Goal: Task Accomplishment & Management: Use online tool/utility

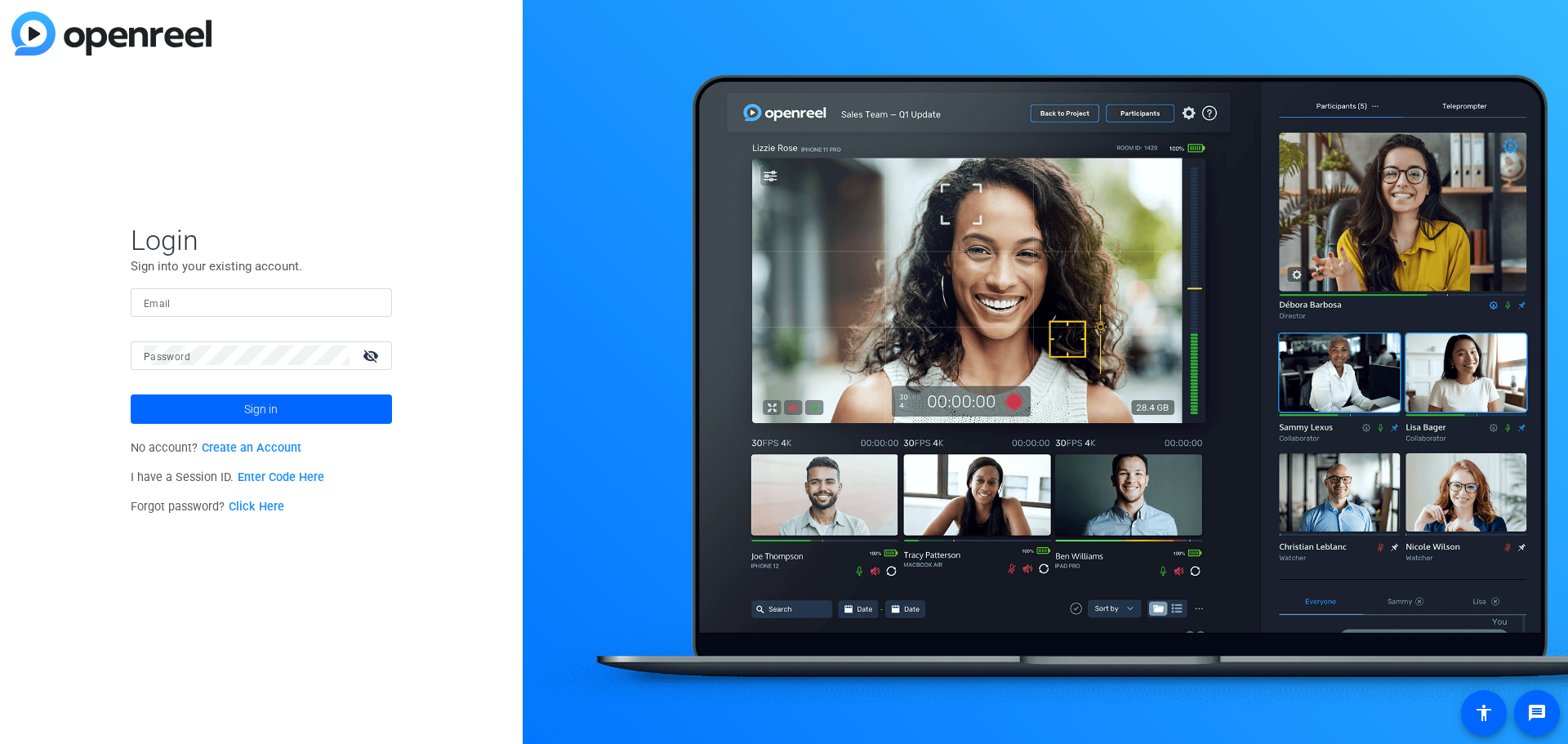
click at [182, 309] on input "Email" at bounding box center [261, 302] width 235 height 19
type input "jacob.zimmerman@lfg.com"
click at [131, 394] on button "Sign in" at bounding box center [261, 408] width 261 height 30
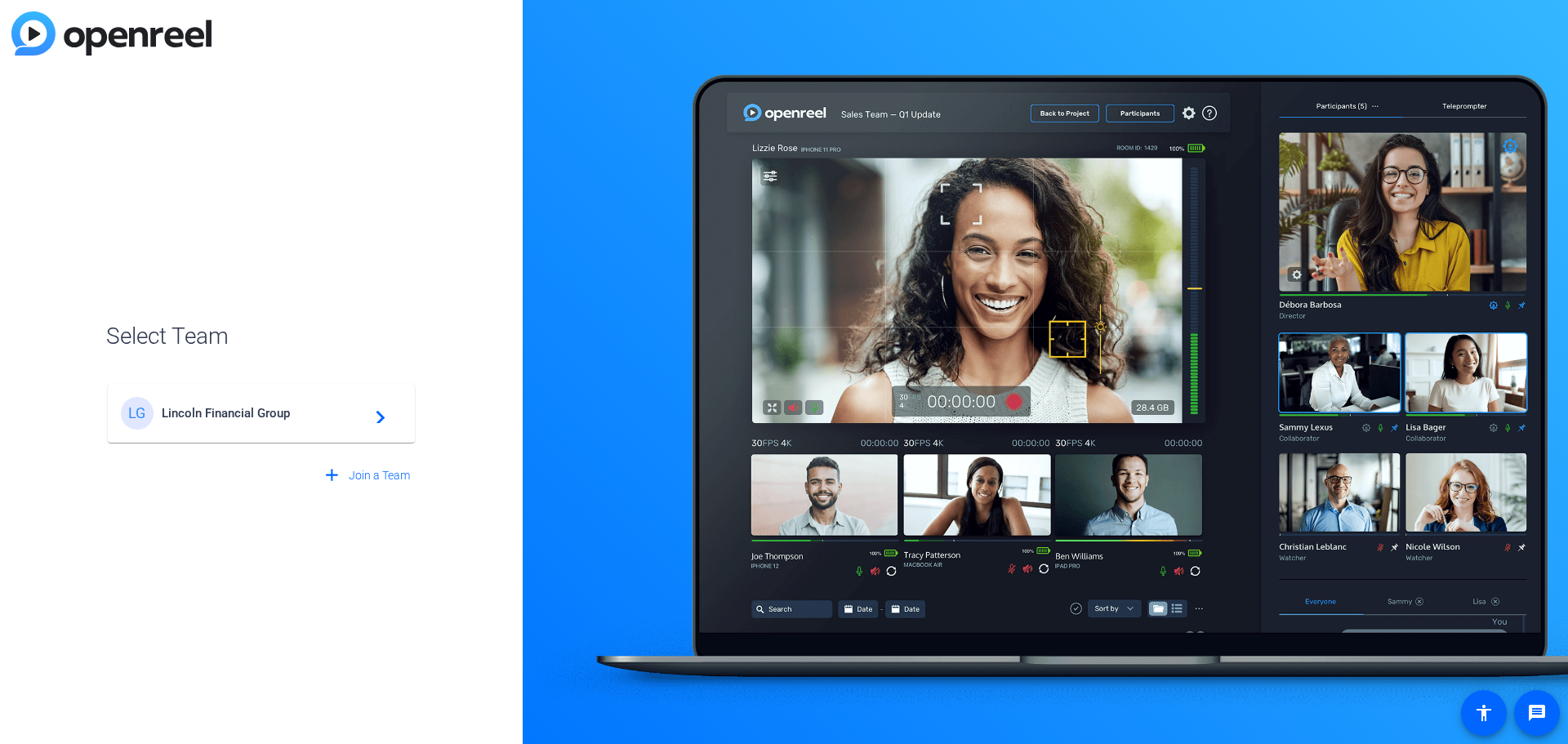
click at [323, 397] on div "LG Lincoln Financial Group navigate_next" at bounding box center [261, 413] width 281 height 33
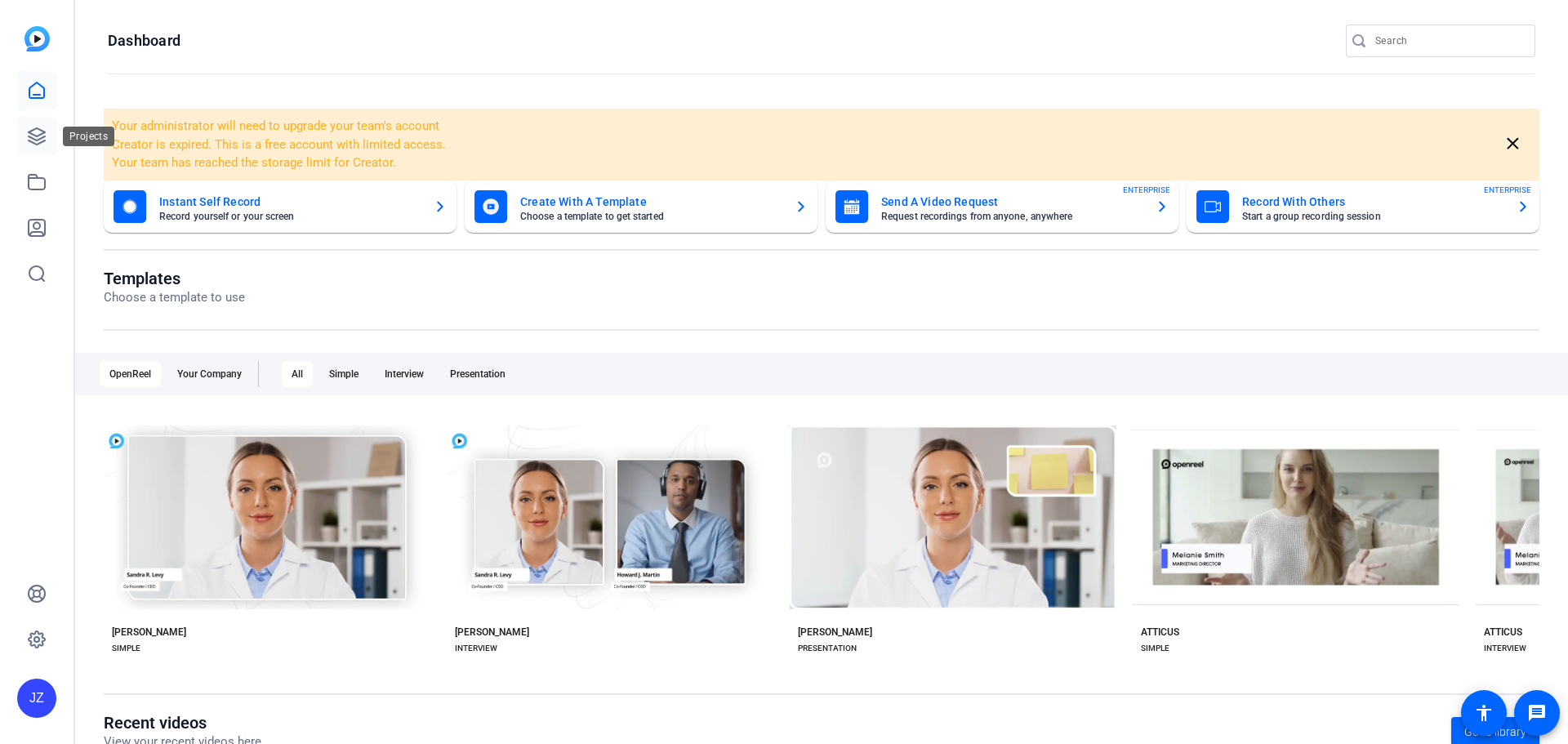
click at [51, 140] on link at bounding box center [36, 136] width 39 height 39
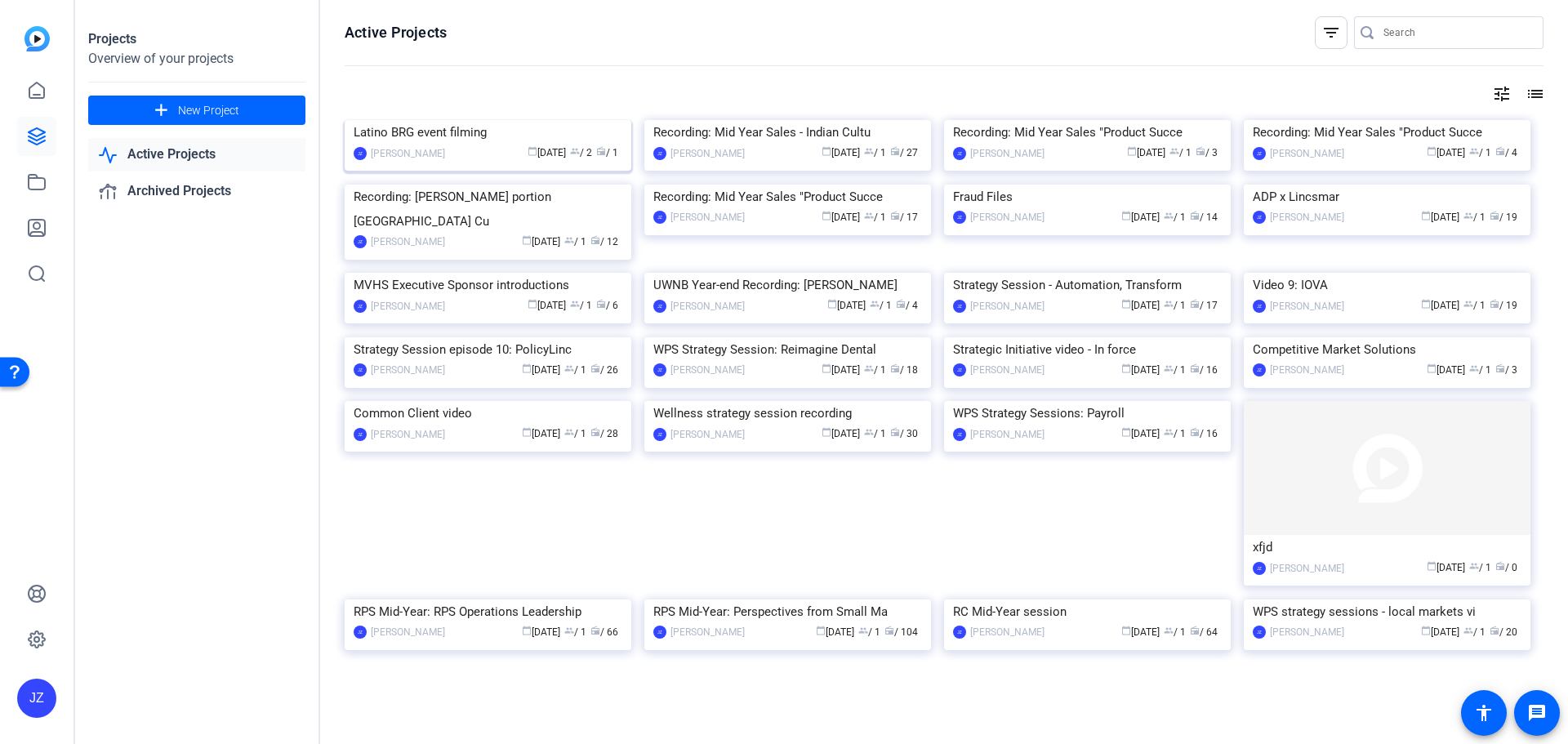
click at [466, 120] on img at bounding box center [488, 120] width 286 height 0
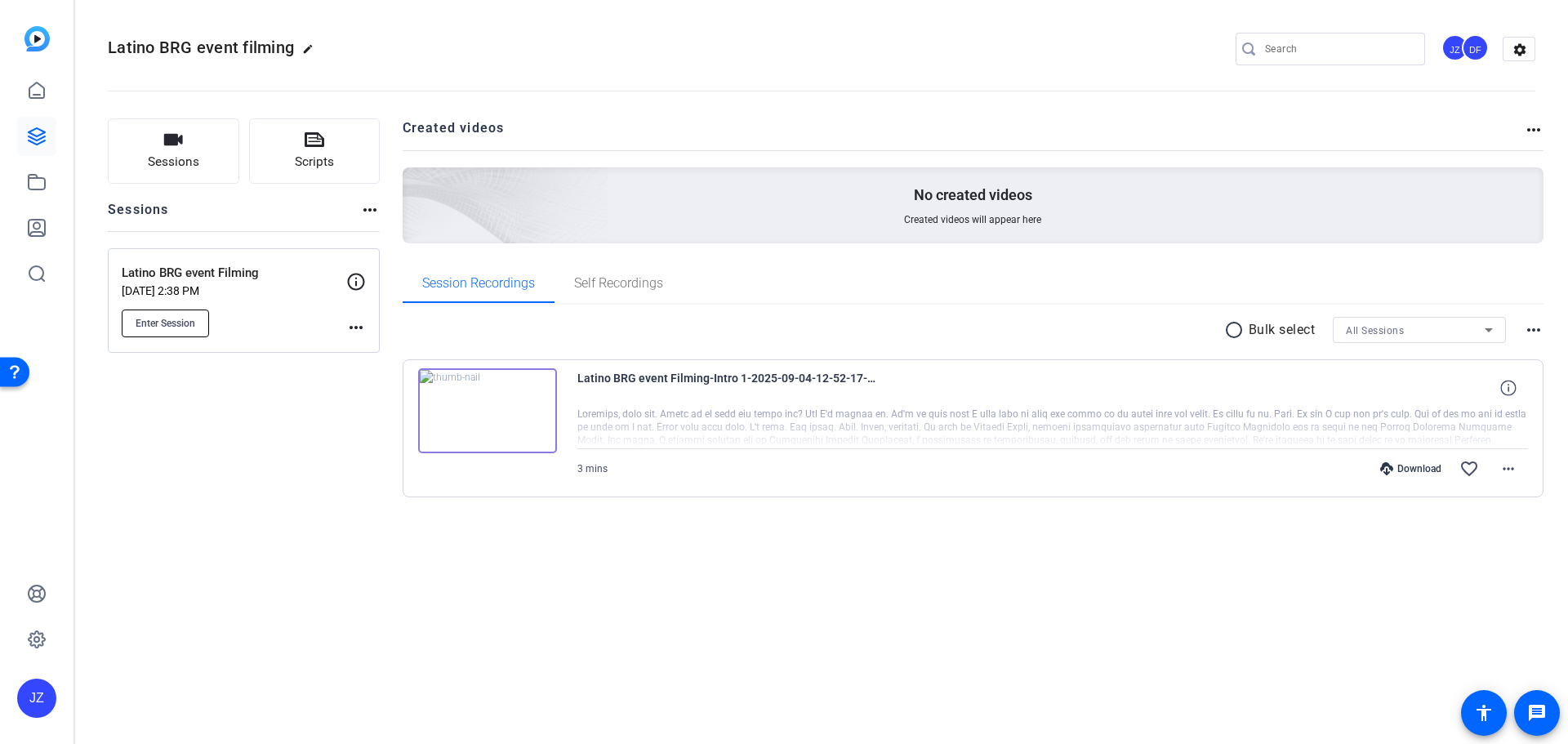
click at [163, 325] on span "Enter Session" at bounding box center [165, 323] width 59 height 13
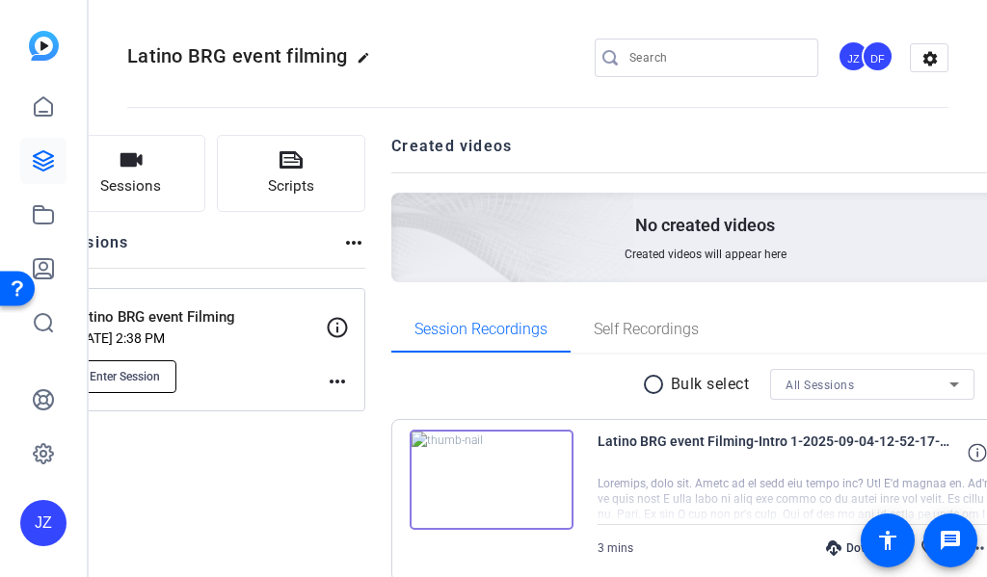
click at [176, 386] on button "Enter Session" at bounding box center [124, 376] width 103 height 33
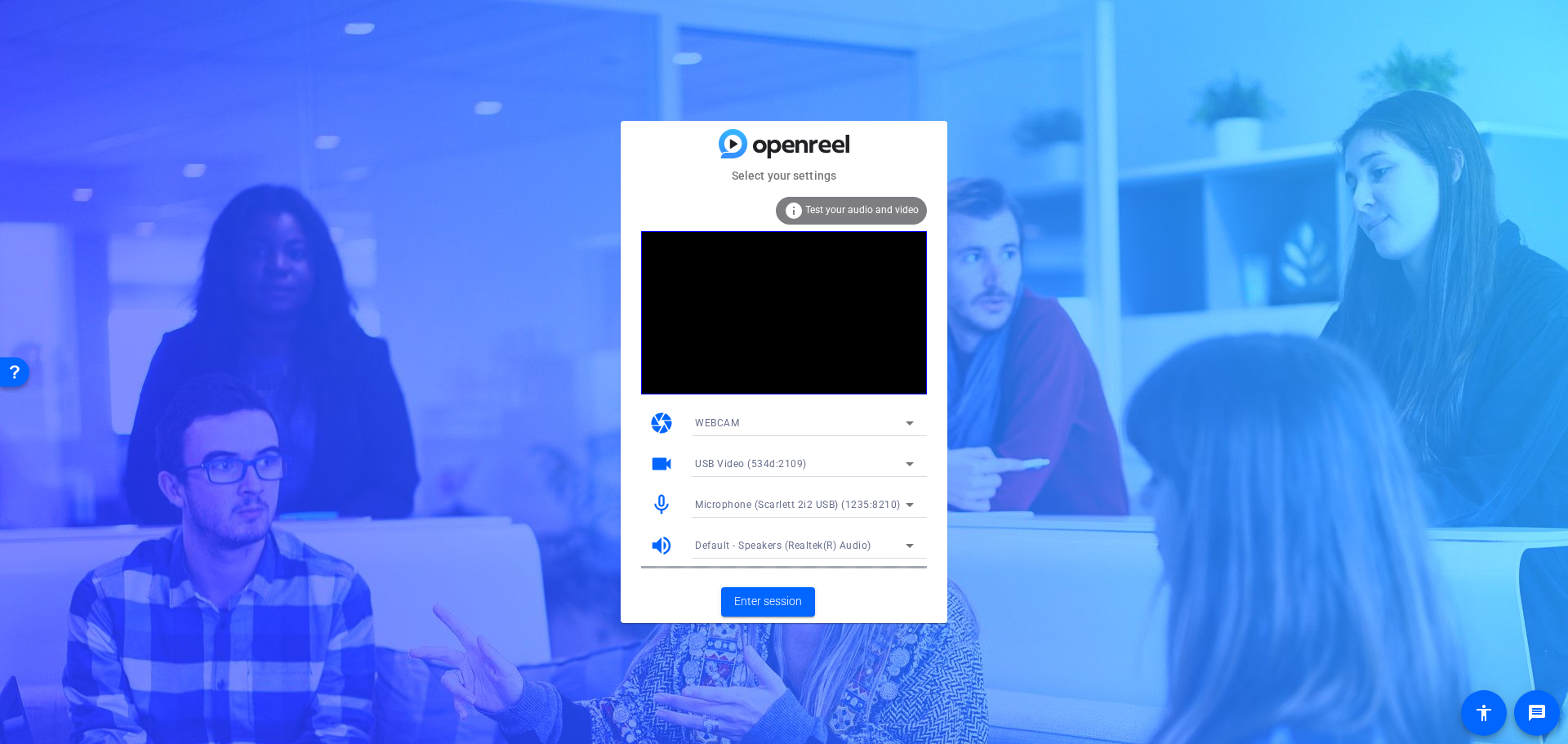
click at [902, 541] on icon at bounding box center [909, 545] width 19 height 19
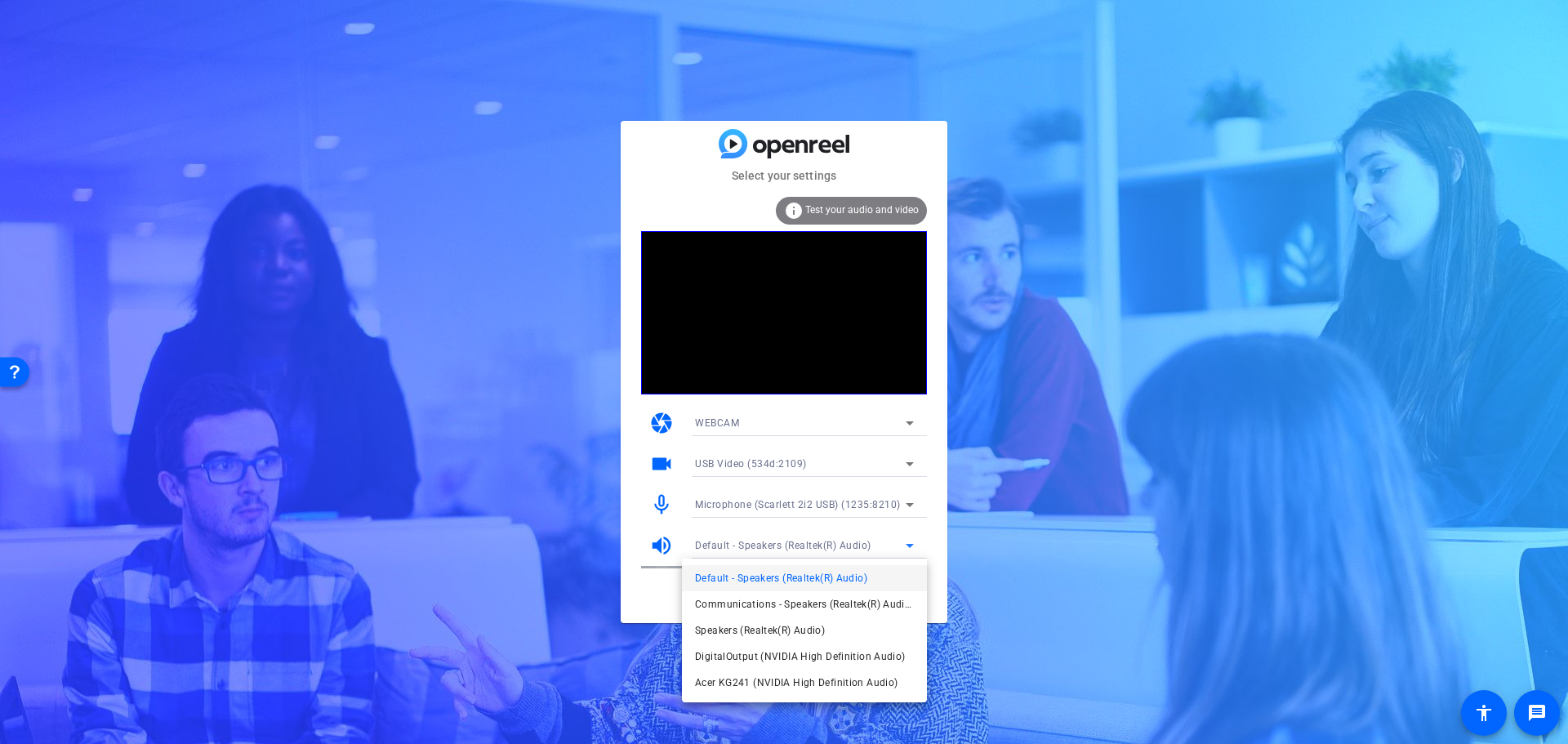
click at [906, 548] on div at bounding box center [784, 372] width 1568 height 744
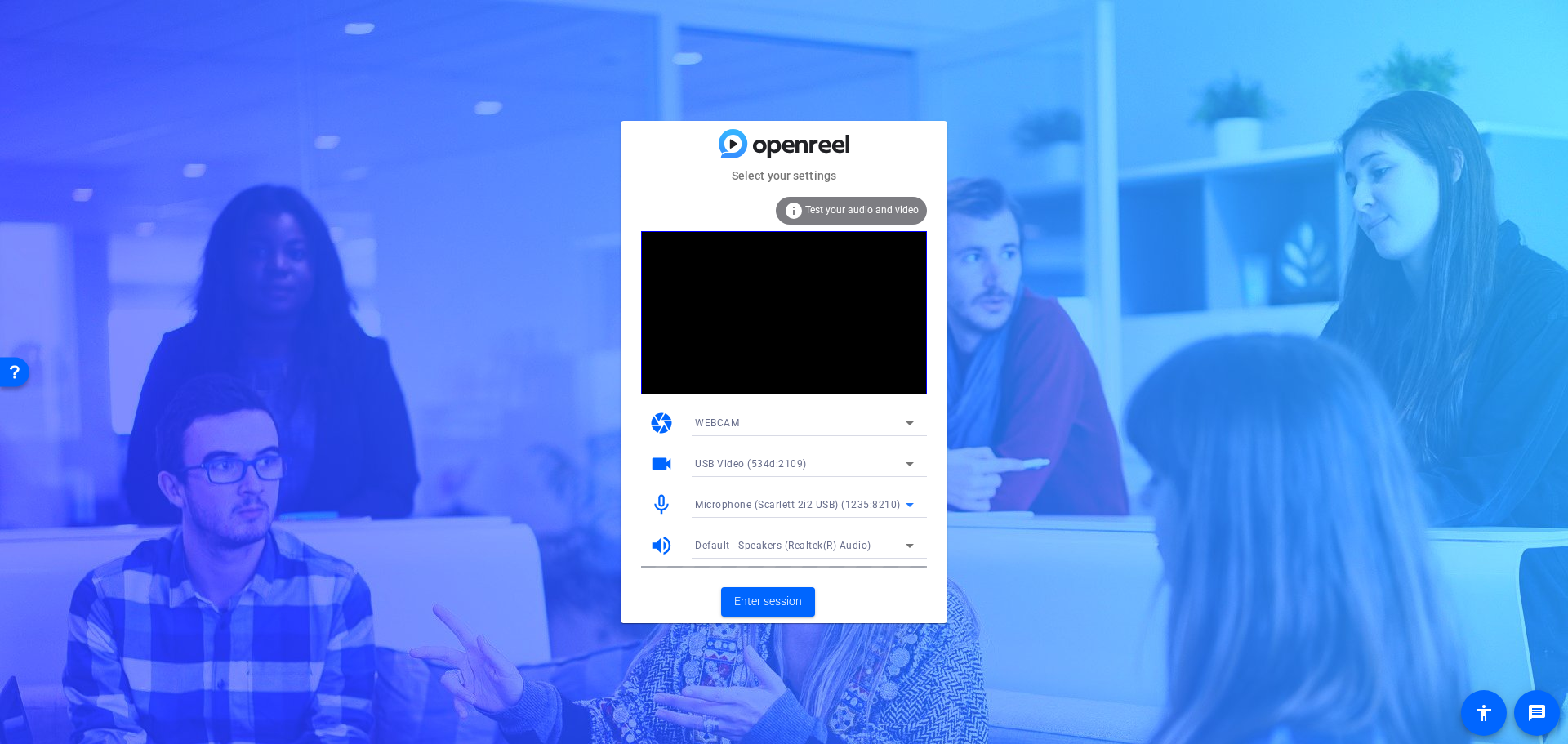
click at [906, 499] on icon at bounding box center [909, 504] width 19 height 19
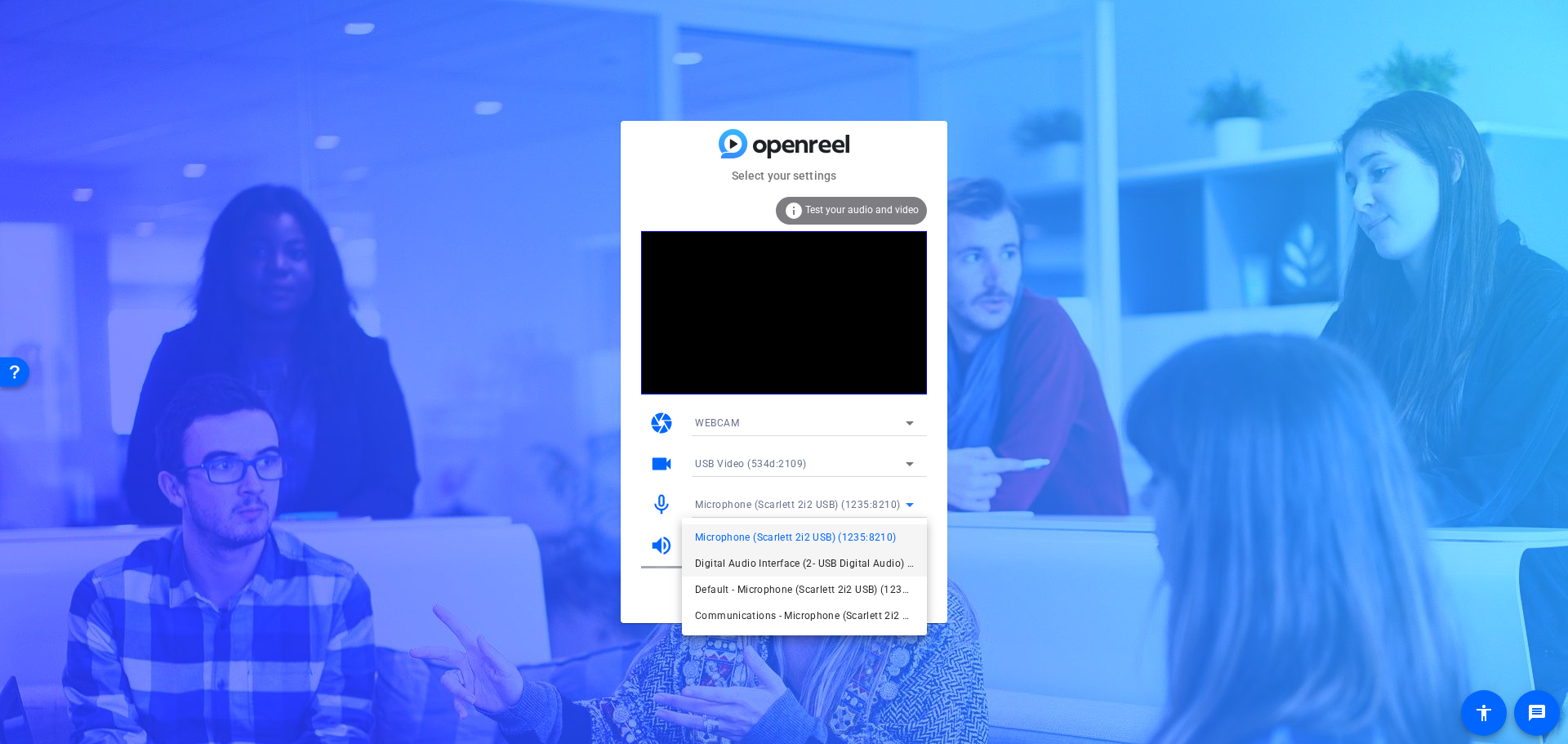
click at [838, 563] on span "Digital Audio Interface (2- USB Digital Audio) (534d:2109)" at bounding box center [804, 563] width 219 height 19
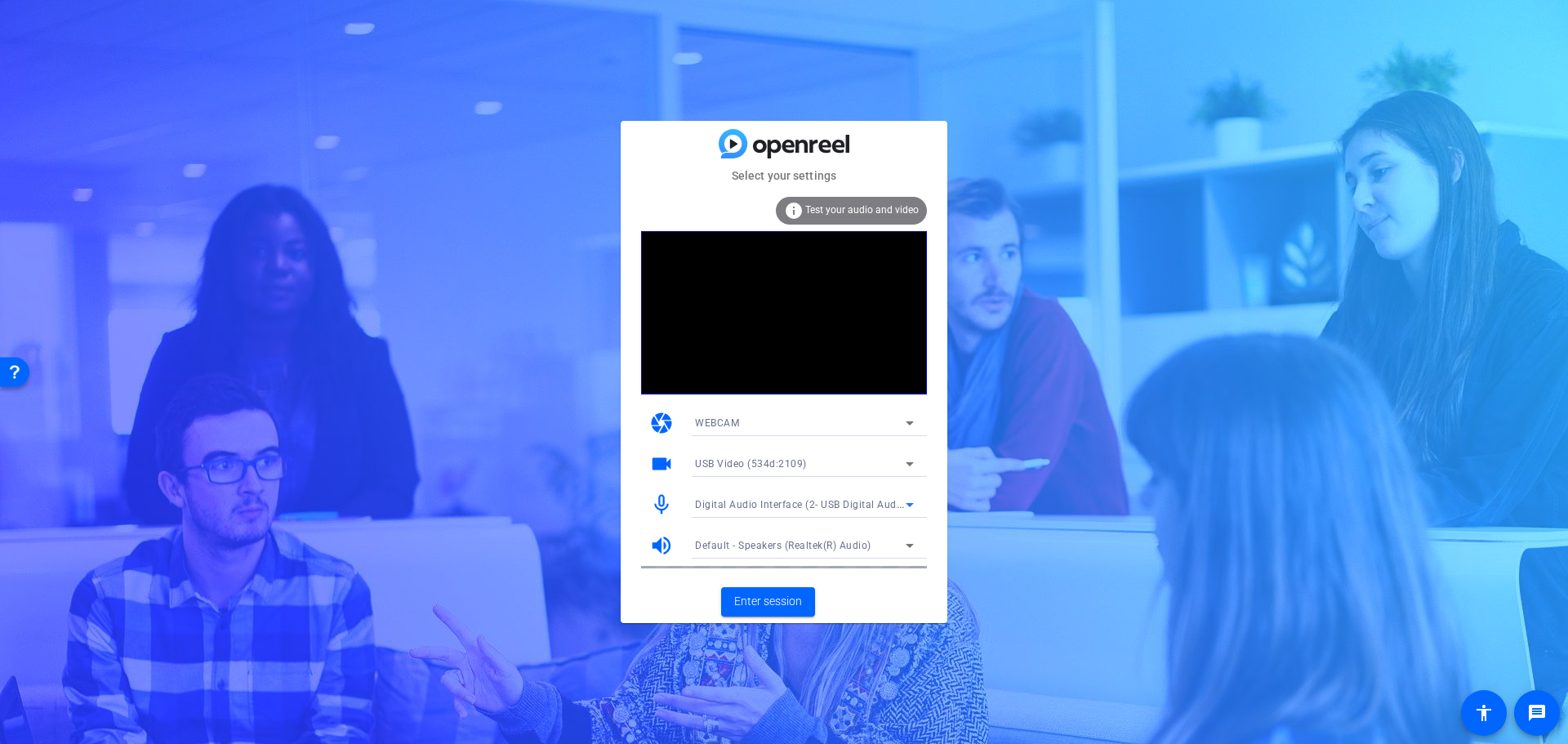
click at [864, 538] on div "Default - Speakers (Realtek(R) Audio)" at bounding box center [800, 545] width 211 height 20
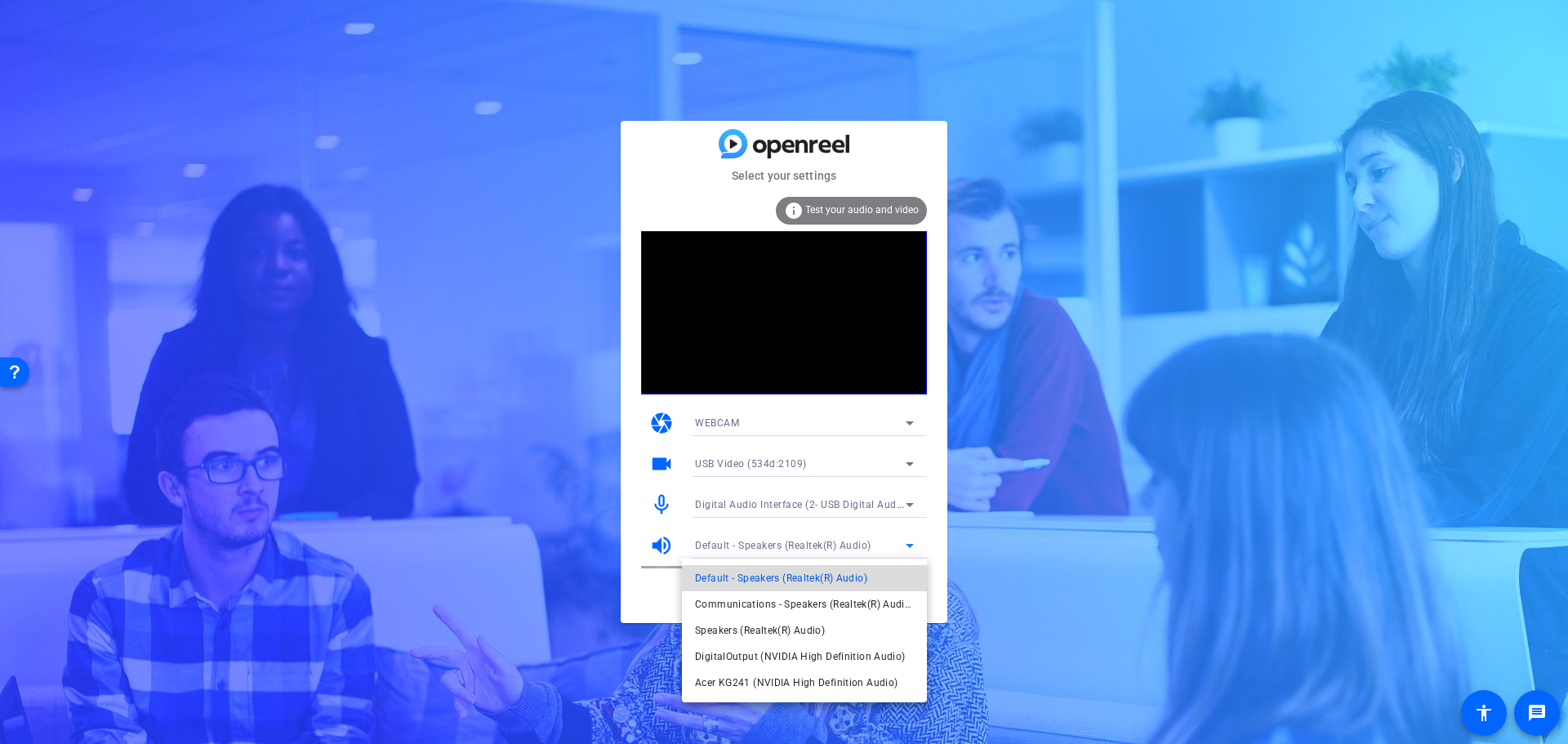
click at [782, 578] on span "Default - Speakers (Realtek(R) Audio)" at bounding box center [781, 578] width 172 height 19
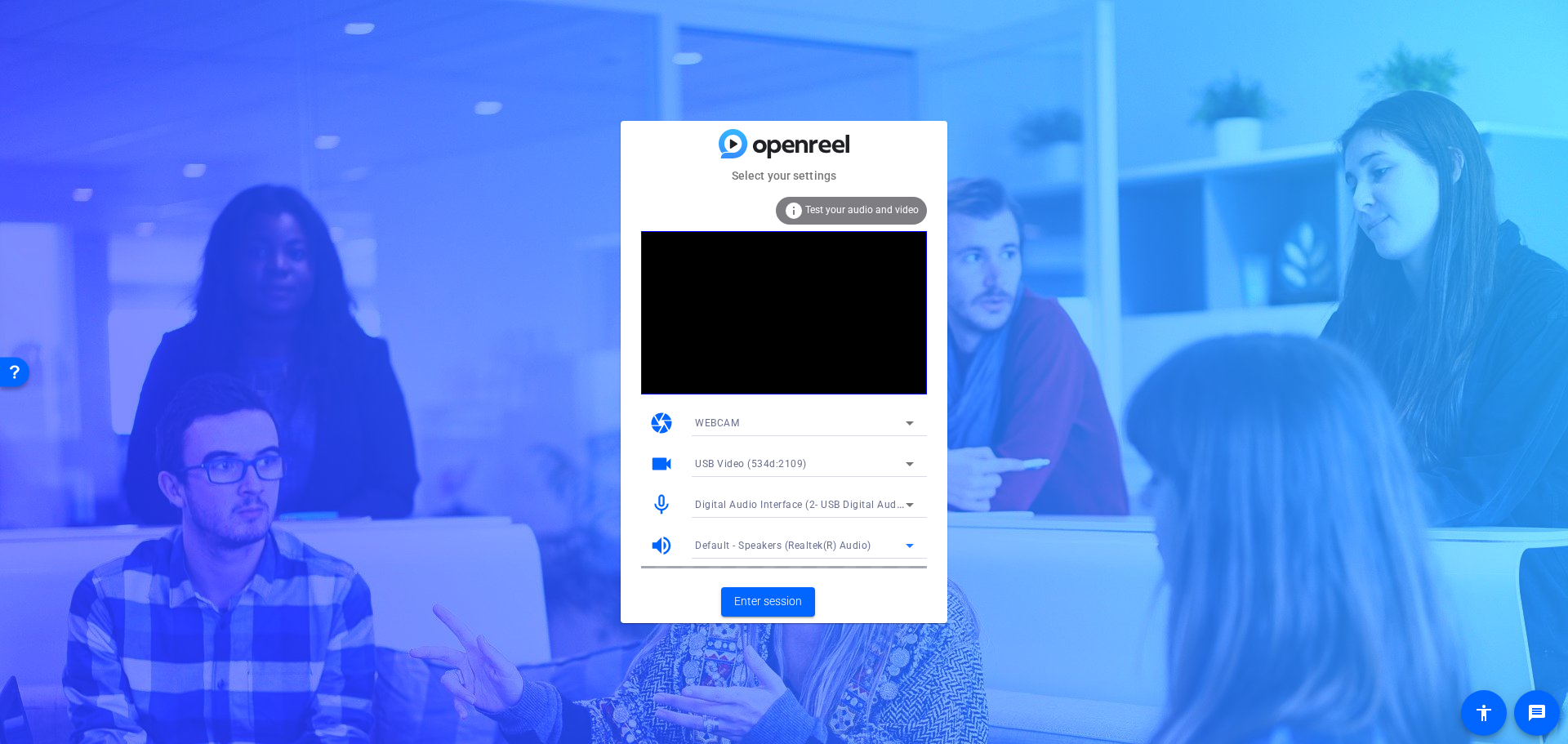
click at [911, 542] on icon at bounding box center [909, 545] width 19 height 19
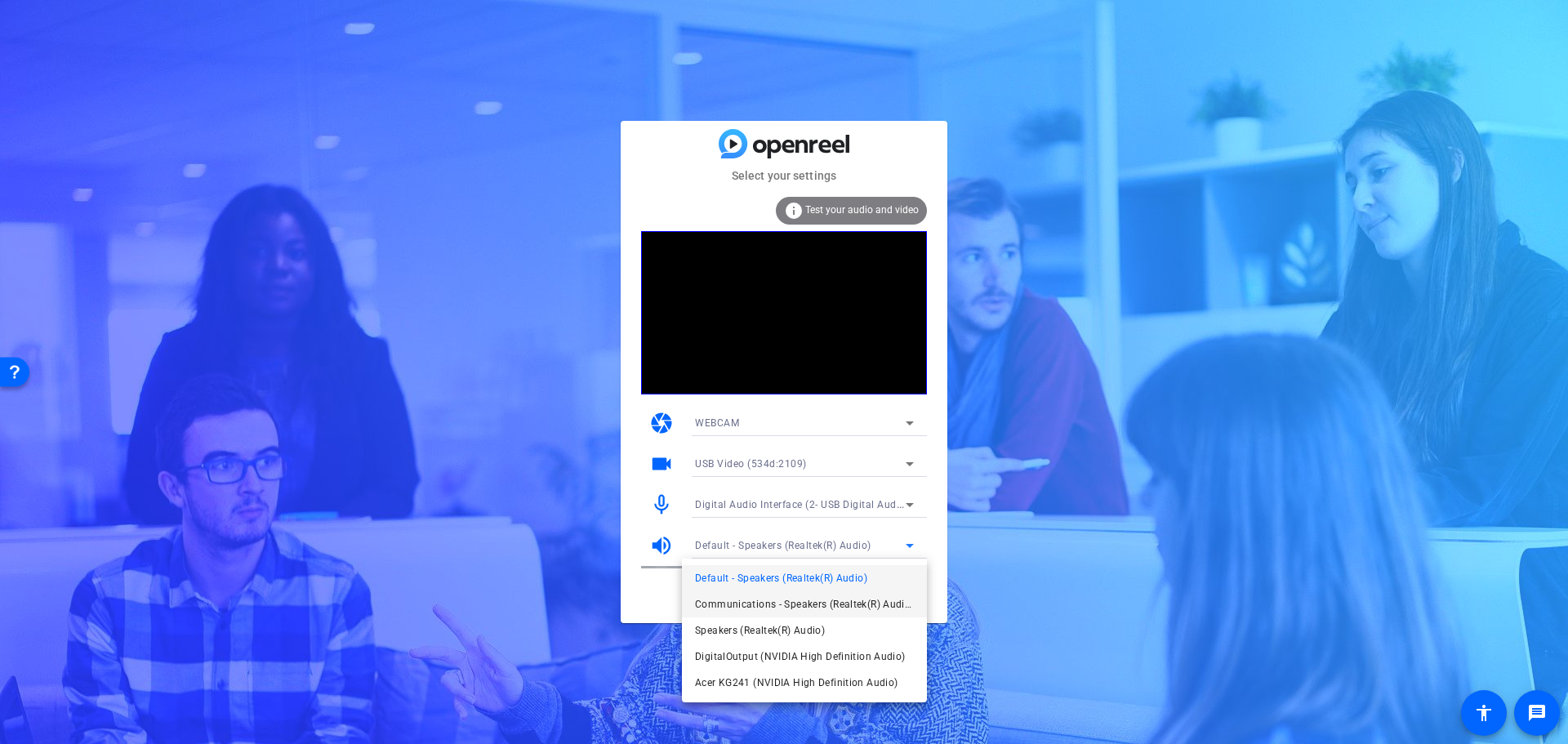
click at [0, 0] on span "Communications - Speakers (Realtek(R) Audio)" at bounding box center [0, 0] width 0 height 0
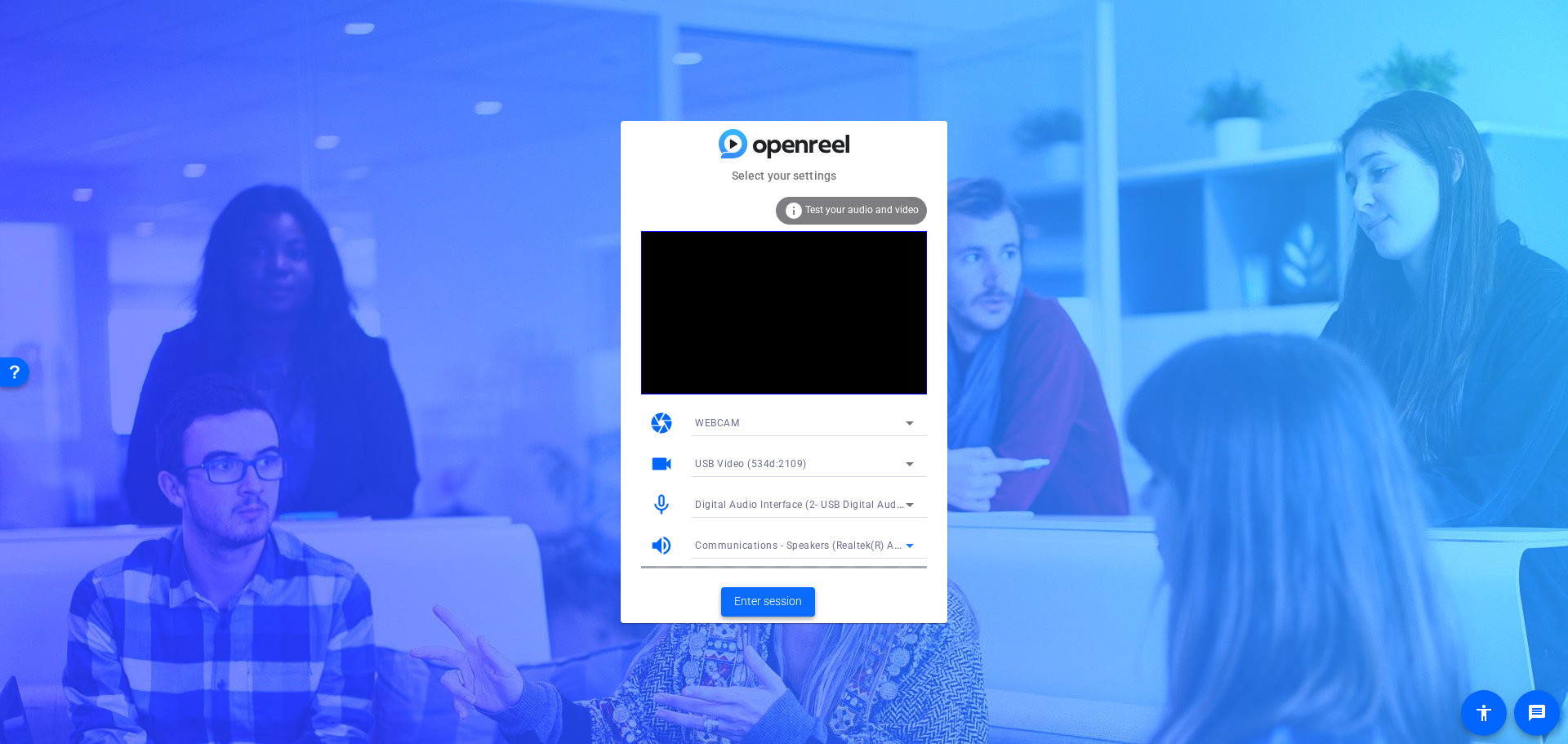
click at [739, 592] on span "Enter session" at bounding box center [768, 601] width 68 height 17
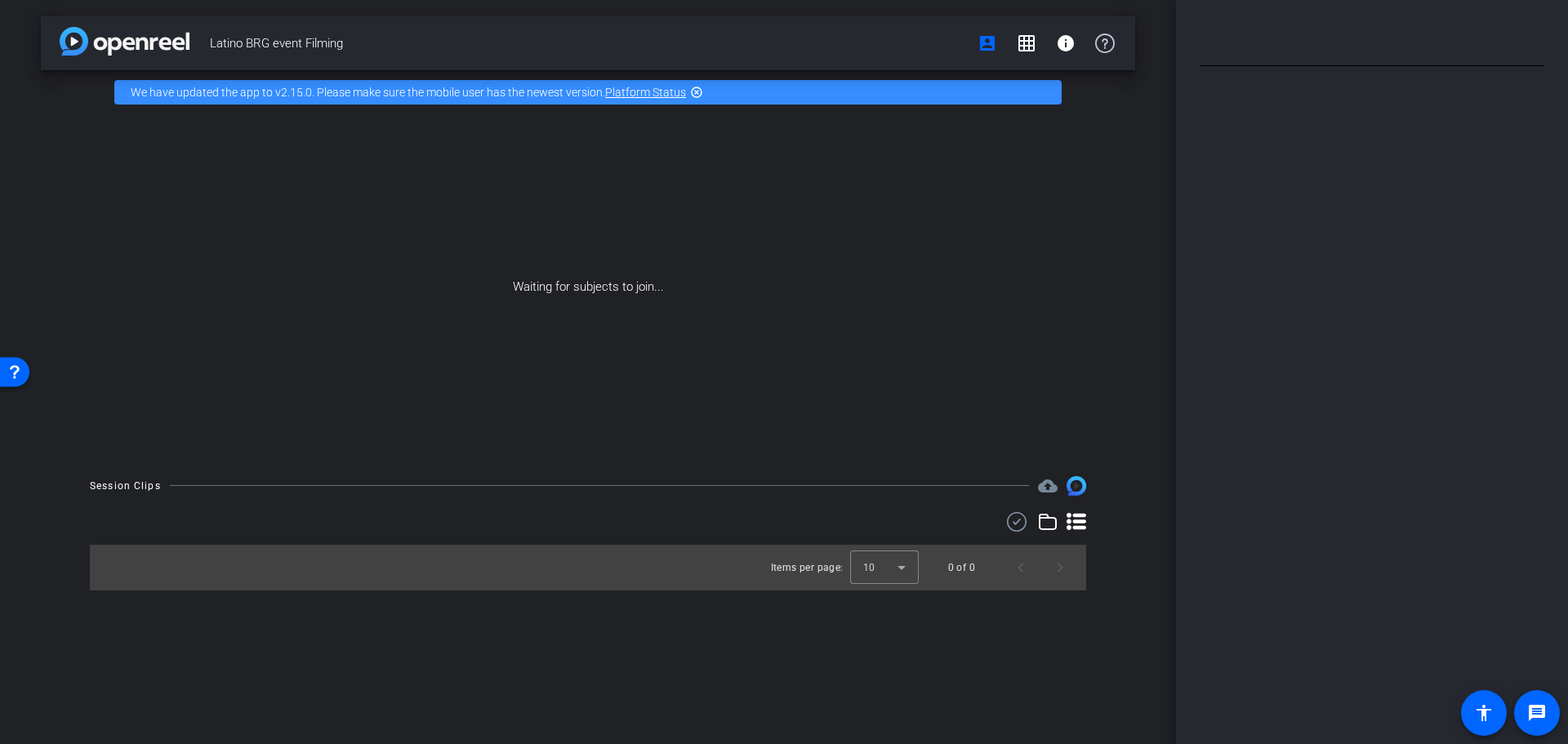
type input "Intro"
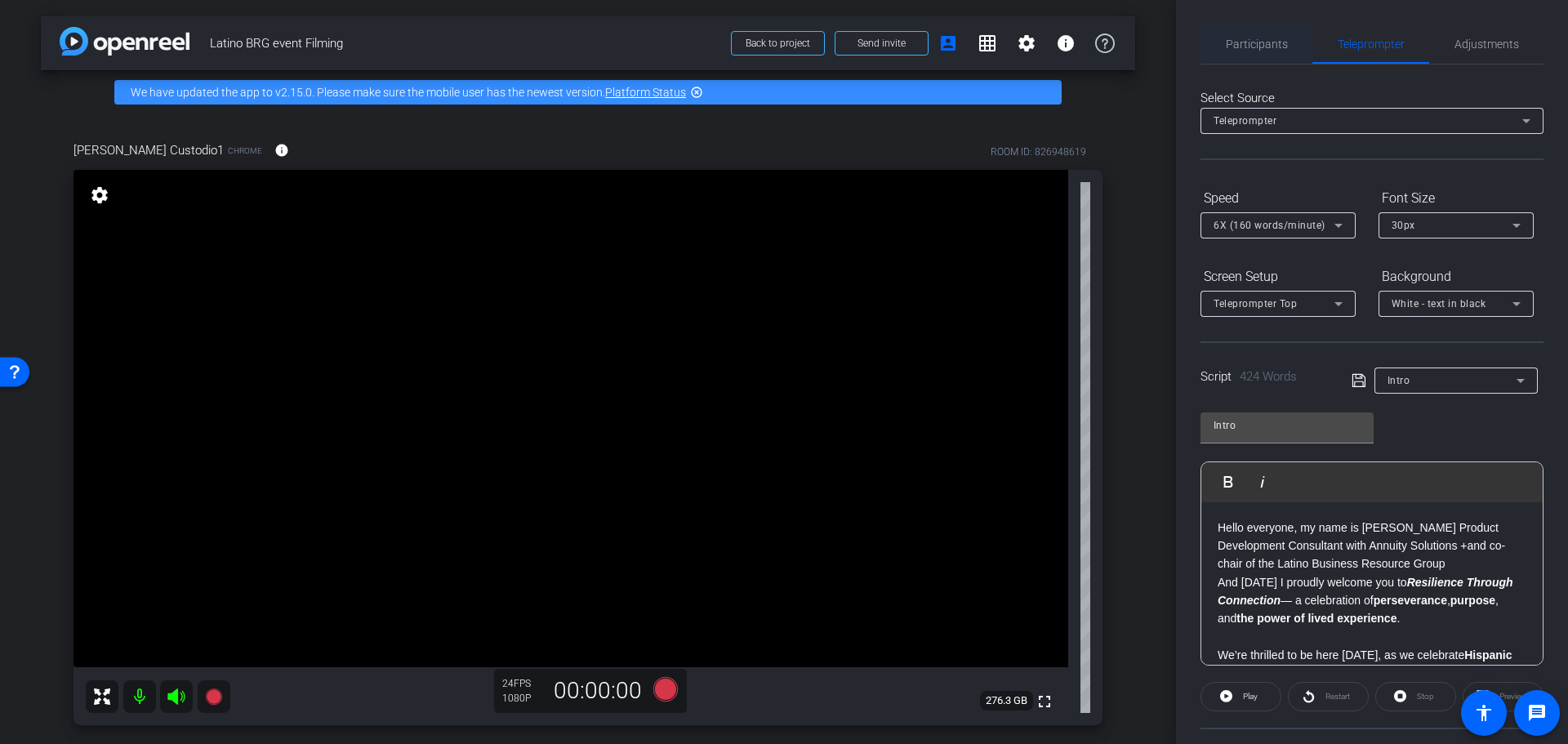
click at [1259, 42] on span "Participants" at bounding box center [1256, 43] width 62 height 11
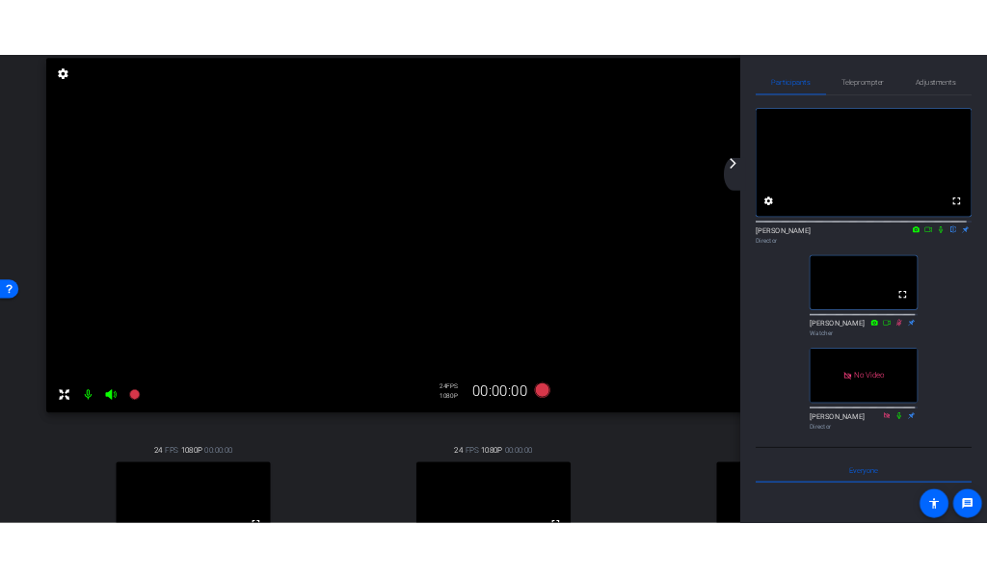
scroll to position [210, 0]
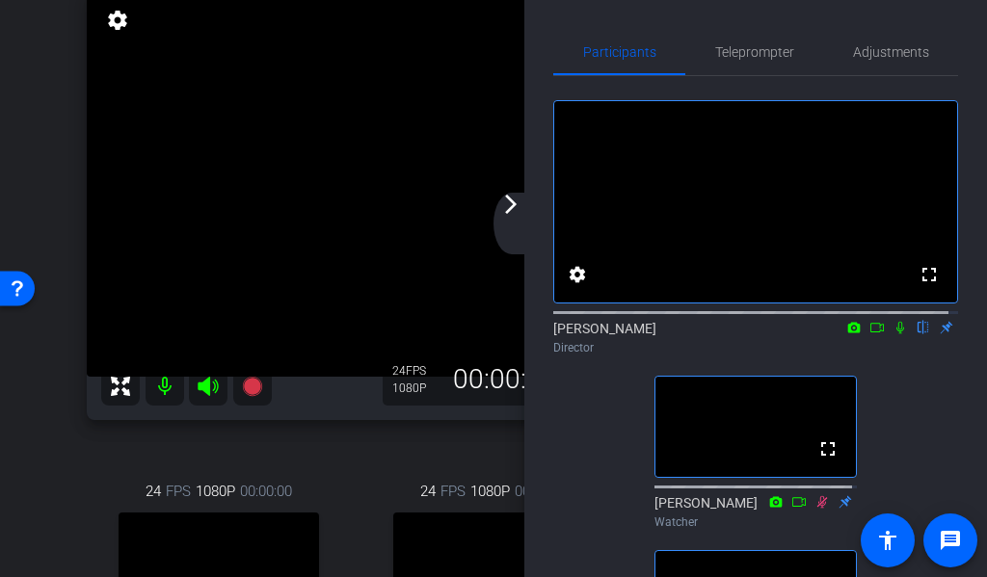
click at [512, 208] on mat-icon "arrow_forward_ios" at bounding box center [510, 204] width 23 height 23
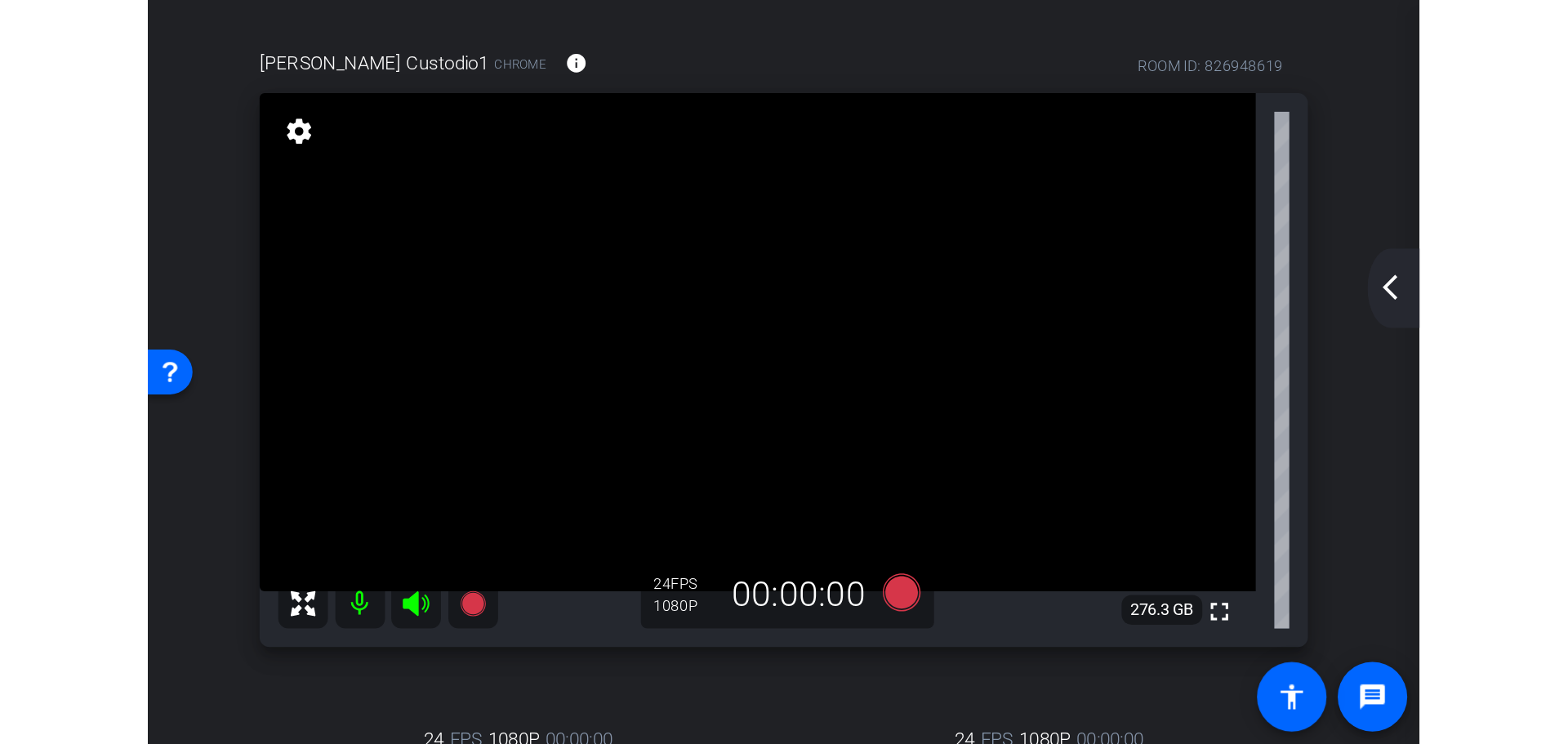
scroll to position [81, 0]
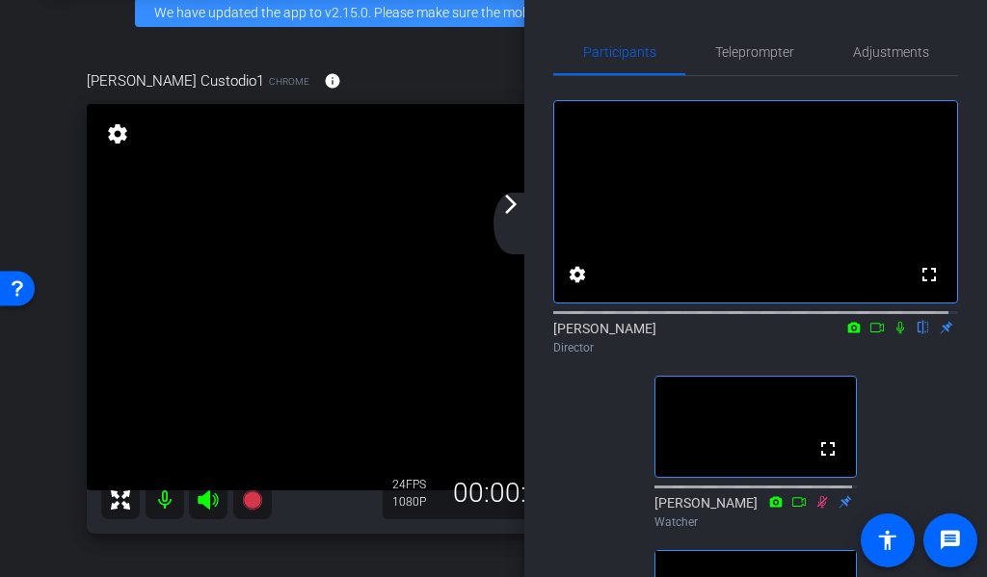
click at [516, 211] on mat-icon "arrow_forward_ios" at bounding box center [510, 204] width 23 height 23
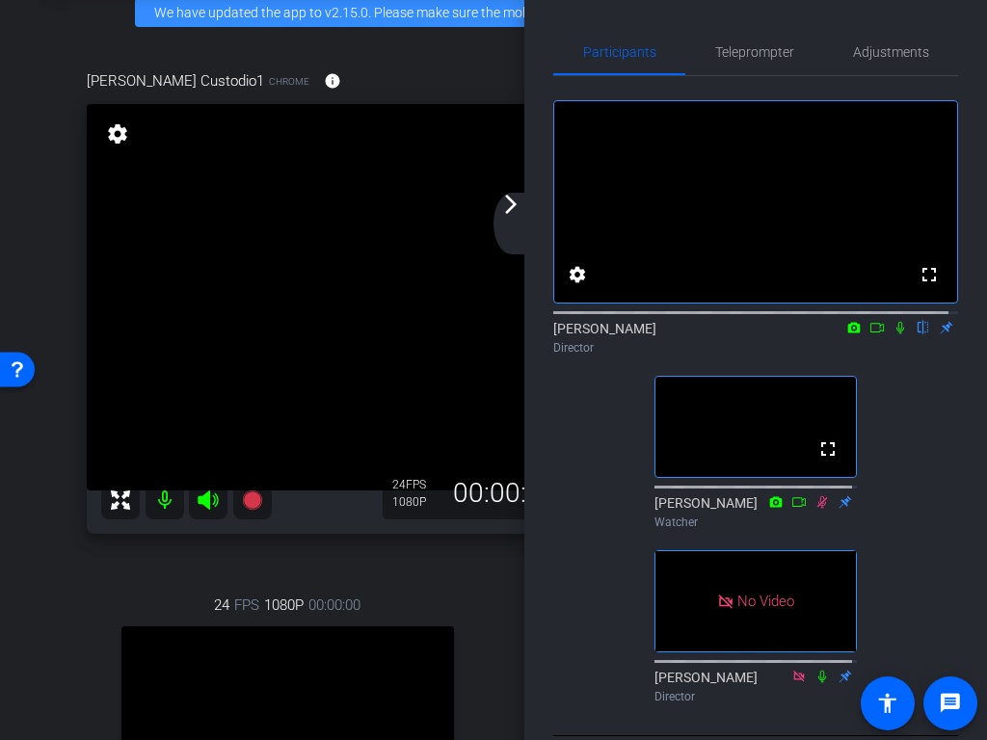
click at [516, 211] on mat-icon "arrow_forward_ios" at bounding box center [510, 204] width 23 height 23
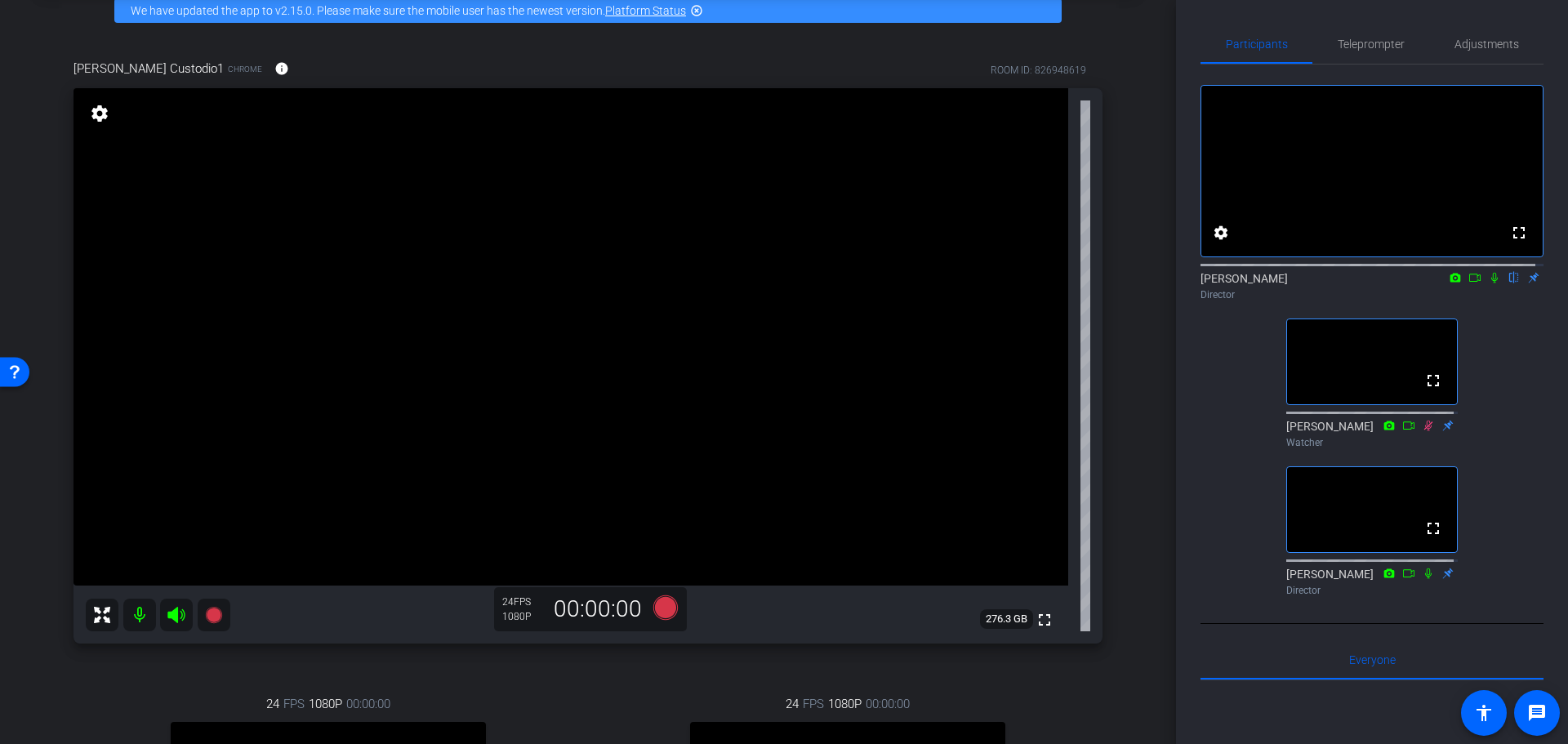
click at [692, 12] on mat-icon "highlight_off" at bounding box center [696, 10] width 13 height 13
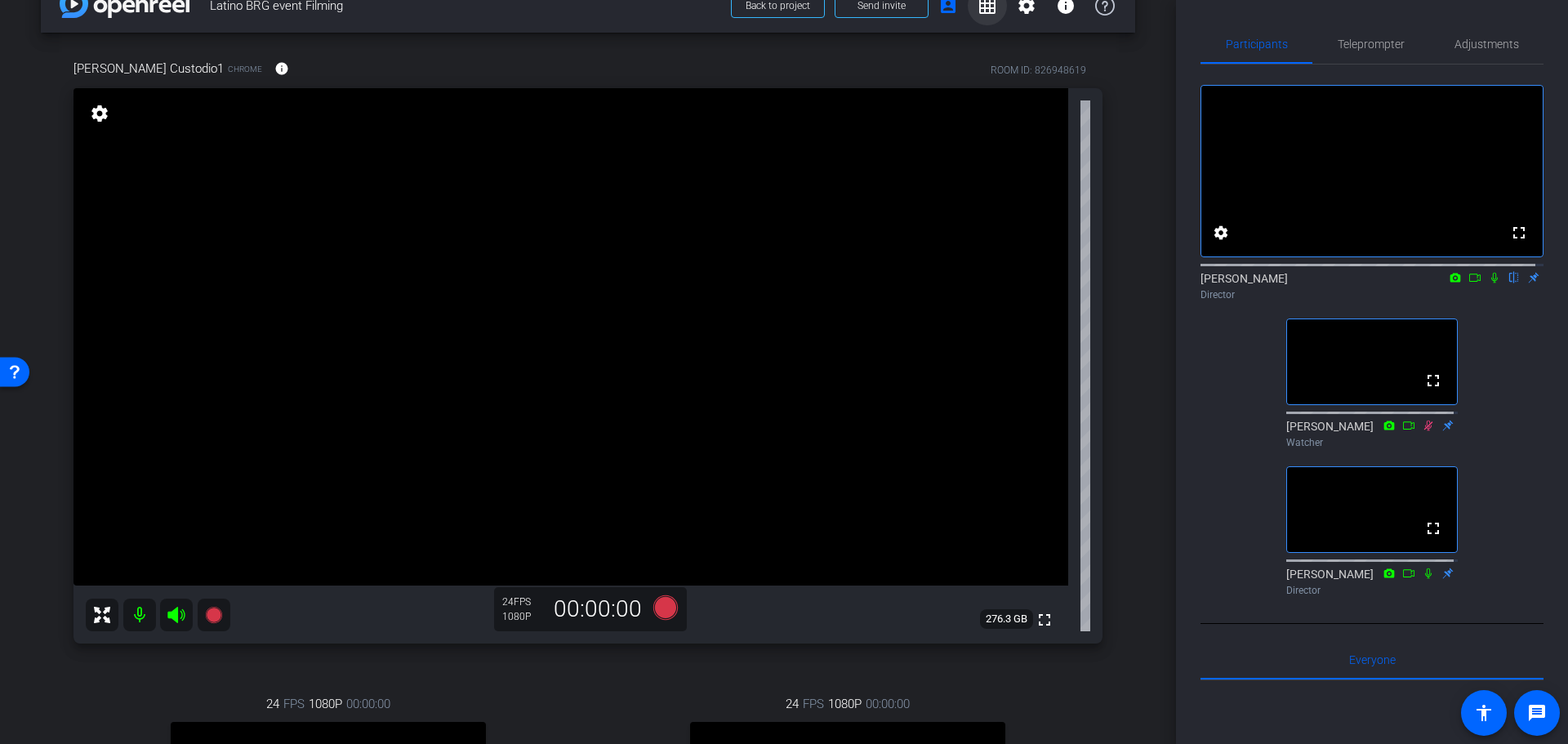
click at [977, 12] on mat-icon "grid_on" at bounding box center [987, 5] width 19 height 19
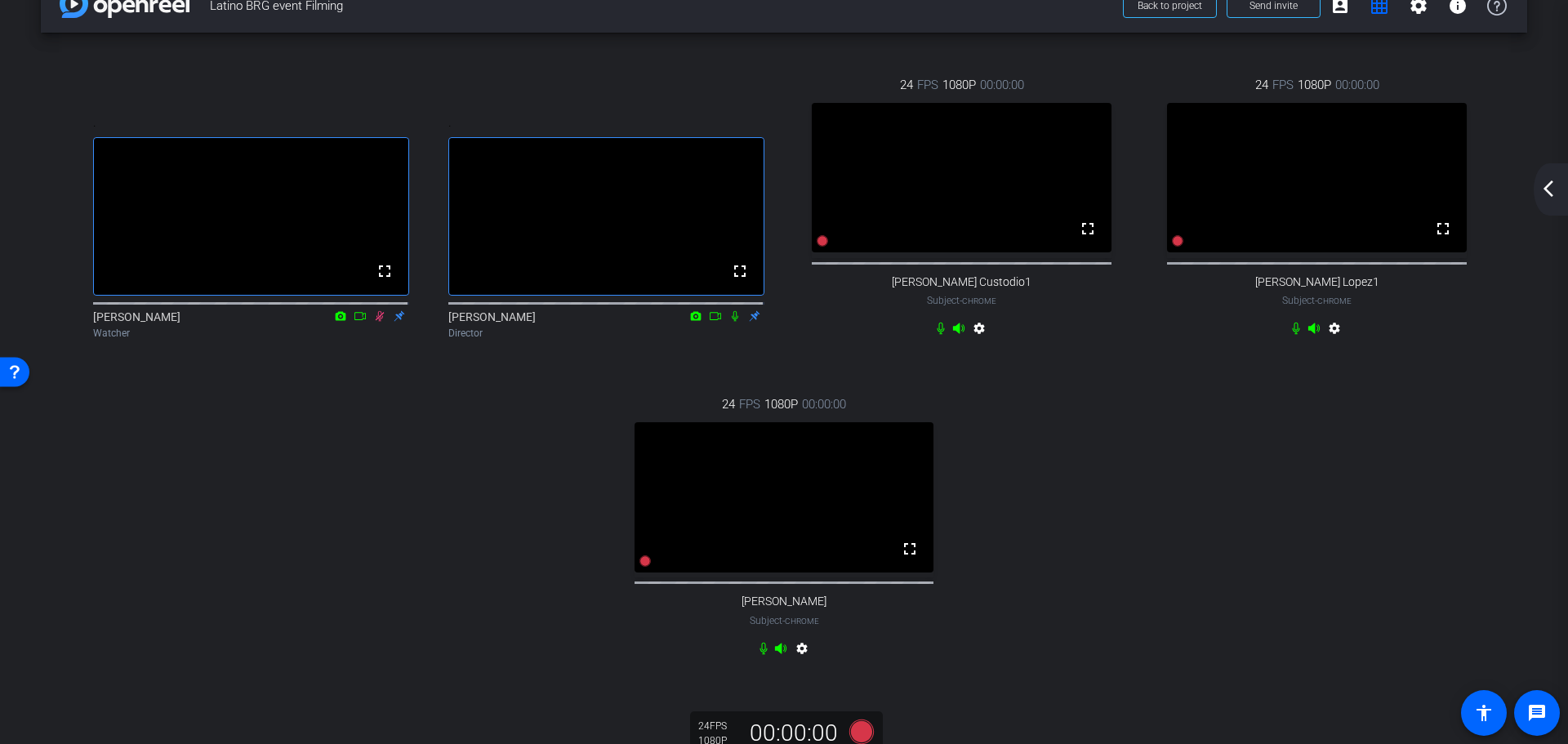
click at [1550, 194] on mat-icon "arrow_back_ios_new" at bounding box center [1548, 188] width 19 height 19
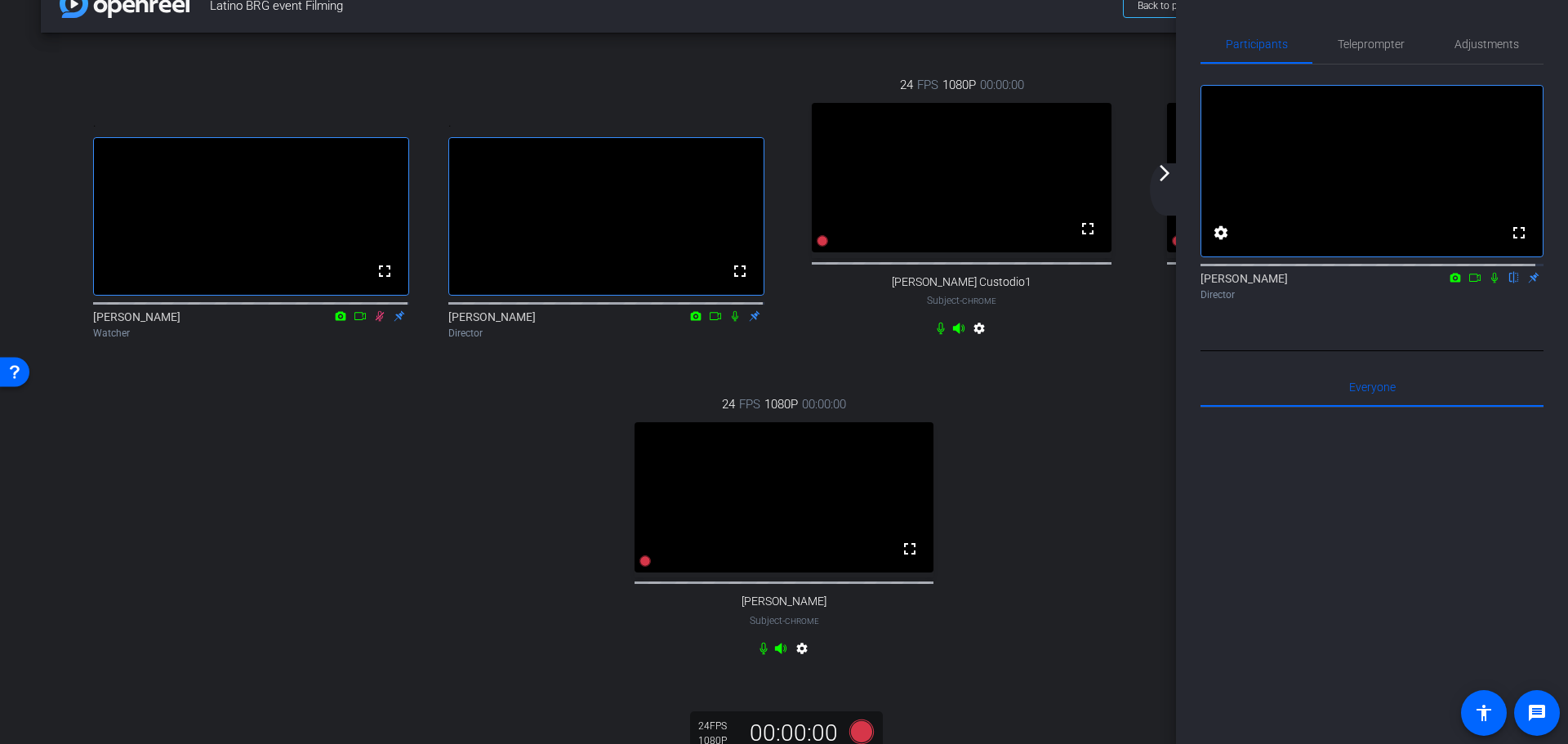
scroll to position [0, 0]
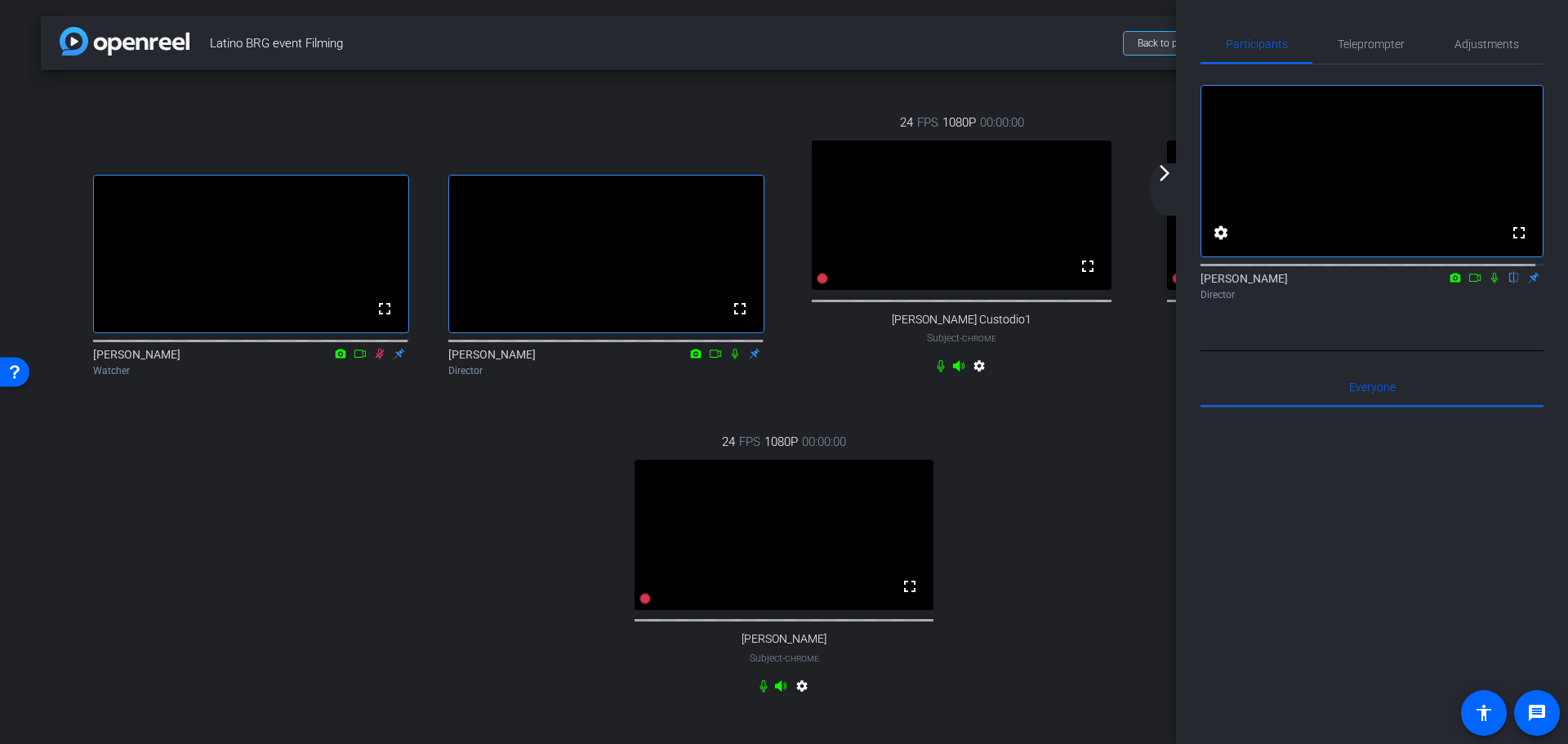
click at [1132, 50] on span at bounding box center [1170, 43] width 92 height 39
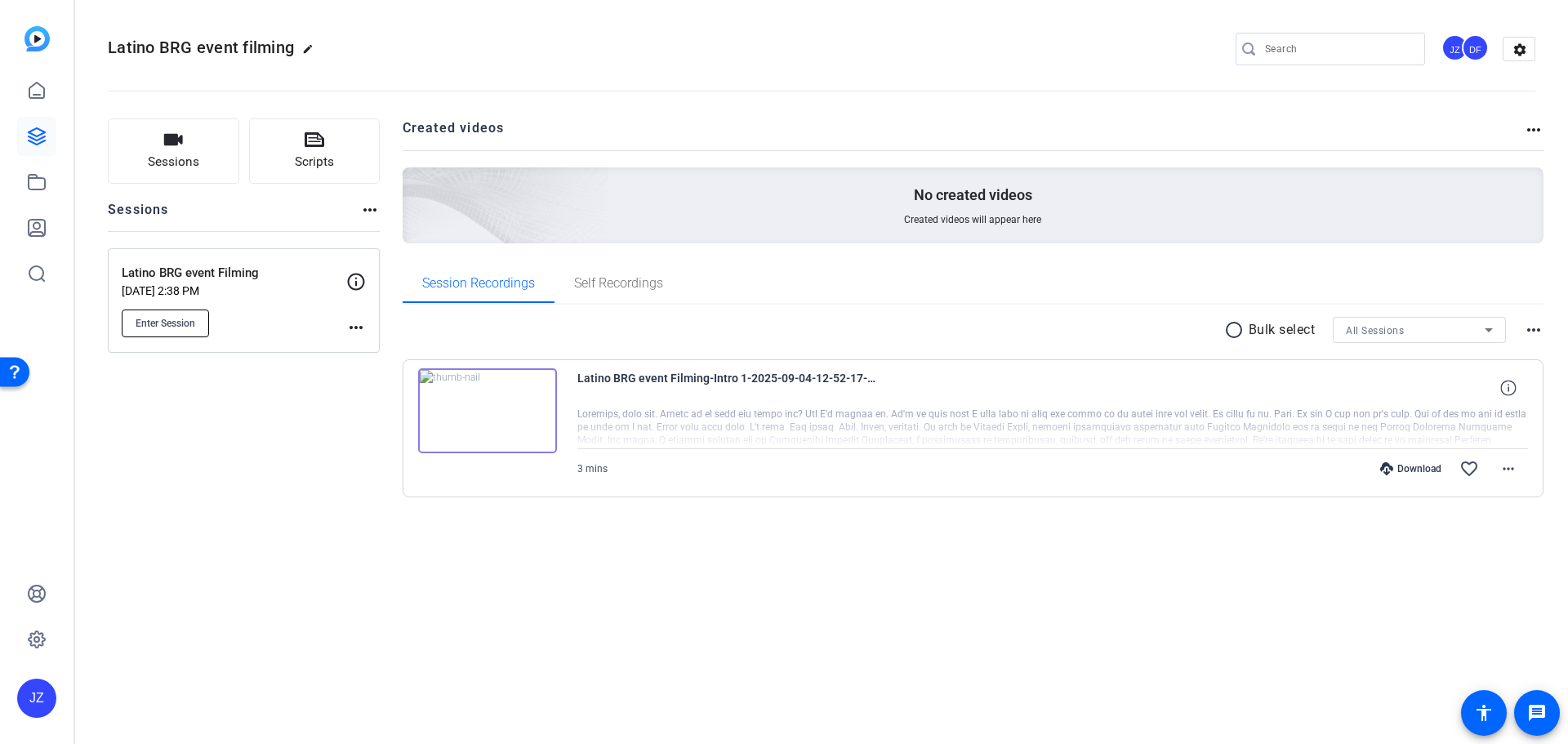
click at [164, 319] on span "Enter Session" at bounding box center [165, 323] width 59 height 13
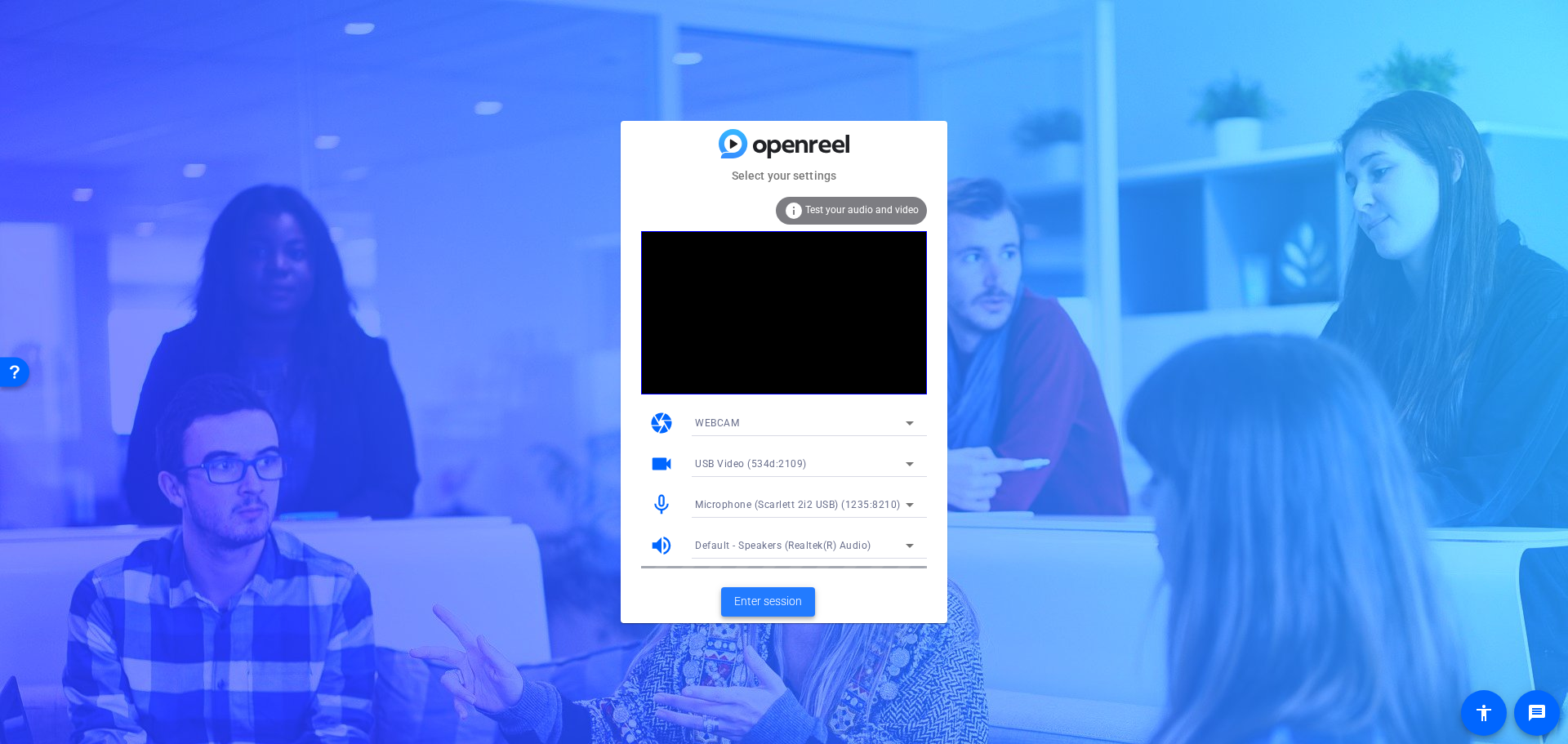
click at [784, 595] on span "Enter session" at bounding box center [768, 601] width 68 height 17
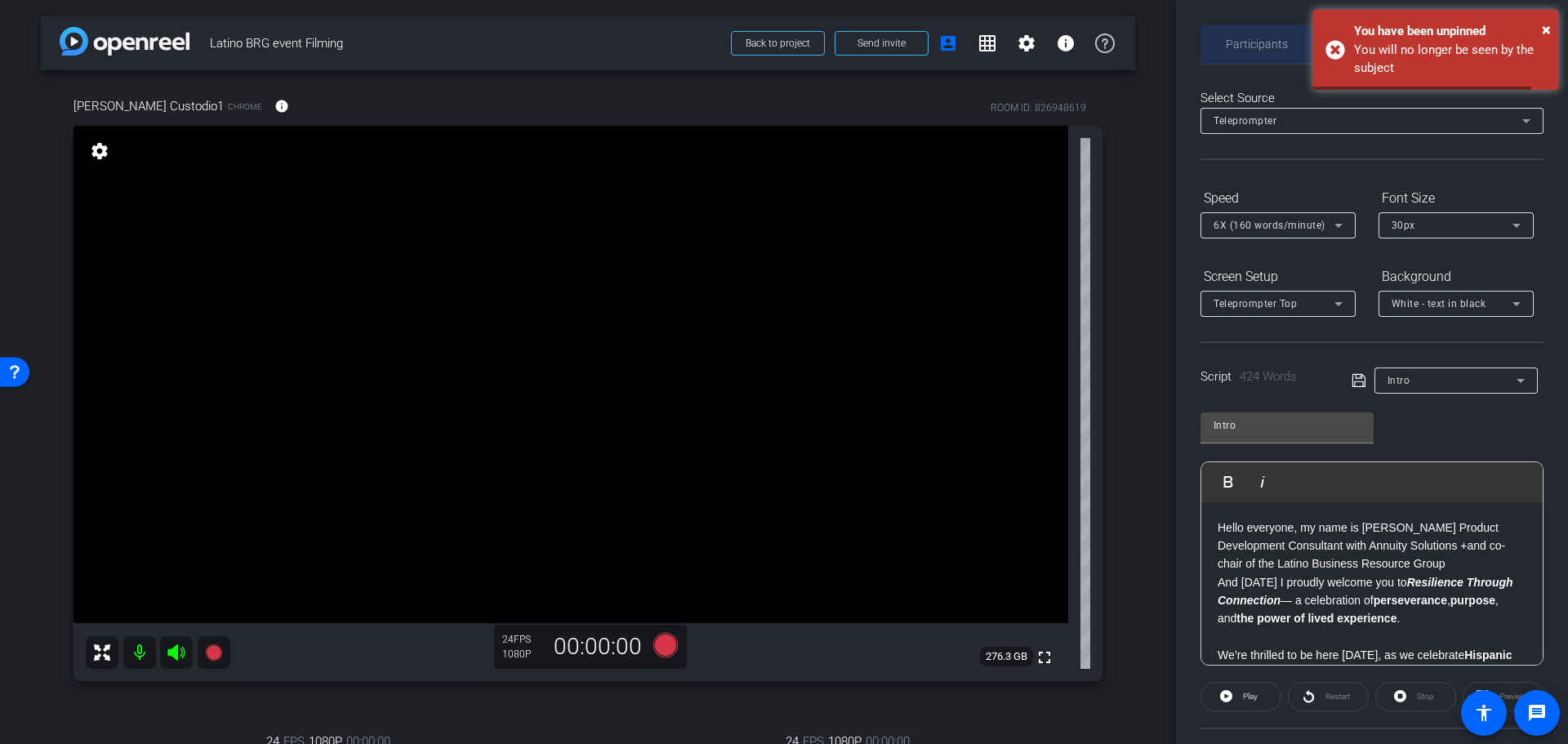
click at [1257, 47] on span "Participants" at bounding box center [1256, 43] width 62 height 11
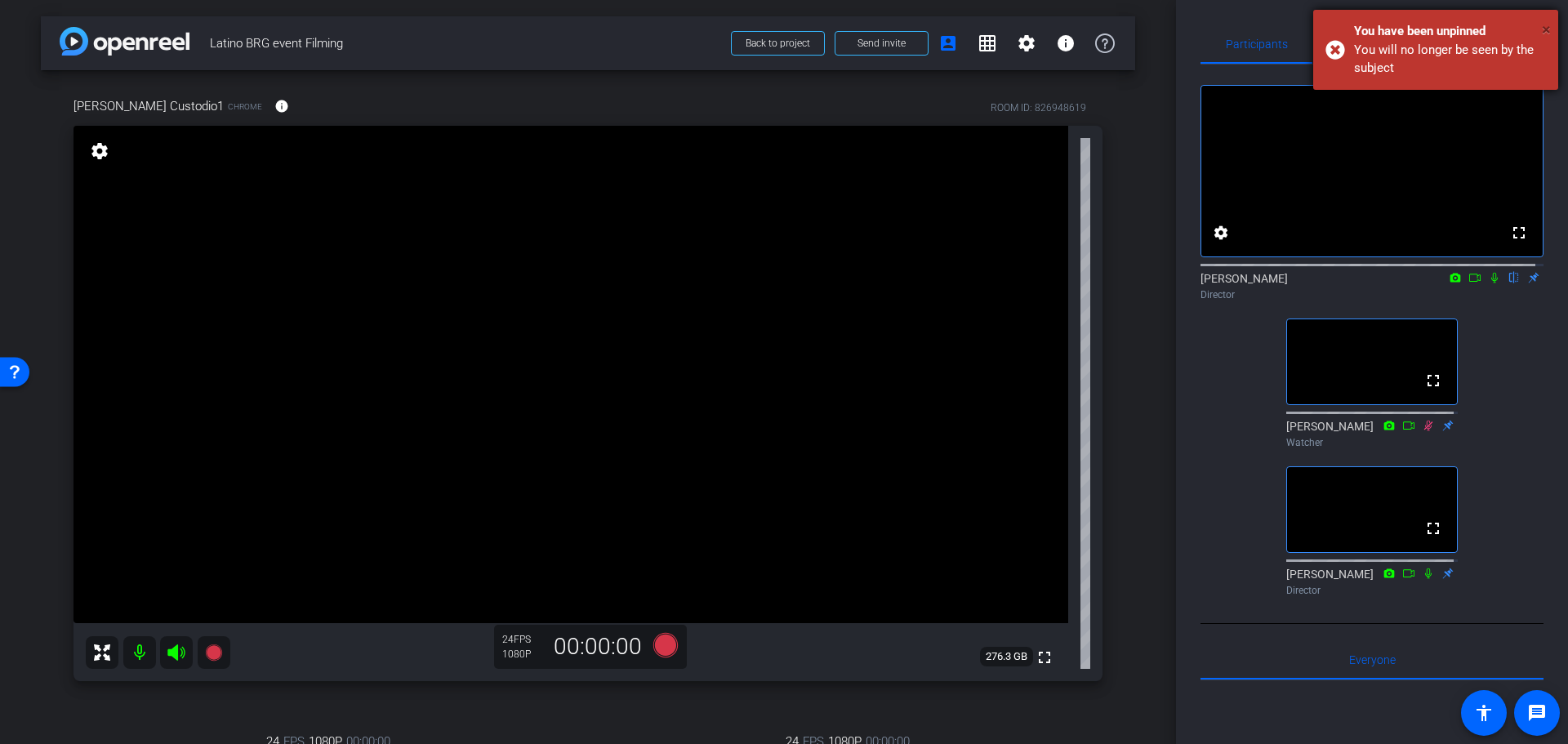
click at [1548, 32] on span "×" at bounding box center [1546, 29] width 9 height 19
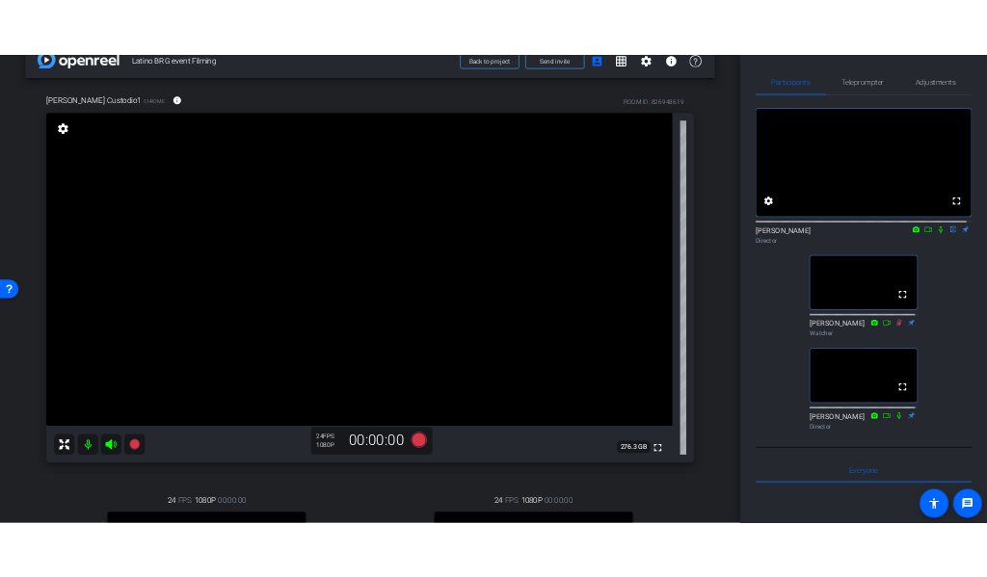
scroll to position [5, 0]
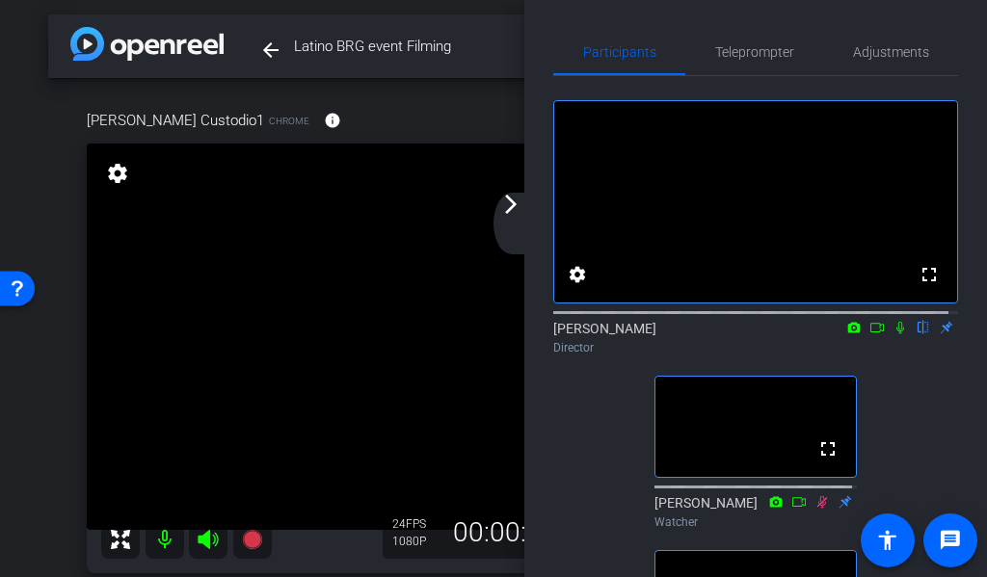
click at [510, 213] on mat-icon "arrow_forward_ios" at bounding box center [510, 204] width 23 height 23
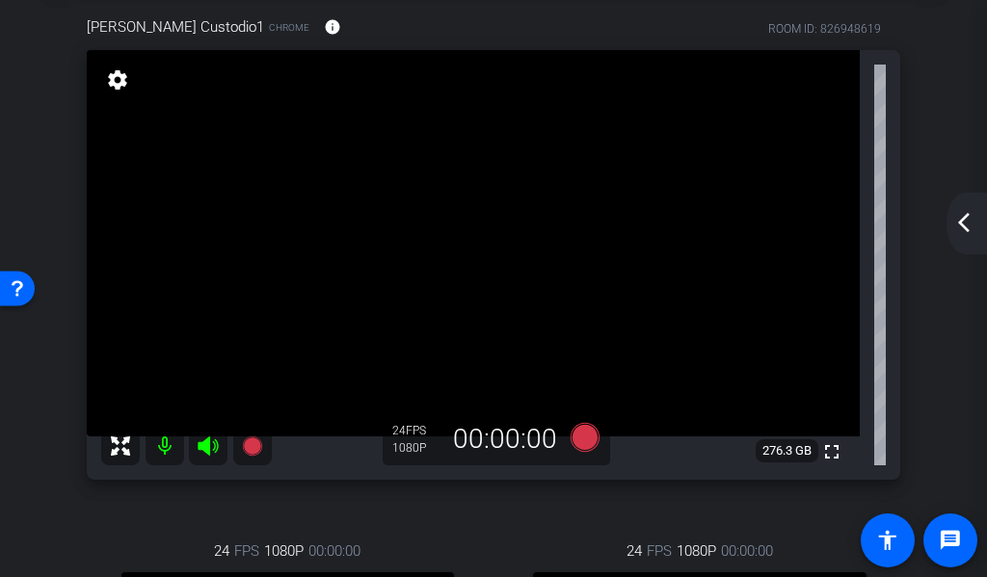
scroll to position [101, 0]
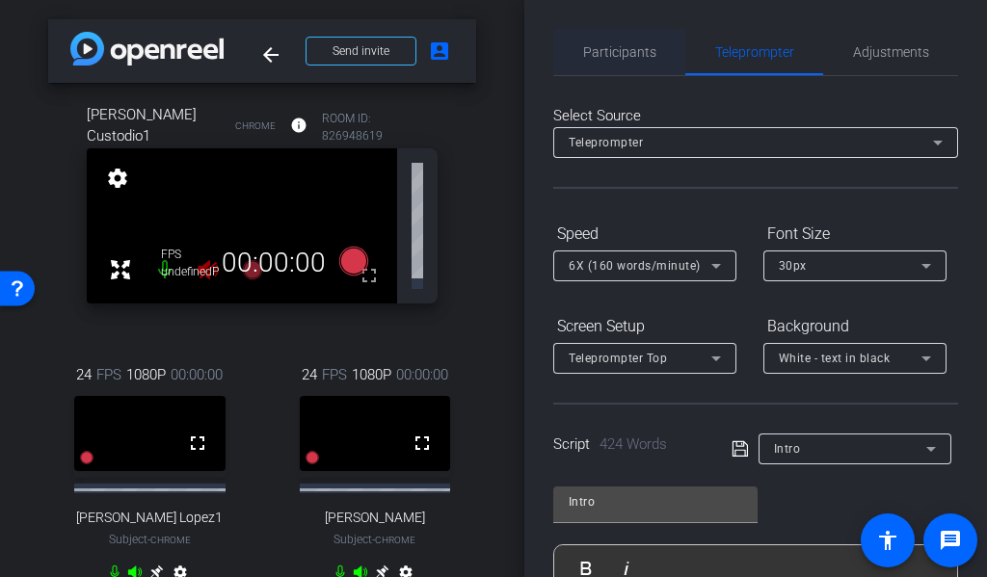
click at [605, 37] on span "Participants" at bounding box center [619, 52] width 73 height 46
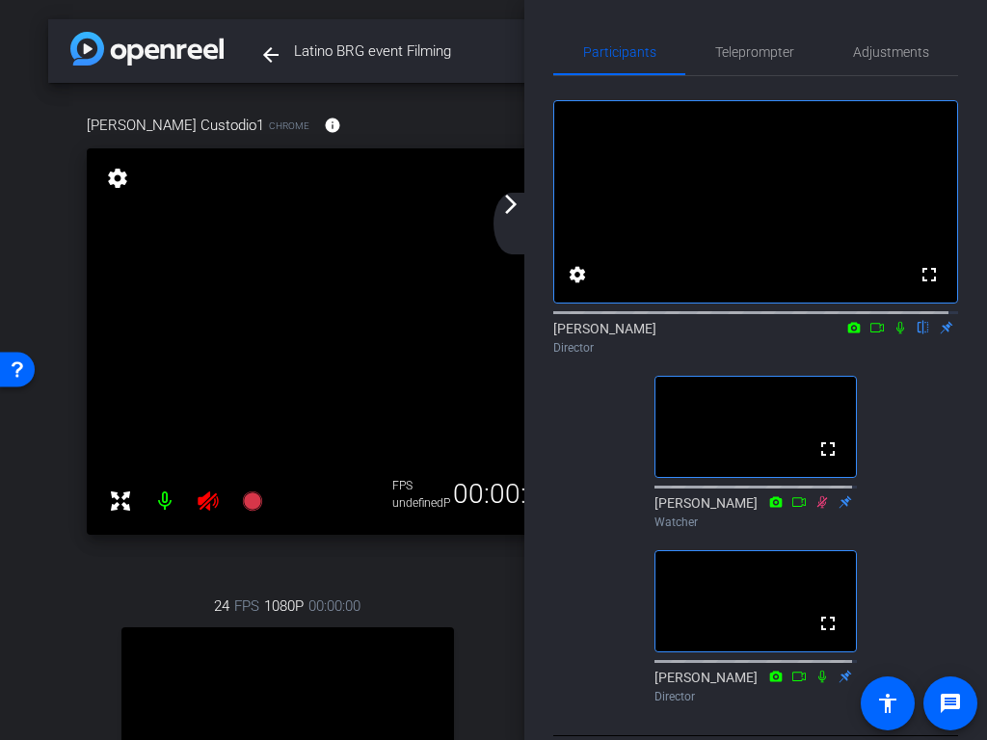
click at [515, 207] on mat-icon "arrow_forward_ios" at bounding box center [510, 204] width 23 height 23
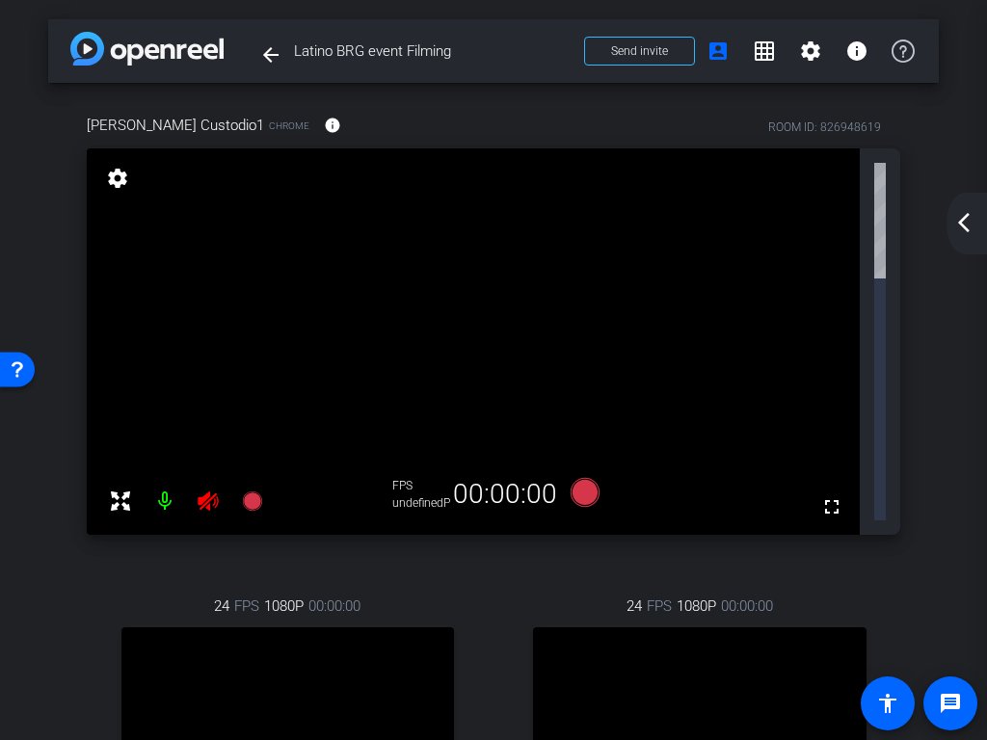
click at [121, 489] on icon at bounding box center [120, 500] width 23 height 23
click at [115, 489] on icon at bounding box center [120, 500] width 23 height 23
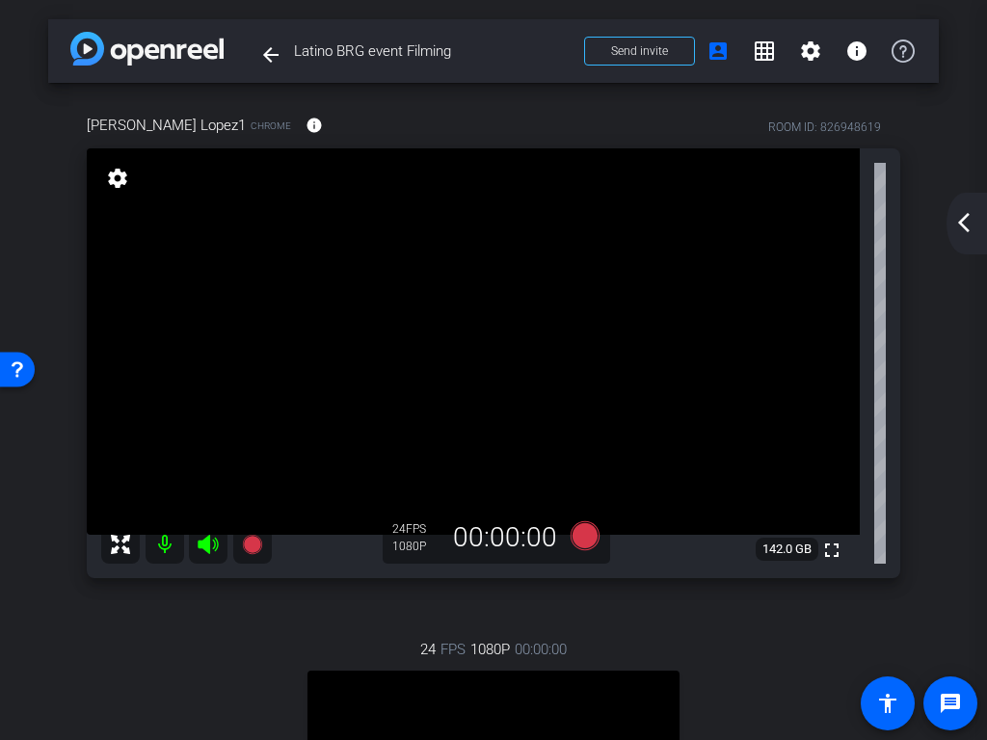
click at [952, 219] on mat-icon "arrow_back_ios_new" at bounding box center [963, 222] width 23 height 23
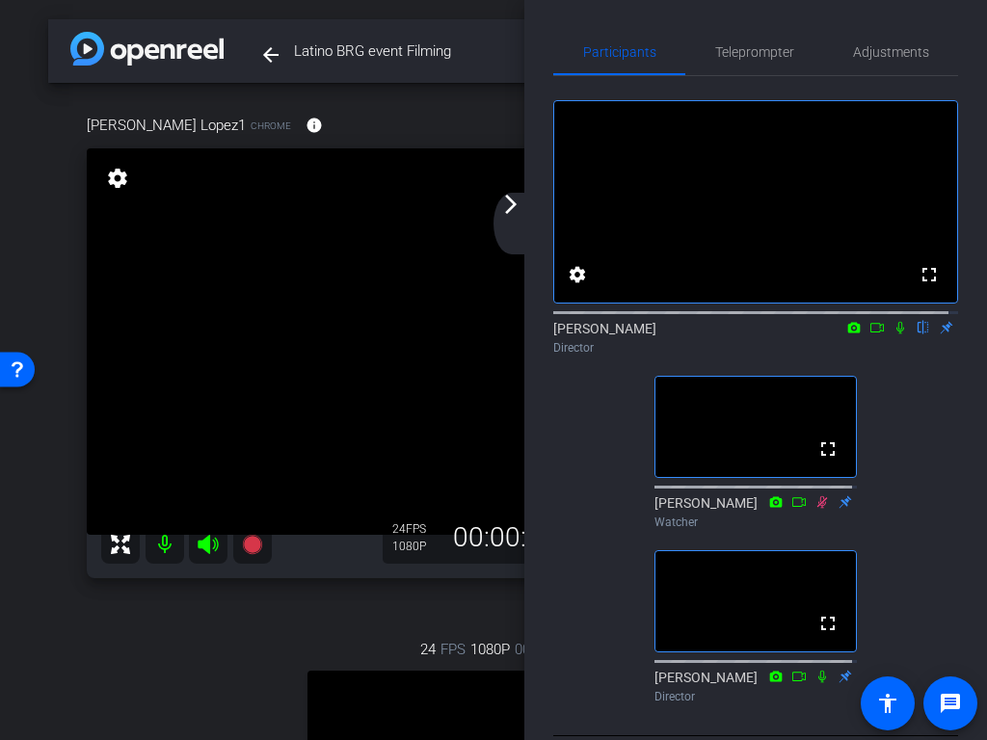
click at [506, 201] on mat-icon "arrow_forward_ios" at bounding box center [510, 204] width 23 height 23
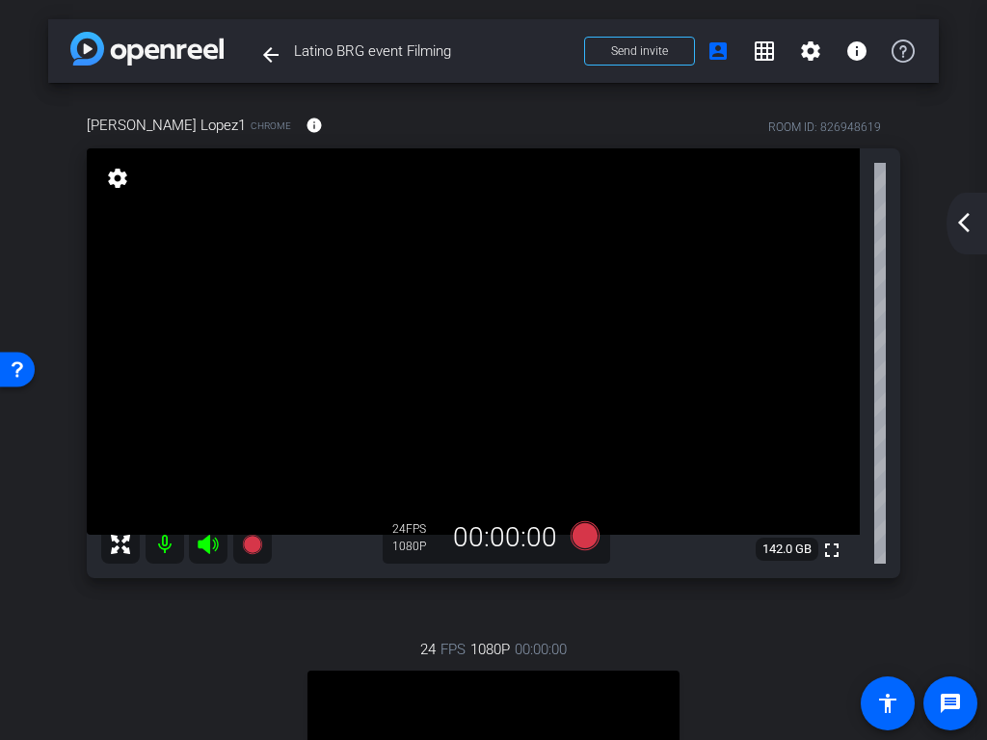
click at [963, 225] on mat-icon "arrow_back_ios_new" at bounding box center [963, 222] width 23 height 23
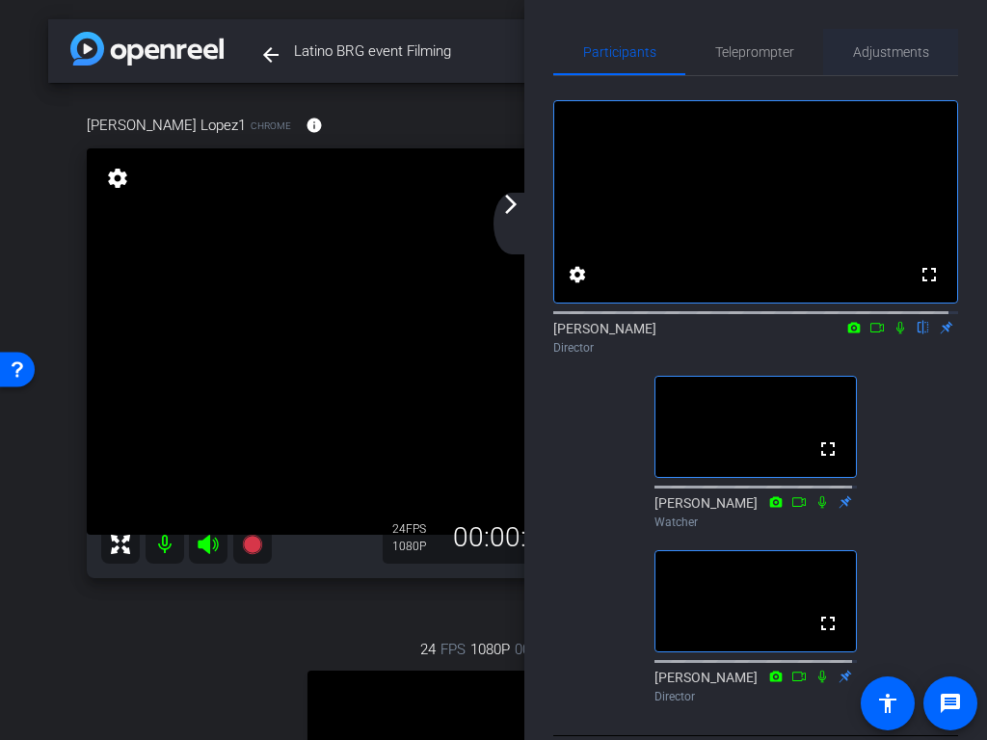
click at [891, 45] on span "Adjustments" at bounding box center [891, 51] width 76 height 13
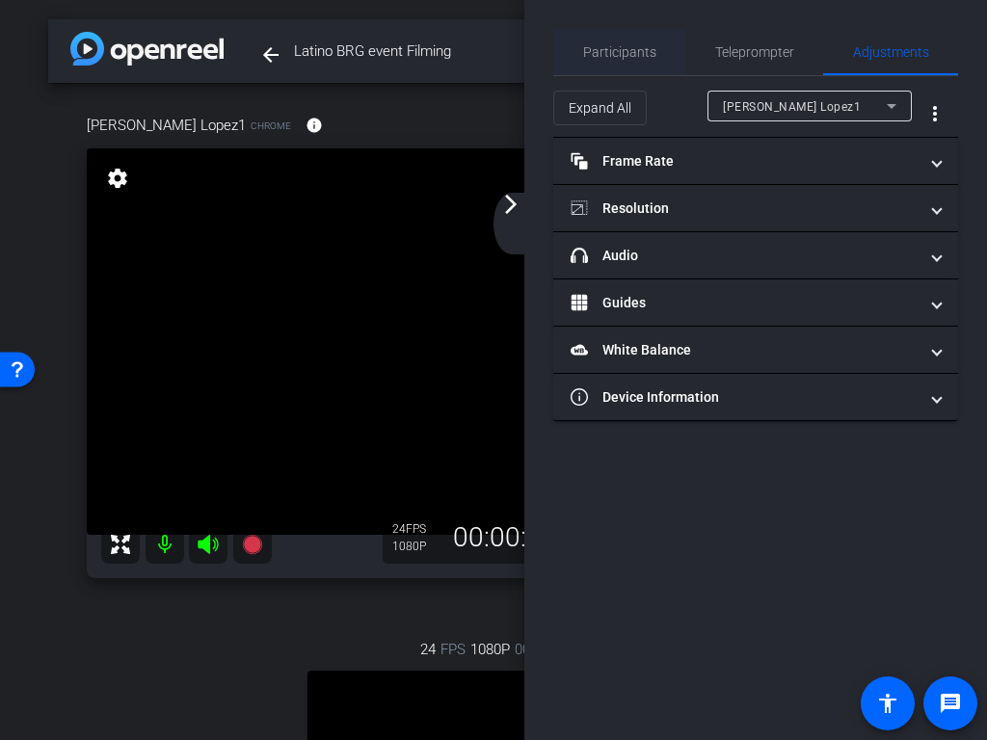
click at [596, 50] on span "Participants" at bounding box center [619, 51] width 73 height 13
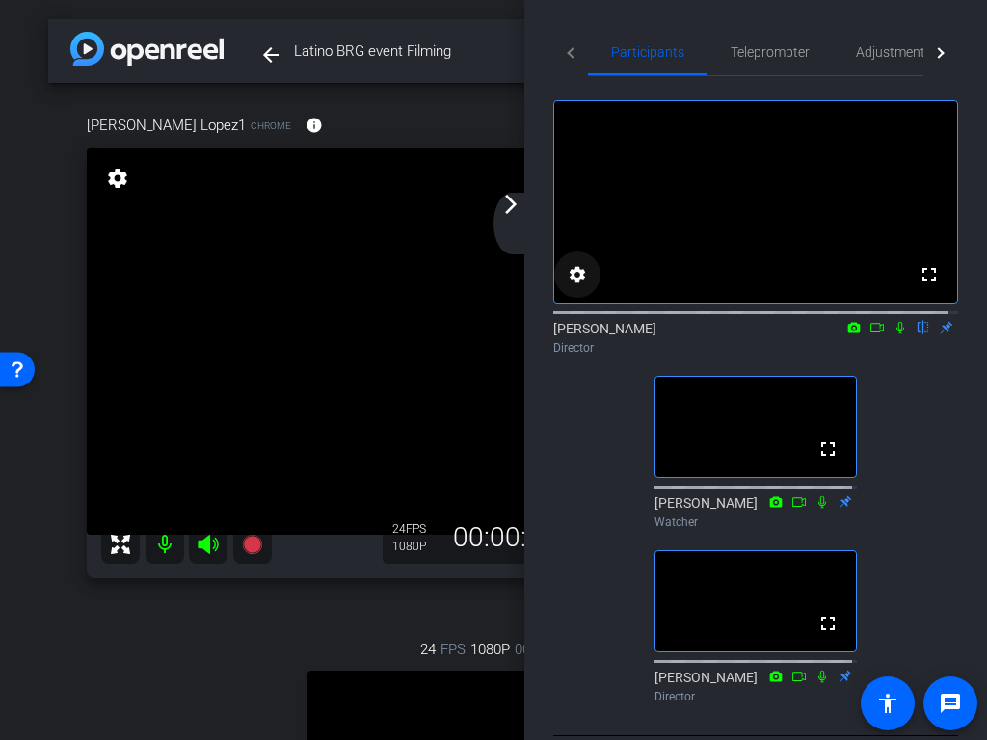
click at [583, 286] on mat-icon "settings" at bounding box center [577, 274] width 23 height 23
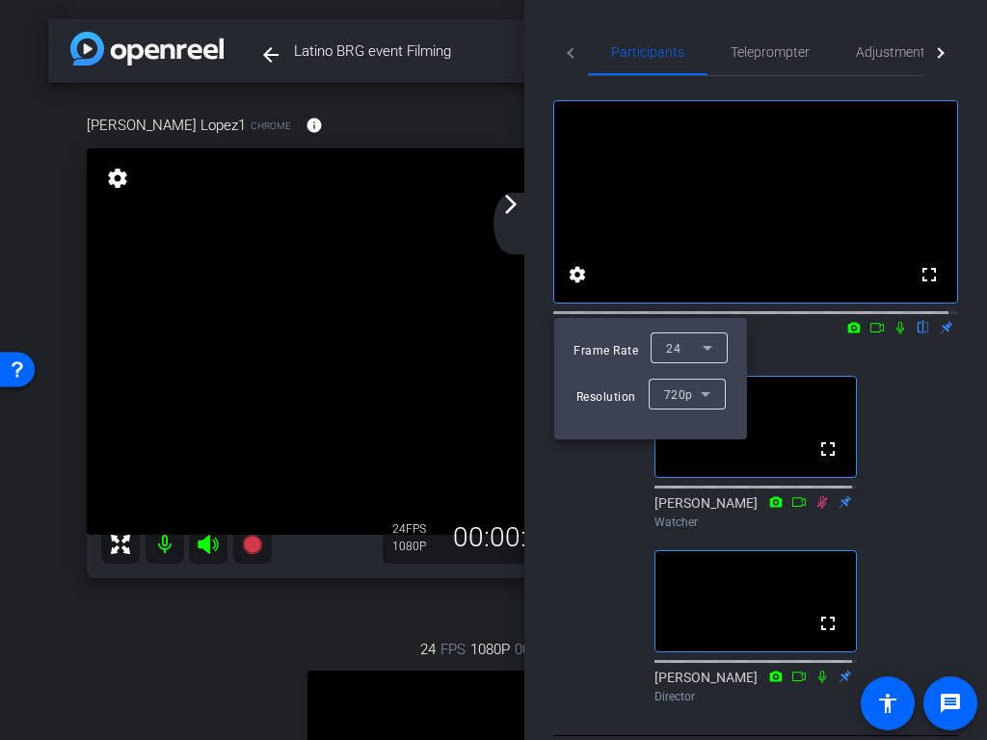
click at [579, 299] on div at bounding box center [493, 370] width 987 height 740
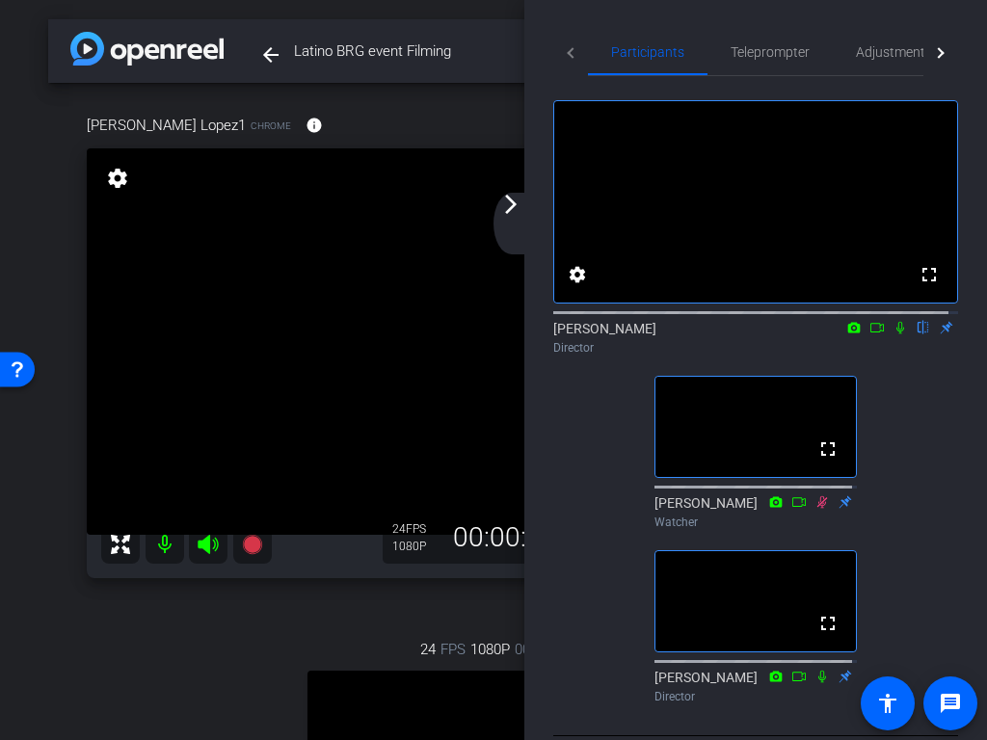
click at [514, 209] on mat-icon "arrow_forward_ios" at bounding box center [510, 204] width 23 height 23
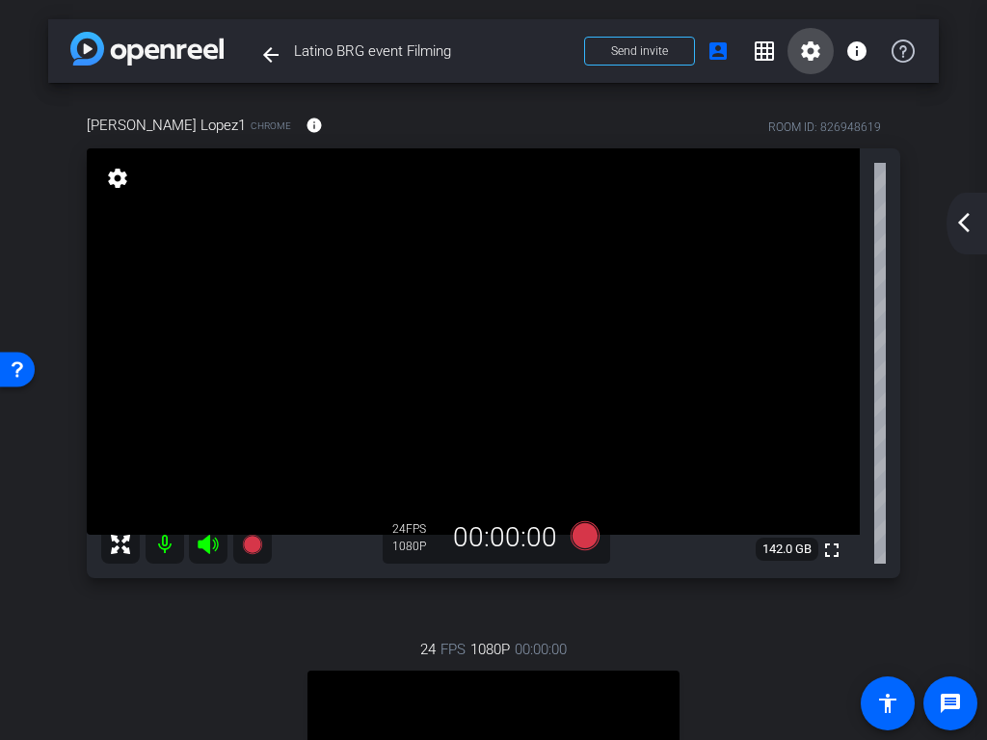
click at [803, 40] on mat-icon "settings" at bounding box center [810, 51] width 23 height 23
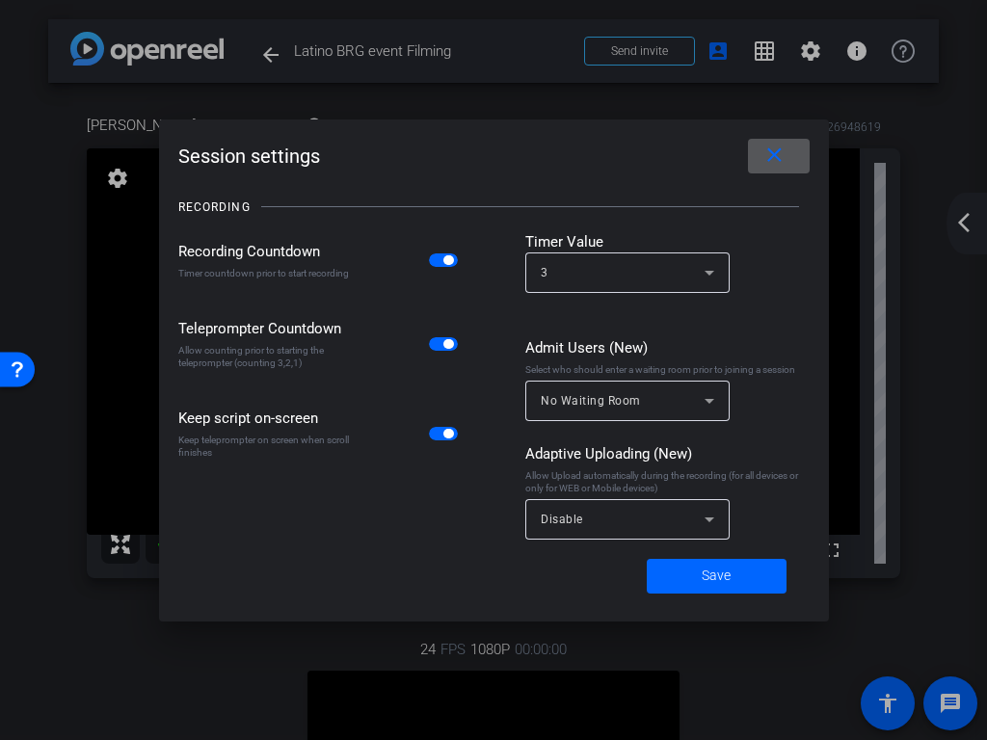
click at [791, 155] on span at bounding box center [779, 156] width 62 height 46
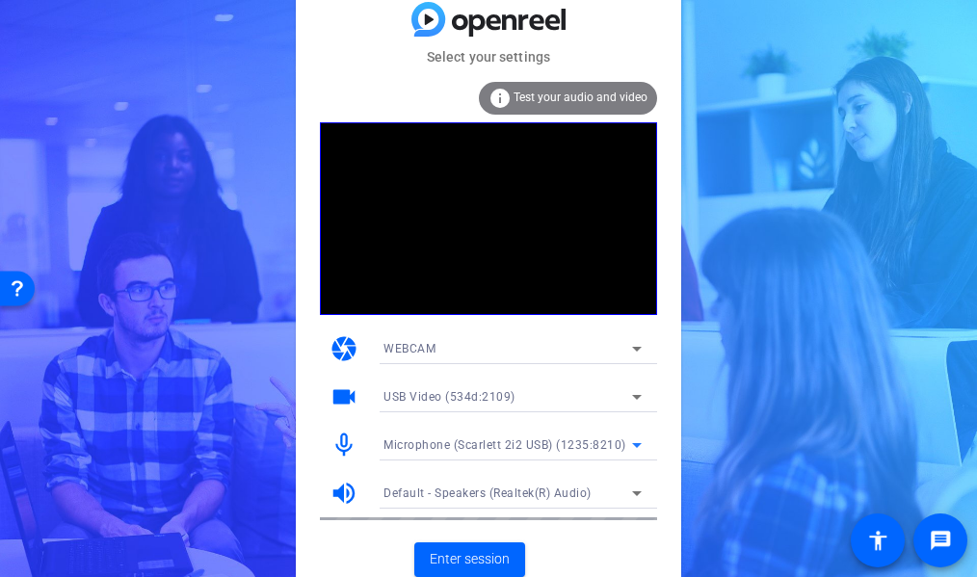
click at [642, 450] on icon at bounding box center [636, 445] width 23 height 23
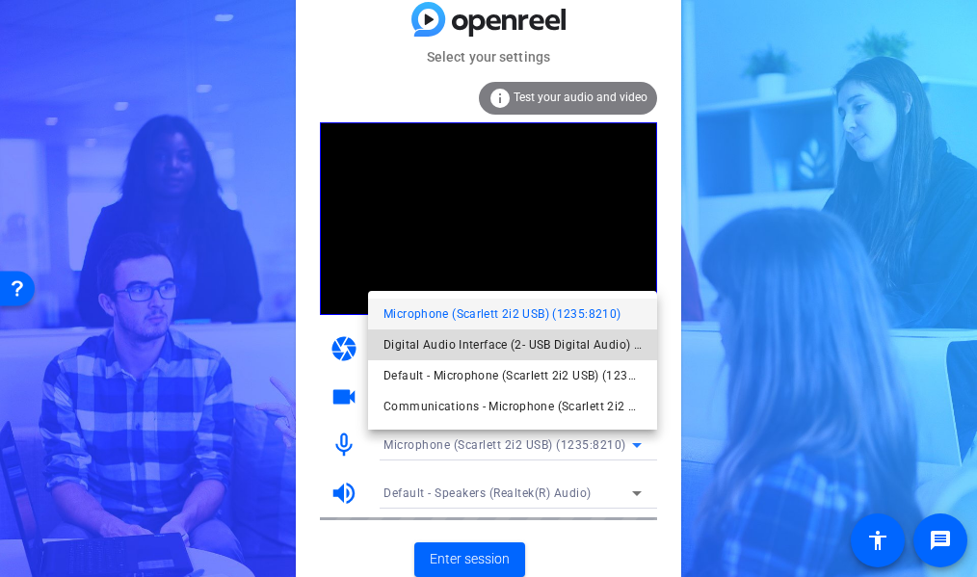
click at [451, 348] on span "Digital Audio Interface (2- USB Digital Audio) (534d:2109)" at bounding box center [512, 344] width 258 height 23
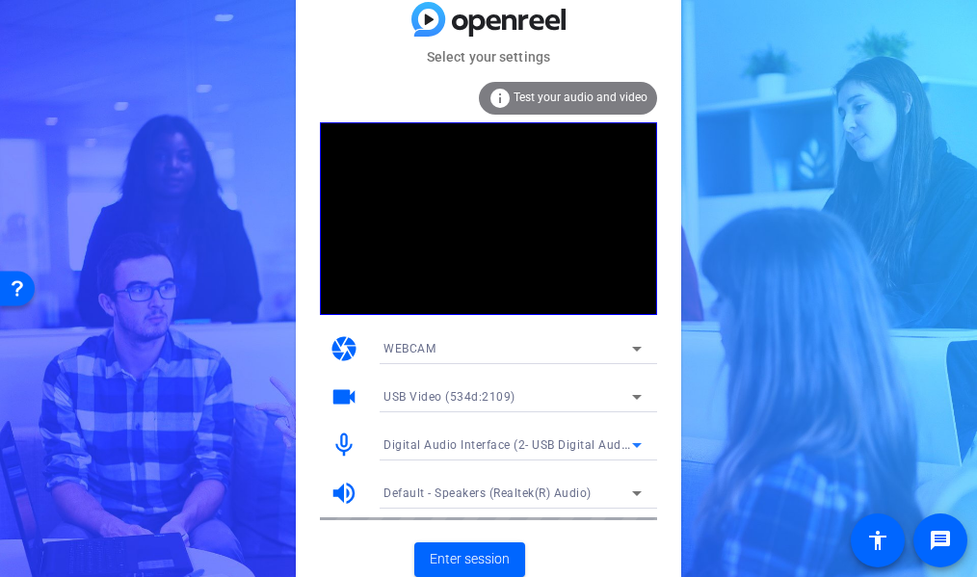
click at [611, 499] on div "Default - Speakers (Realtek(R) Audio)" at bounding box center [507, 493] width 249 height 24
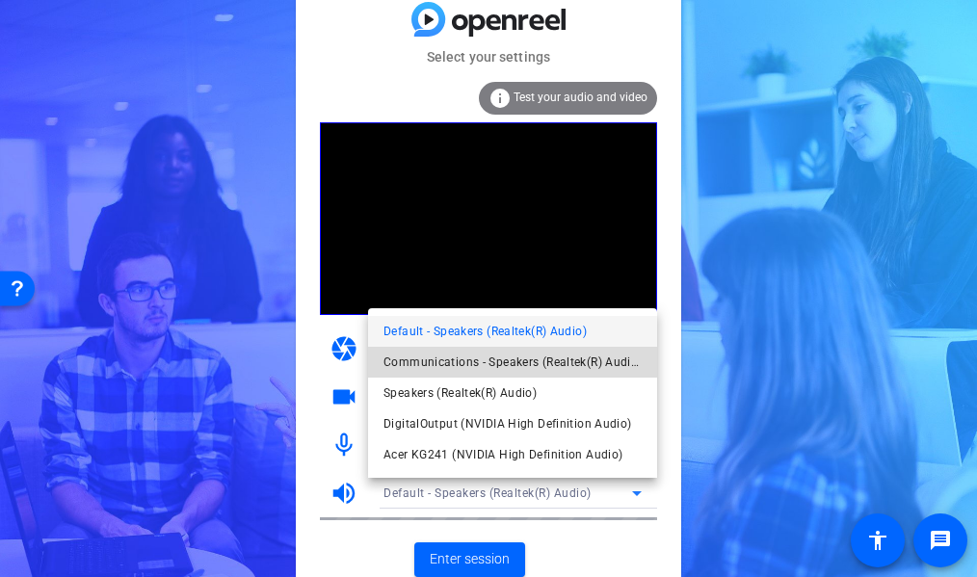
click at [60, 320] on span "Communications - Speakers (Realtek(R) Audio)" at bounding box center [42, 310] width 36 height 20
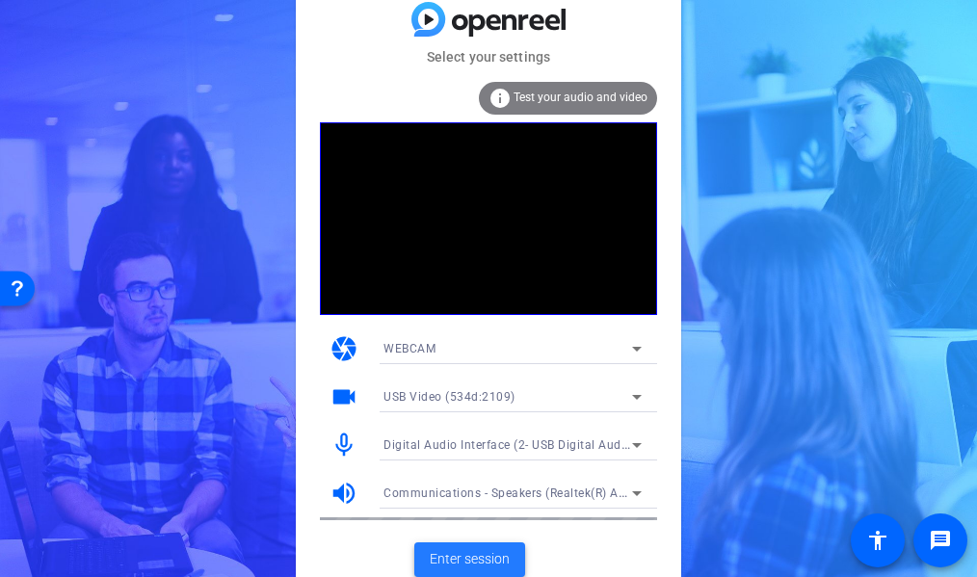
click at [468, 558] on span "Enter session" at bounding box center [470, 559] width 80 height 20
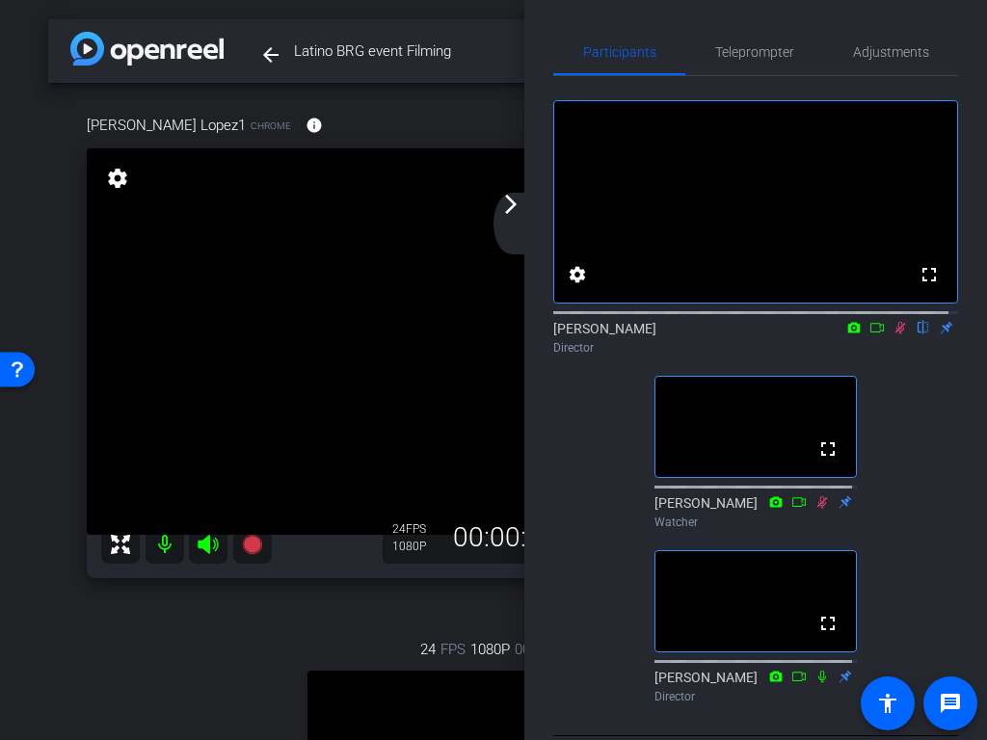
click at [511, 207] on mat-icon "arrow_forward_ios" at bounding box center [510, 204] width 23 height 23
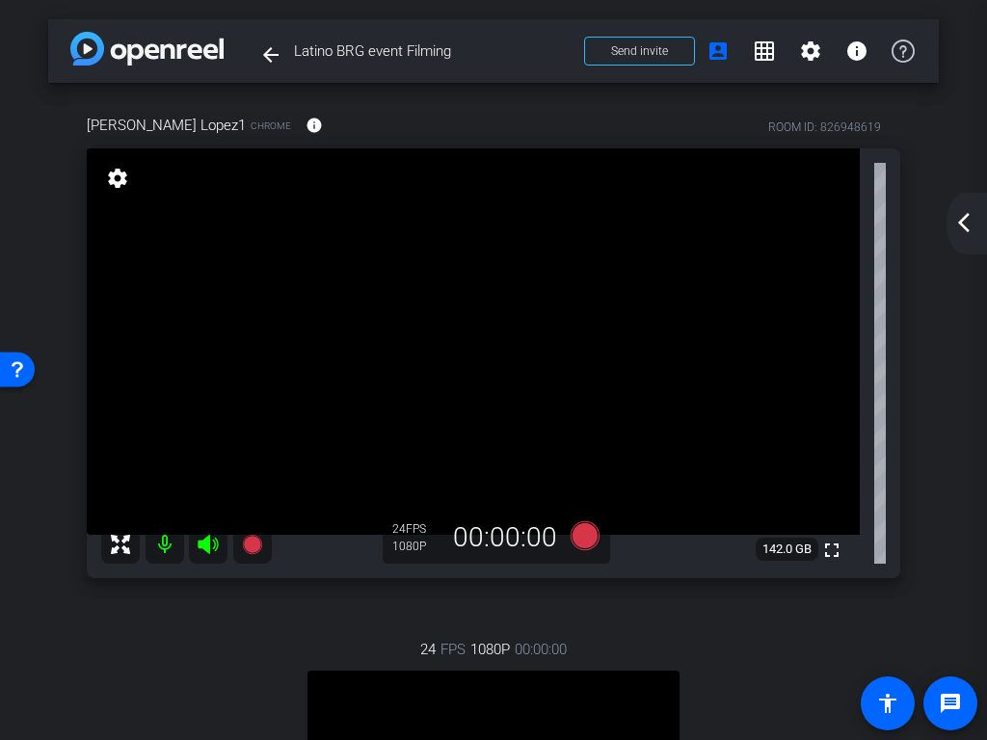
click at [948, 219] on div "arrow_back_ios_new arrow_forward_ios" at bounding box center [966, 224] width 40 height 62
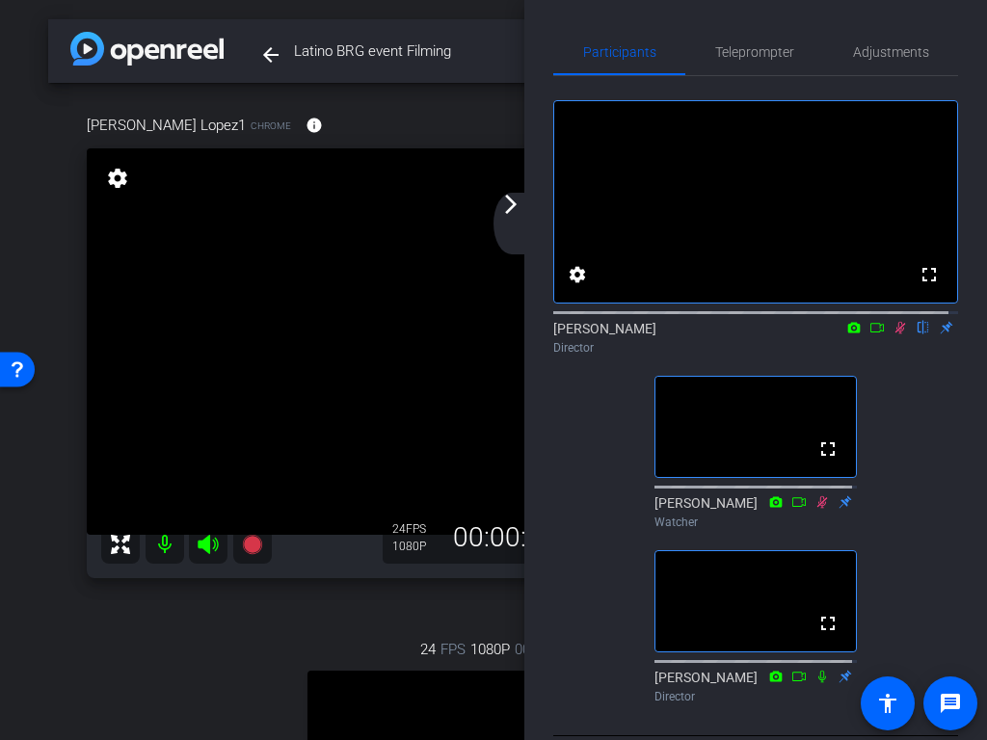
click at [892, 334] on icon at bounding box center [899, 327] width 15 height 13
click at [515, 211] on mat-icon "arrow_forward_ios" at bounding box center [510, 204] width 23 height 23
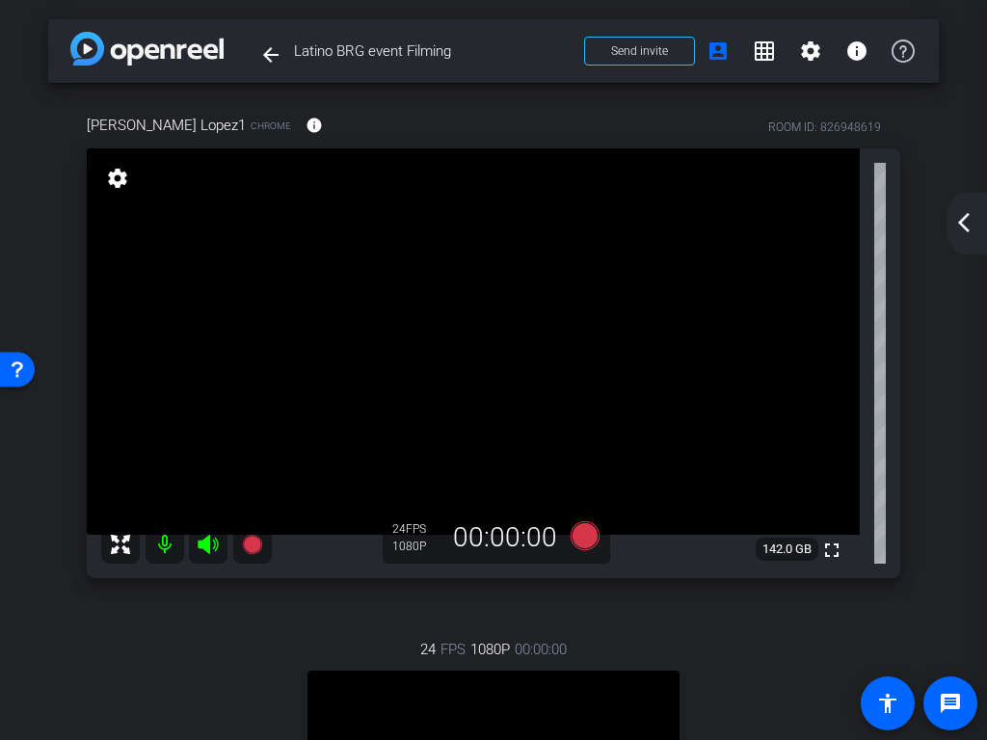
click at [959, 223] on mat-icon "arrow_back_ios_new" at bounding box center [963, 222] width 23 height 23
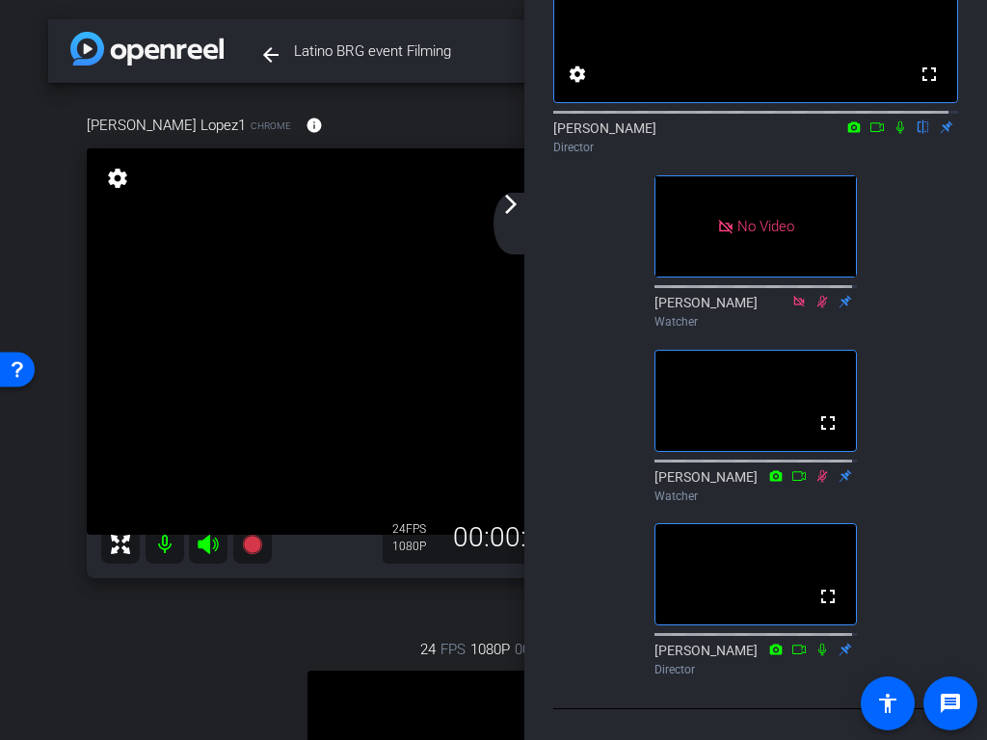
scroll to position [289, 0]
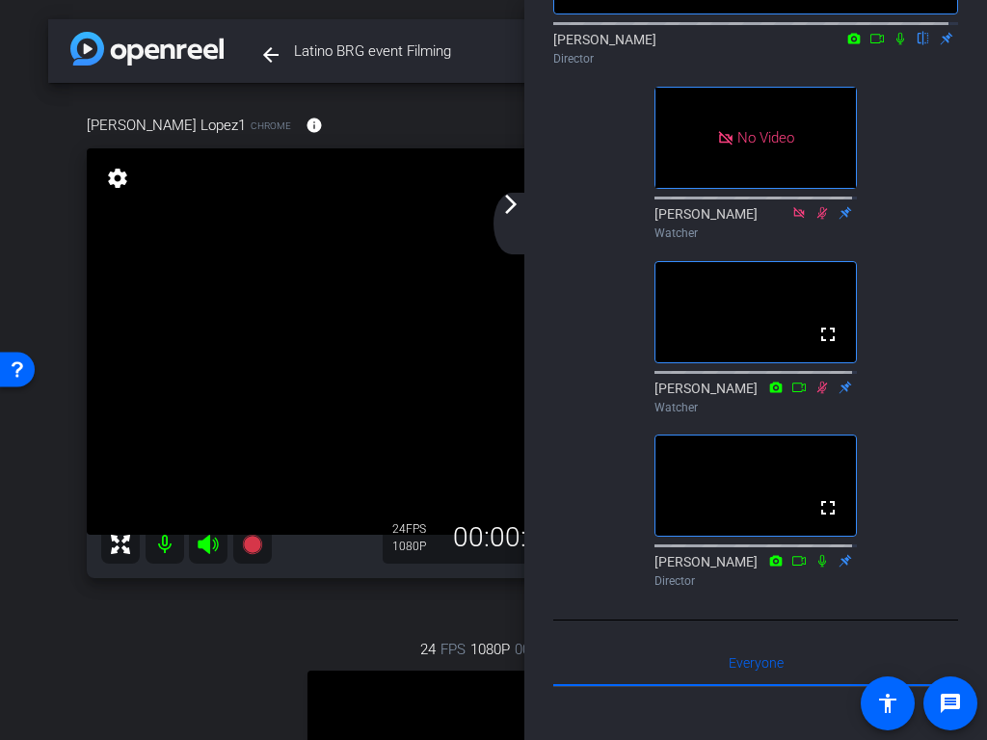
click at [511, 207] on mat-icon "arrow_forward_ios" at bounding box center [510, 204] width 23 height 23
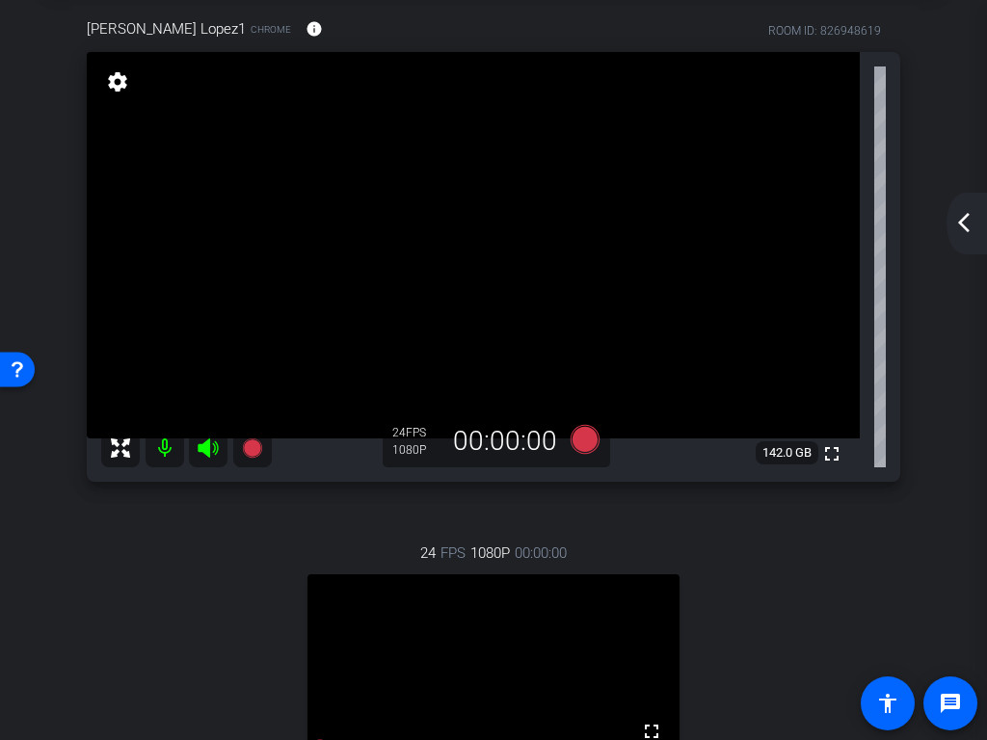
scroll to position [0, 0]
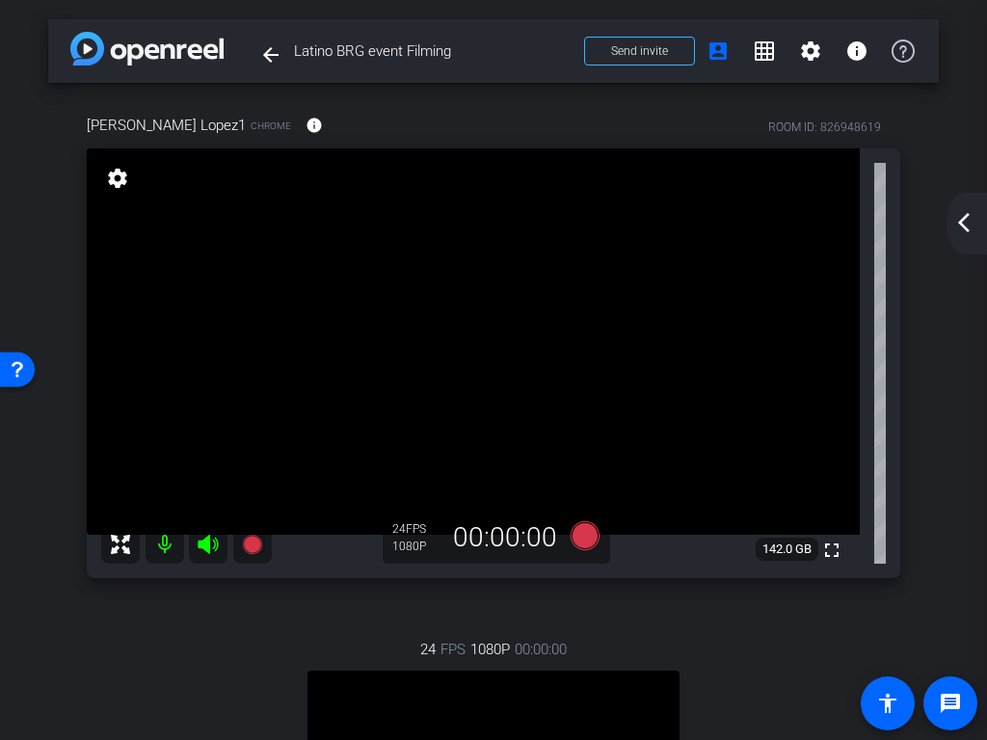
click at [967, 229] on mat-icon "arrow_back_ios_new" at bounding box center [963, 222] width 23 height 23
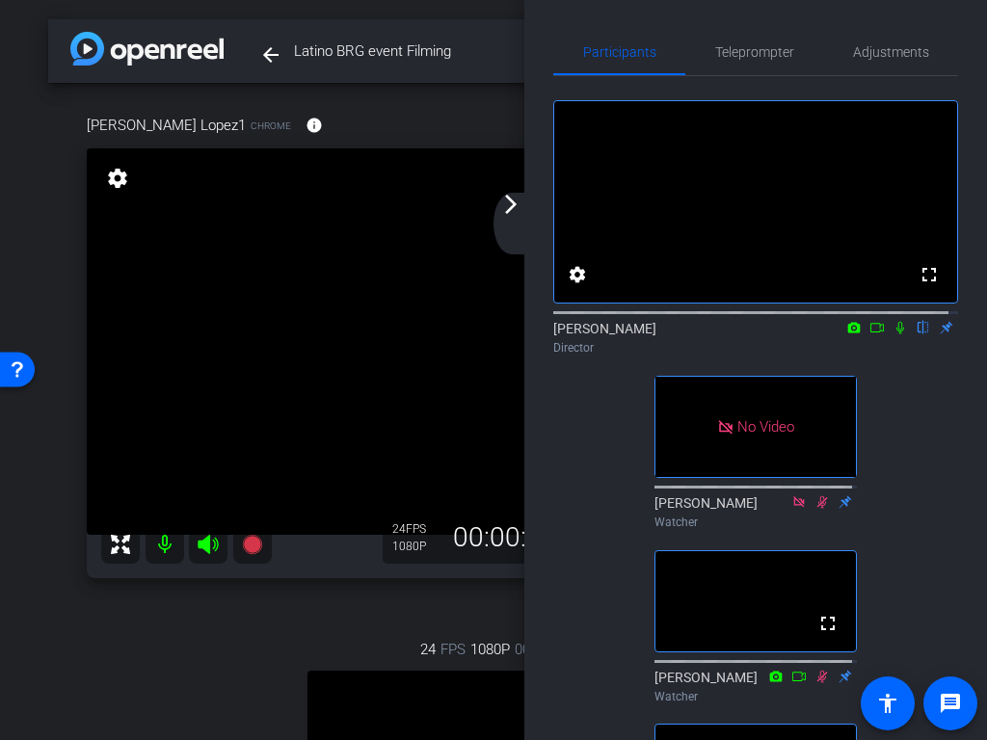
click at [516, 208] on mat-icon "arrow_forward_ios" at bounding box center [510, 204] width 23 height 23
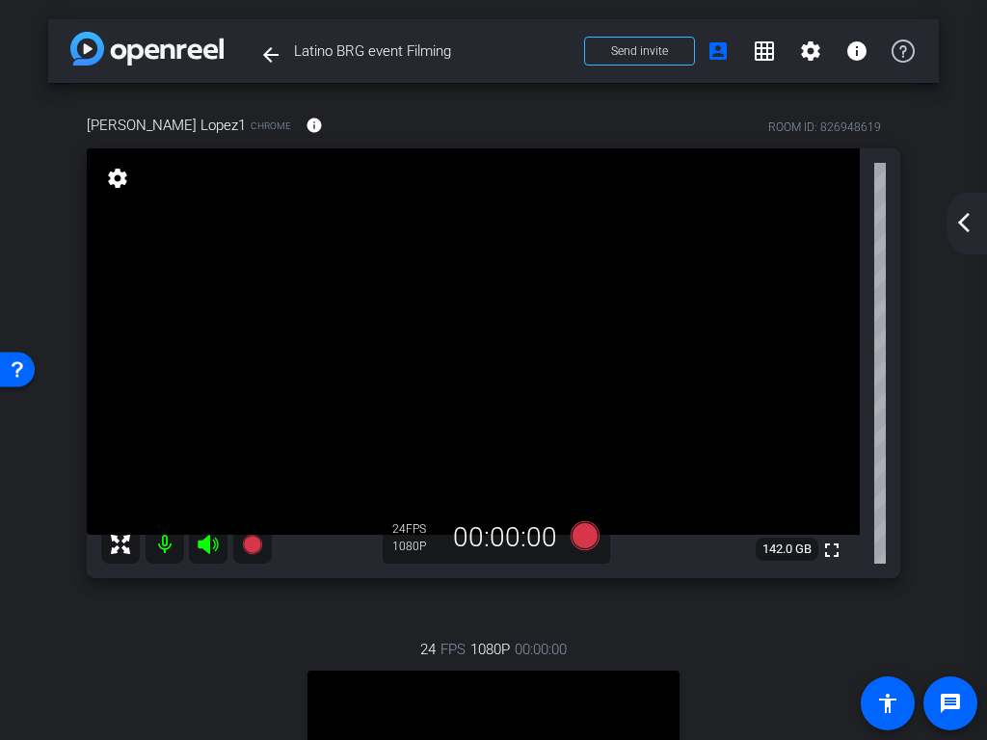
click at [963, 234] on div "arrow_back_ios_new arrow_forward_ios" at bounding box center [966, 224] width 40 height 62
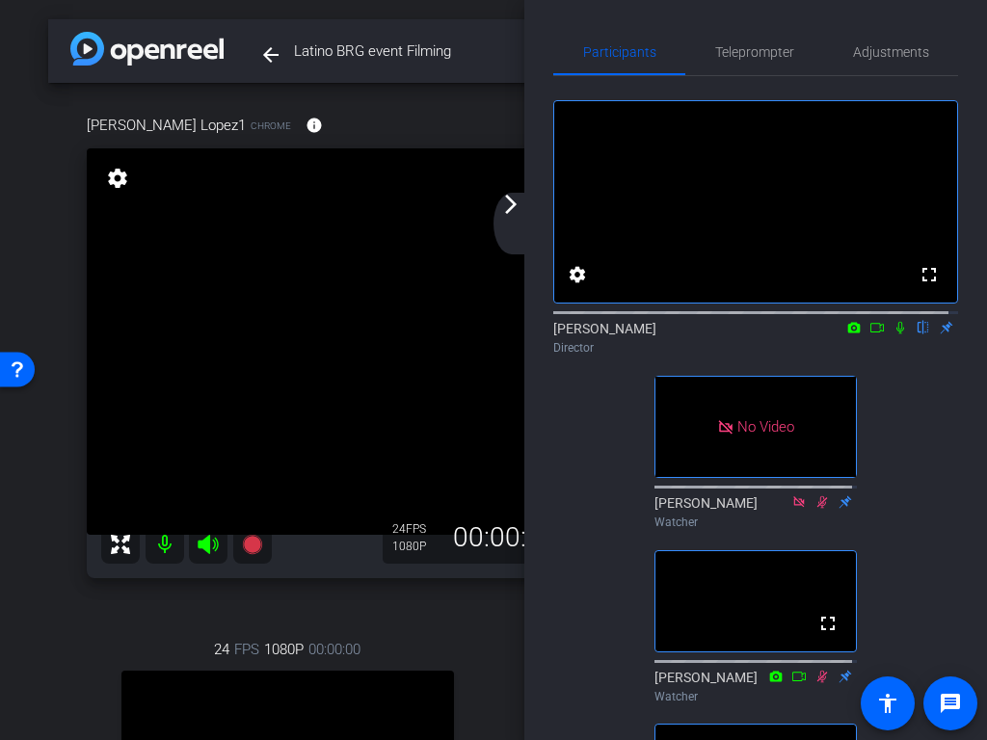
click at [516, 225] on div "arrow_back_ios_new arrow_forward_ios" at bounding box center [513, 224] width 40 height 62
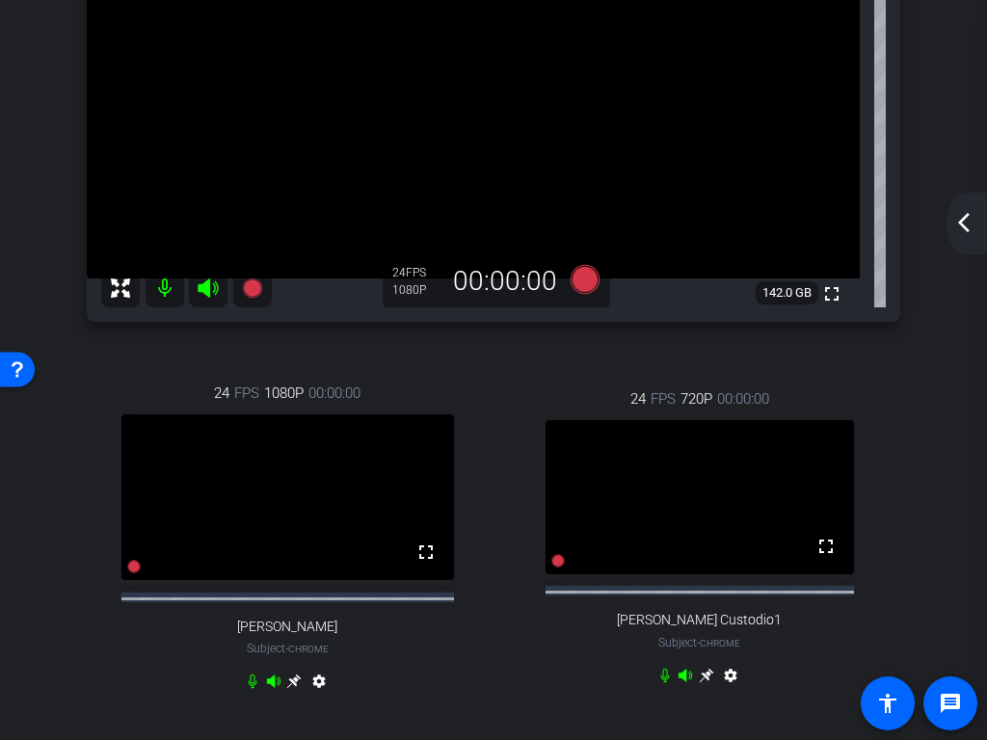
scroll to position [193, 0]
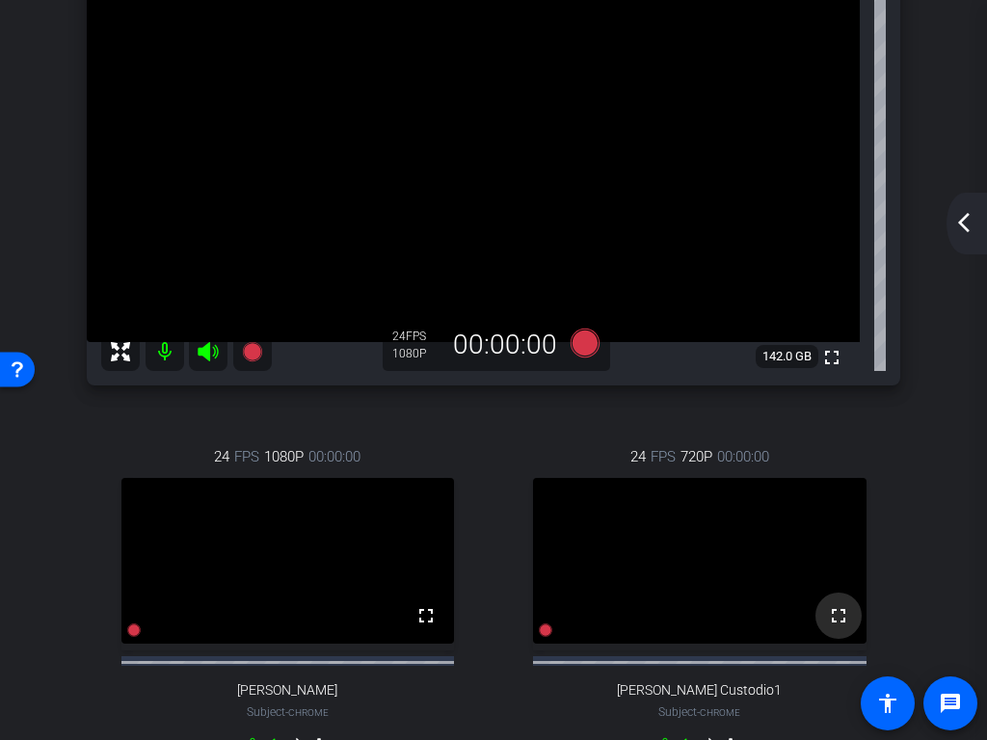
click at [830, 576] on mat-icon "fullscreen" at bounding box center [838, 615] width 23 height 23
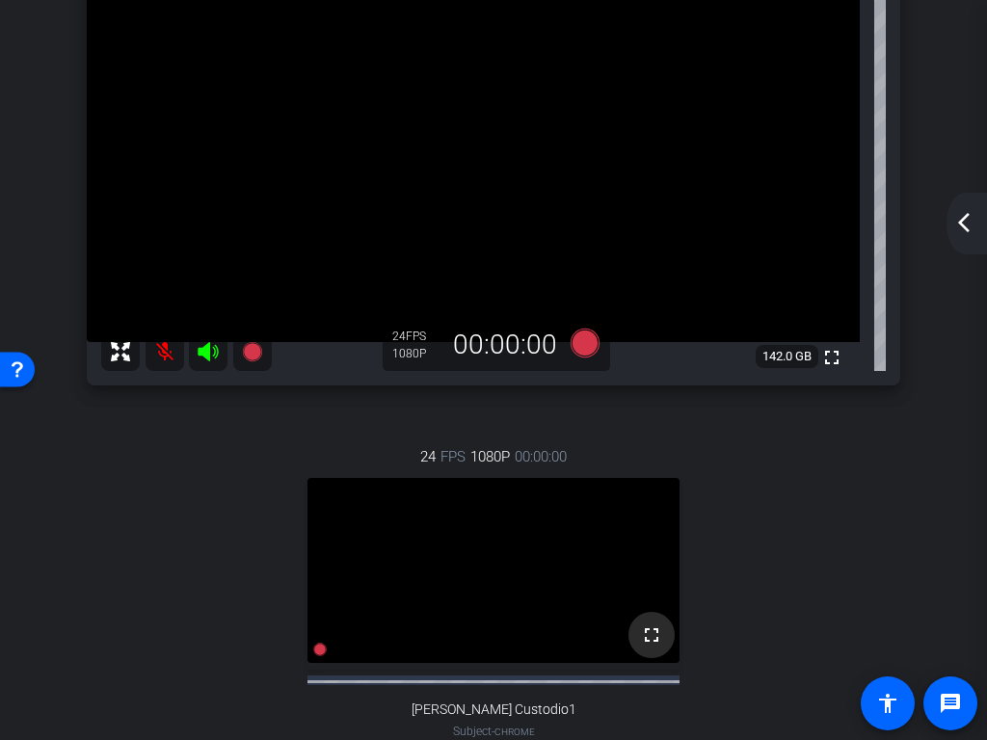
click at [641, 576] on mat-icon "fullscreen" at bounding box center [651, 634] width 23 height 23
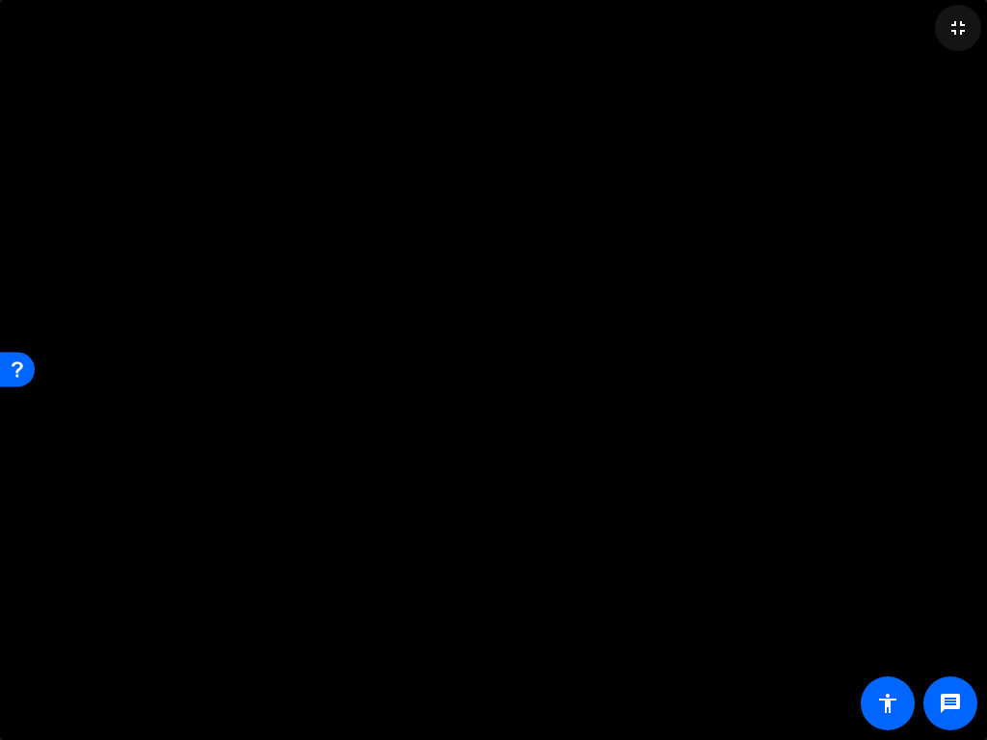
click at [952, 24] on mat-icon "fullscreen_exit" at bounding box center [957, 27] width 23 height 23
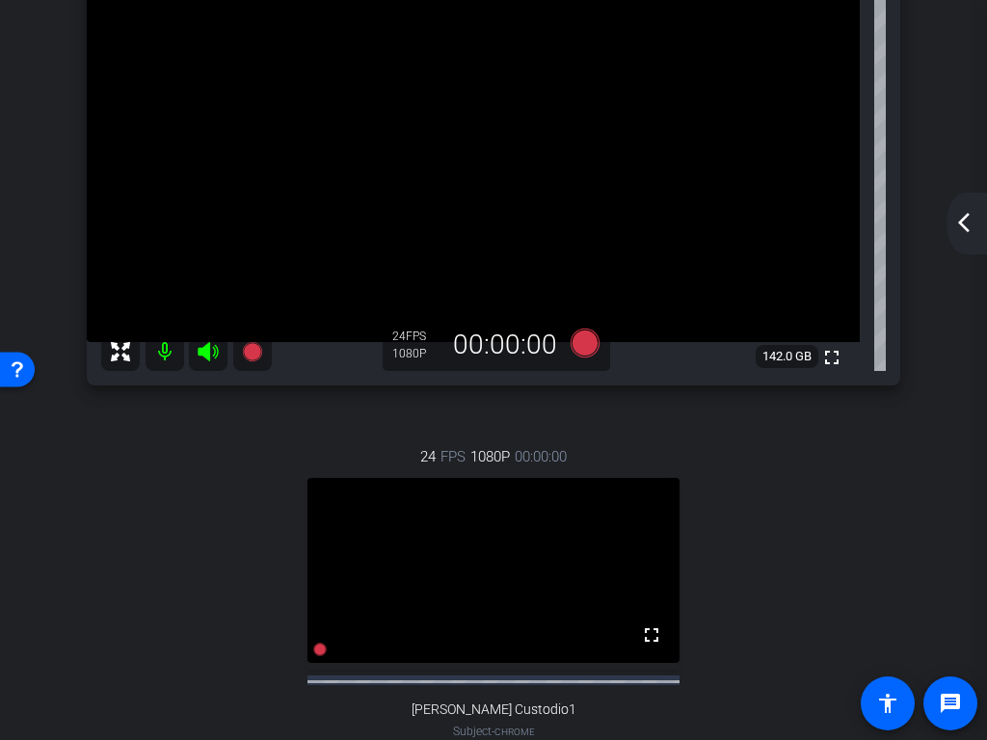
click at [963, 220] on mat-icon "arrow_back_ios_new" at bounding box center [963, 222] width 23 height 23
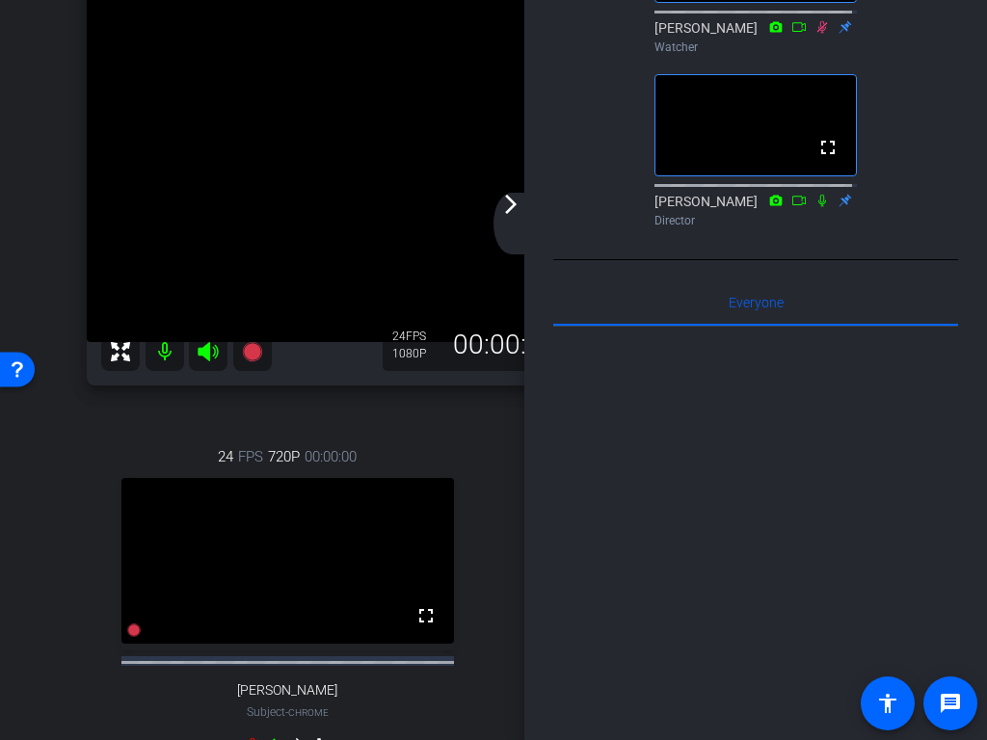
scroll to position [674, 0]
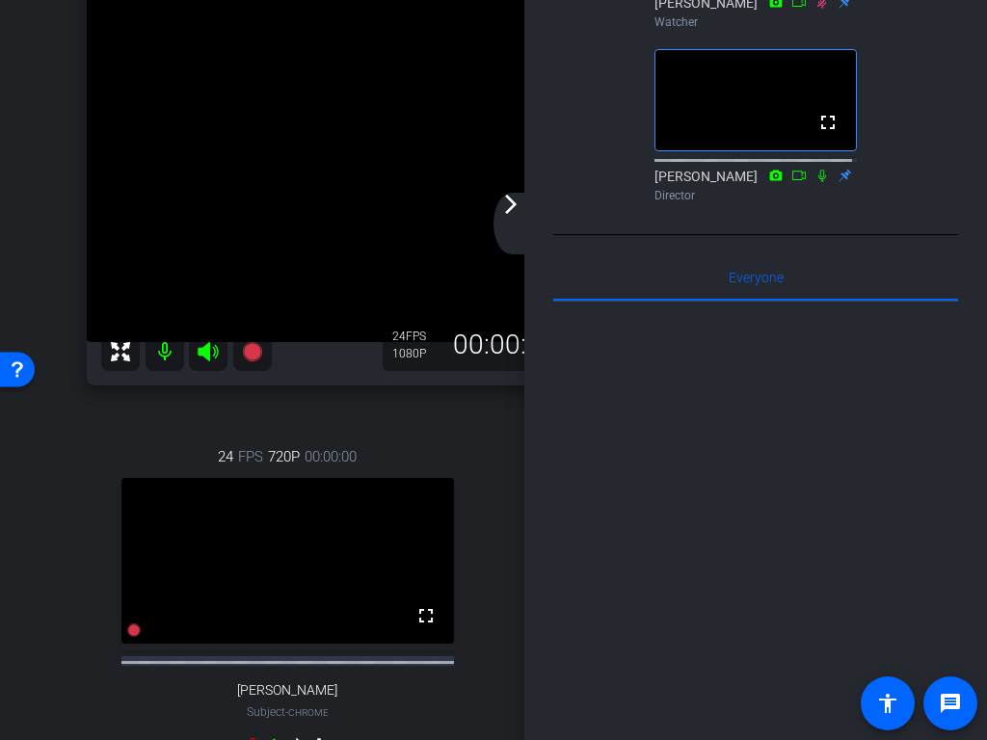
click at [486, 479] on div "24 FPS 720P 00:00:00 fullscreen Lorenzo Amaya Subject - Chrome settings 24 FPS …" at bounding box center [493, 603] width 813 height 379
click at [508, 200] on mat-icon "arrow_forward_ios" at bounding box center [510, 204] width 23 height 23
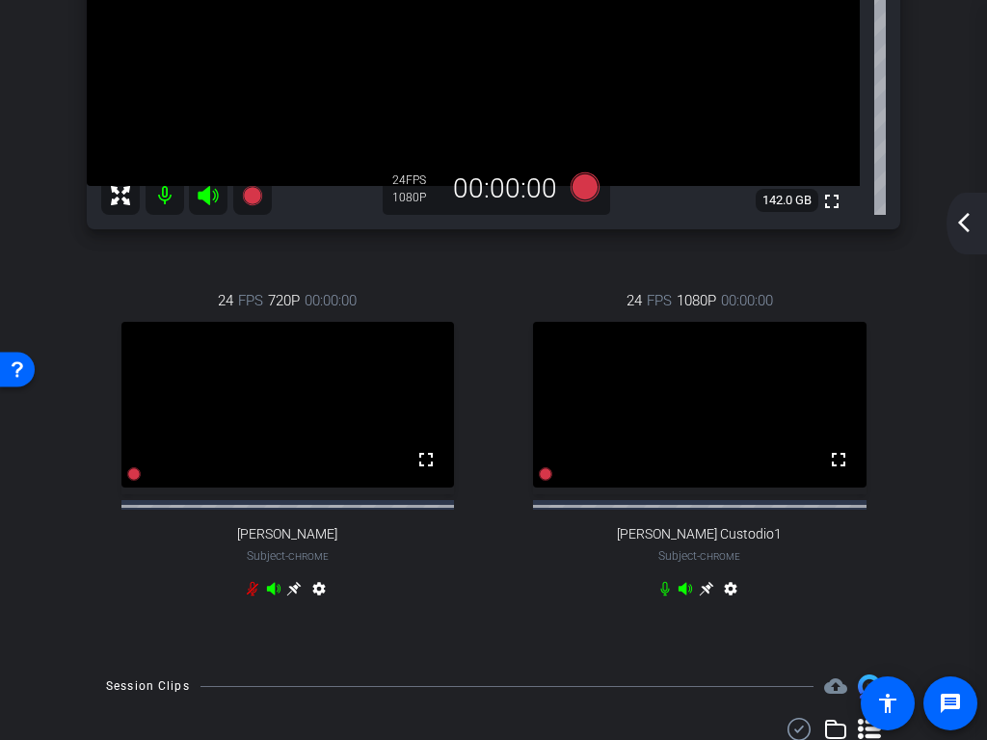
scroll to position [252, 0]
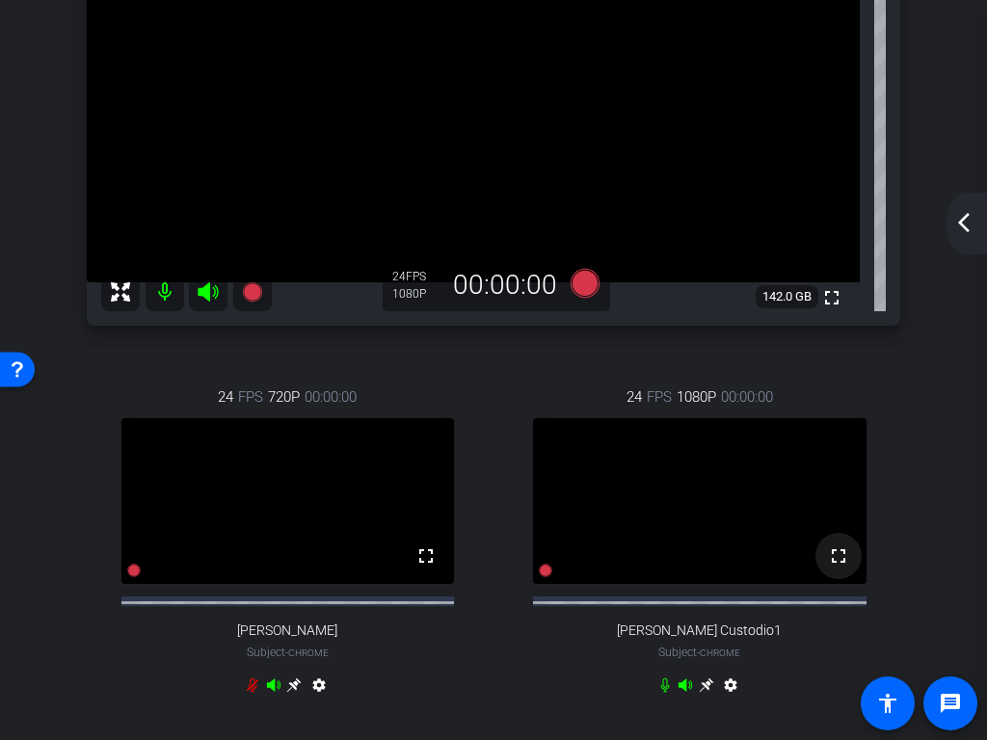
drag, startPoint x: 835, startPoint y: 573, endPoint x: 818, endPoint y: 573, distance: 17.3
click at [827, 567] on mat-icon "fullscreen" at bounding box center [838, 555] width 23 height 23
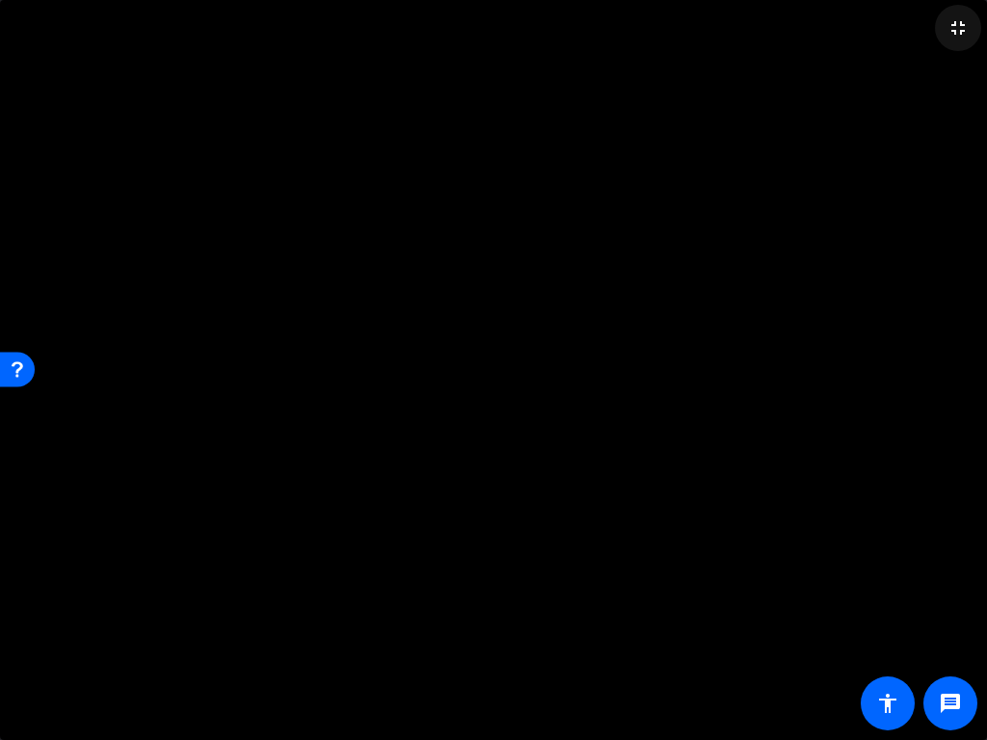
click at [956, 32] on mat-icon "fullscreen_exit" at bounding box center [957, 27] width 23 height 23
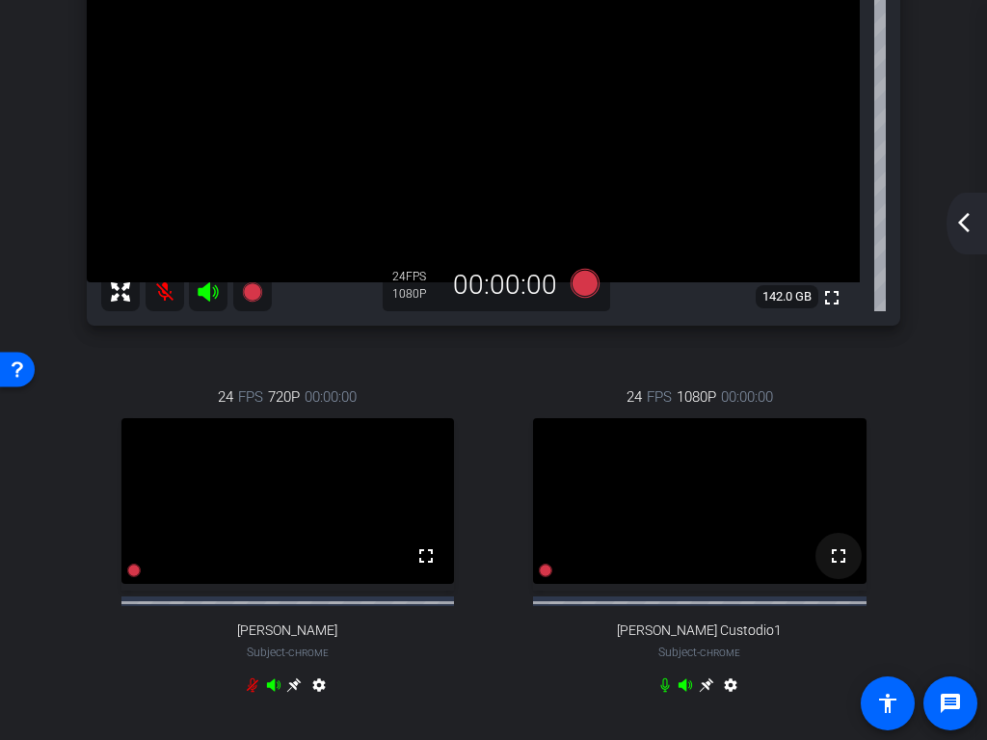
click at [832, 567] on mat-icon "fullscreen" at bounding box center [838, 555] width 23 height 23
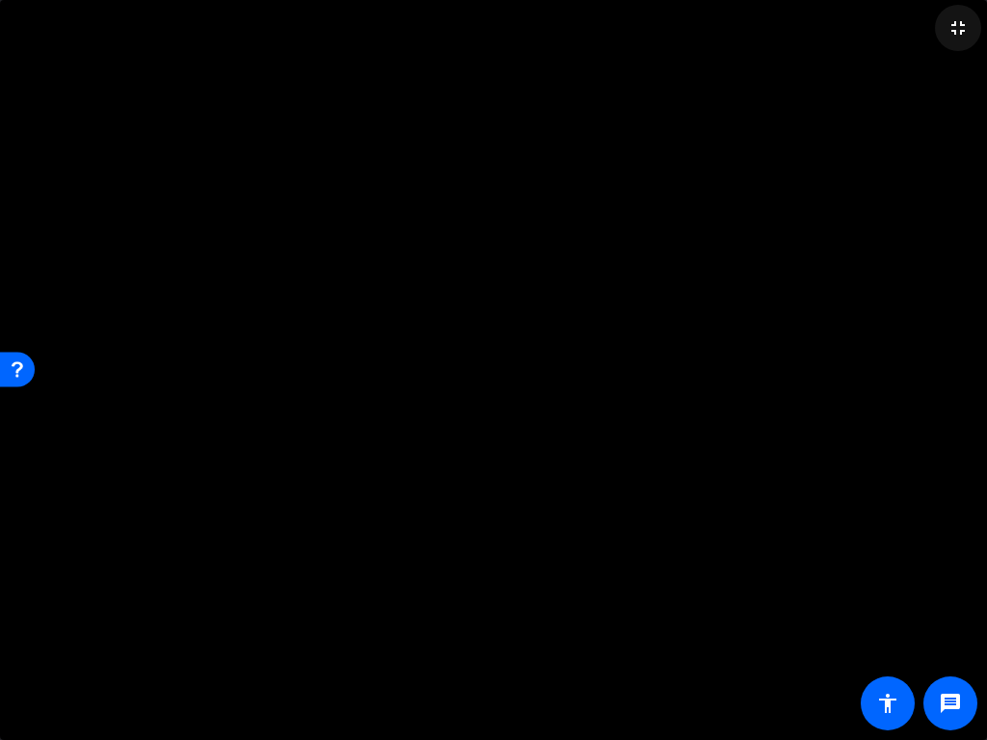
click at [960, 26] on mat-icon "fullscreen_exit" at bounding box center [957, 27] width 23 height 23
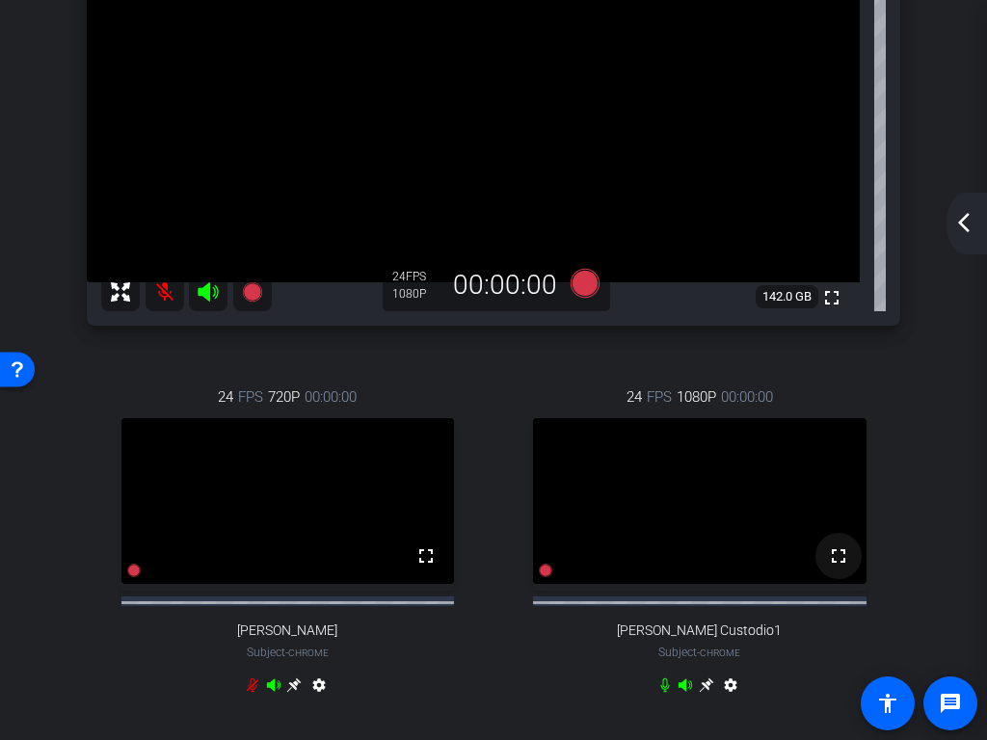
click at [827, 567] on mat-icon "fullscreen" at bounding box center [838, 555] width 23 height 23
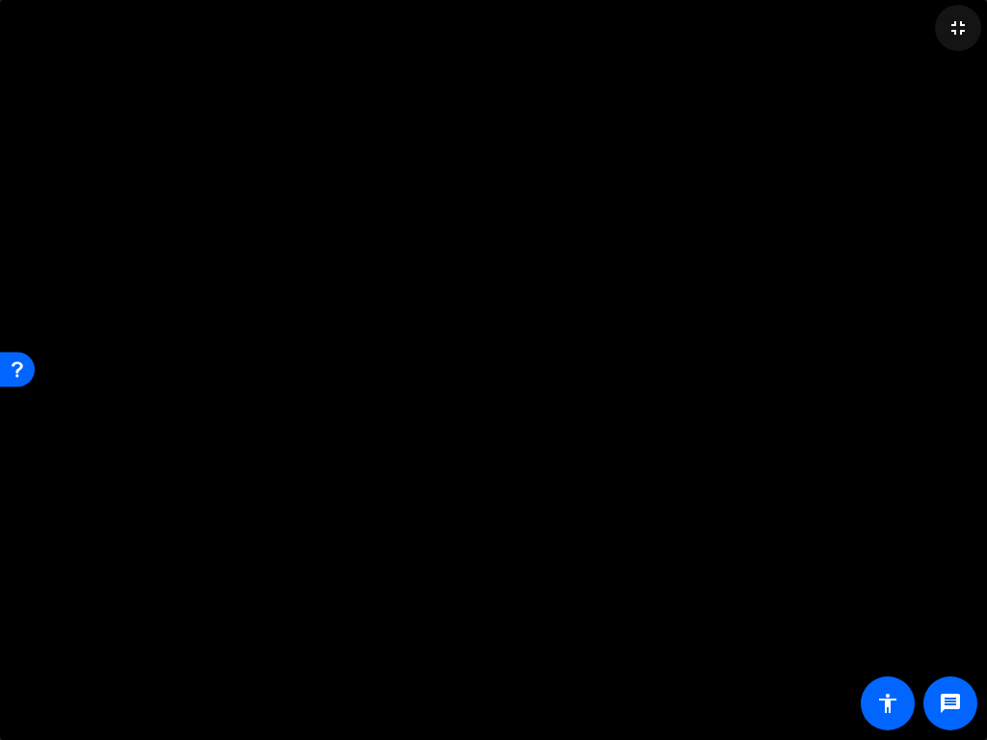
click at [954, 30] on mat-icon "fullscreen_exit" at bounding box center [957, 27] width 23 height 23
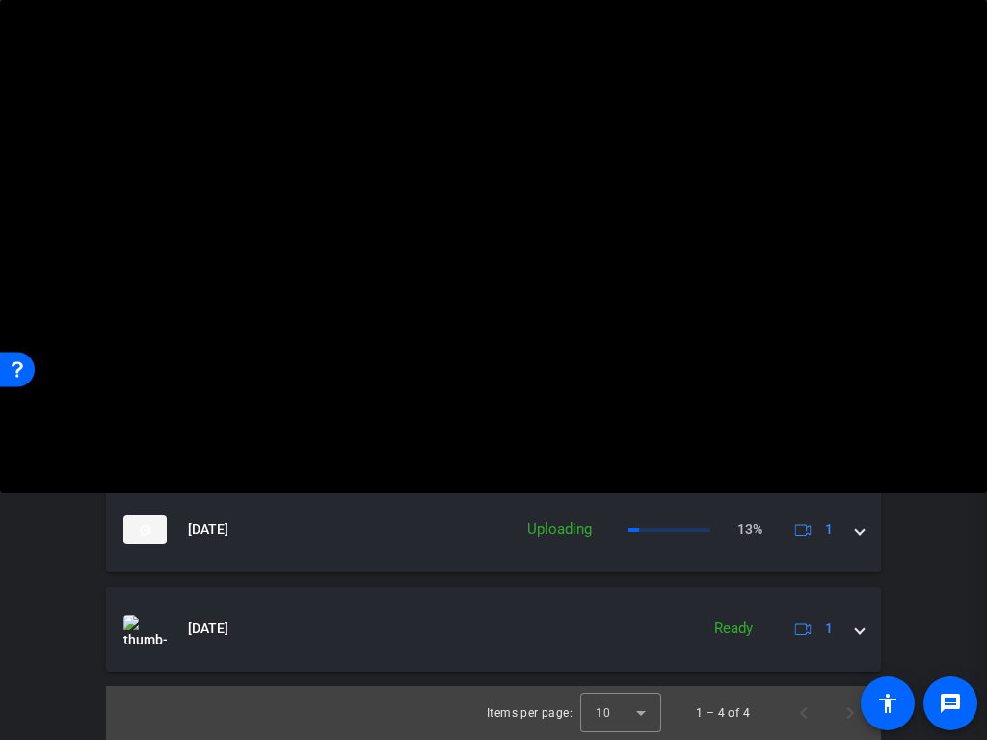
scroll to position [836, 0]
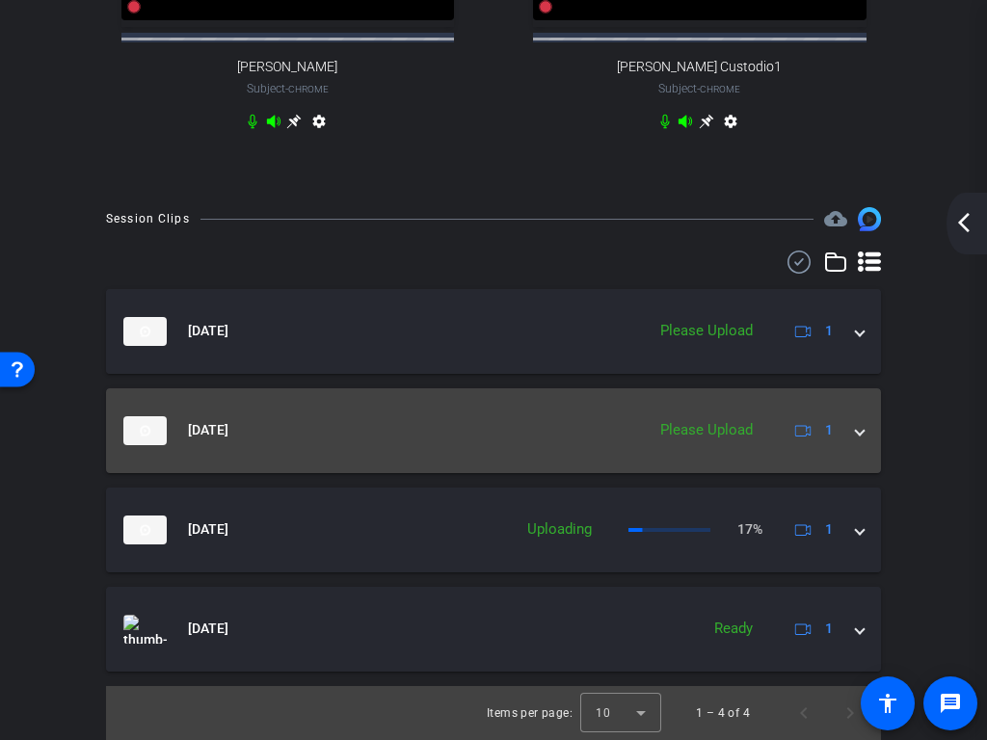
click at [856, 435] on span at bounding box center [860, 430] width 8 height 20
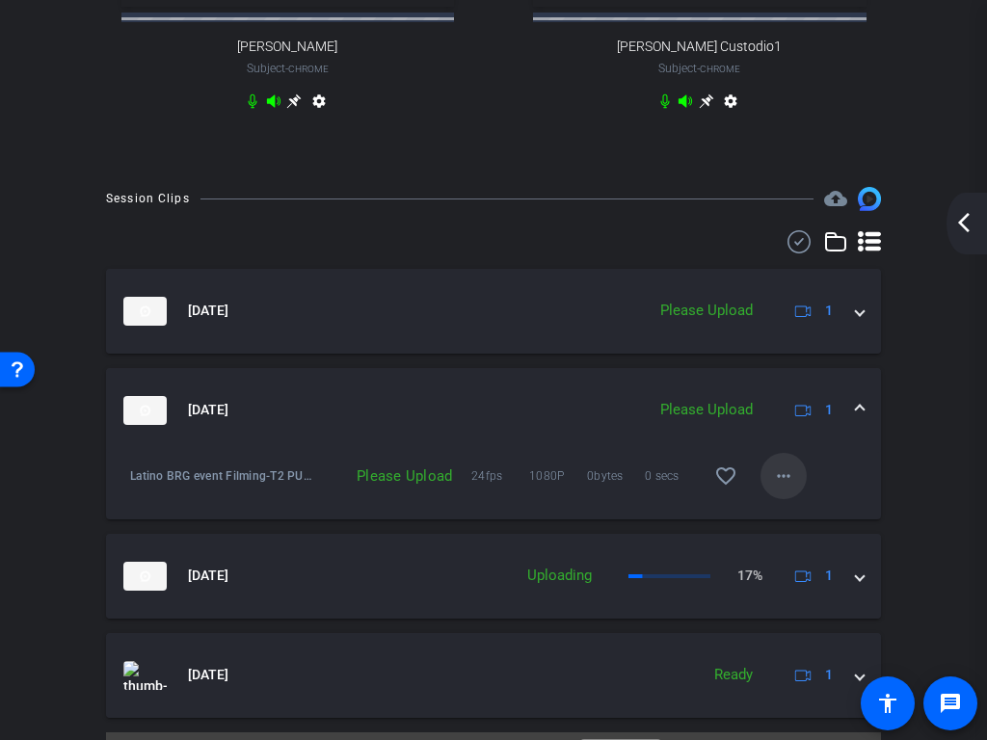
click at [775, 488] on mat-icon "more_horiz" at bounding box center [783, 475] width 23 height 23
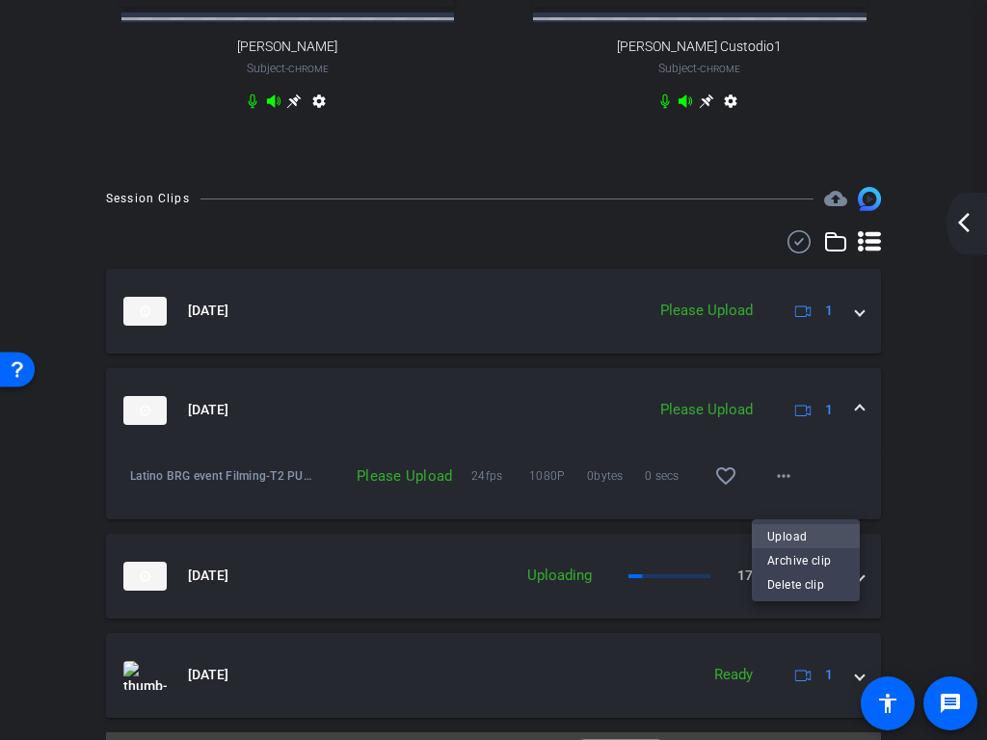
click at [806, 539] on span "Upload" at bounding box center [805, 536] width 77 height 23
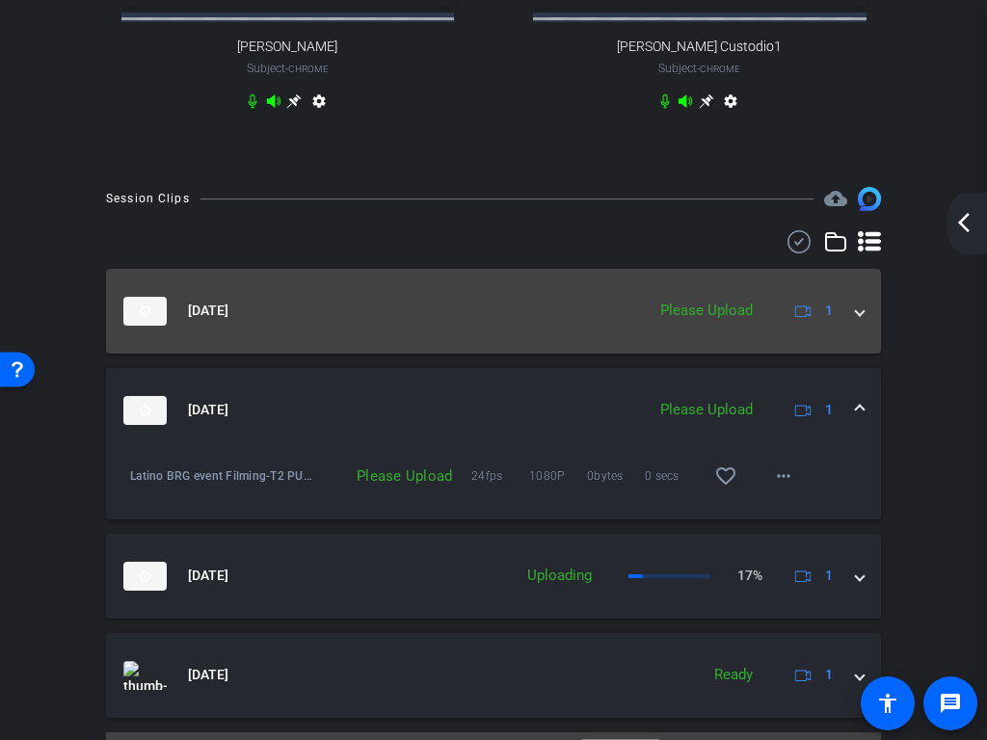
click at [856, 321] on span at bounding box center [860, 311] width 8 height 20
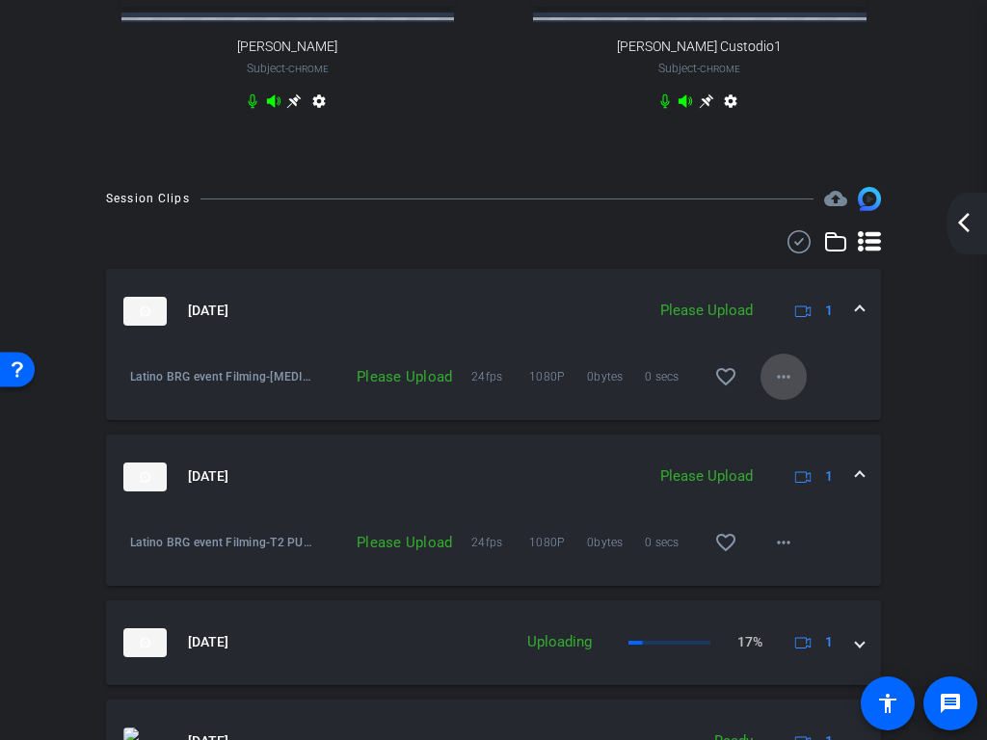
click at [772, 388] on mat-icon "more_horiz" at bounding box center [783, 376] width 23 height 23
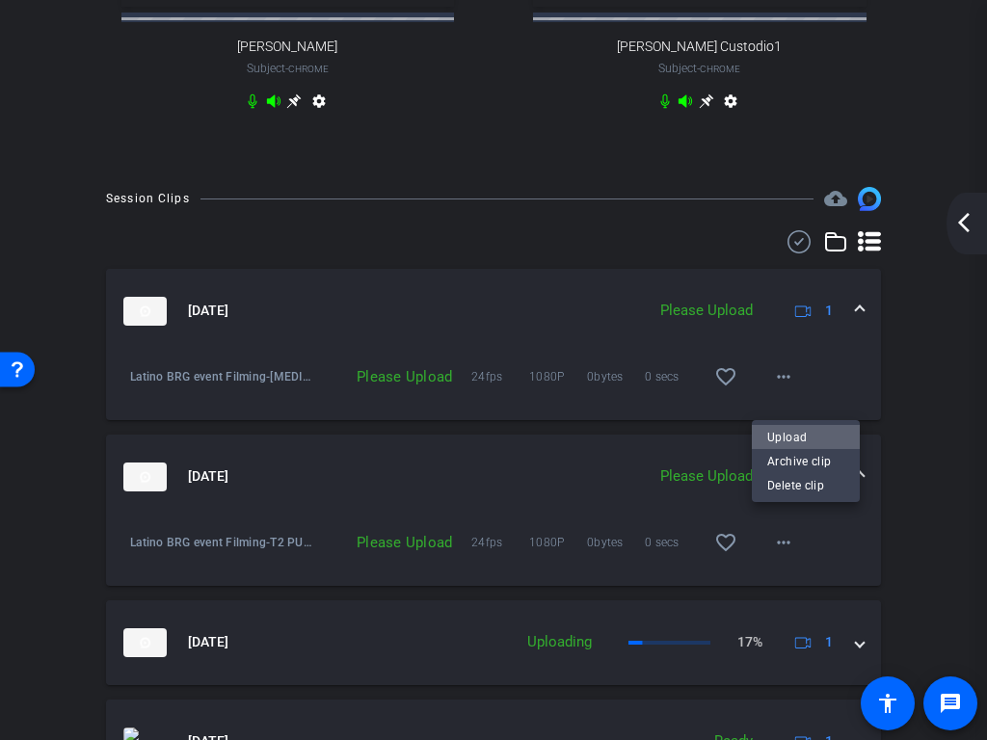
click at [810, 431] on span "Upload" at bounding box center [805, 437] width 77 height 23
click at [767, 400] on span at bounding box center [783, 377] width 46 height 46
click at [797, 438] on span "Upload" at bounding box center [805, 437] width 77 height 23
click at [778, 549] on span at bounding box center [783, 542] width 46 height 46
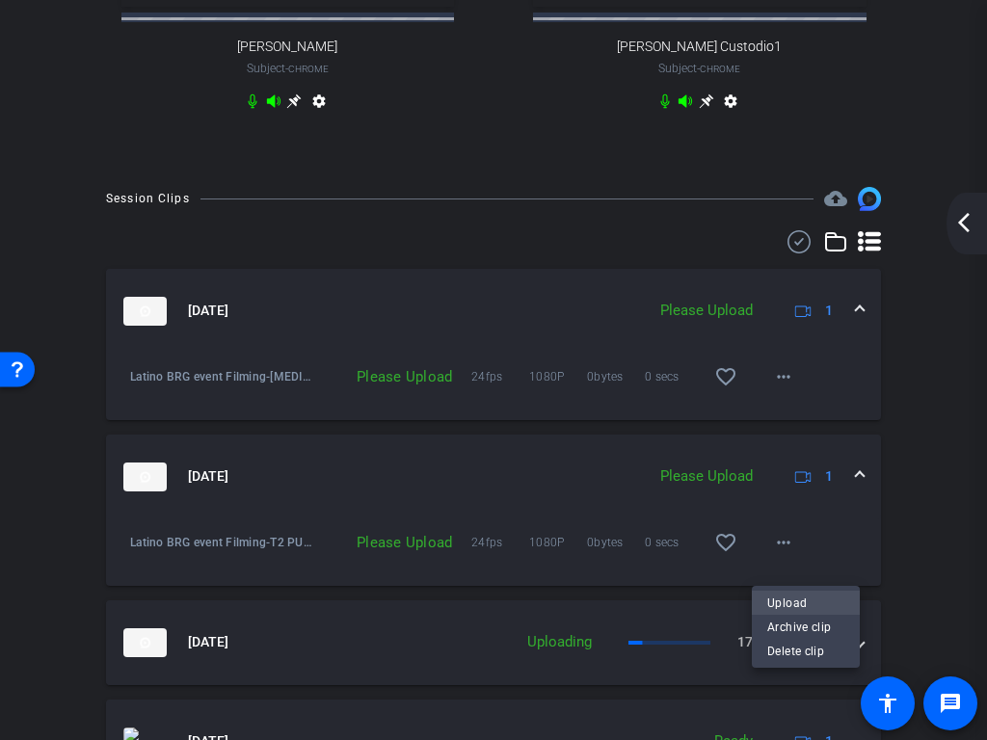
click at [807, 576] on span "Upload" at bounding box center [805, 603] width 77 height 23
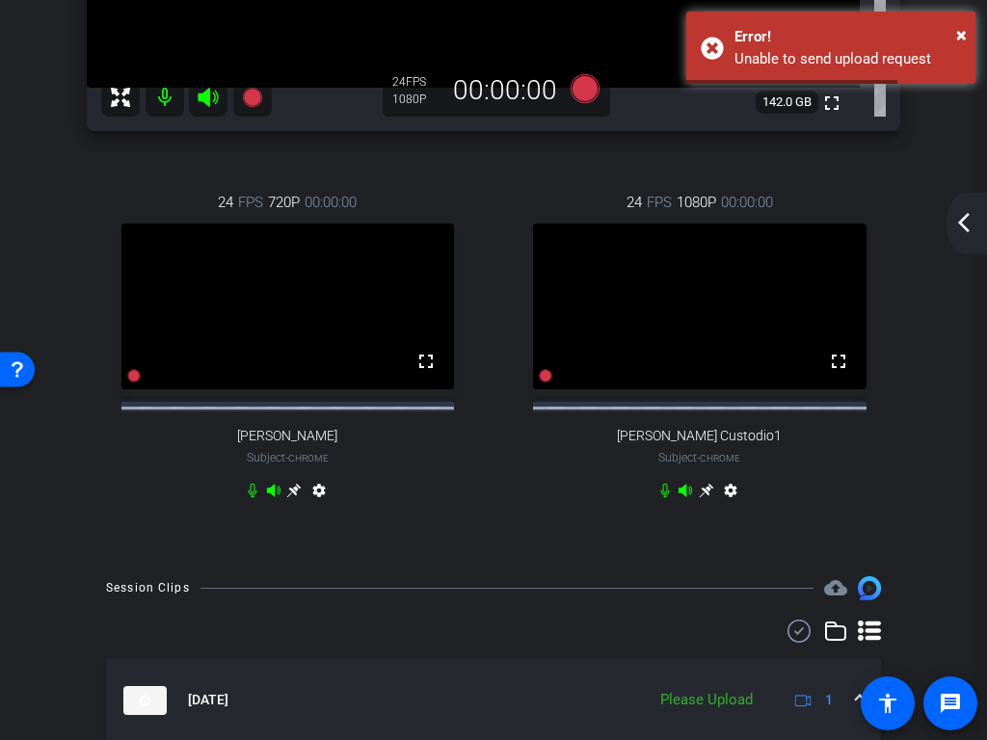
scroll to position [482, 0]
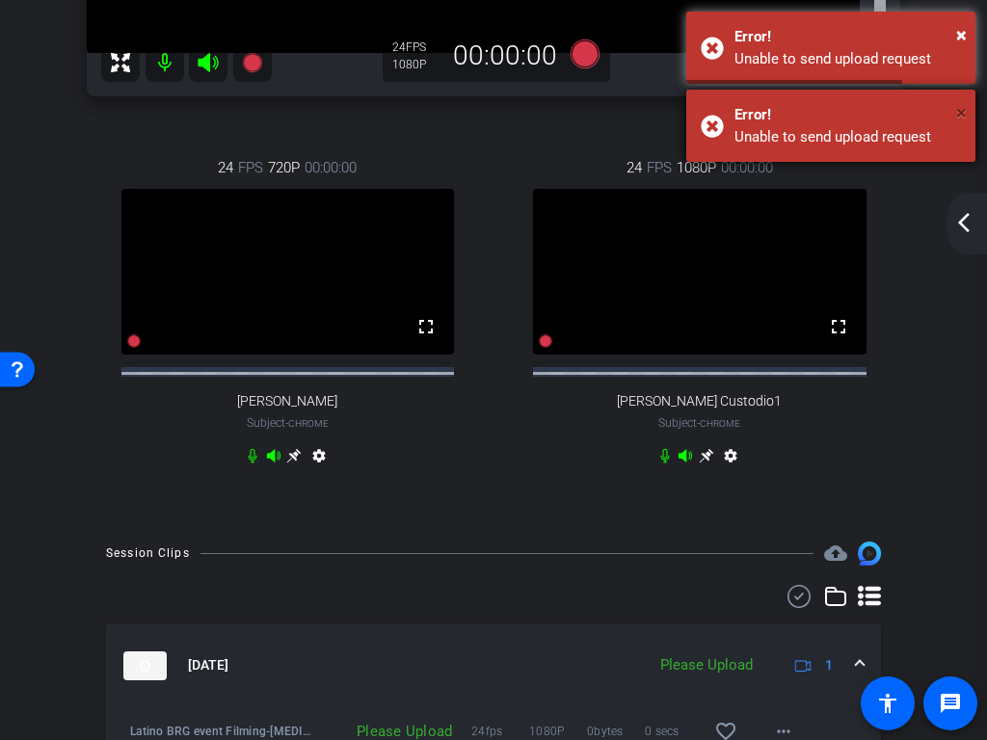
click at [960, 109] on span "×" at bounding box center [961, 112] width 11 height 23
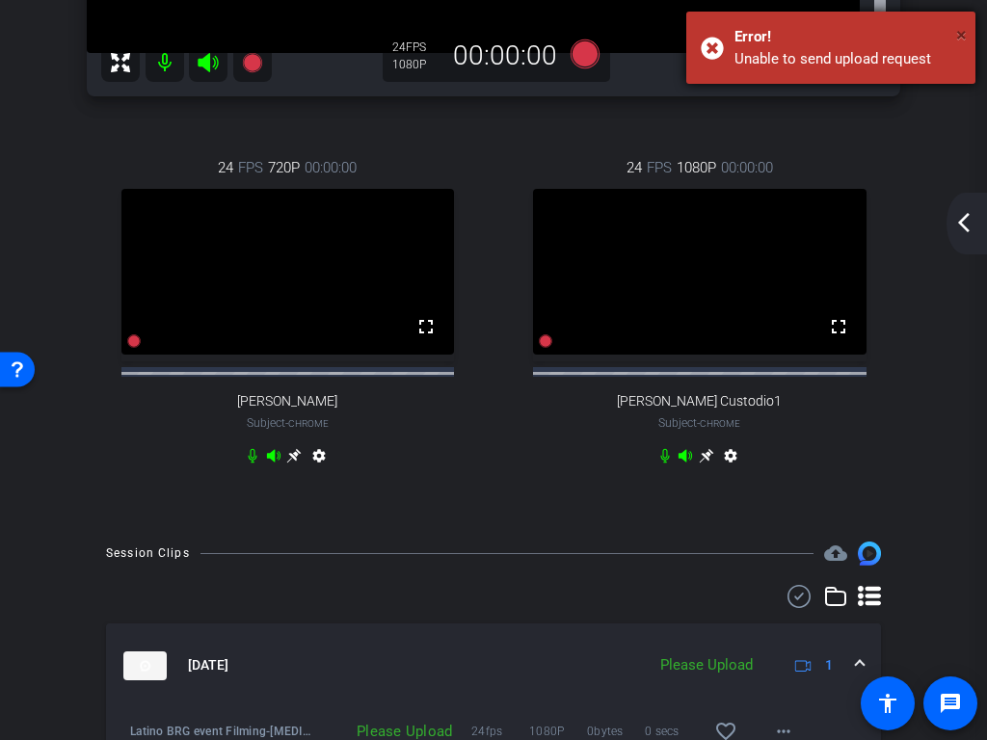
click at [961, 39] on span "×" at bounding box center [961, 34] width 11 height 23
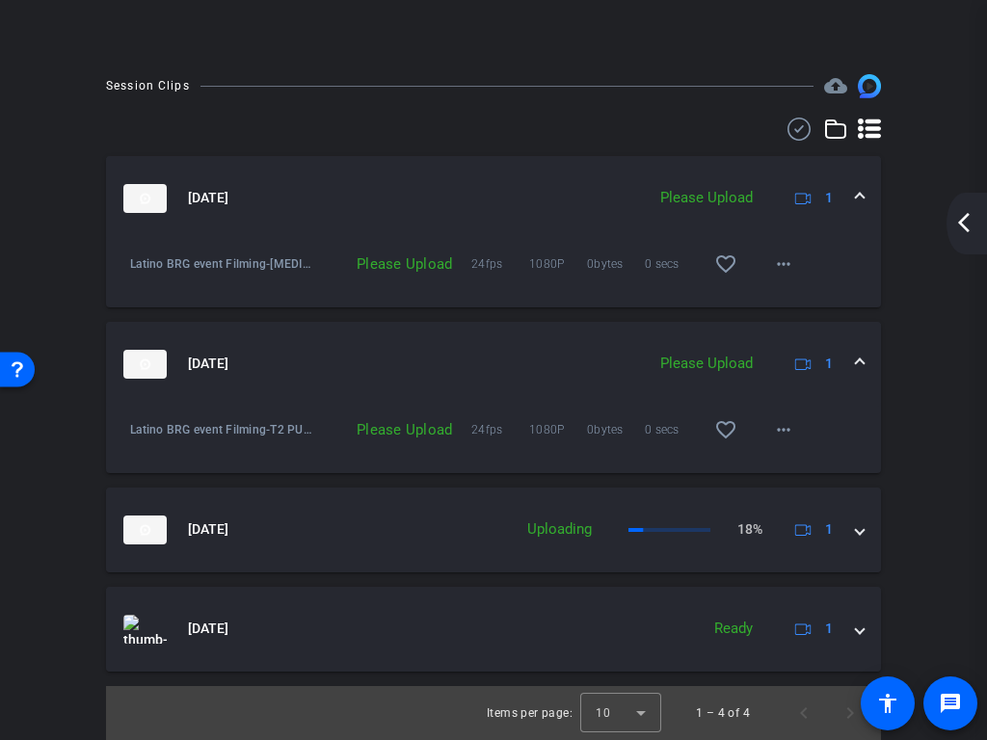
scroll to position [963, 0]
click at [926, 531] on div "Session Clips cloud_upload Sep 4, 2025 Please Upload 1 Latino BRG event Filming…" at bounding box center [493, 406] width 890 height 665
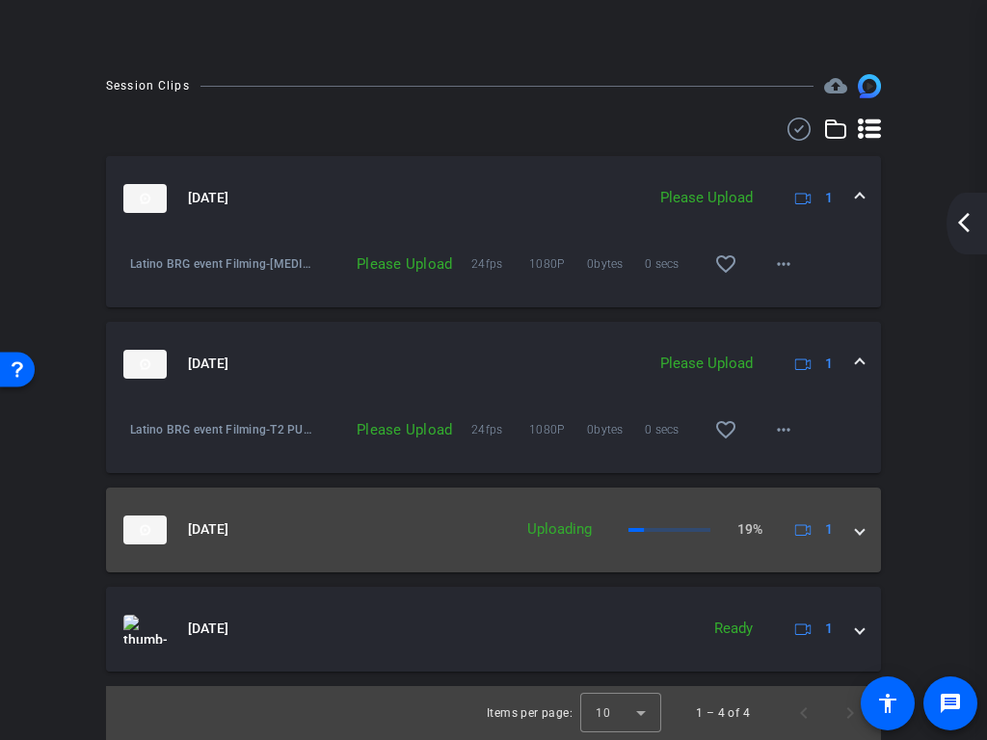
click at [859, 543] on mat-expansion-panel-header "Sep 4, 2025 Uploading 19% 1" at bounding box center [493, 530] width 775 height 85
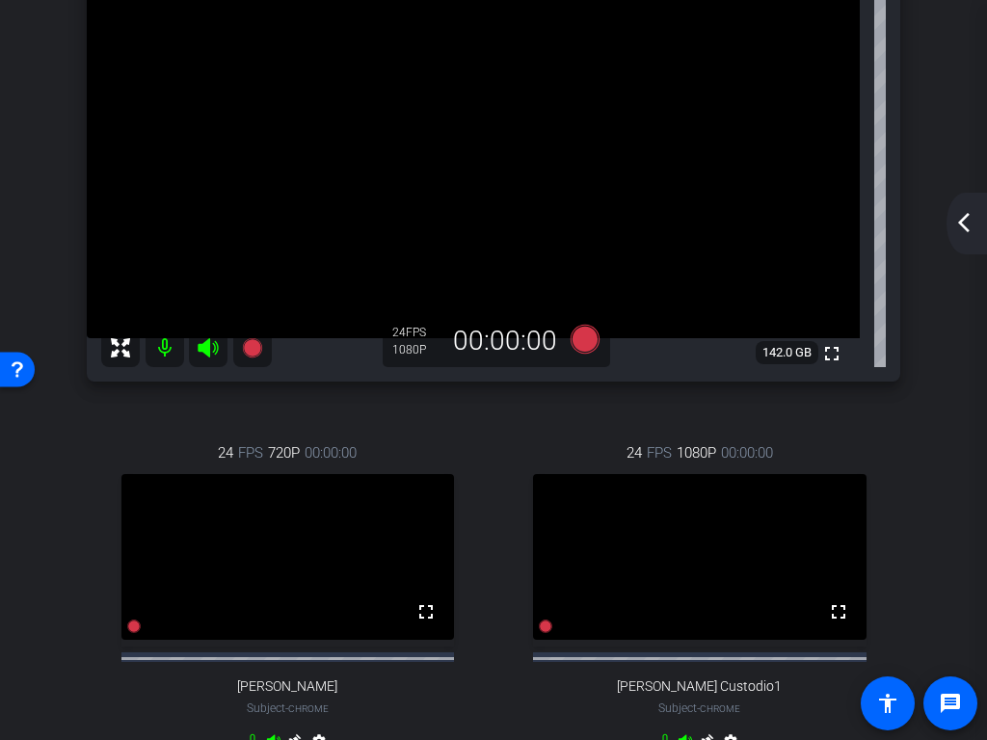
scroll to position [193, 0]
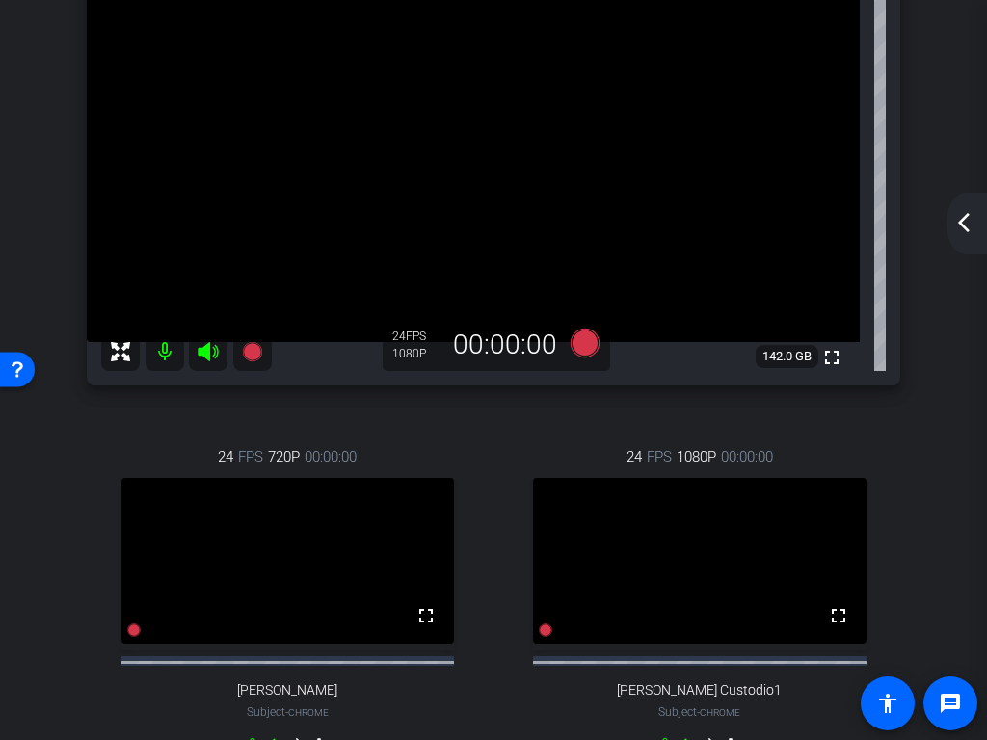
click at [924, 493] on div "Rosemary Lopez1 Chrome info ROOM ID: 826948619 fullscreen settings 142.0 GB 24 …" at bounding box center [493, 350] width 890 height 921
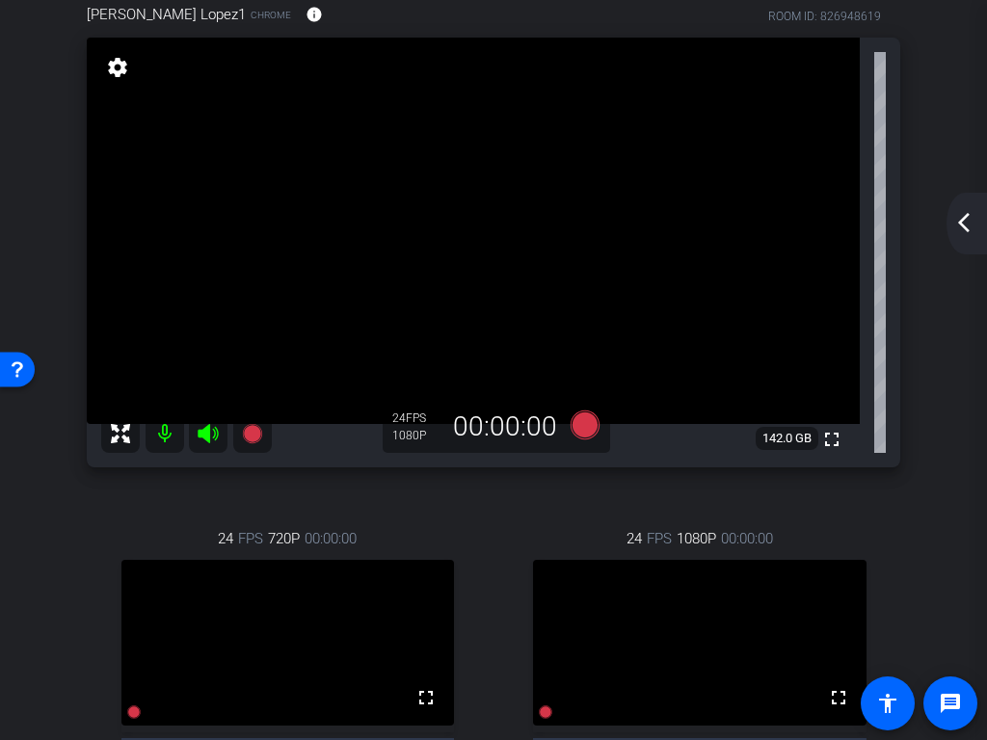
scroll to position [0, 0]
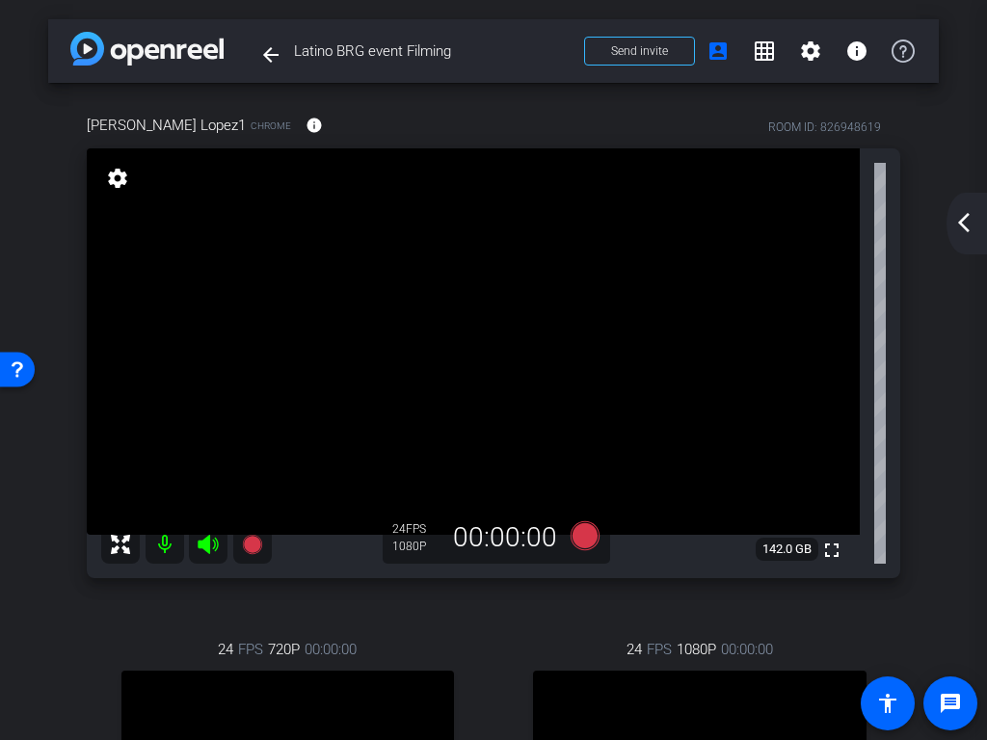
click at [975, 227] on div "arrow_back_ios_new arrow_forward_ios" at bounding box center [966, 224] width 40 height 62
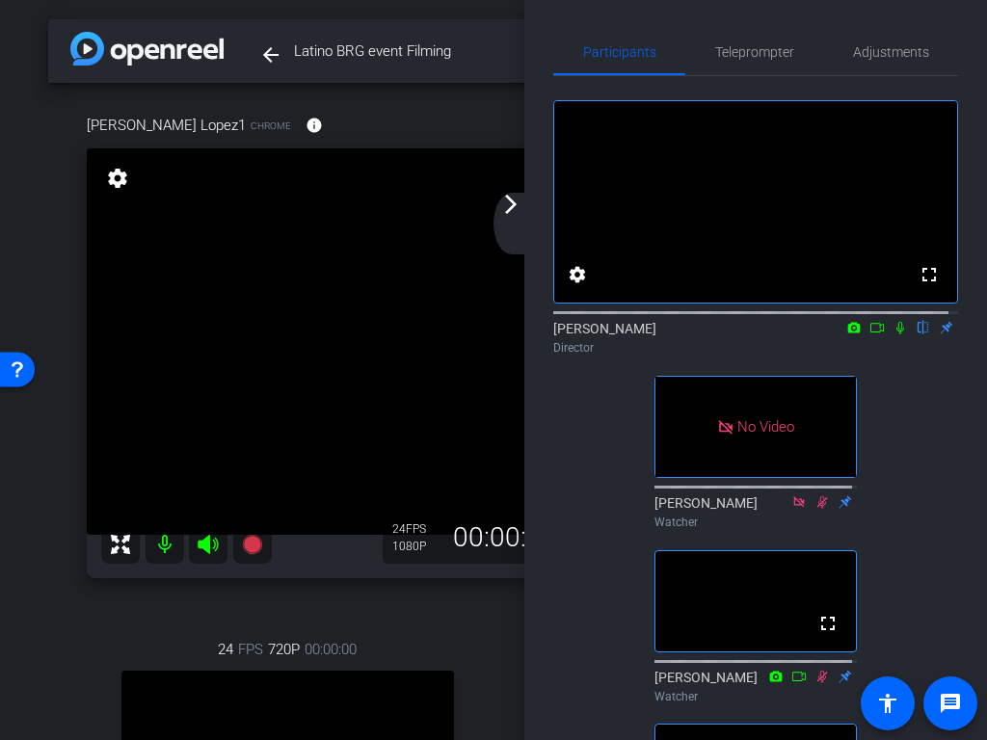
click at [892, 334] on icon at bounding box center [899, 327] width 15 height 13
click at [500, 202] on mat-icon "arrow_forward_ios" at bounding box center [510, 204] width 23 height 23
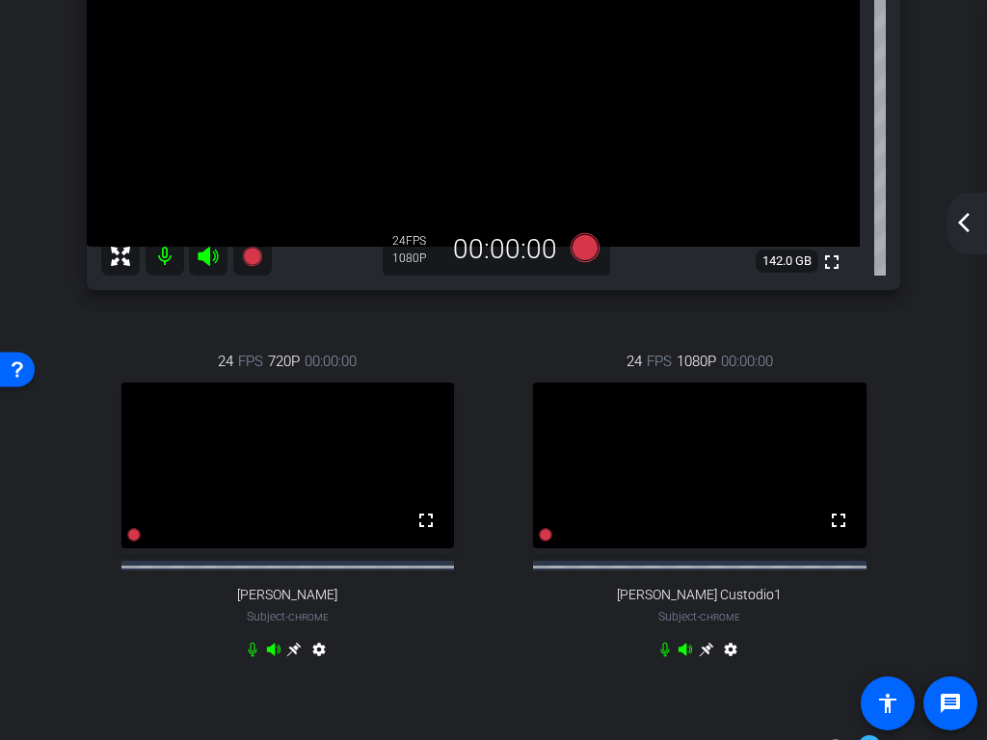
scroll to position [289, 0]
click at [957, 225] on mat-icon "arrow_back_ios_new" at bounding box center [963, 222] width 23 height 23
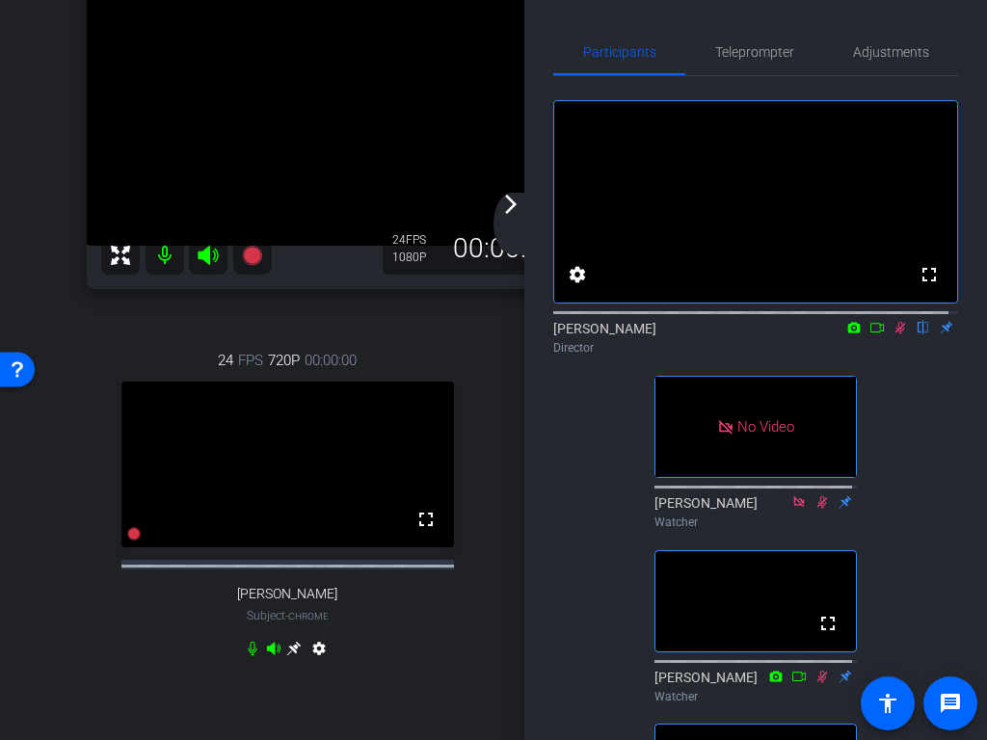
click at [477, 324] on div "24 FPS 720P 00:00:00 fullscreen Lorenzo Amaya Subject - Chrome settings" at bounding box center [288, 507] width 402 height 379
click at [513, 209] on mat-icon "arrow_forward_ios" at bounding box center [510, 204] width 23 height 23
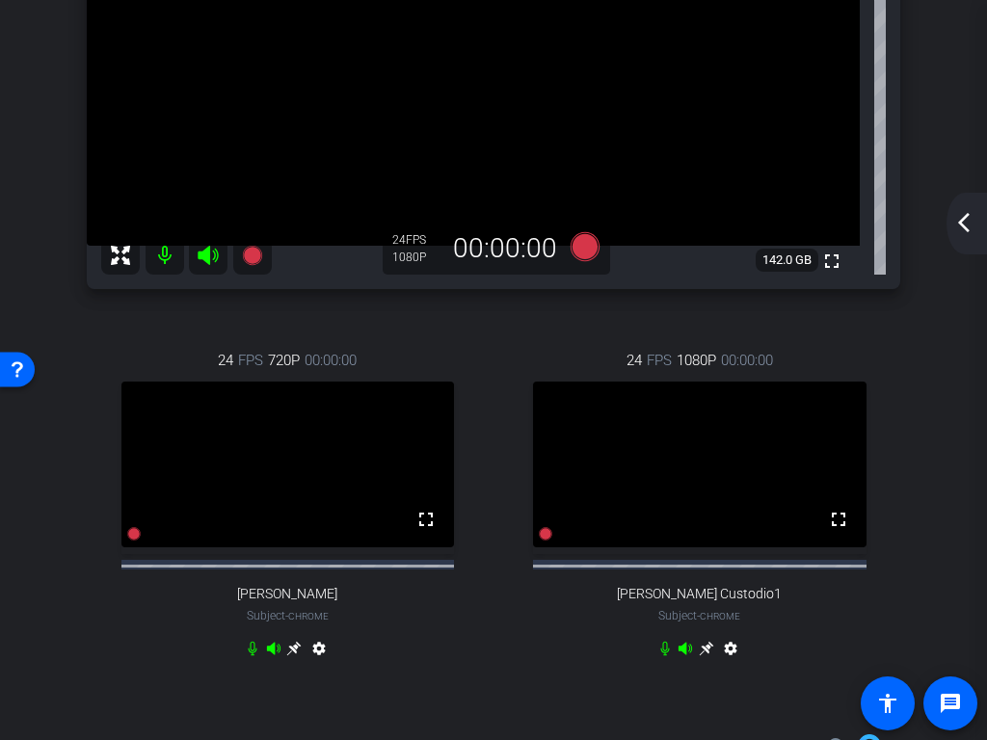
click at [972, 223] on mat-icon "arrow_back_ios_new" at bounding box center [963, 222] width 23 height 23
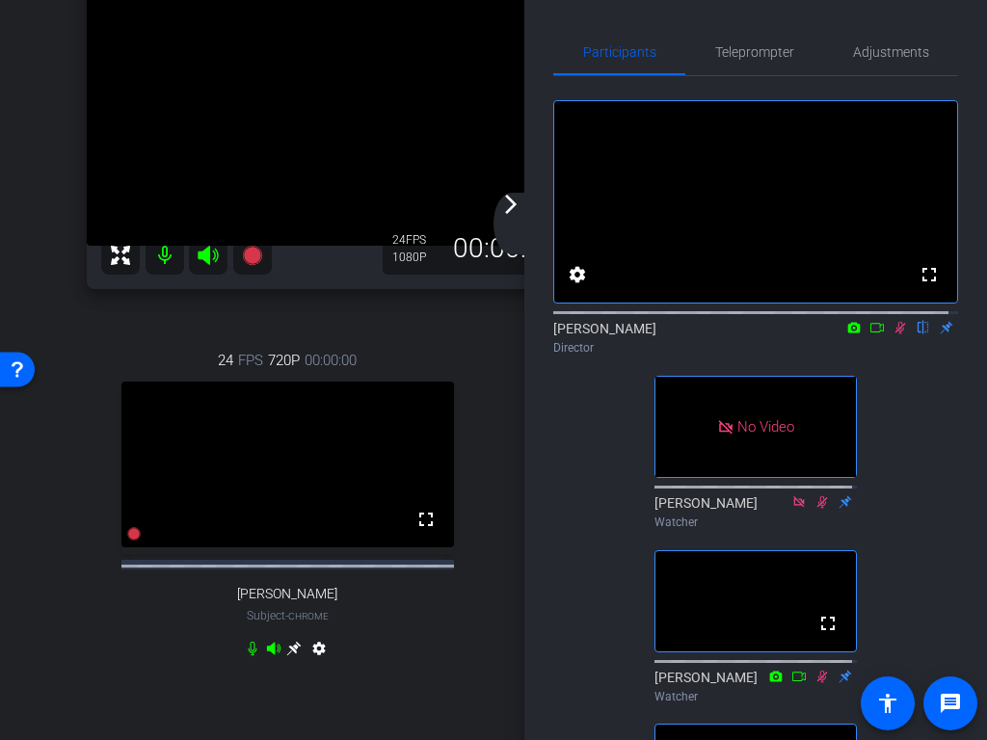
click at [888, 336] on mat-icon at bounding box center [899, 327] width 23 height 17
click at [506, 208] on mat-icon "arrow_forward_ios" at bounding box center [510, 204] width 23 height 23
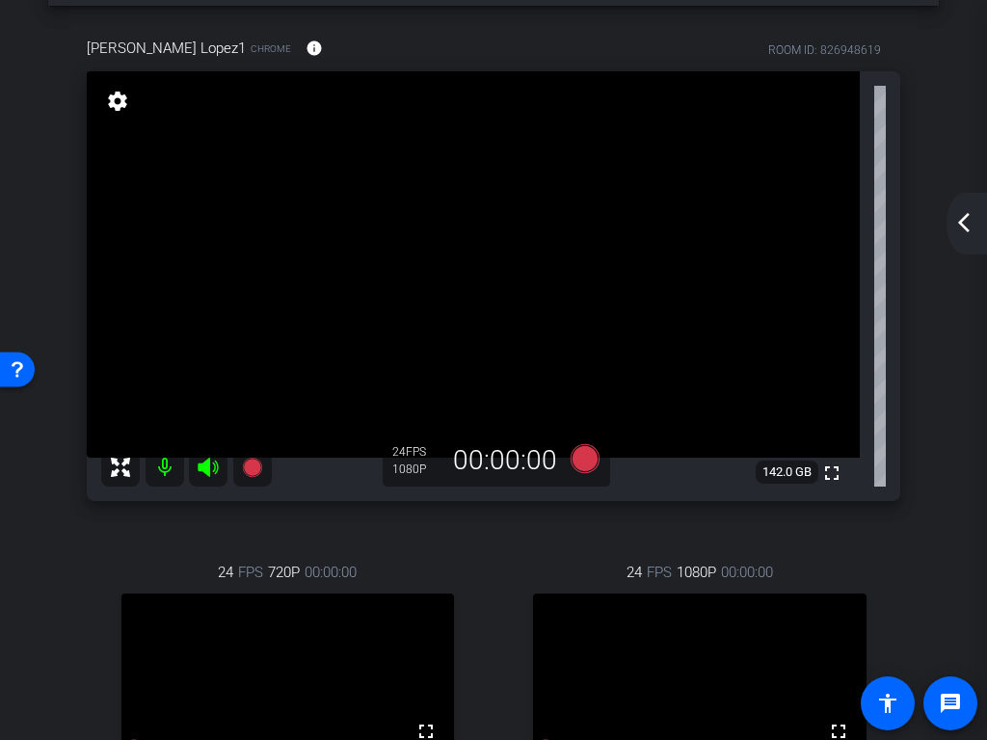
scroll to position [72, 0]
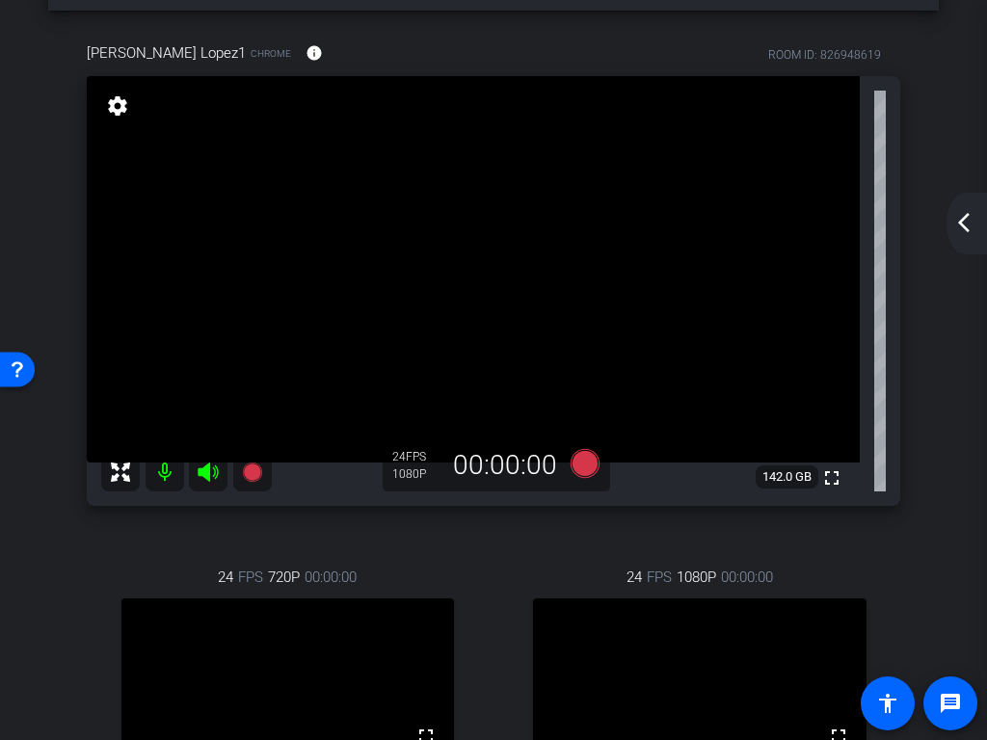
click at [970, 229] on mat-icon "arrow_back_ios_new" at bounding box center [963, 222] width 23 height 23
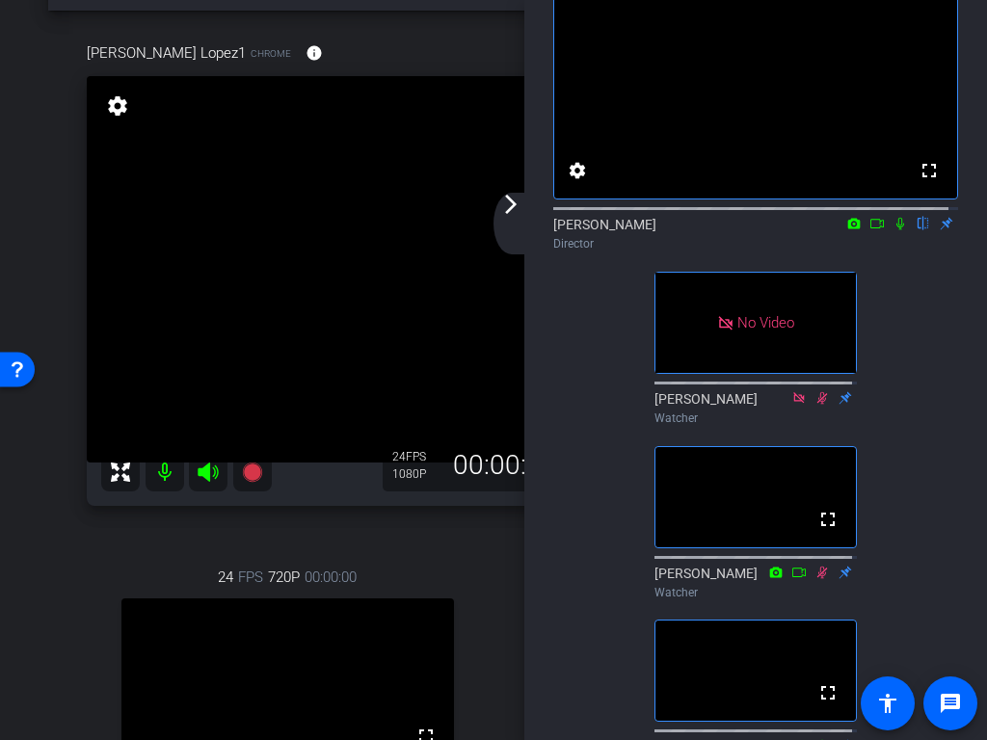
scroll to position [96, 0]
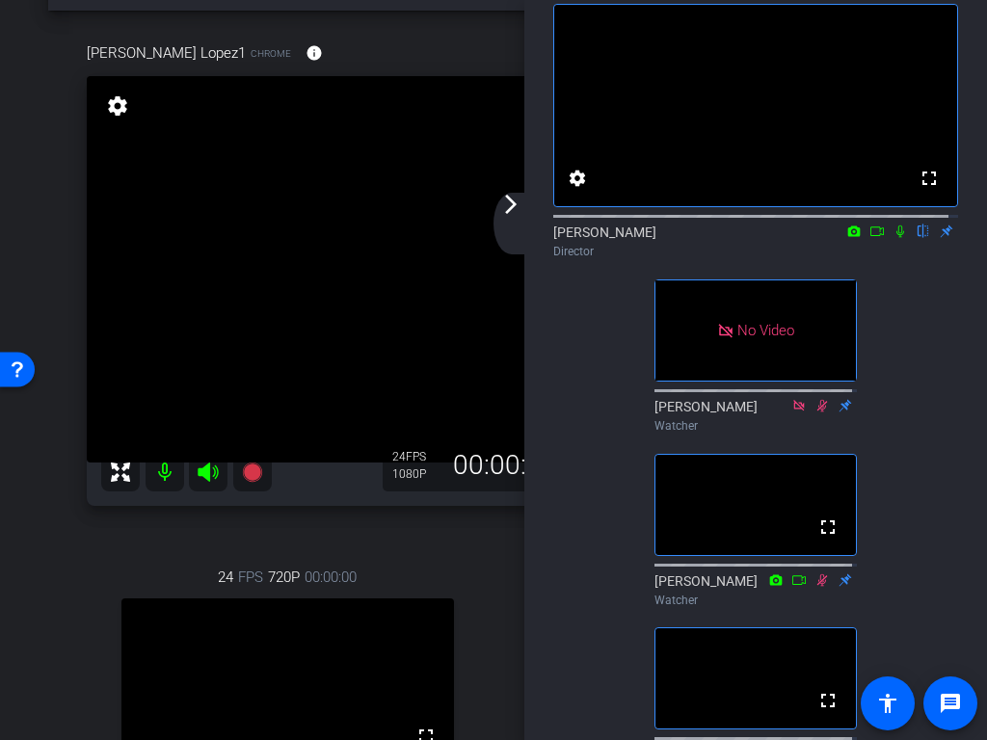
click at [517, 205] on mat-icon "arrow_forward_ios" at bounding box center [510, 204] width 23 height 23
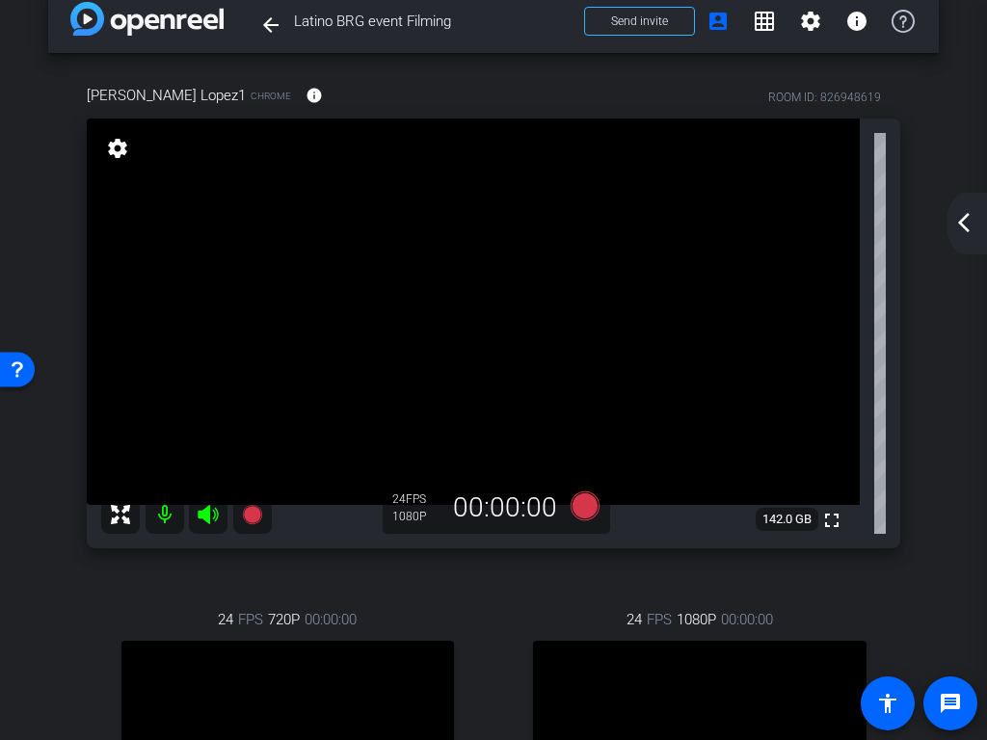
scroll to position [0, 0]
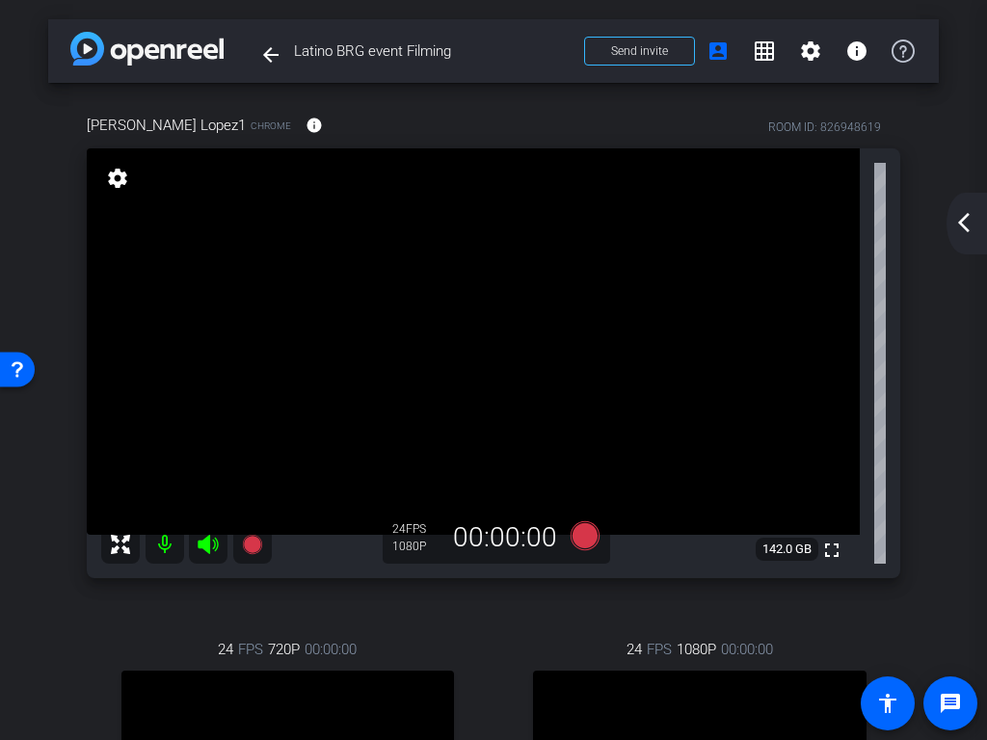
click at [969, 211] on mat-icon "arrow_back_ios_new" at bounding box center [963, 222] width 23 height 23
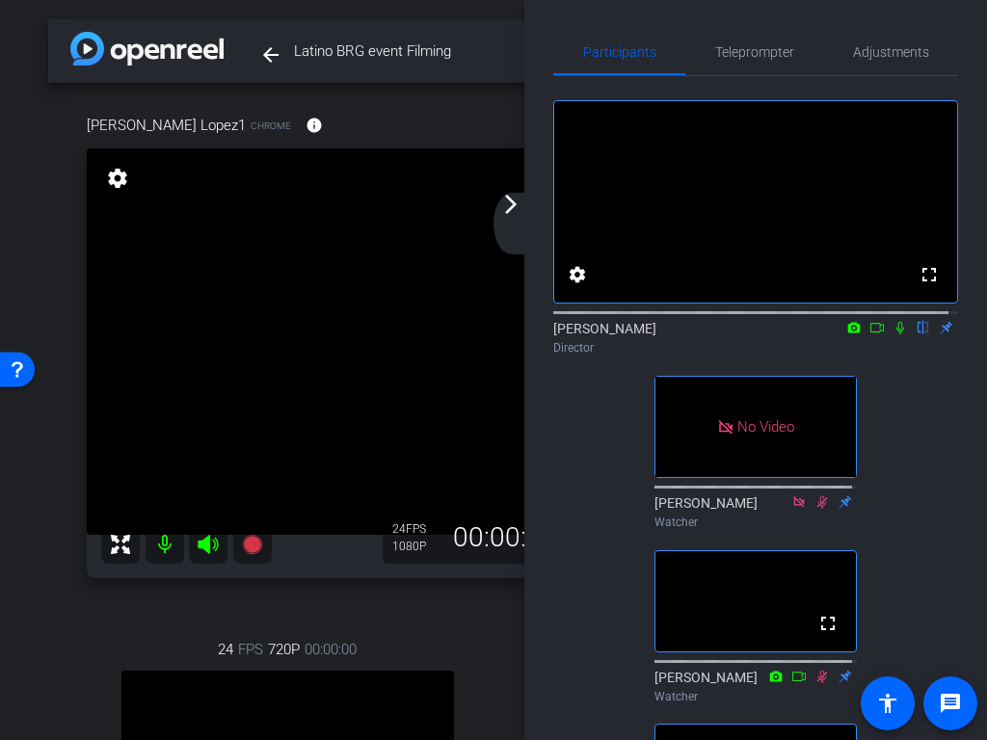
click at [515, 211] on mat-icon "arrow_forward_ios" at bounding box center [510, 204] width 23 height 23
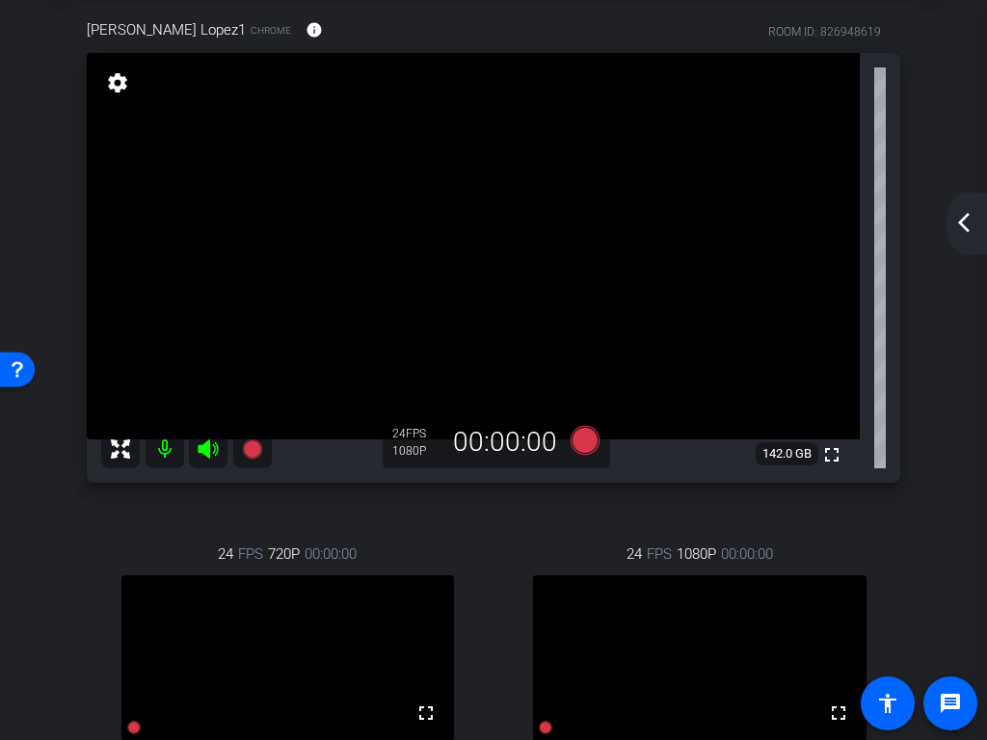
scroll to position [96, 0]
click at [958, 232] on mat-icon "arrow_back_ios_new" at bounding box center [963, 222] width 23 height 23
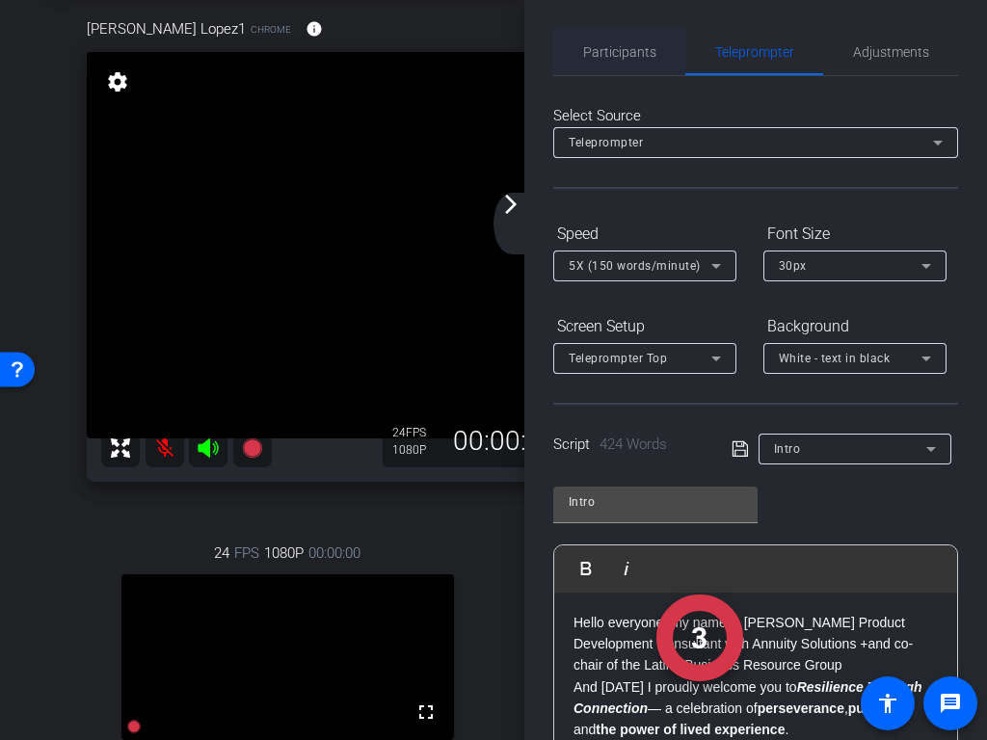
click at [612, 60] on span "Participants" at bounding box center [619, 52] width 73 height 46
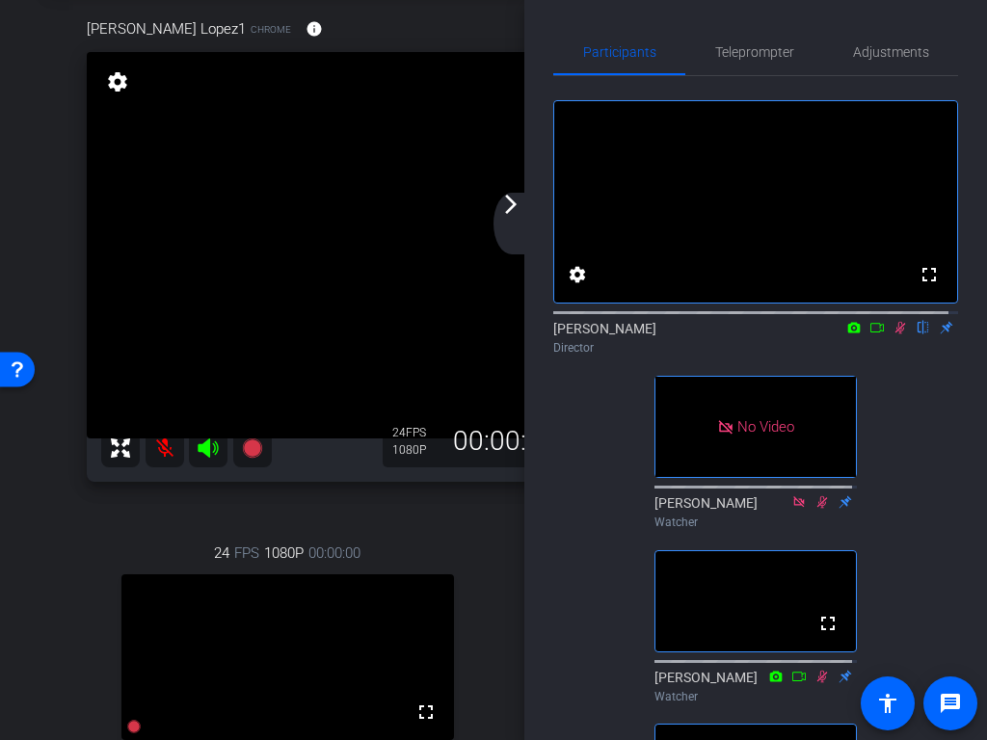
click at [510, 213] on mat-icon "arrow_forward_ios" at bounding box center [510, 204] width 23 height 23
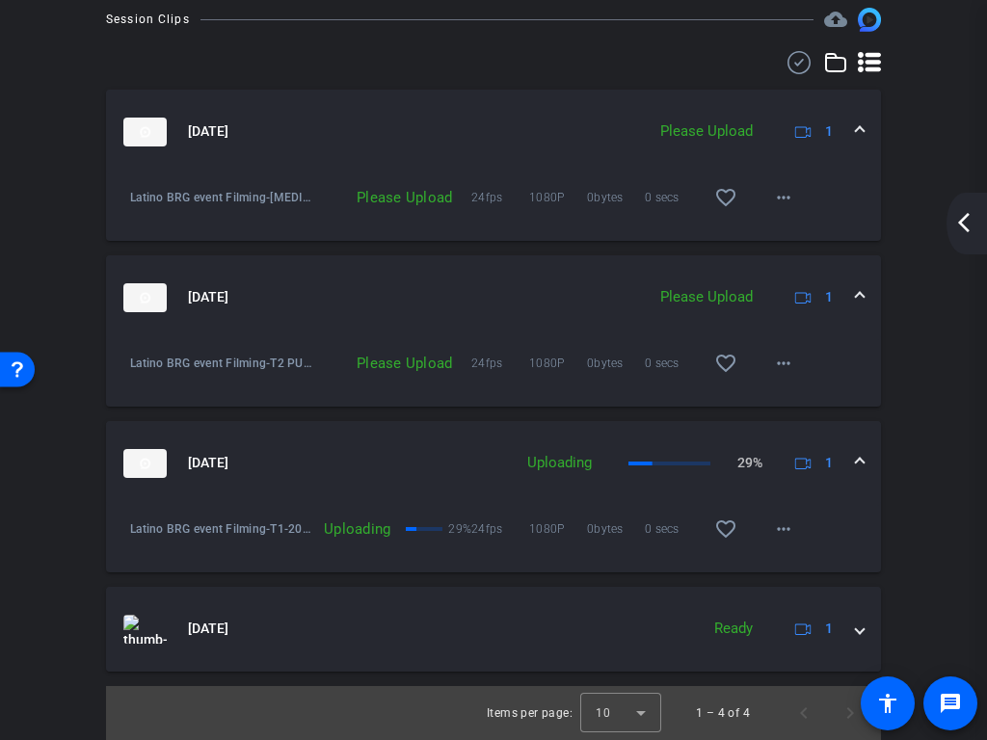
scroll to position [1036, 0]
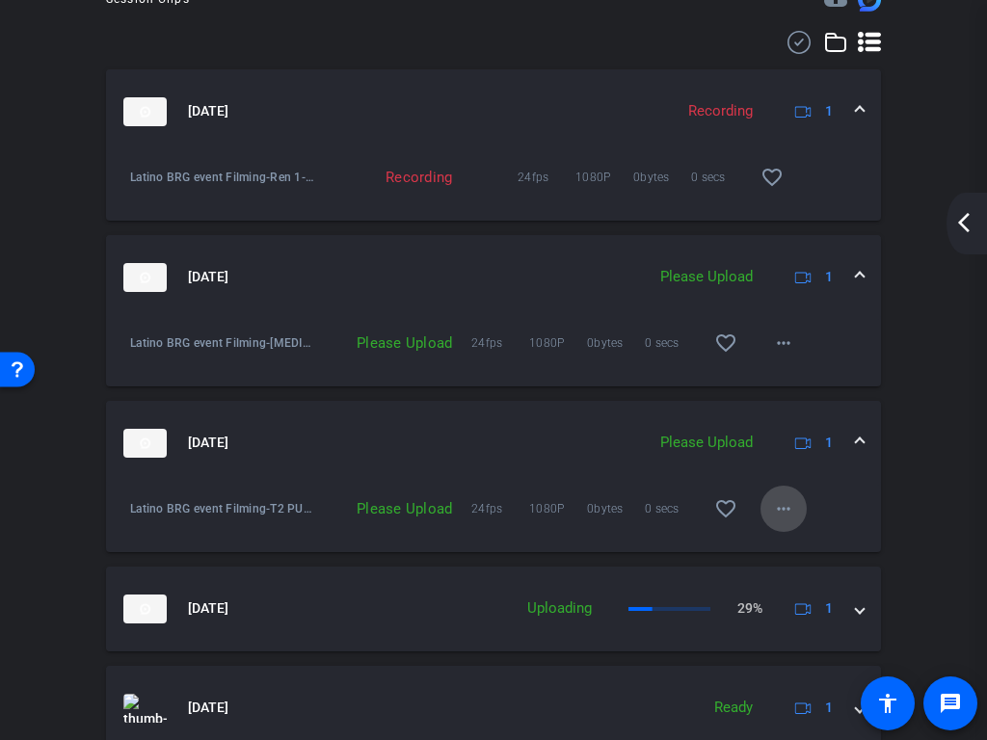
click at [778, 520] on mat-icon "more_horiz" at bounding box center [783, 508] width 23 height 23
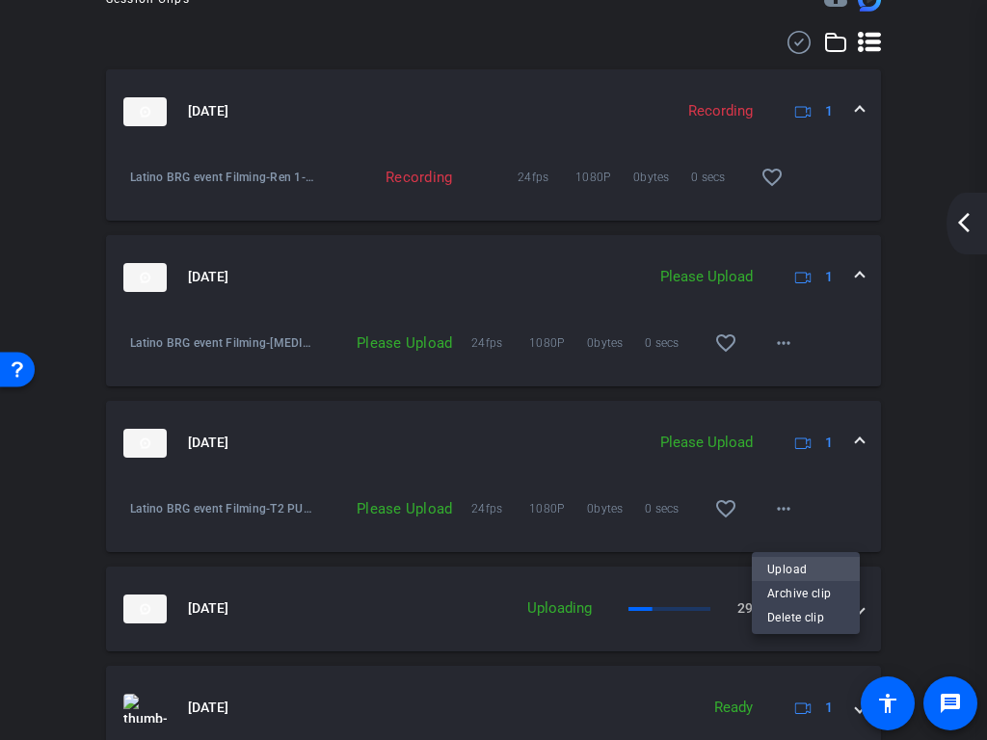
click at [800, 567] on span "Upload" at bounding box center [805, 569] width 77 height 23
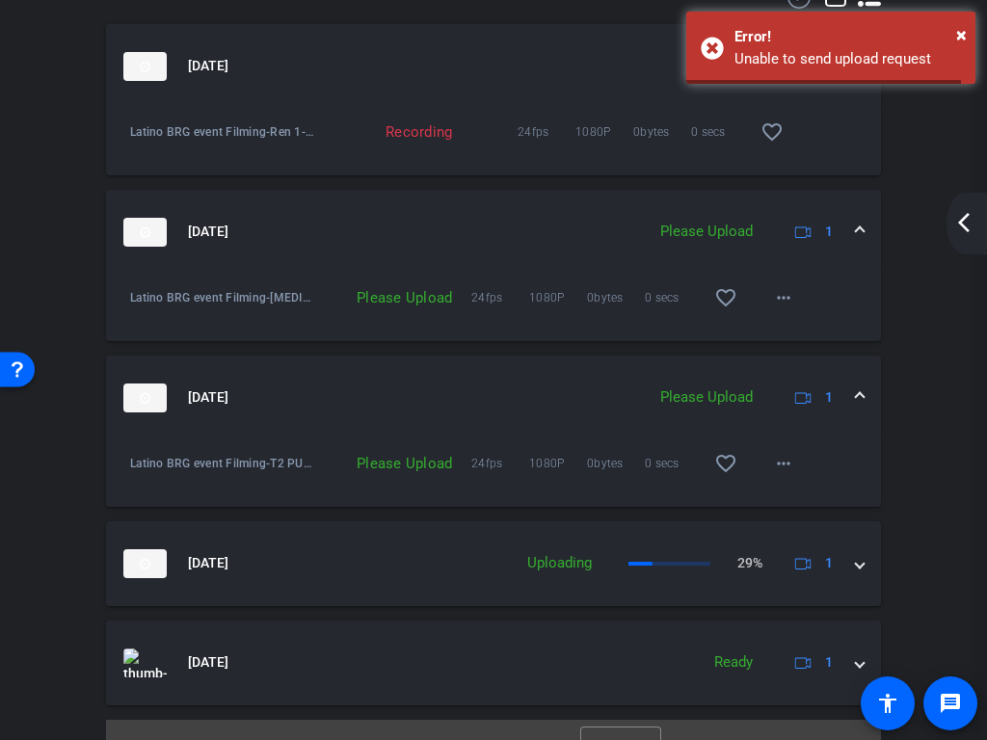
scroll to position [1039, 0]
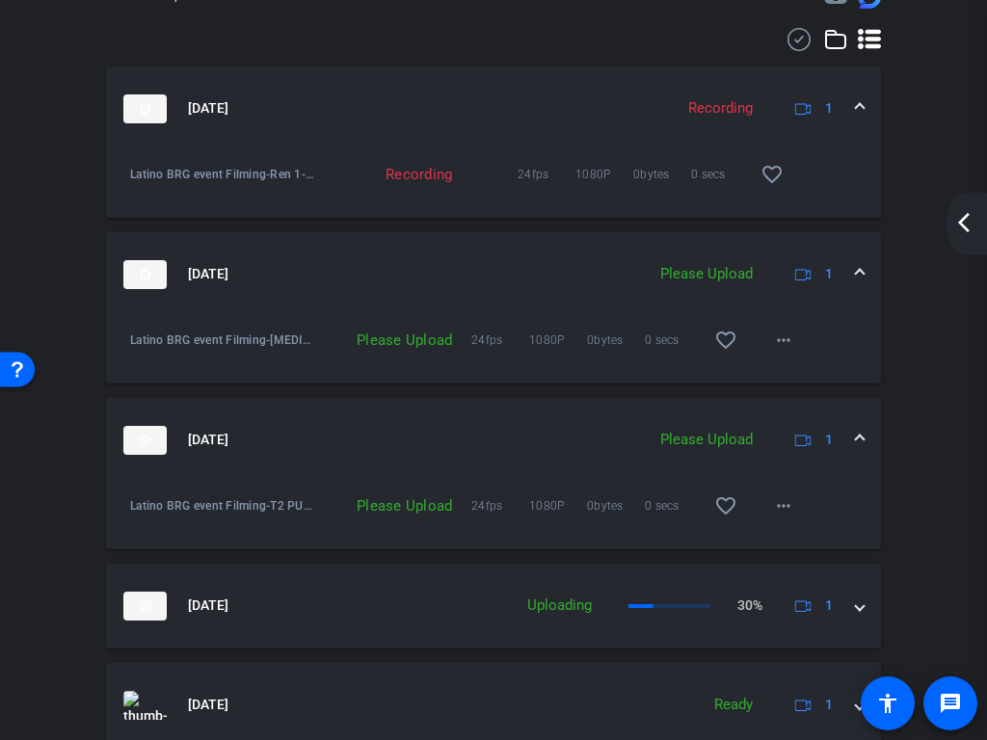
click at [953, 227] on mat-icon "arrow_back_ios_new" at bounding box center [963, 222] width 23 height 23
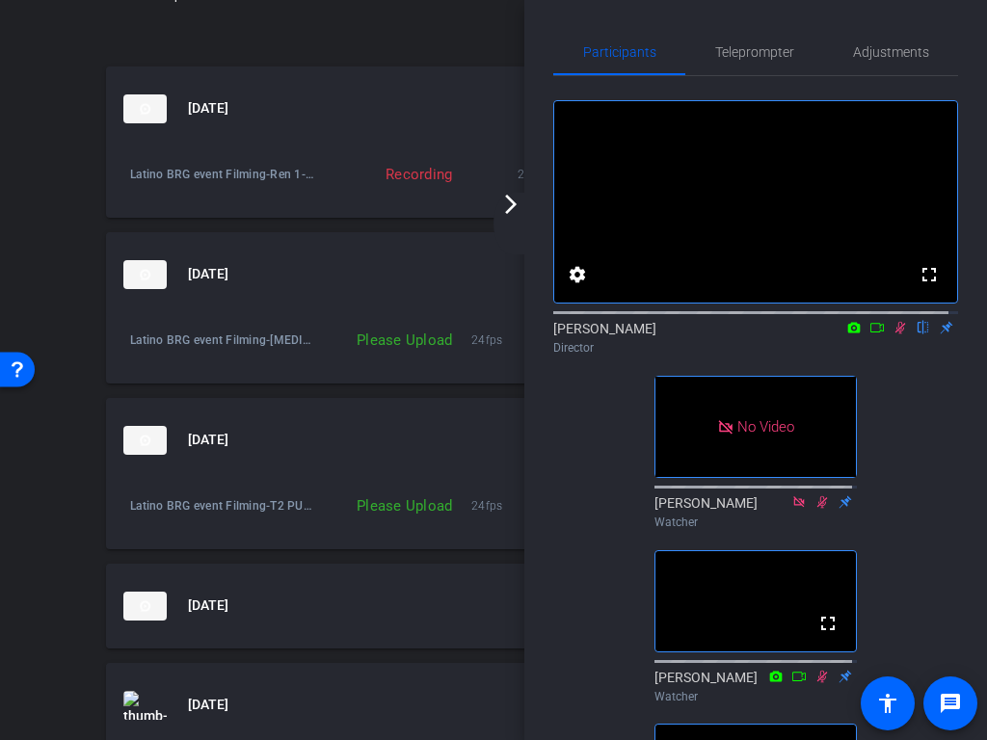
click at [506, 214] on mat-icon "arrow_forward_ios" at bounding box center [510, 204] width 23 height 23
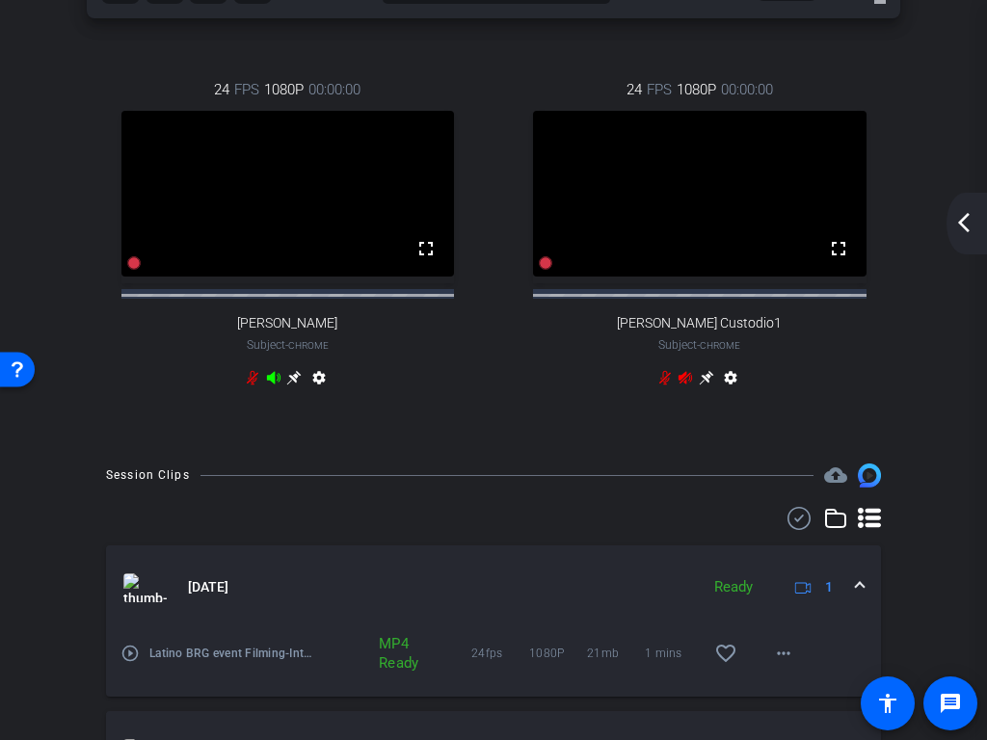
scroll to position [0, 0]
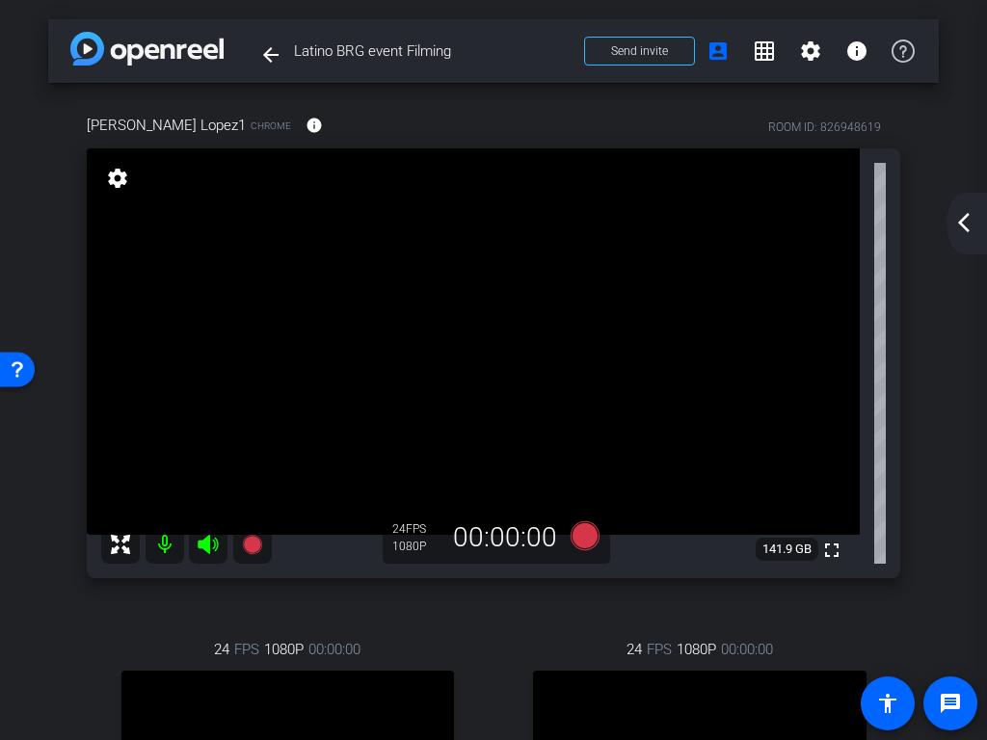
click at [955, 224] on mat-icon "arrow_back_ios_new" at bounding box center [963, 222] width 23 height 23
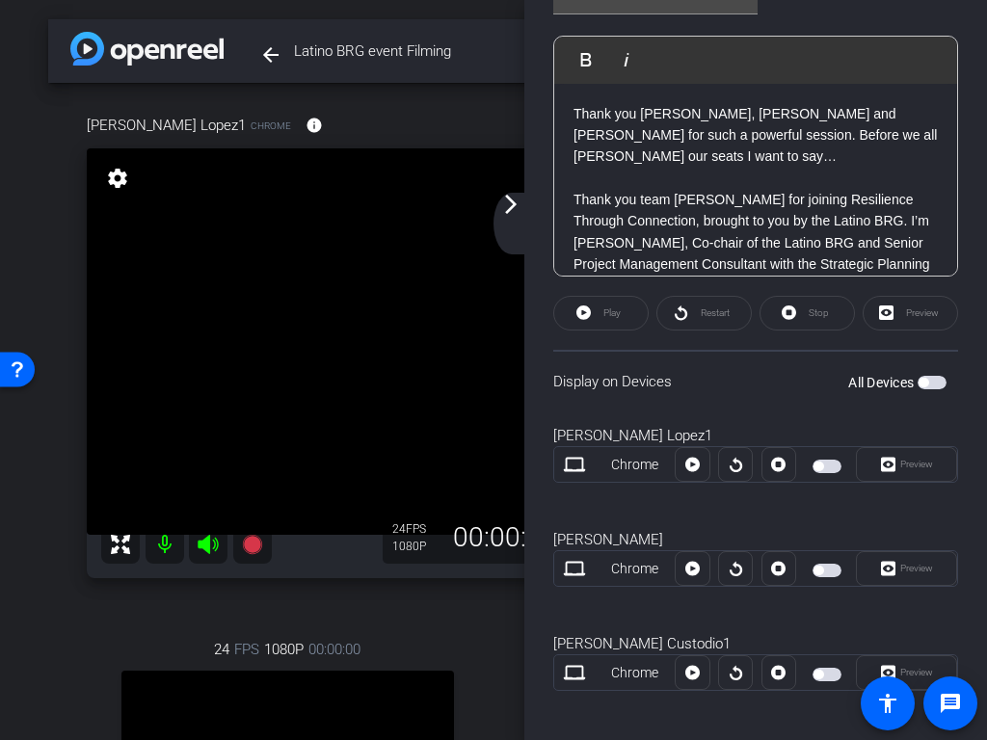
scroll to position [521, 0]
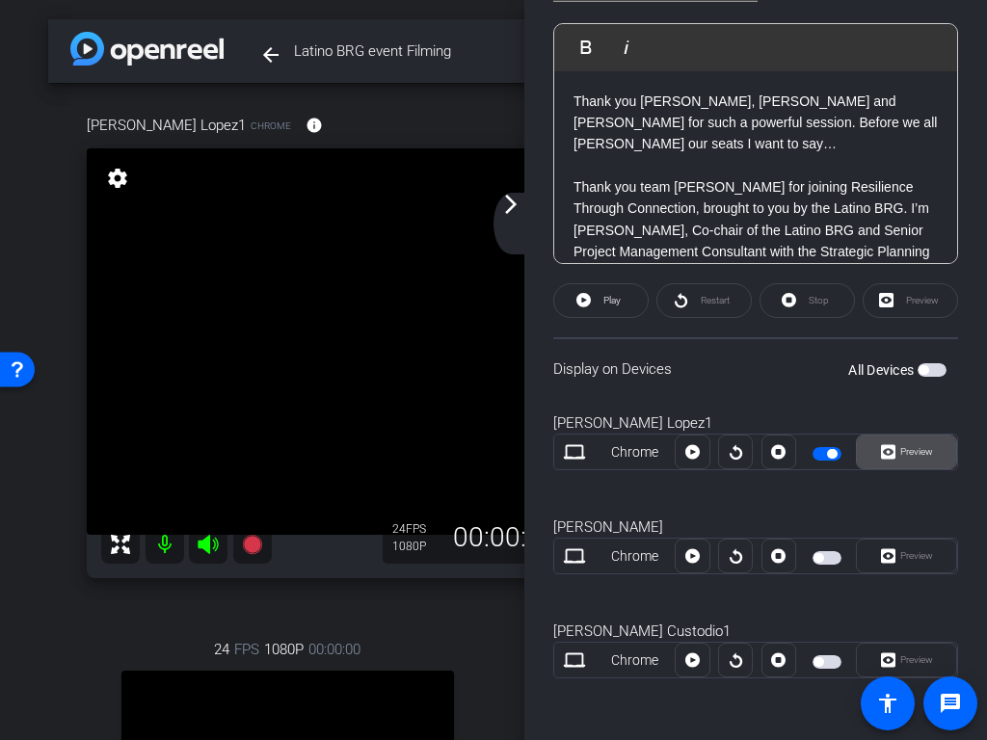
click at [908, 452] on span "Preview" at bounding box center [916, 451] width 33 height 11
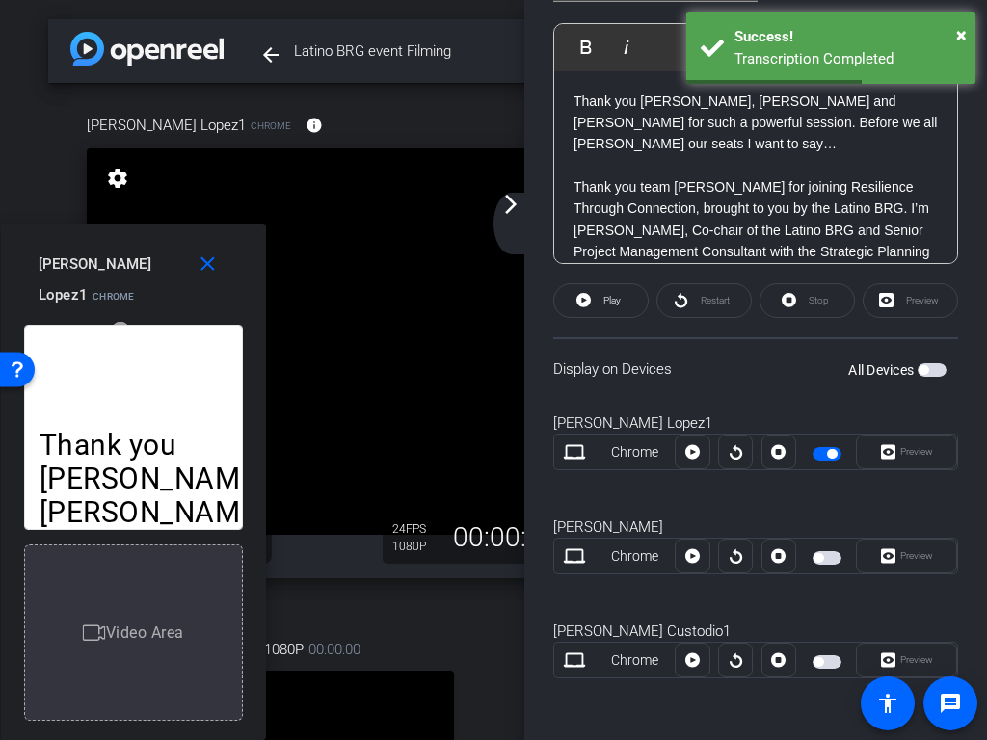
drag, startPoint x: 625, startPoint y: 614, endPoint x: 64, endPoint y: 738, distance: 575.3
click at [62, 576] on div "Thank you Dan, Aadil and Olga for such a powerful session. Before we all deboar…" at bounding box center [133, 525] width 265 height 430
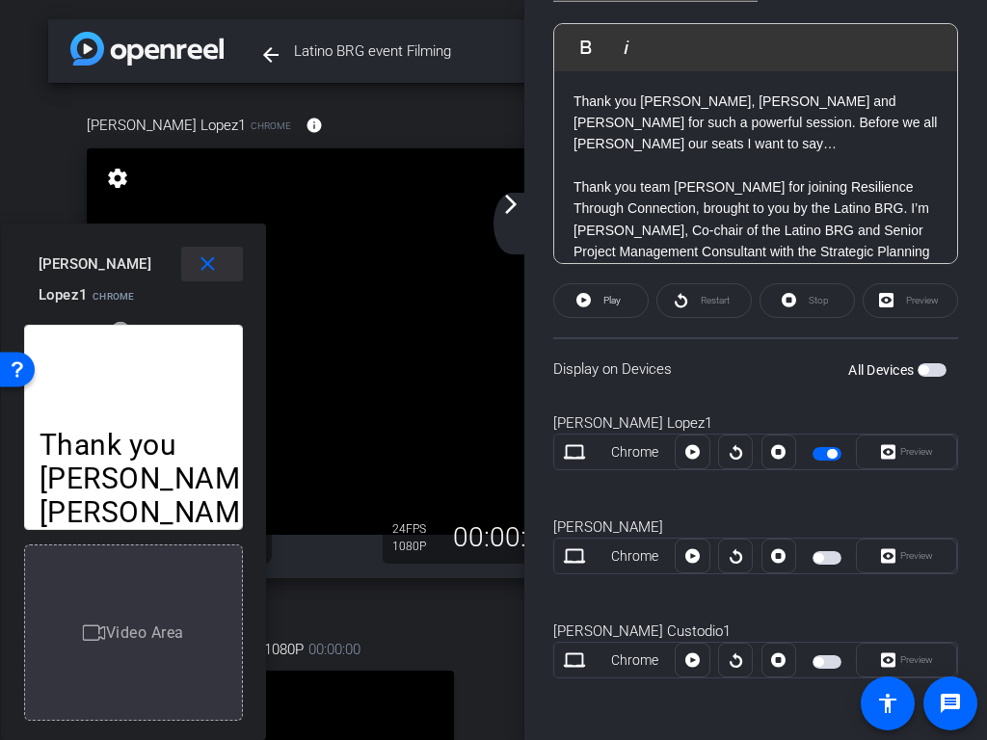
click at [210, 267] on mat-icon "close" at bounding box center [208, 264] width 24 height 24
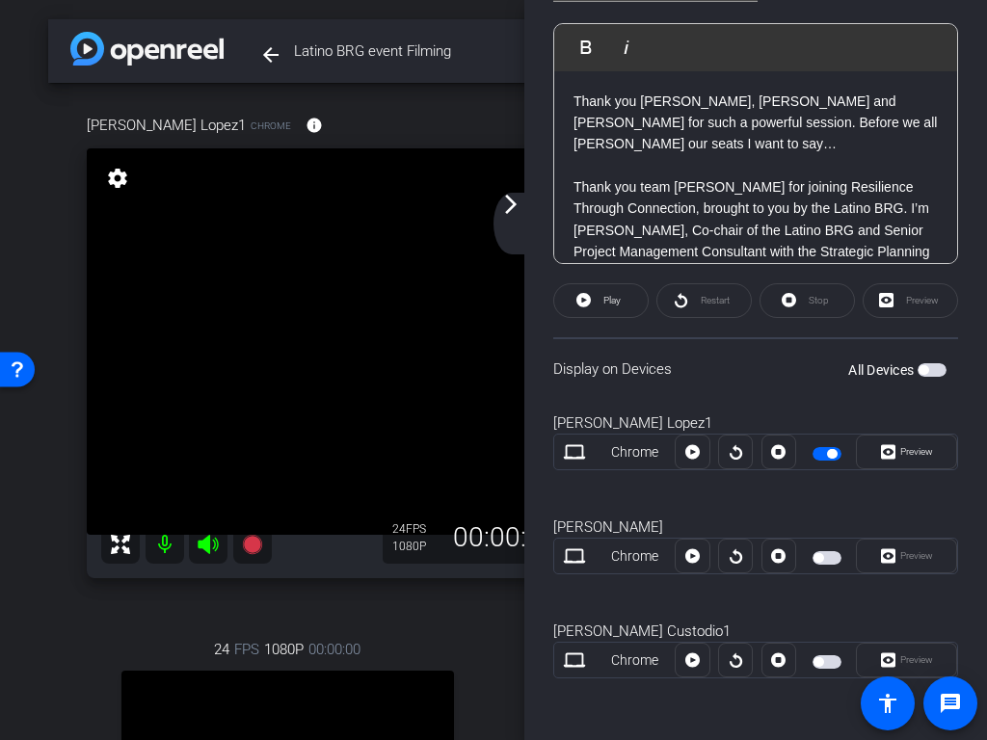
click at [508, 223] on div "arrow_back_ios_new arrow_forward_ios" at bounding box center [513, 224] width 40 height 62
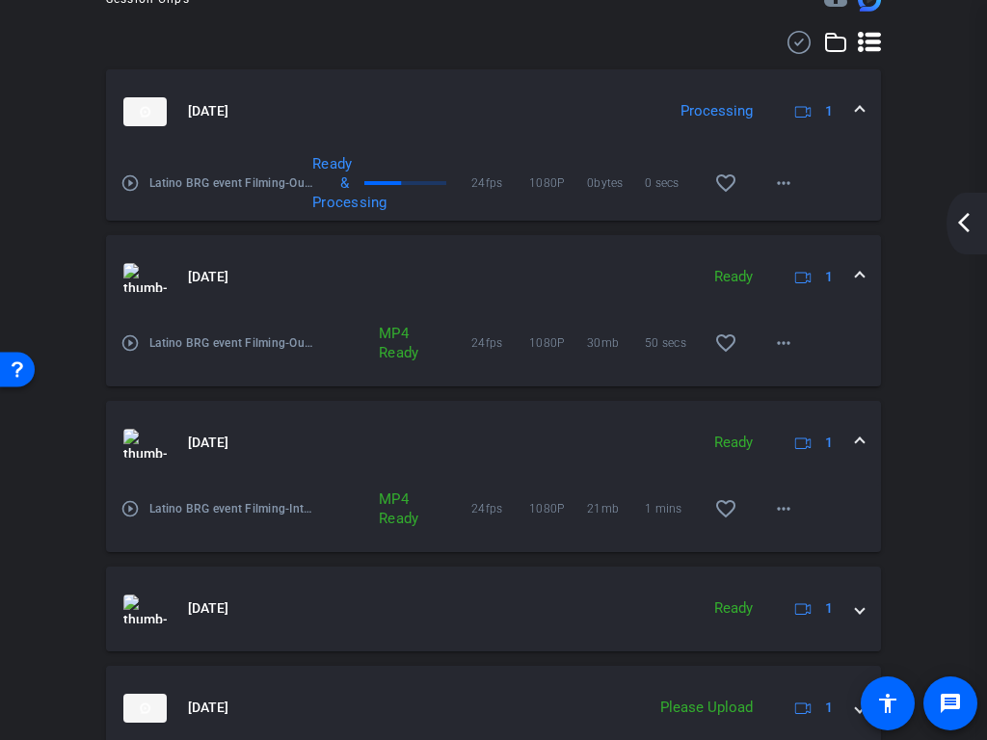
scroll to position [1156, 0]
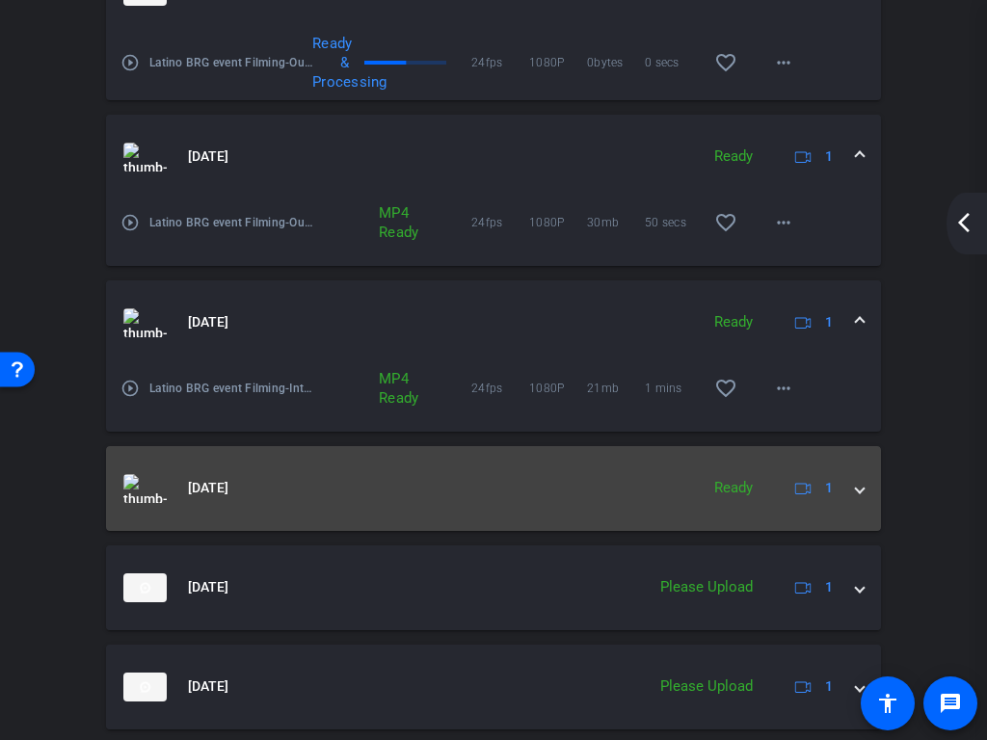
click at [856, 498] on span at bounding box center [860, 488] width 8 height 20
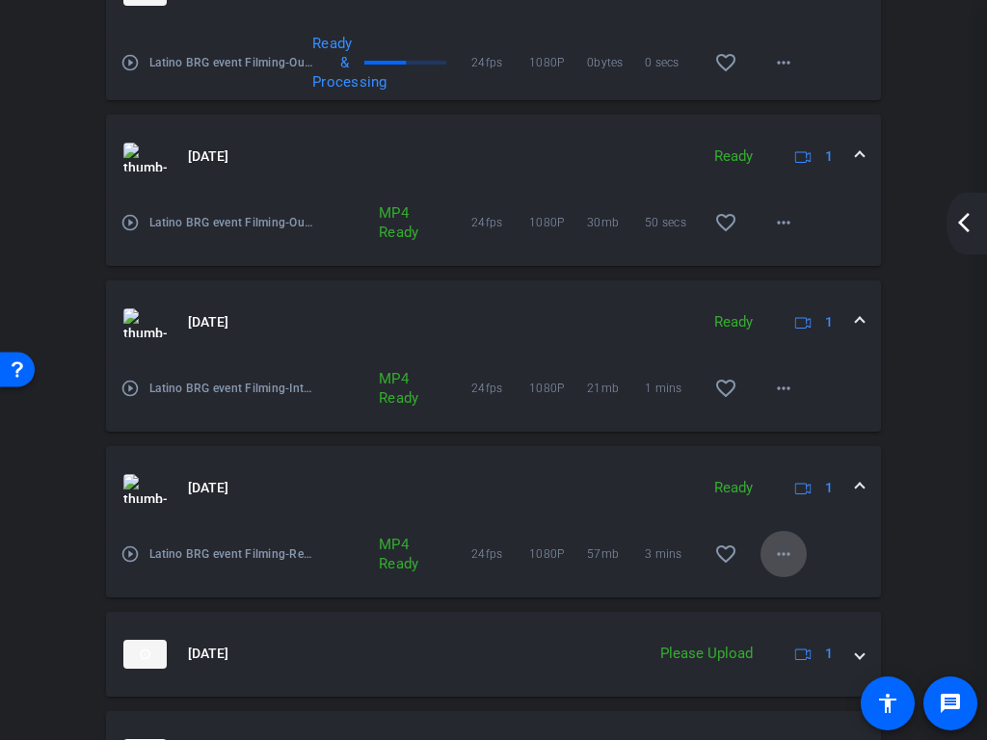
click at [785, 566] on mat-icon "more_horiz" at bounding box center [783, 553] width 23 height 23
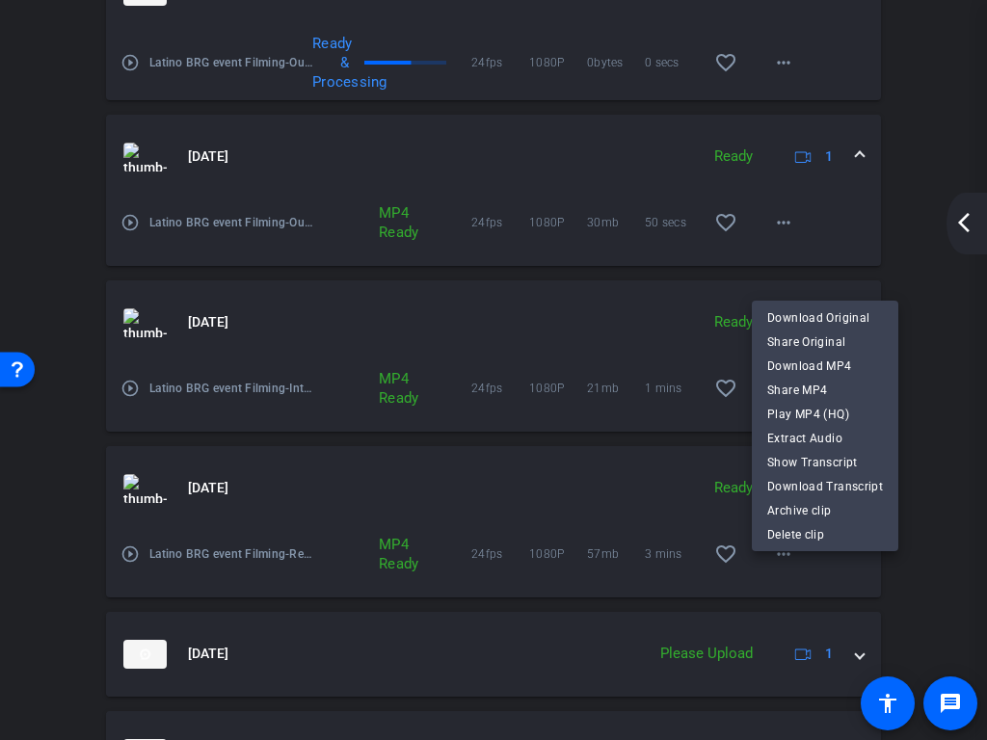
click at [876, 576] on div at bounding box center [493, 370] width 987 height 740
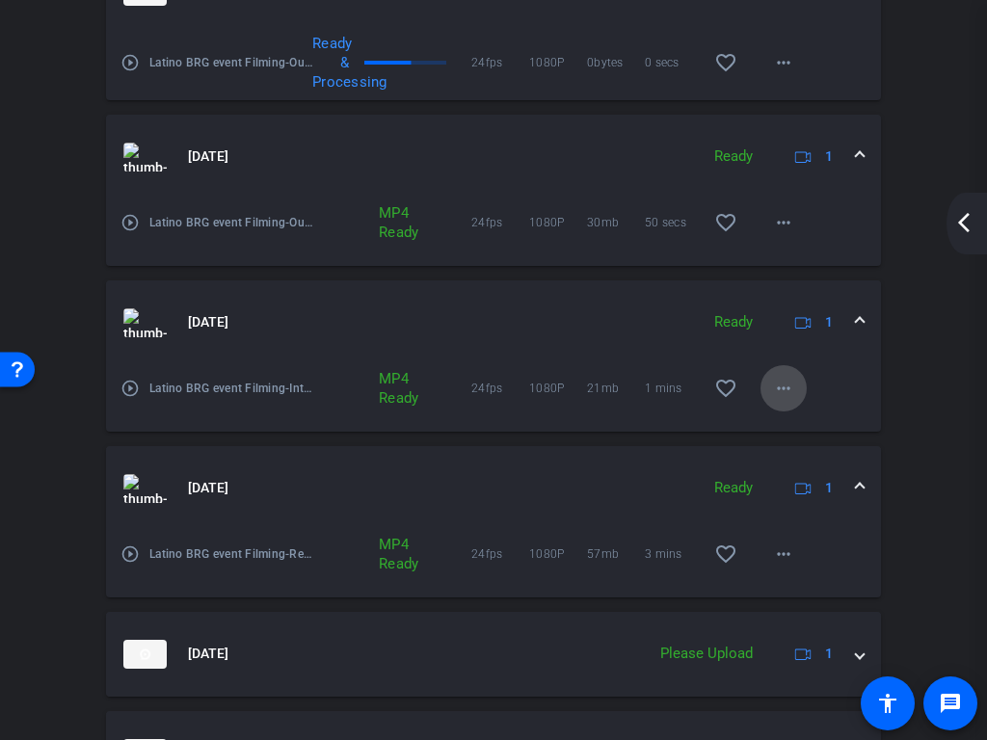
click at [783, 400] on mat-icon "more_horiz" at bounding box center [783, 388] width 23 height 23
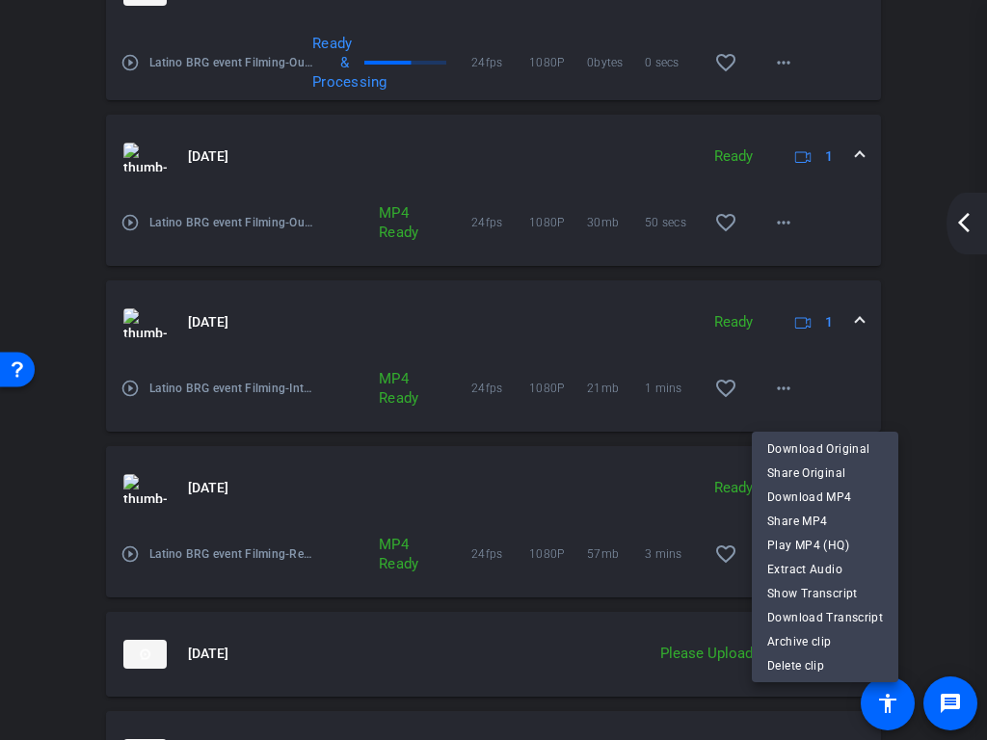
click at [418, 356] on div at bounding box center [493, 370] width 987 height 740
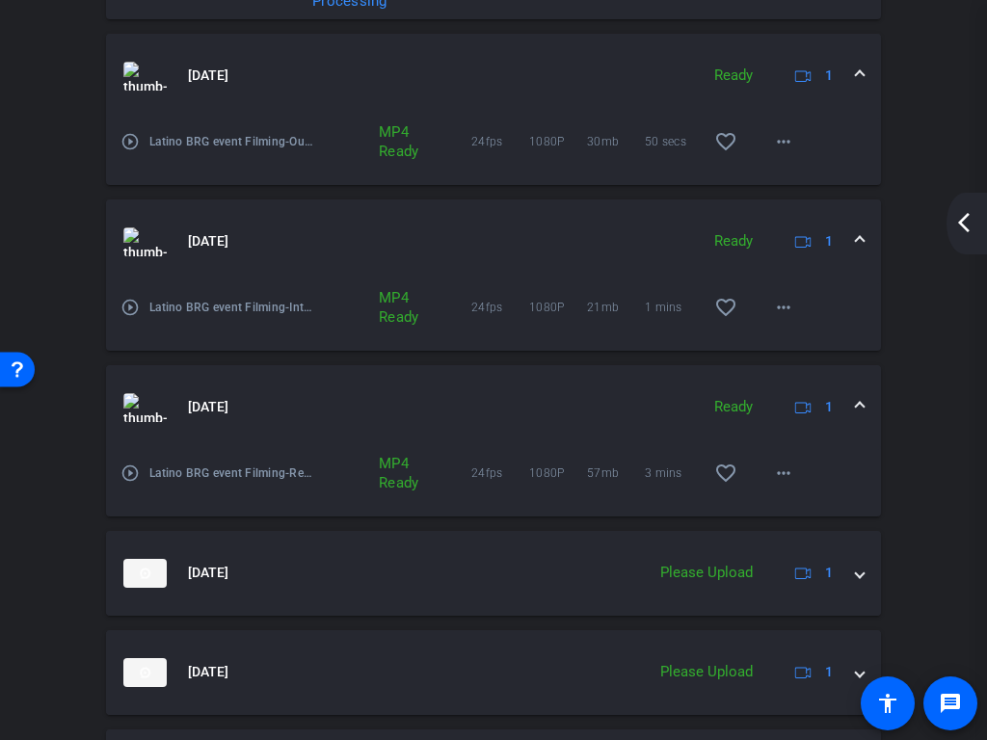
scroll to position [1499, 0]
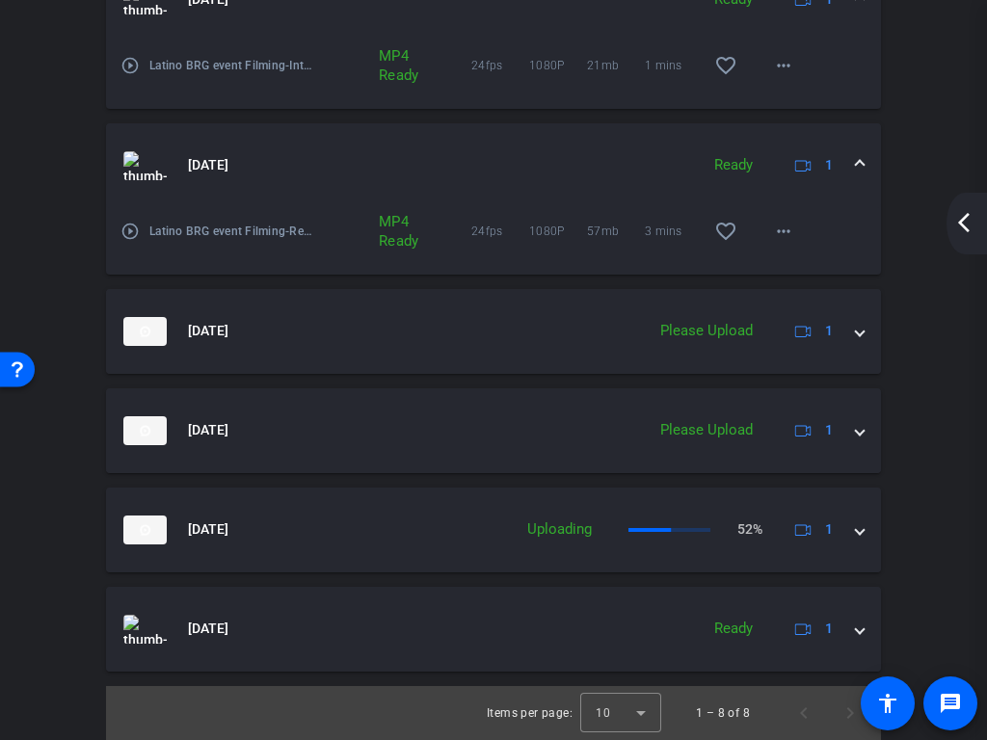
click at [913, 448] on div "Session Clips cloud_upload Sep 4, 2025 Processing 1 play_circle_outline Latino …" at bounding box center [493, 141] width 890 height 1195
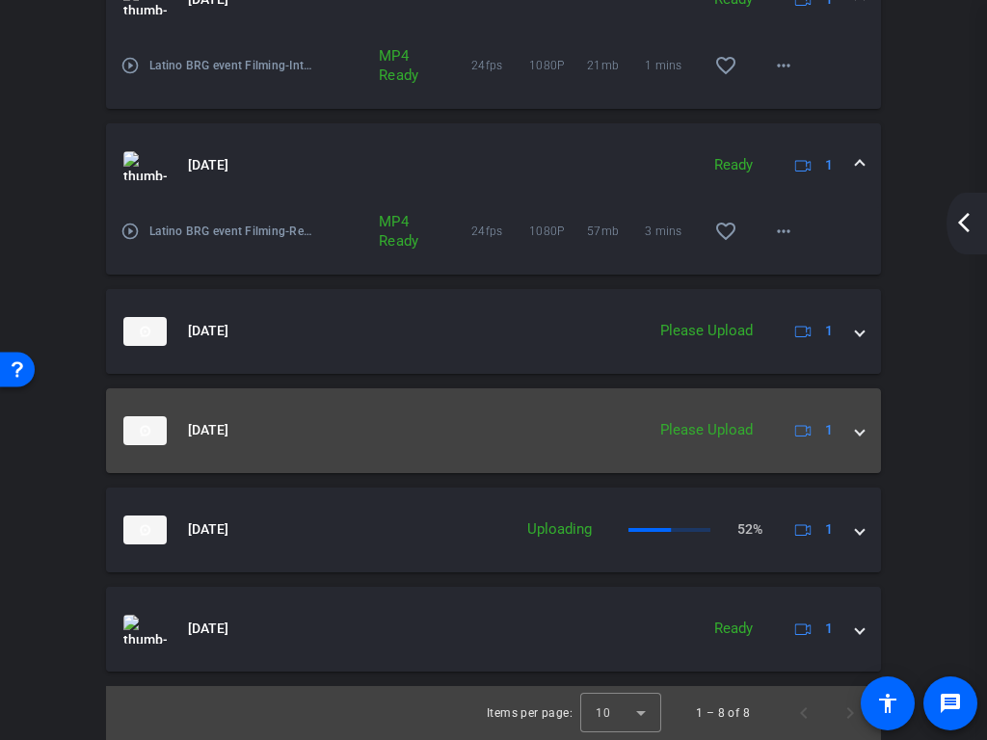
click at [856, 439] on span at bounding box center [860, 430] width 8 height 20
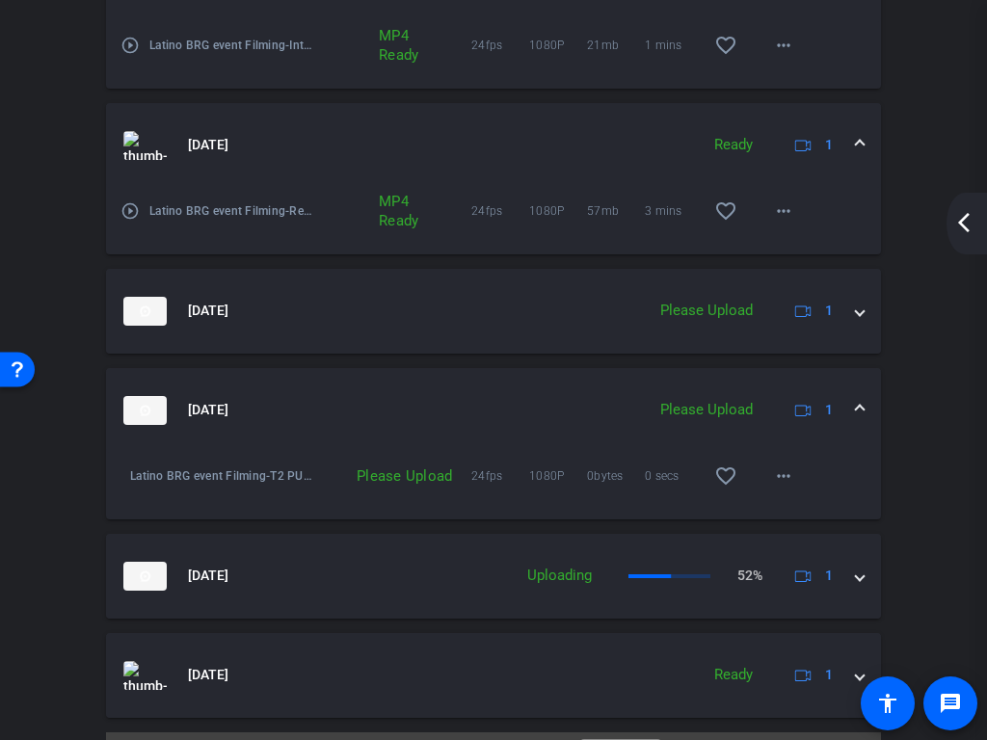
click at [909, 450] on div "Session Clips cloud_upload Sep 4, 2025 Processing 1 play_circle_outline Latino …" at bounding box center [493, 154] width 890 height 1261
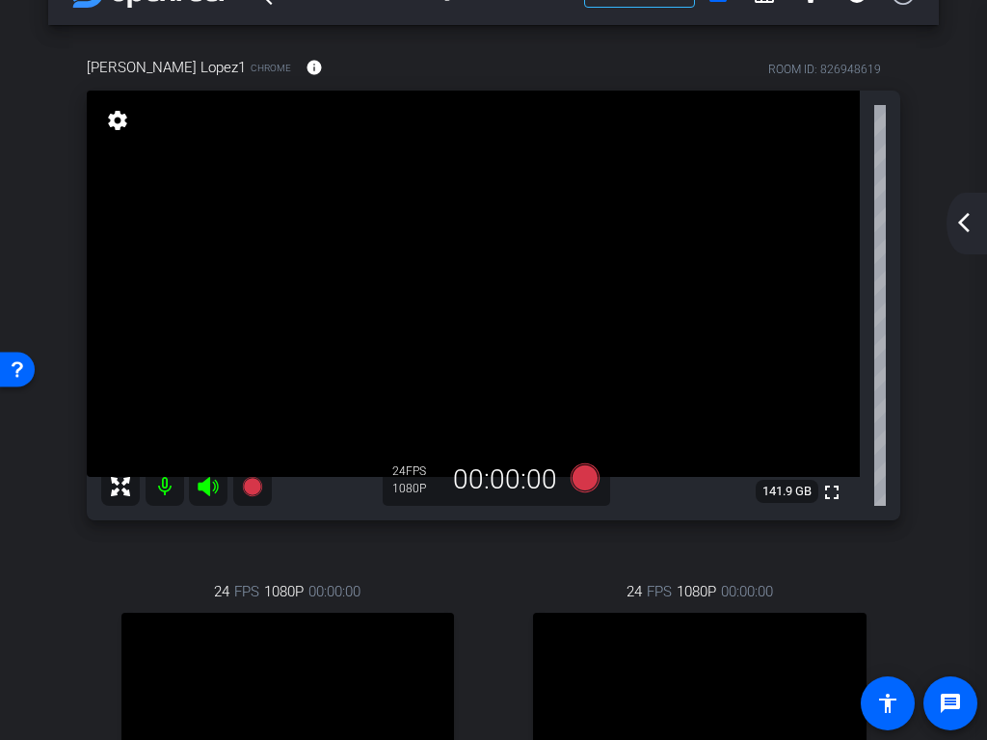
scroll to position [0, 0]
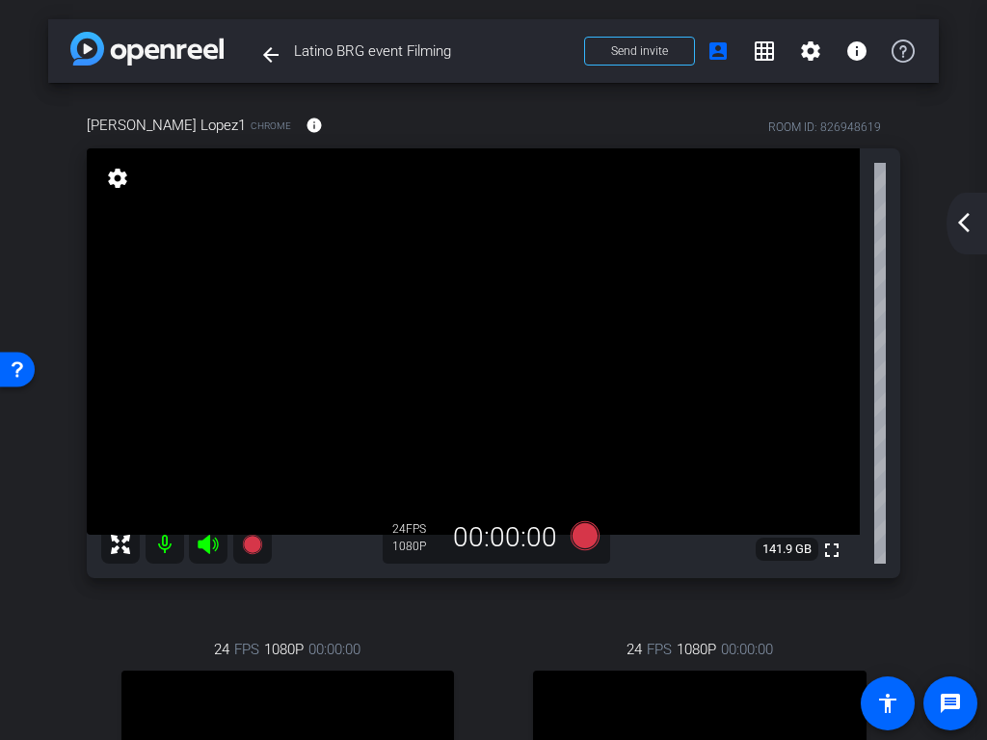
click at [905, 471] on div "Rosemary Lopez1 Chrome info ROOM ID: 826948619 fullscreen settings 141.9 GB 24 …" at bounding box center [493, 543] width 890 height 921
click at [960, 219] on mat-icon "arrow_back_ios_new" at bounding box center [963, 222] width 23 height 23
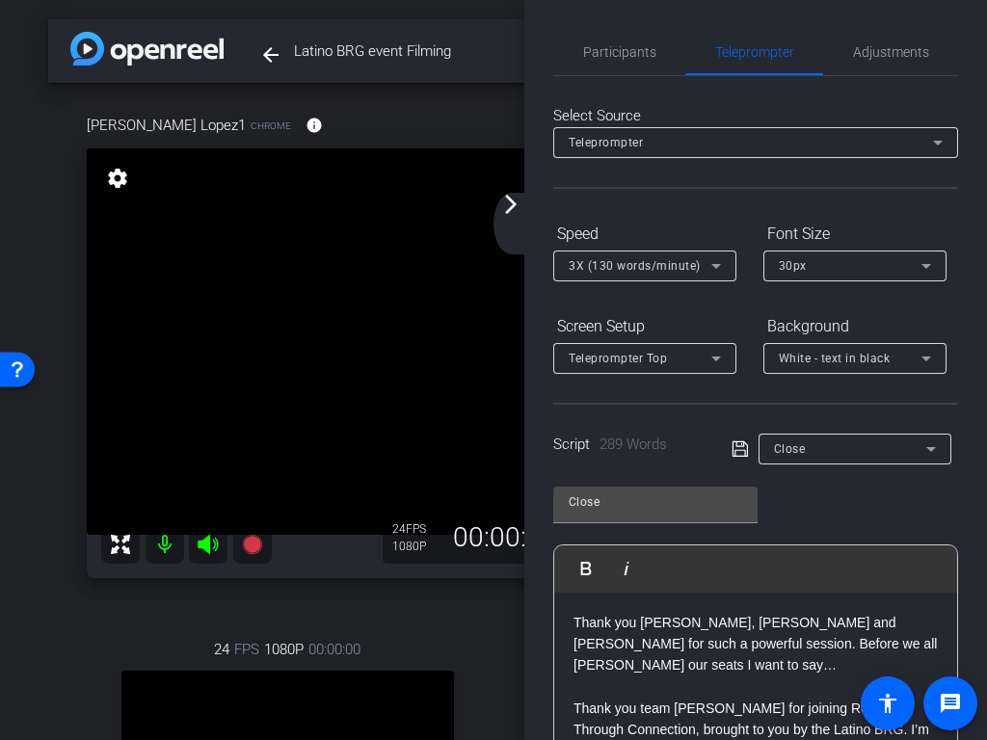
click at [939, 215] on div "Select Source Teleprompter Speed 3X (130 words/minute) Font Size 30px Screen Se…" at bounding box center [755, 654] width 405 height 1156
click at [507, 214] on mat-icon "arrow_forward_ios" at bounding box center [510, 204] width 23 height 23
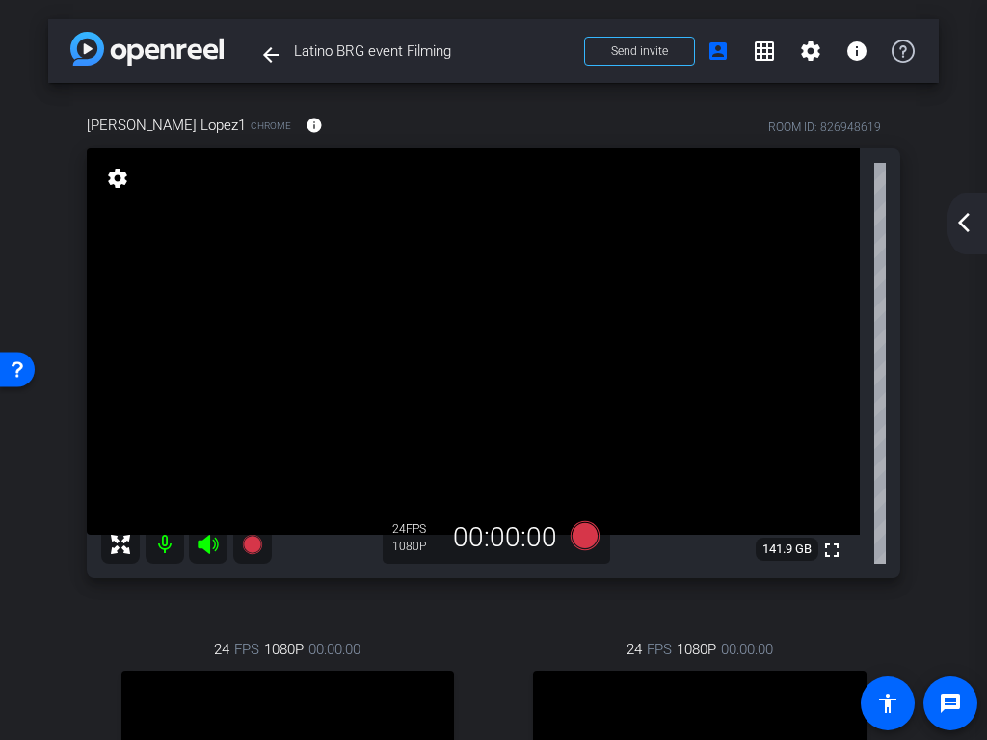
click at [971, 232] on mat-icon "arrow_back_ios_new" at bounding box center [963, 222] width 23 height 23
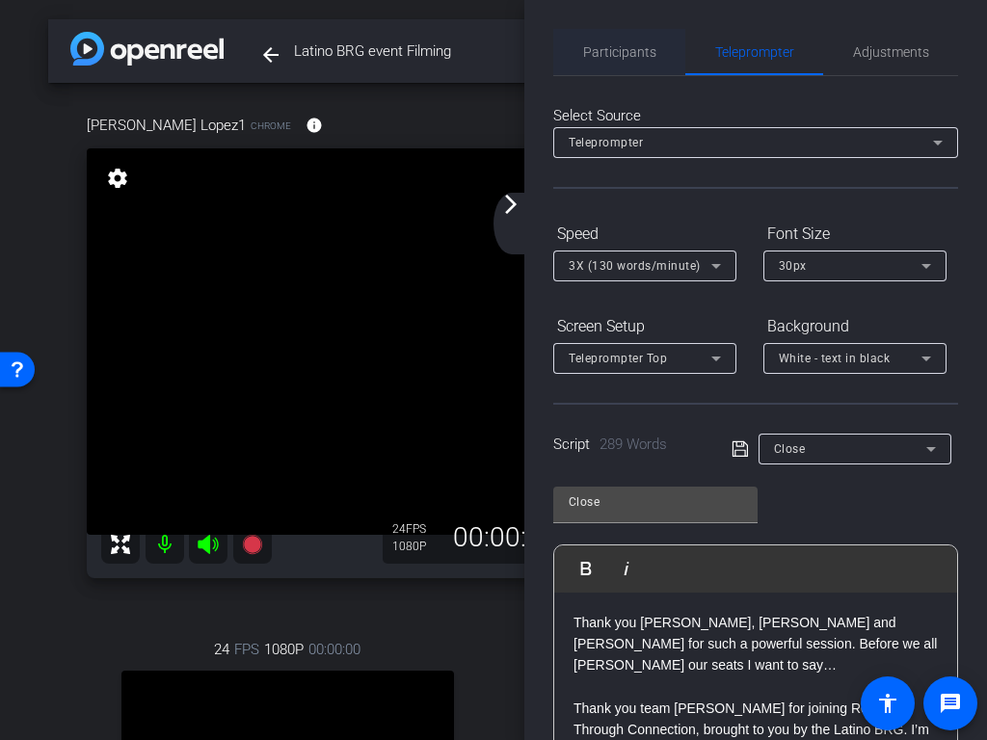
click at [619, 51] on span "Participants" at bounding box center [619, 51] width 73 height 13
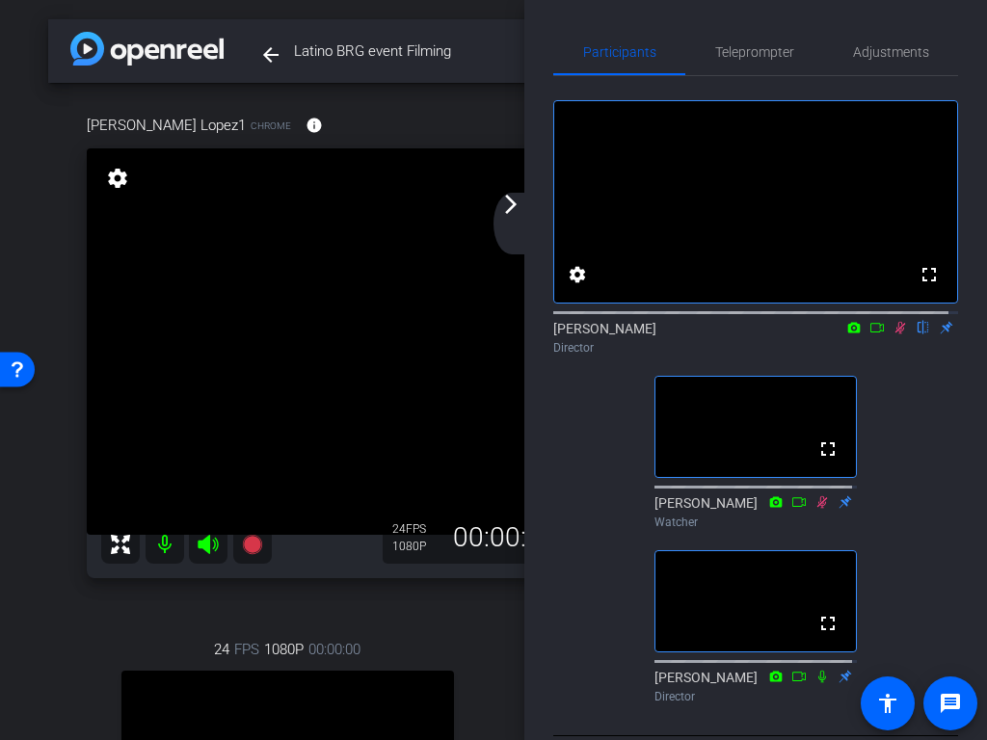
click at [876, 400] on div "fullscreen settings Jake Zimmerman flip Director fullscreen Ava Gruchacz Watche…" at bounding box center [755, 393] width 405 height 635
click at [842, 336] on mat-icon at bounding box center [853, 327] width 23 height 17
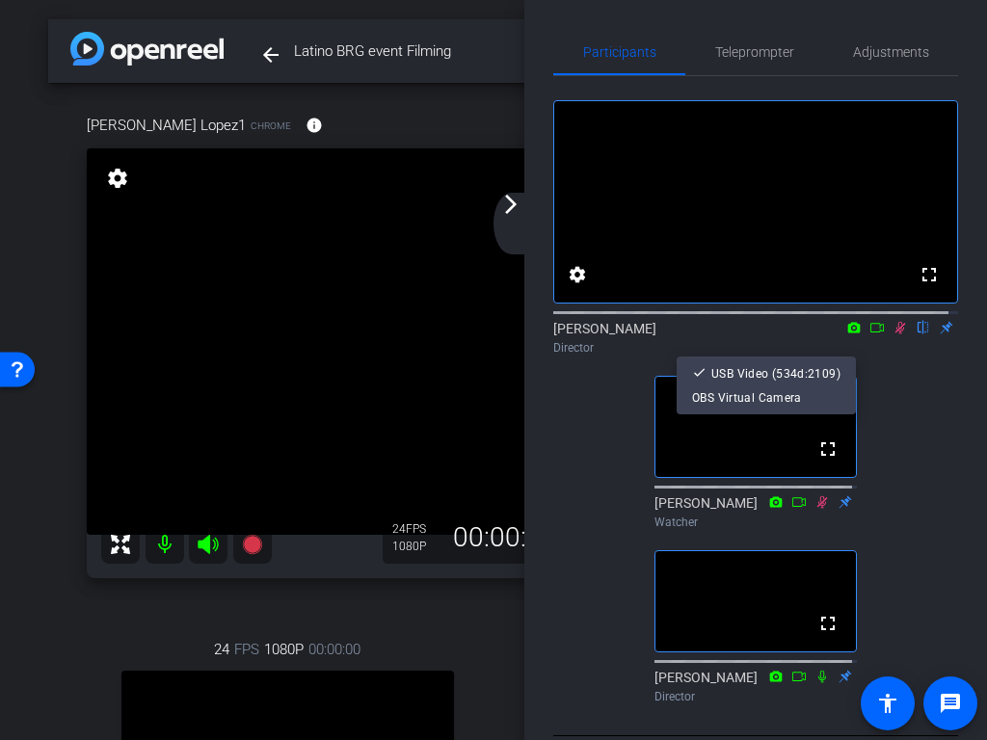
drag, startPoint x: 930, startPoint y: 404, endPoint x: 910, endPoint y: 382, distance: 29.4
click at [930, 403] on div at bounding box center [493, 370] width 987 height 740
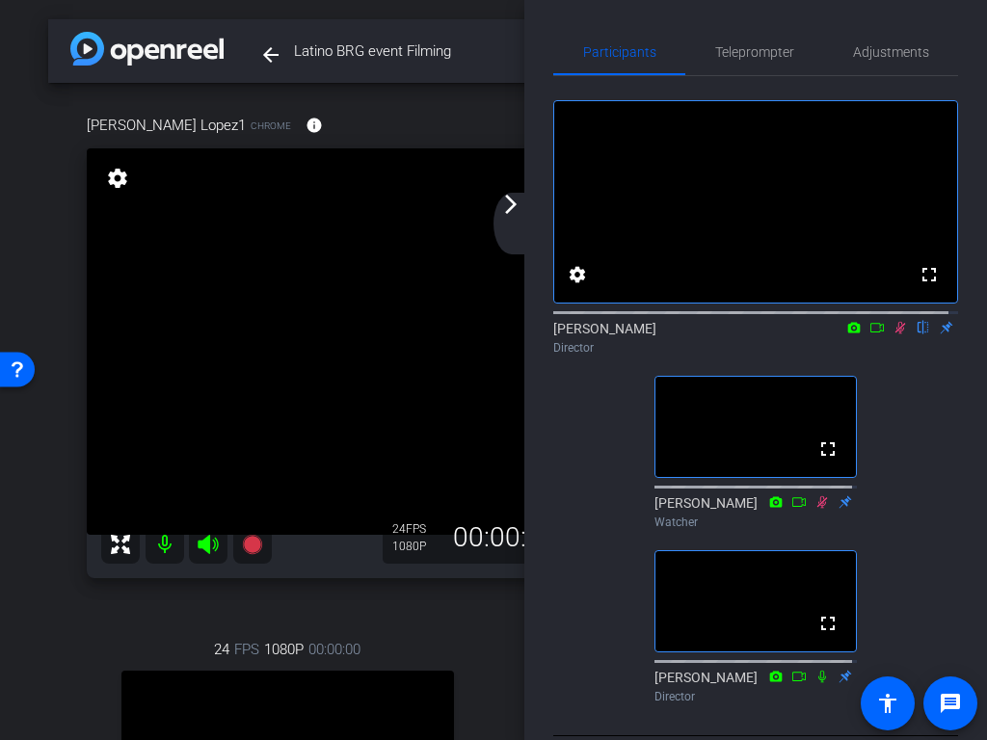
click at [869, 334] on icon at bounding box center [876, 327] width 15 height 13
click at [915, 334] on icon at bounding box center [922, 327] width 15 height 13
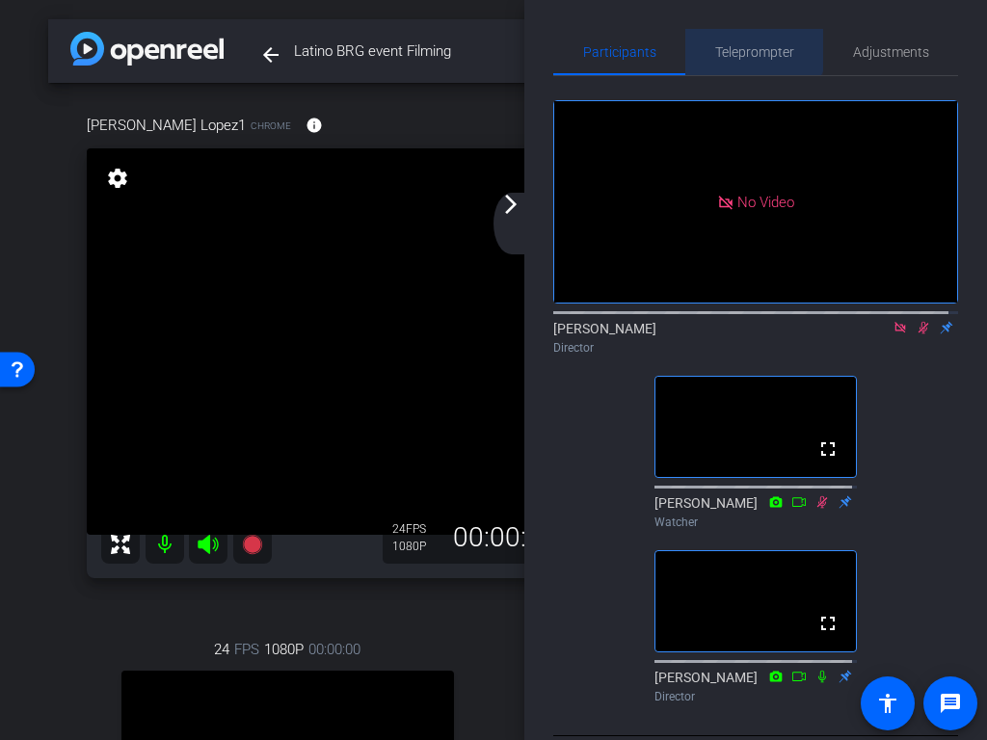
click at [717, 31] on span "Teleprompter" at bounding box center [754, 52] width 79 height 46
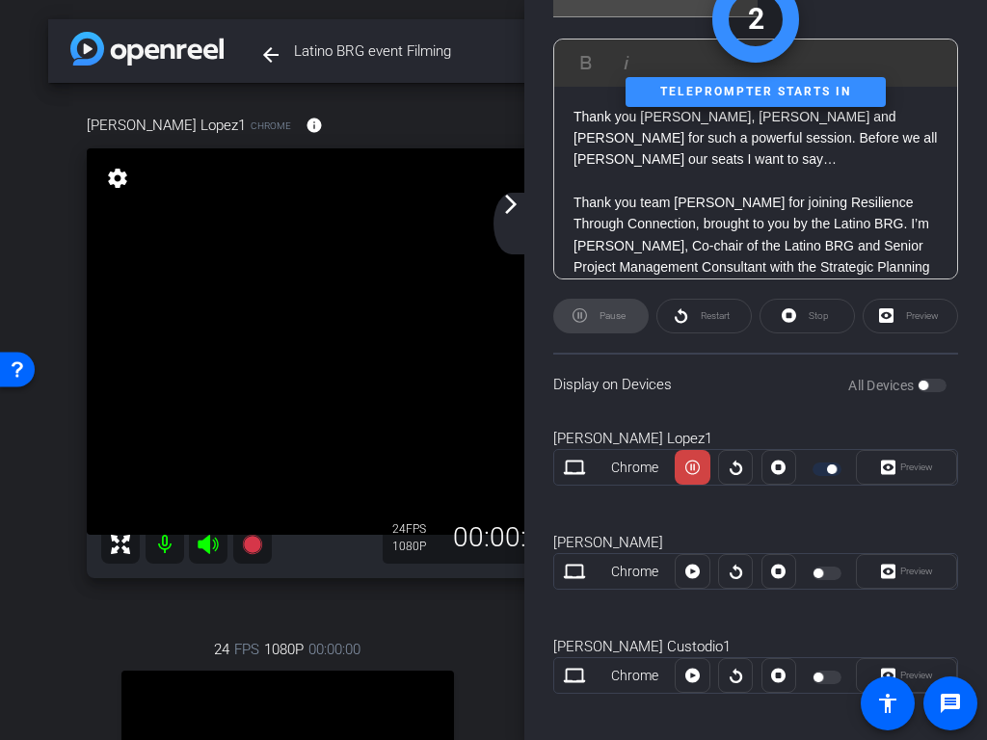
scroll to position [521, 0]
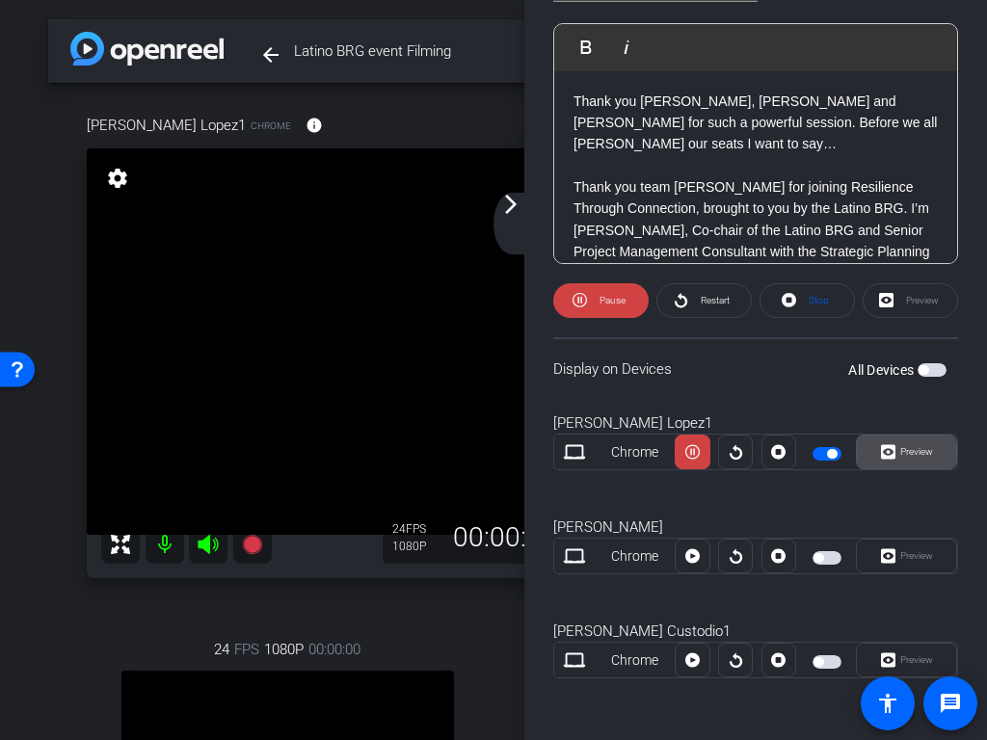
click at [895, 454] on span "Preview" at bounding box center [914, 451] width 38 height 27
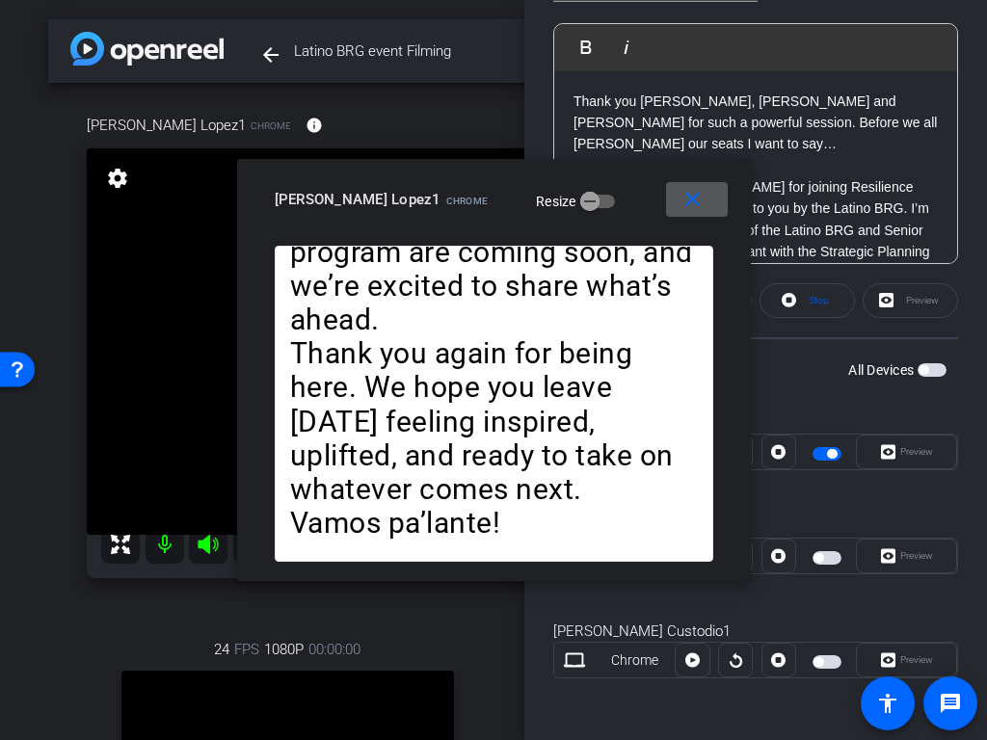
click at [703, 189] on mat-icon "close" at bounding box center [692, 200] width 24 height 24
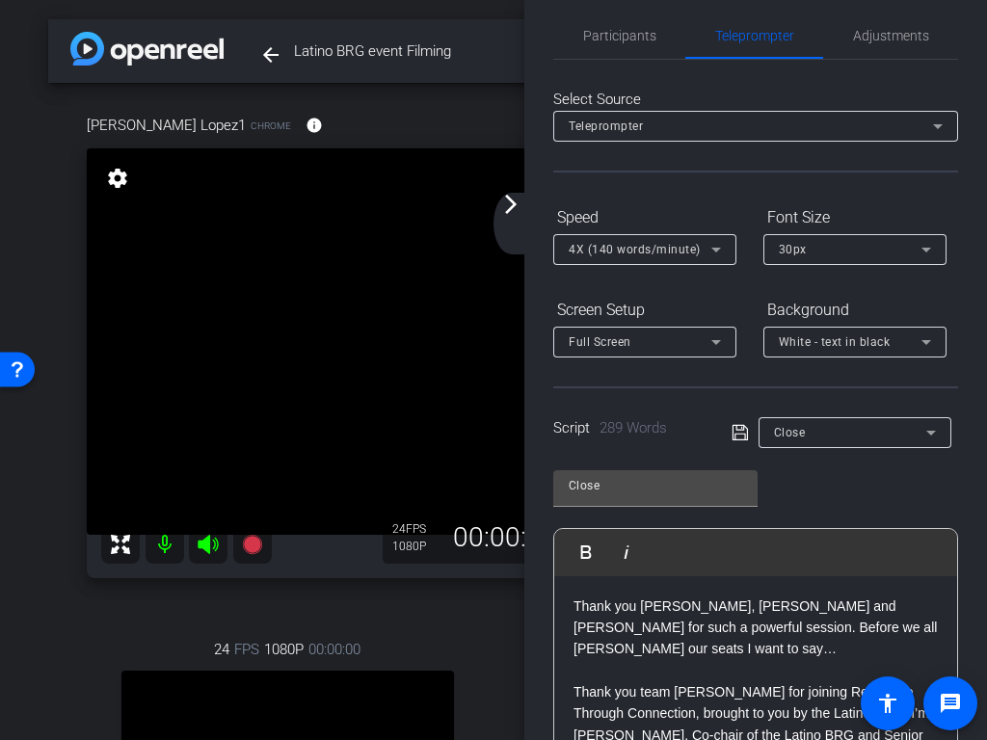
scroll to position [0, 0]
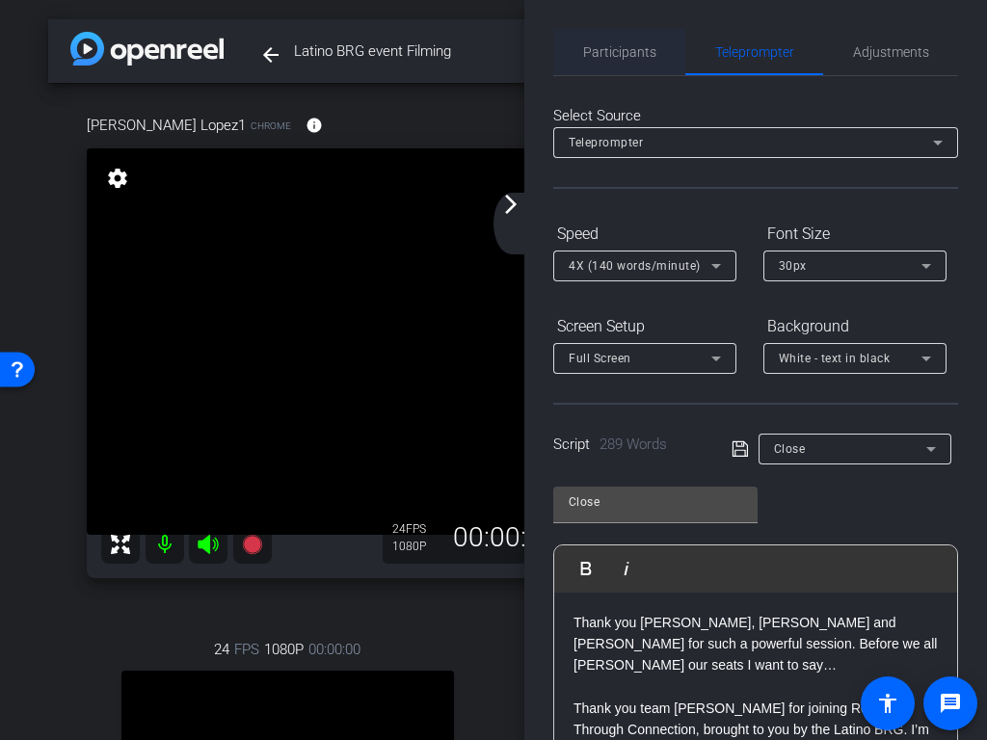
click at [624, 54] on span "Participants" at bounding box center [619, 51] width 73 height 13
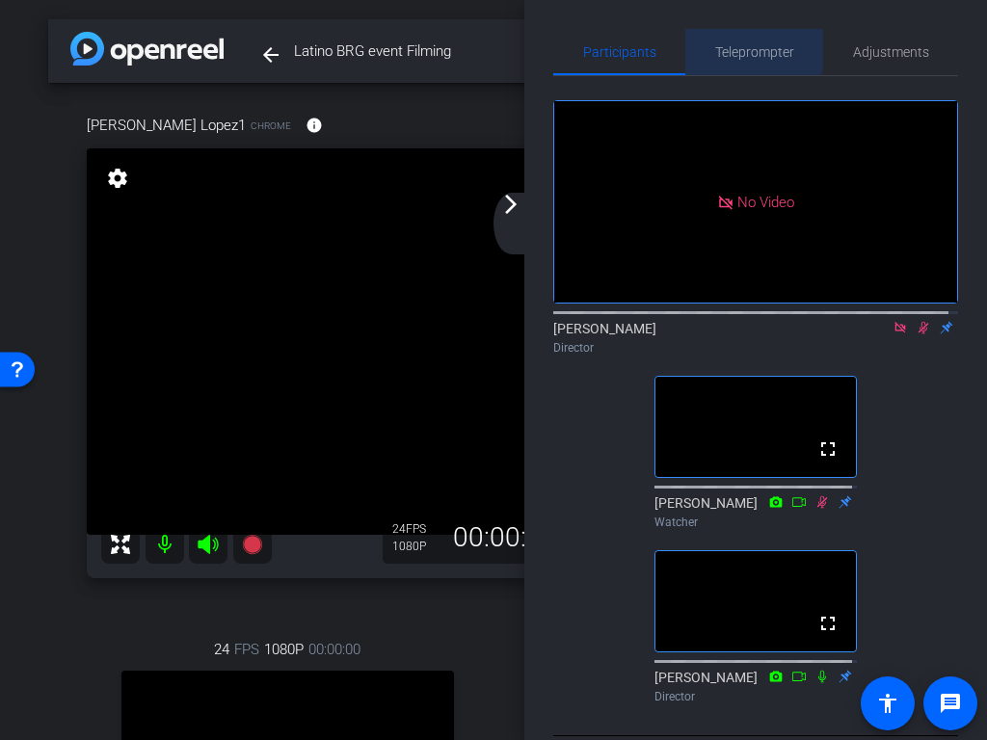
click at [732, 45] on span "Teleprompter" at bounding box center [754, 51] width 79 height 13
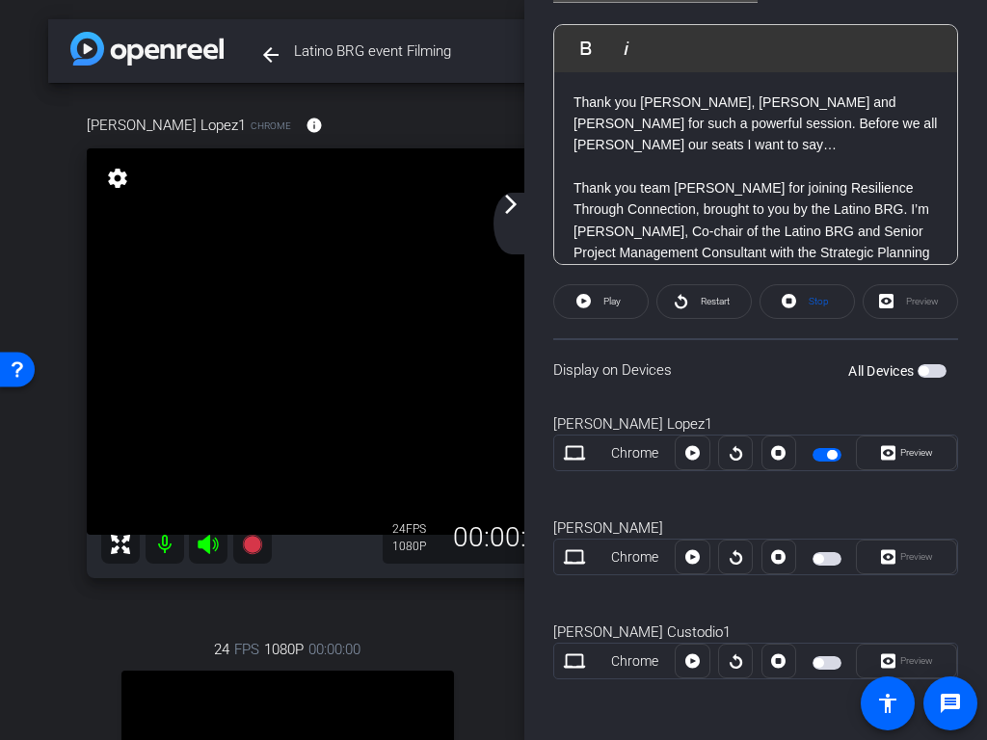
scroll to position [521, 0]
click at [923, 464] on span "Preview" at bounding box center [914, 451] width 38 height 27
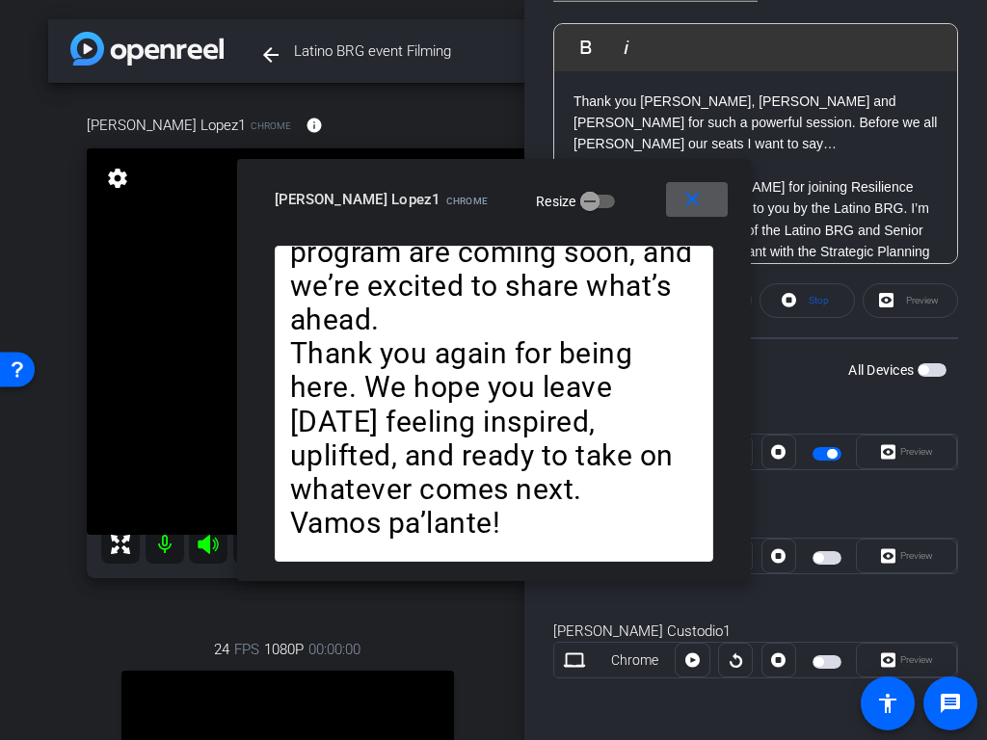
click at [699, 202] on mat-icon "close" at bounding box center [692, 200] width 24 height 24
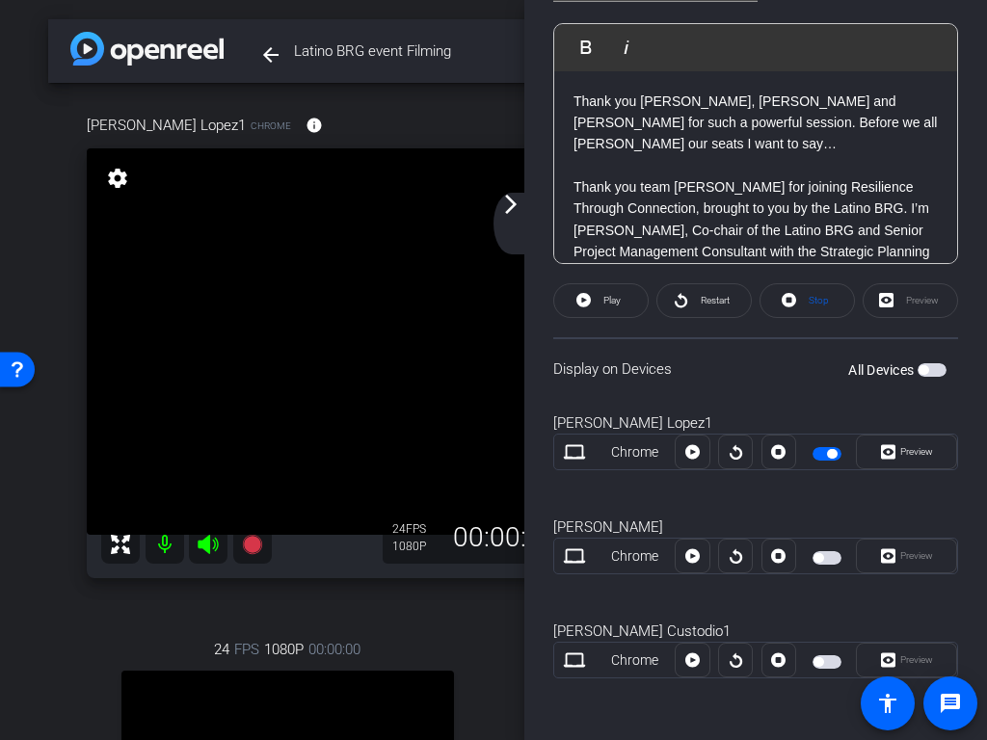
click at [928, 498] on div "Rosemary Lopez1 Chrome Preview" at bounding box center [755, 451] width 405 height 104
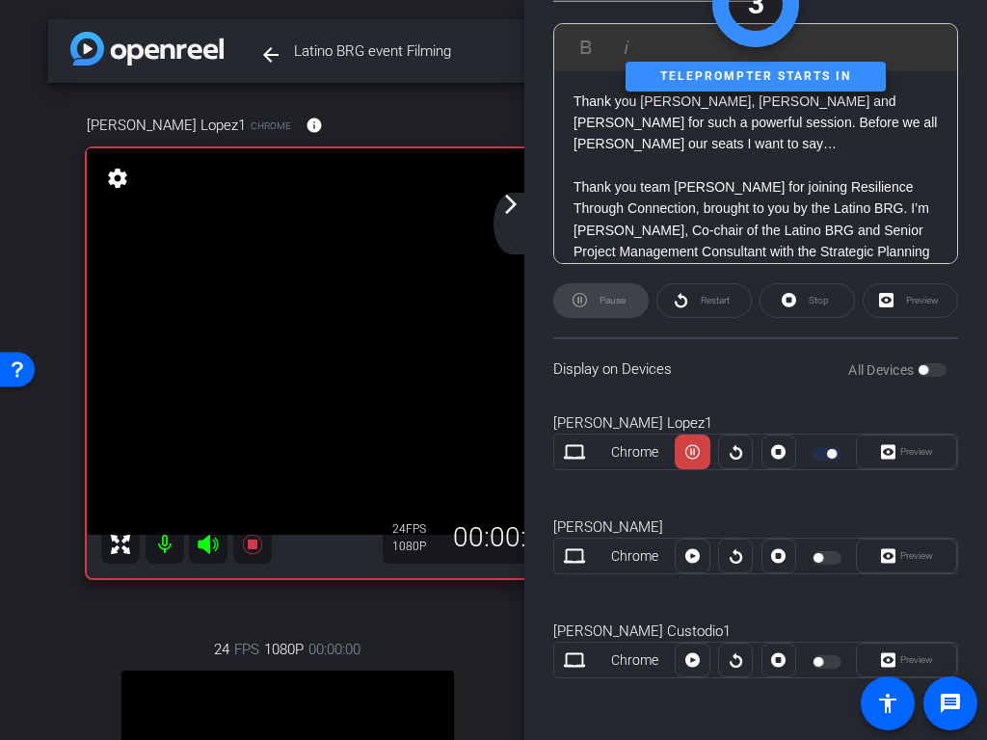
click at [962, 494] on div "Participants Teleprompter Adjustments Jake Zimmerman Director Ava Gruchacz Watc…" at bounding box center [755, 370] width 462 height 740
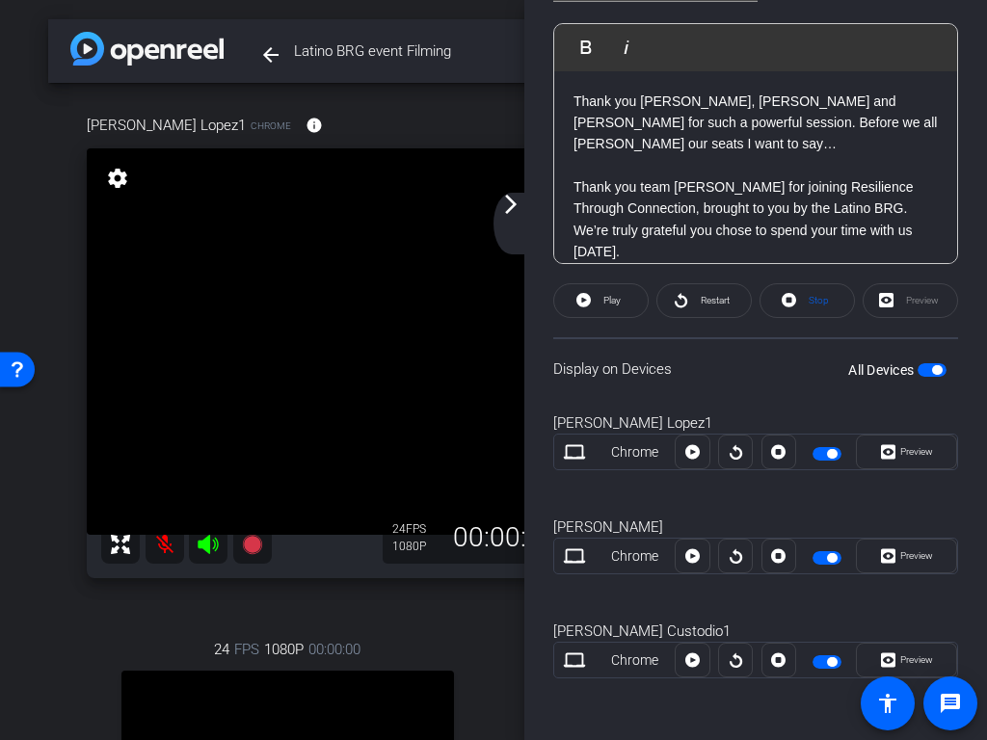
type input "Intro"
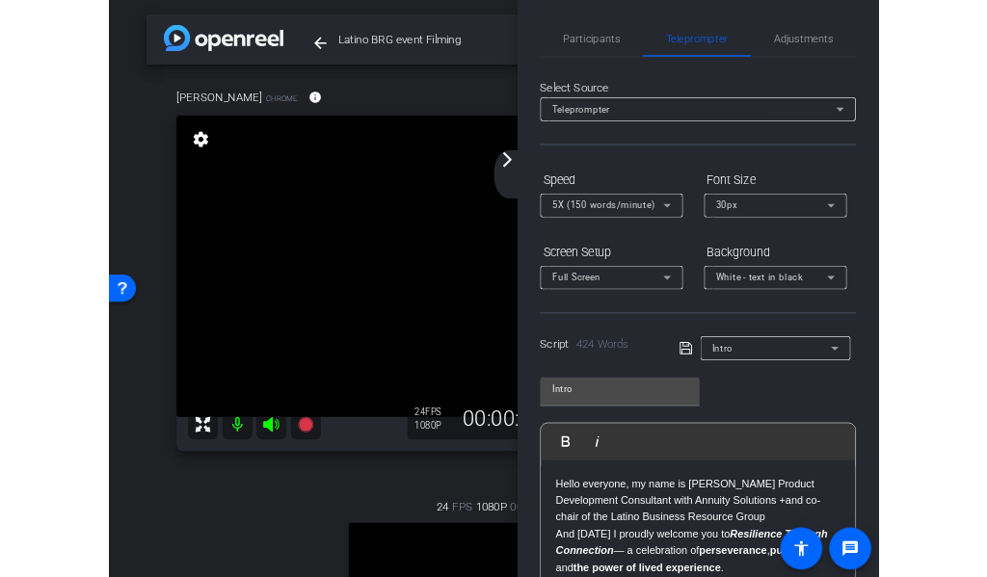
scroll to position [0, 0]
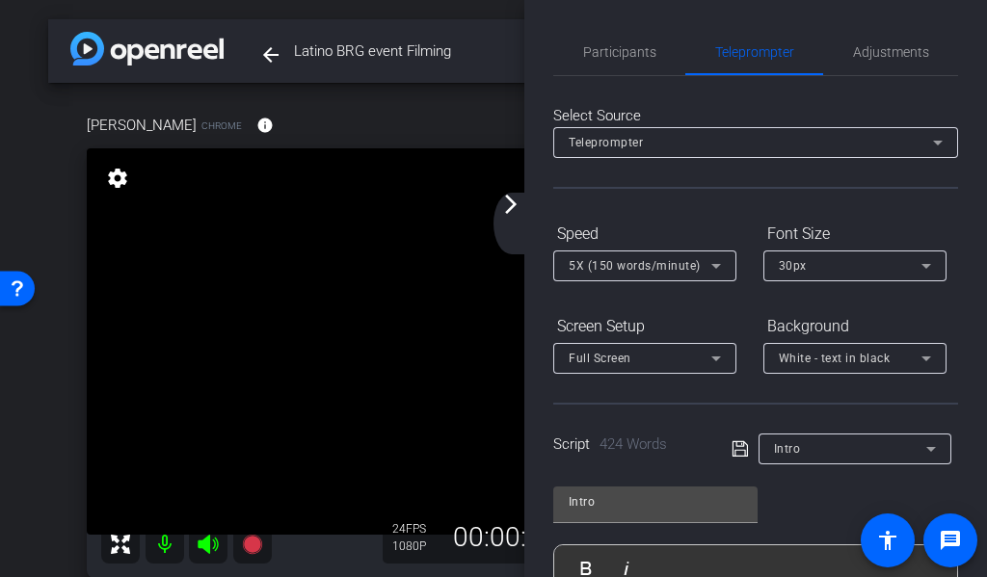
click at [516, 202] on mat-icon "arrow_forward_ios" at bounding box center [510, 204] width 23 height 23
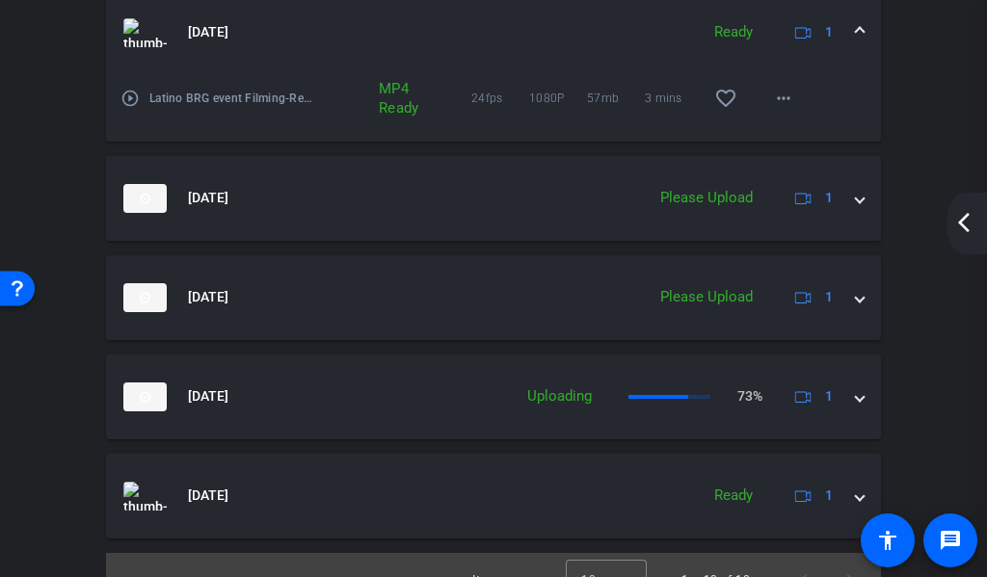
scroll to position [1942, 0]
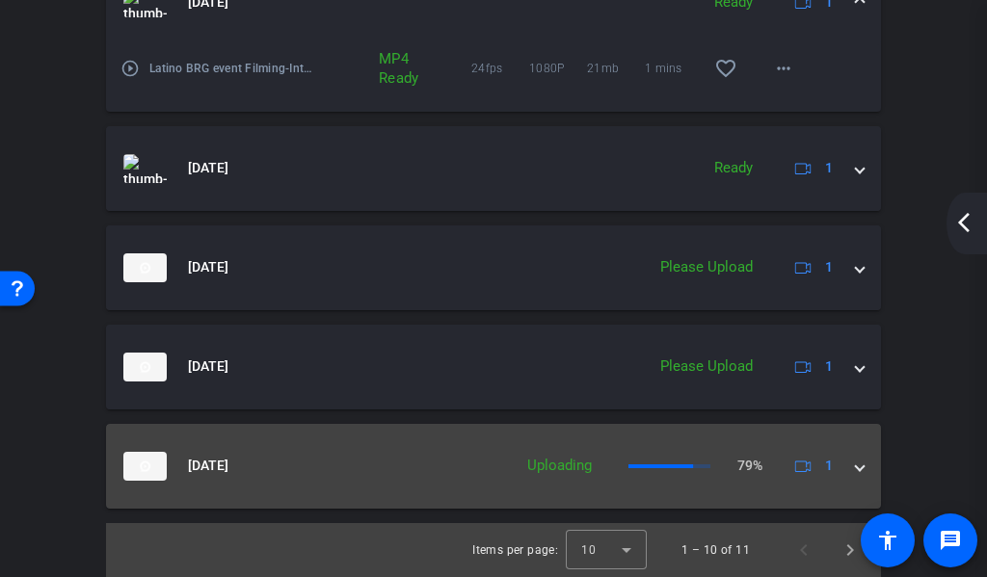
click at [845, 470] on div "Sep 4, 2025 Uploading 79% 1" at bounding box center [489, 466] width 732 height 29
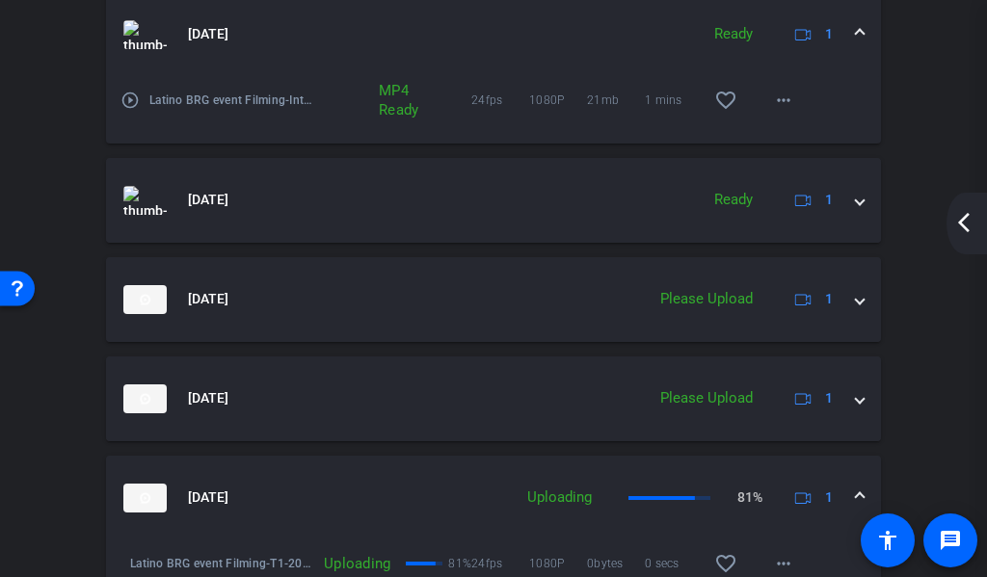
scroll to position [2009, 0]
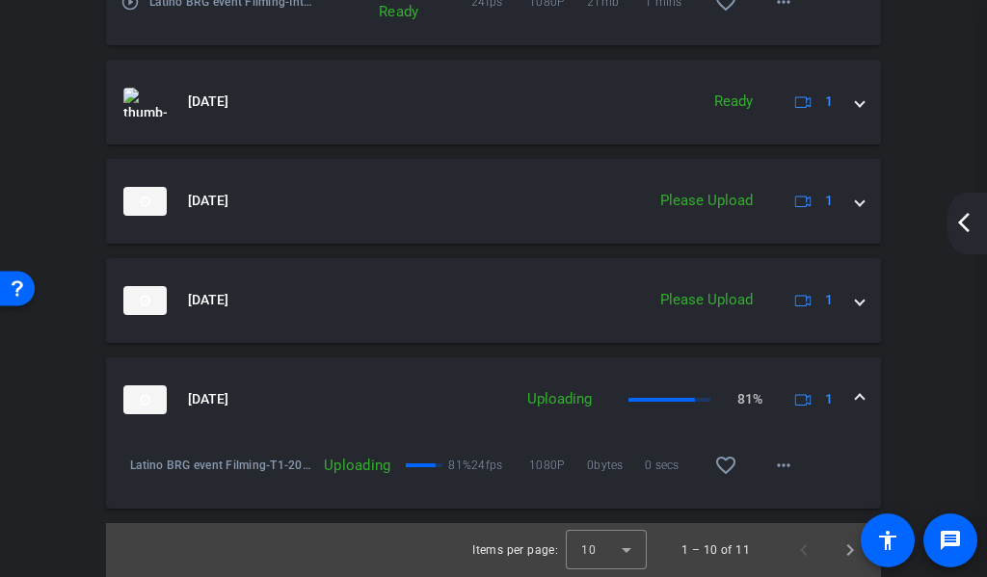
click at [962, 456] on div "arrow_back Latino BRG event Filming Back to project Send invite account_box gri…" at bounding box center [493, 288] width 987 height 577
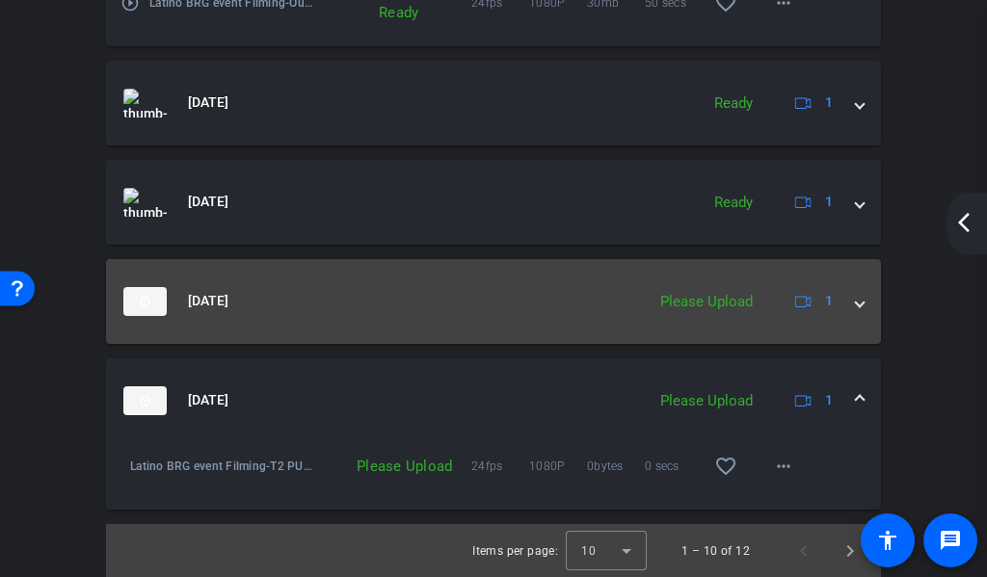
scroll to position [1566, 0]
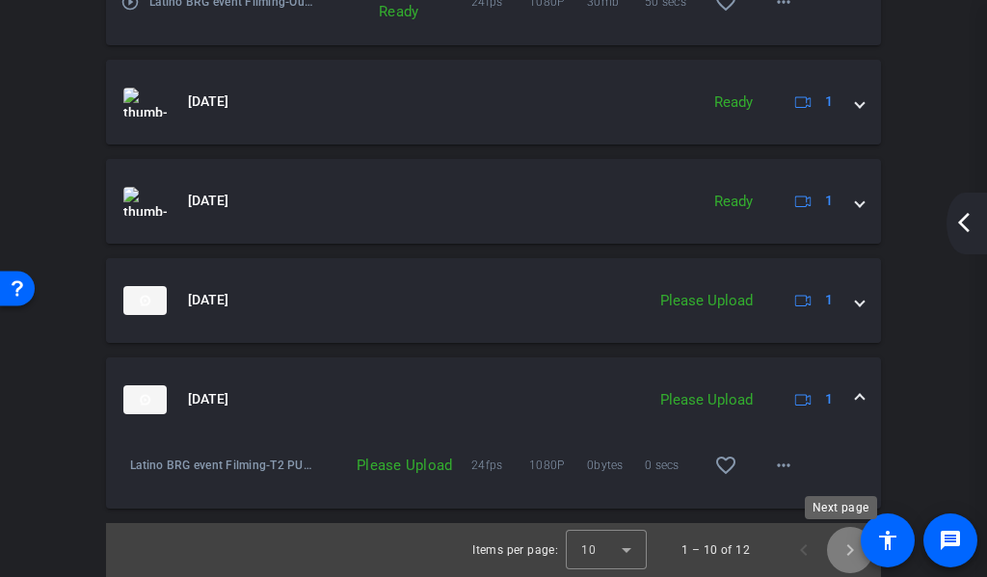
click at [836, 541] on span "Next page" at bounding box center [850, 550] width 46 height 46
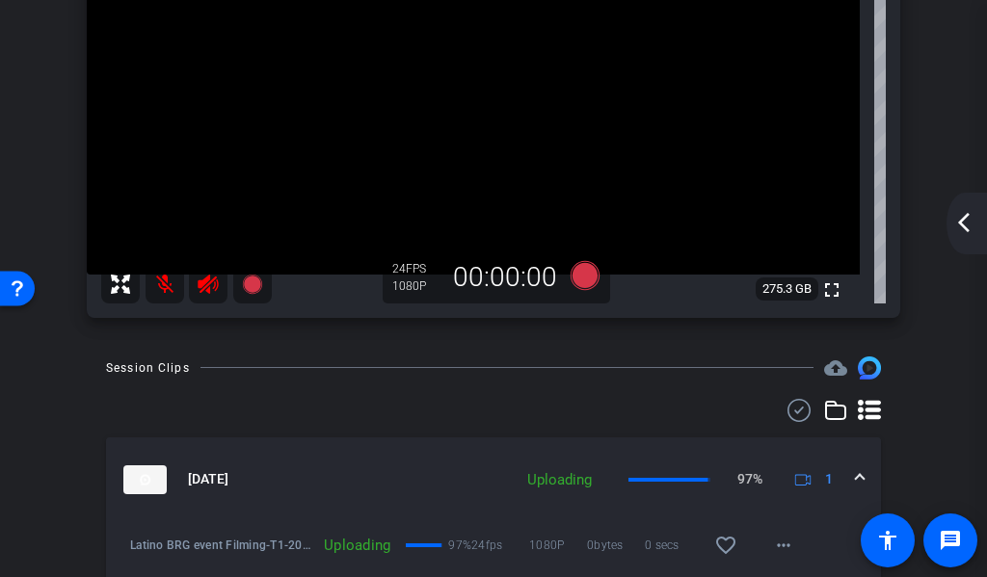
scroll to position [506, 0]
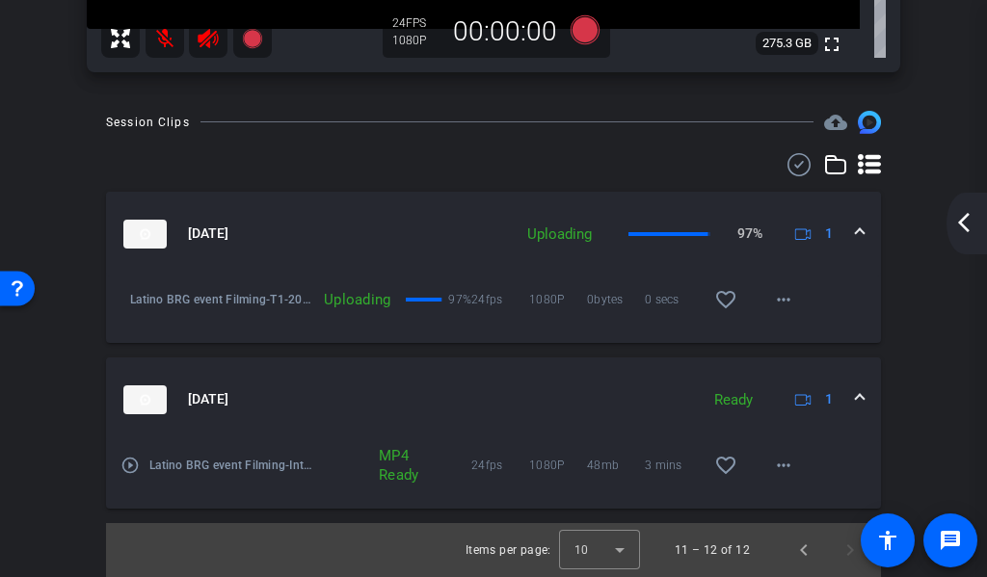
click at [976, 227] on div "arrow_back_ios_new arrow_forward_ios" at bounding box center [966, 224] width 40 height 62
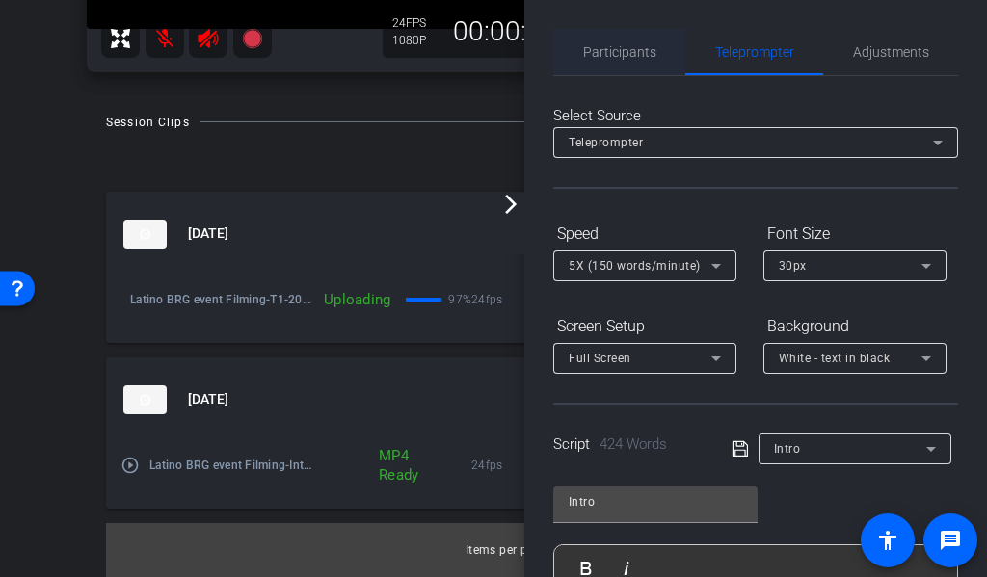
click at [623, 58] on span "Participants" at bounding box center [619, 51] width 73 height 13
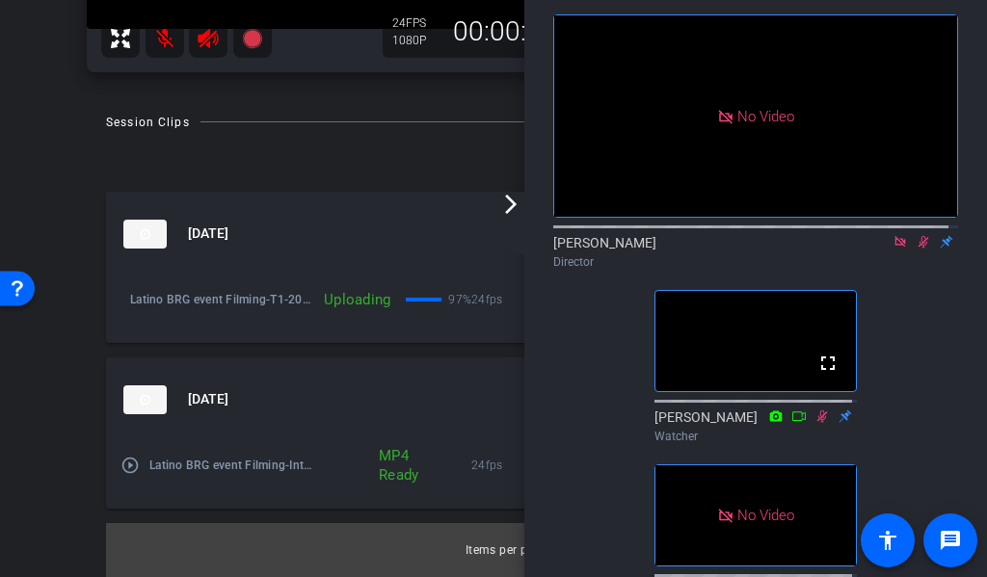
scroll to position [0, 0]
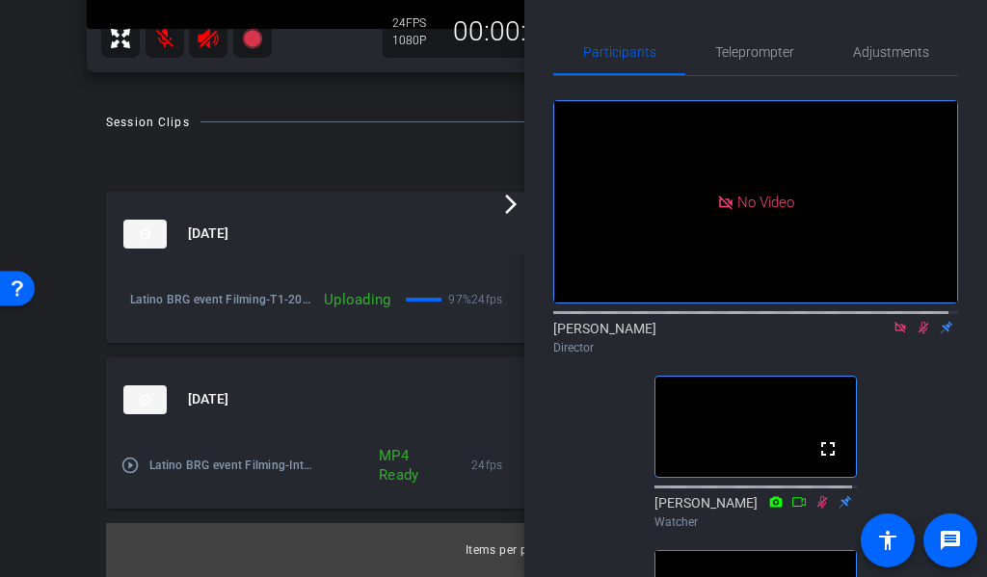
click at [510, 201] on mat-icon "arrow_forward_ios" at bounding box center [510, 204] width 23 height 23
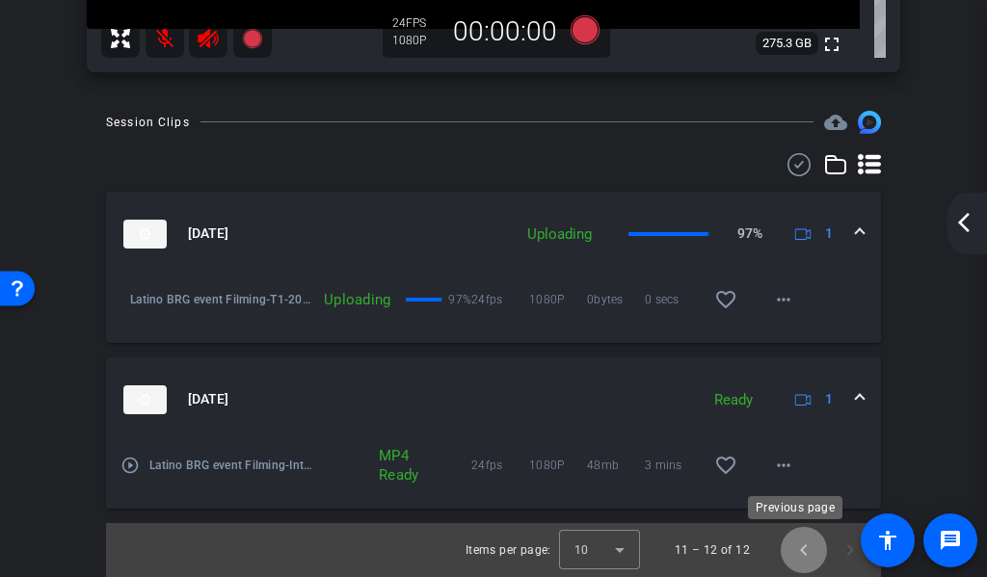
click at [794, 546] on span "Previous page" at bounding box center [803, 550] width 46 height 46
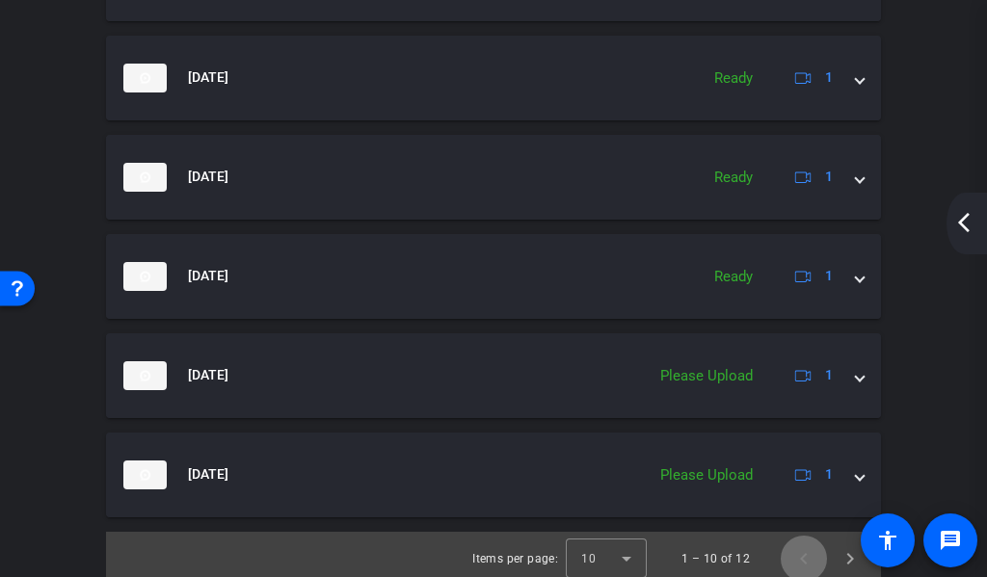
scroll to position [1300, 0]
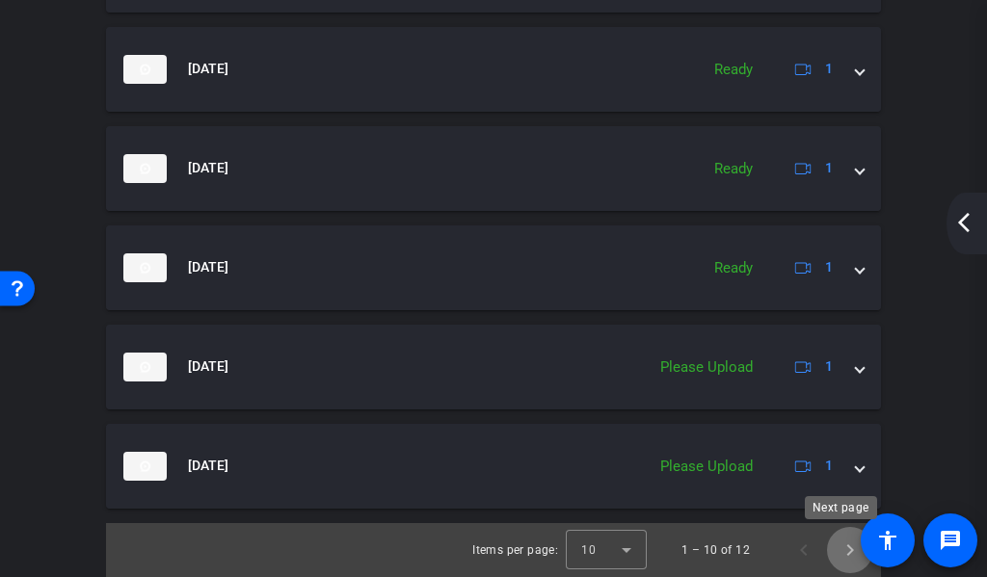
click at [832, 555] on span "Next page" at bounding box center [850, 550] width 46 height 46
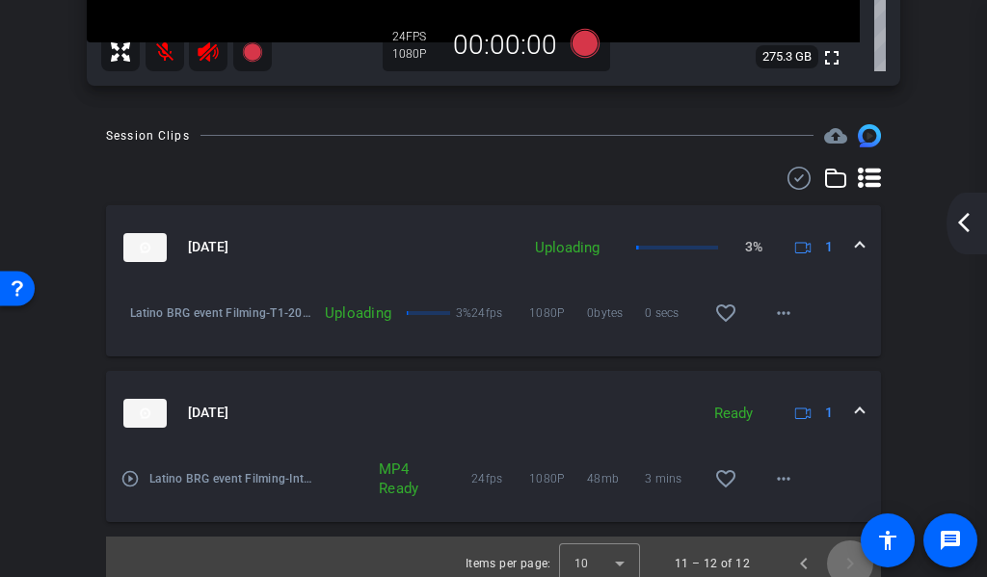
scroll to position [506, 0]
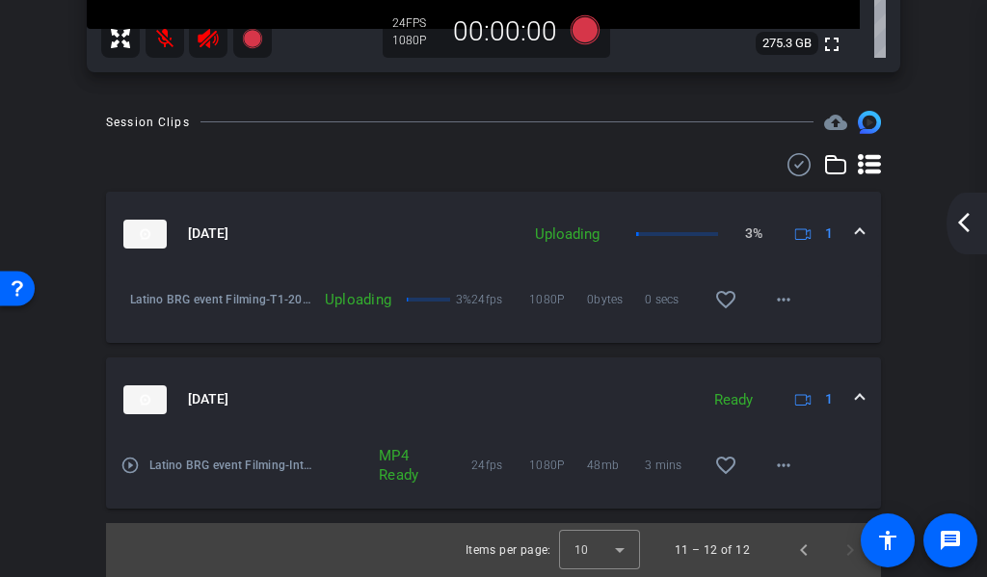
click at [955, 226] on mat-icon "arrow_back_ios_new" at bounding box center [963, 222] width 23 height 23
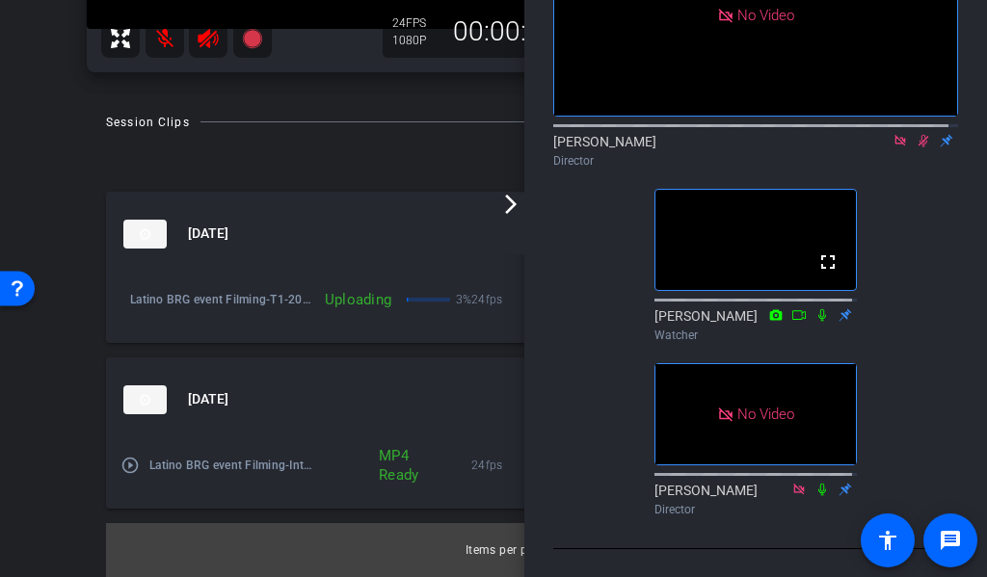
scroll to position [0, 0]
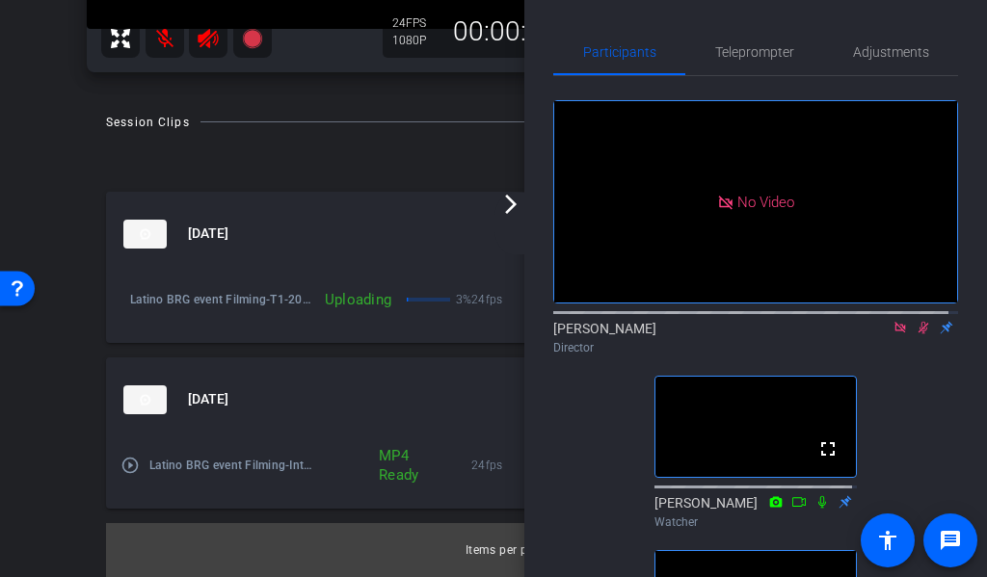
click at [504, 208] on mat-icon "arrow_forward_ios" at bounding box center [510, 204] width 23 height 23
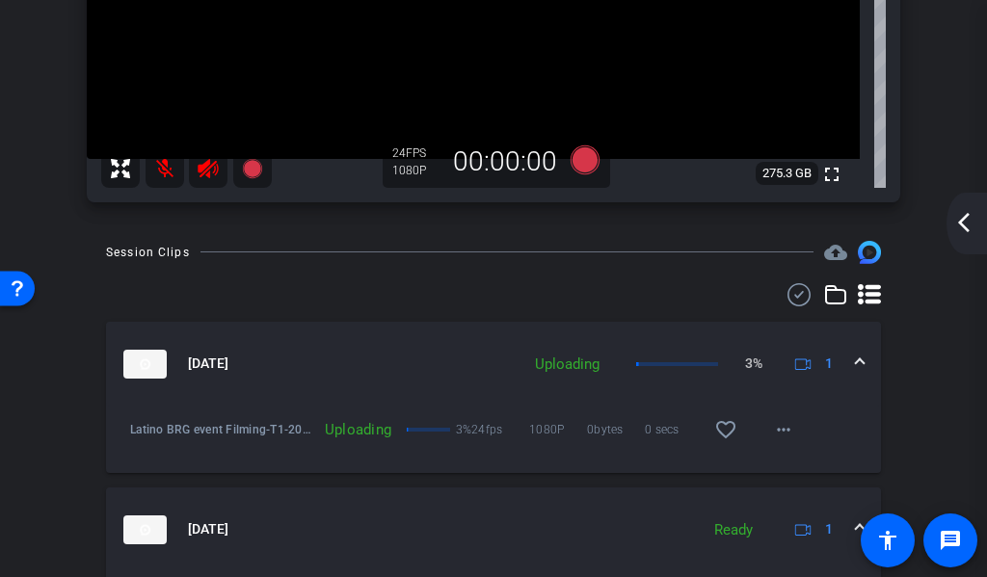
scroll to position [506, 0]
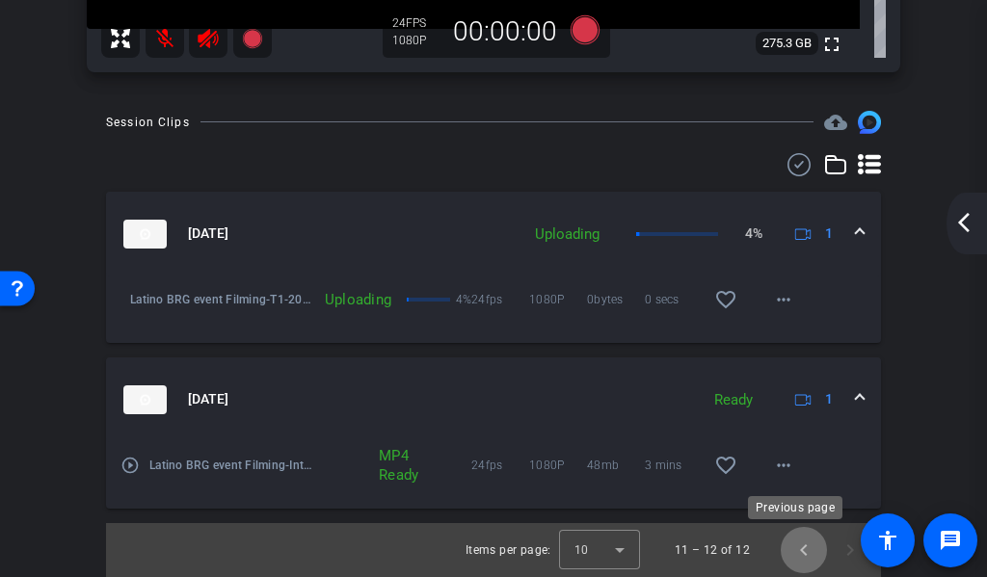
click at [797, 545] on span "Previous page" at bounding box center [803, 550] width 46 height 46
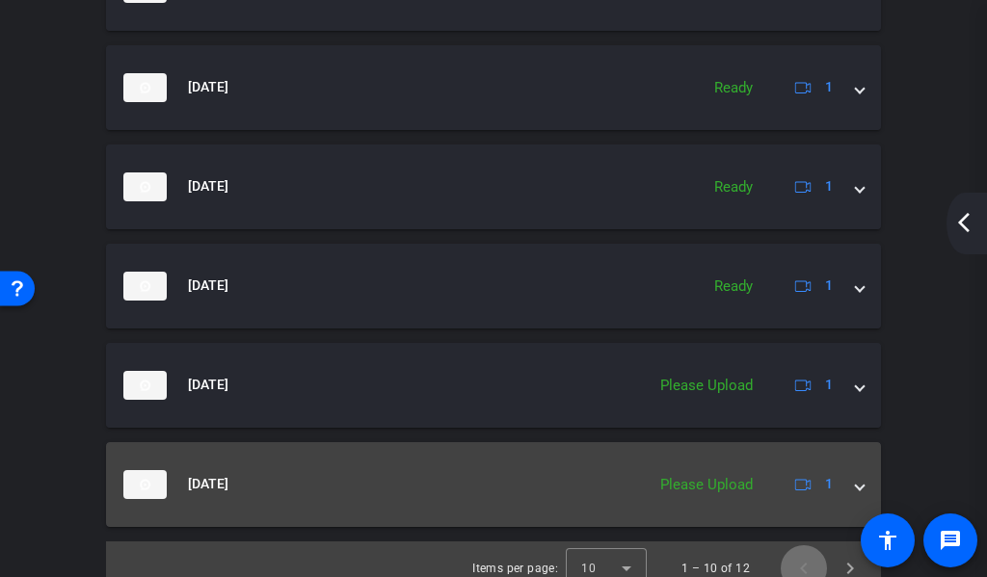
scroll to position [1300, 0]
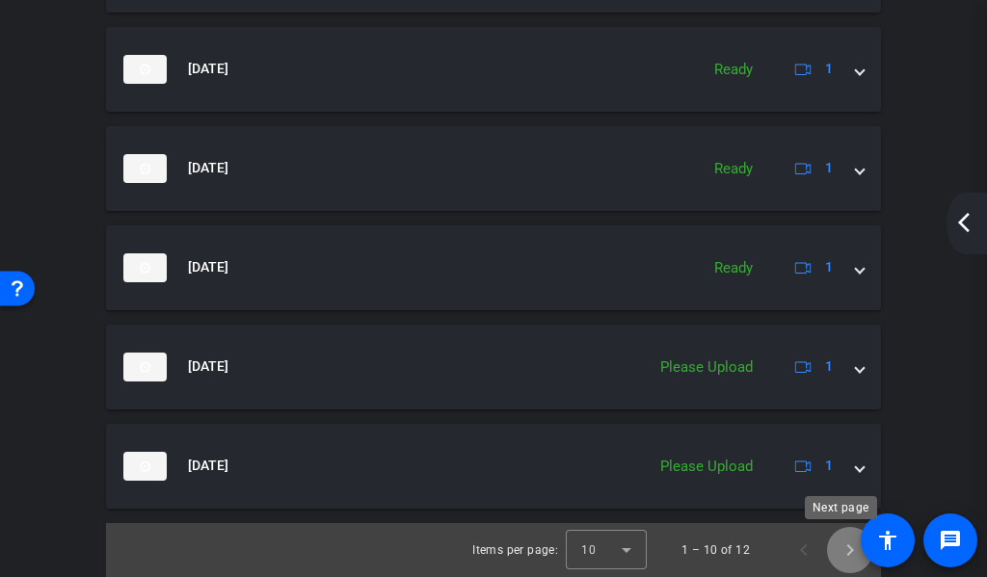
click at [831, 558] on span "Next page" at bounding box center [850, 550] width 46 height 46
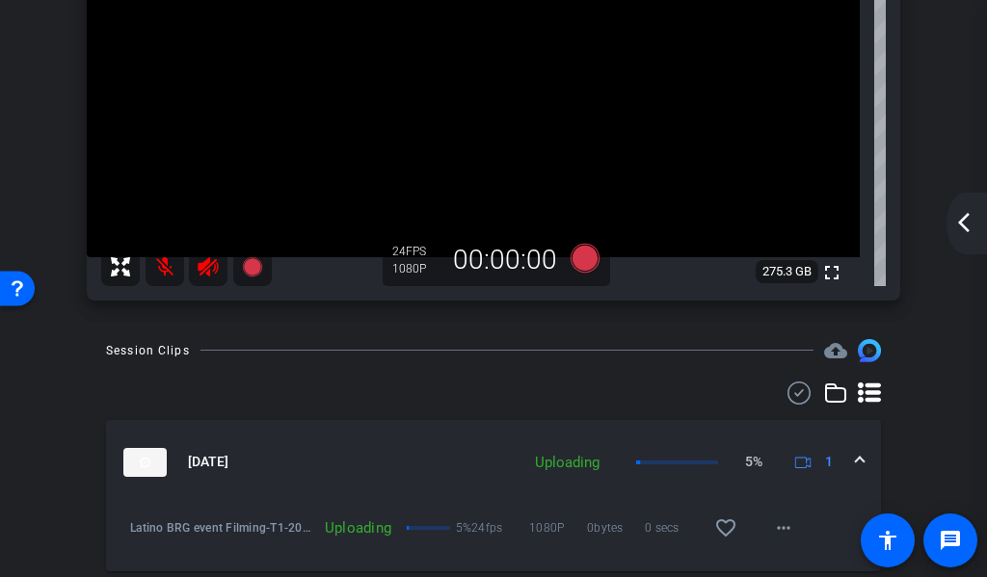
scroll to position [506, 0]
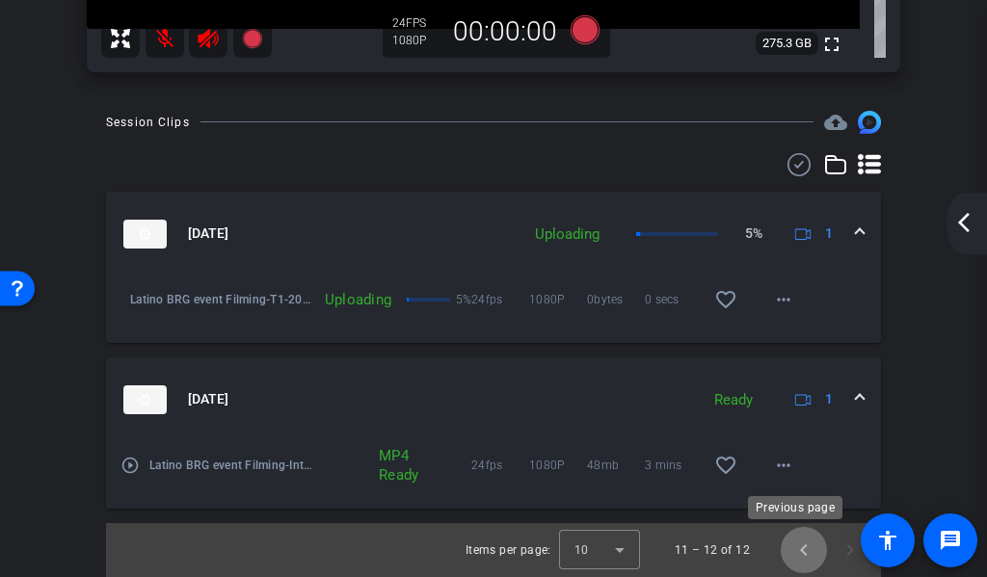
click at [789, 546] on span "Previous page" at bounding box center [803, 550] width 46 height 46
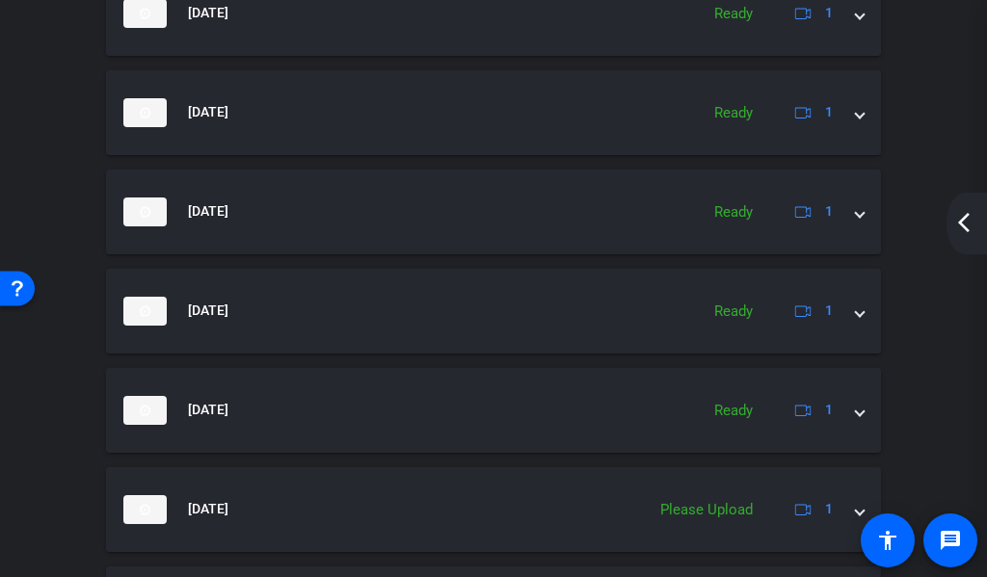
scroll to position [1300, 0]
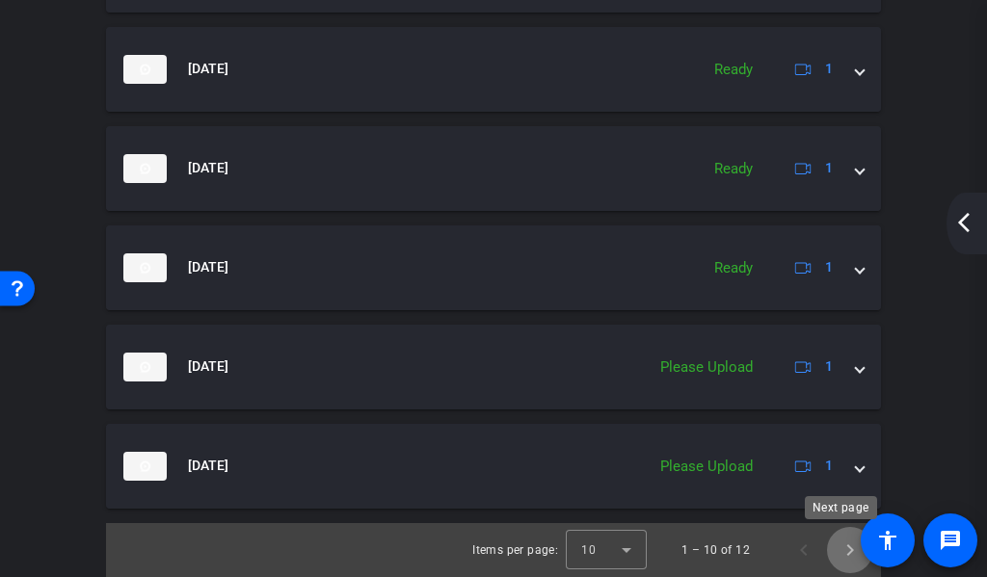
click at [830, 552] on span "Next page" at bounding box center [850, 550] width 46 height 46
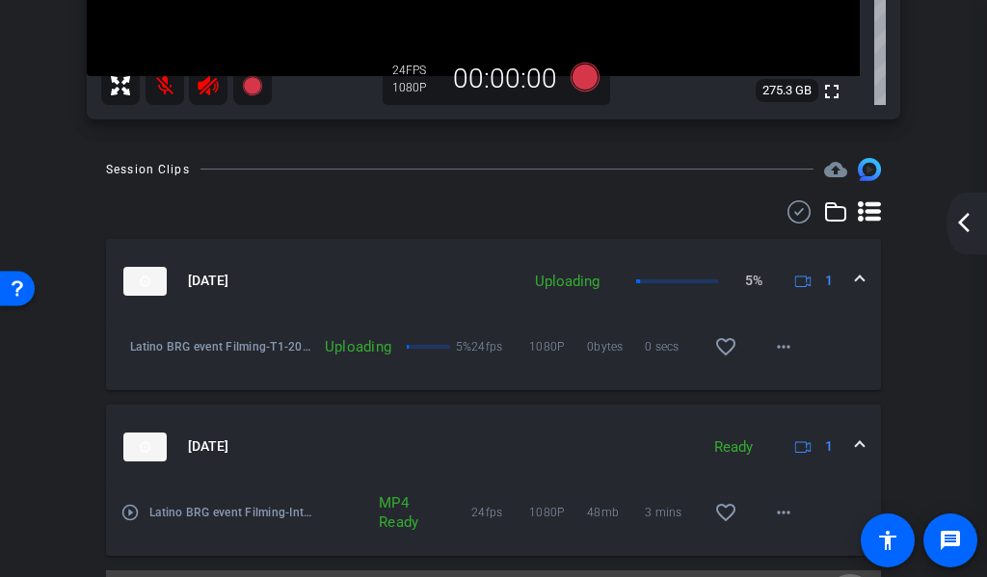
scroll to position [506, 0]
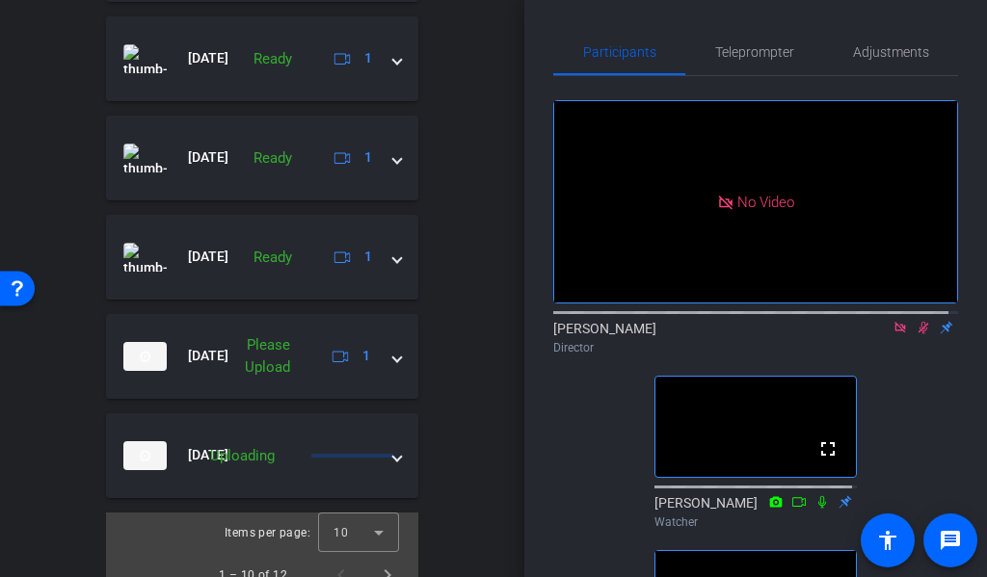
scroll to position [938, 0]
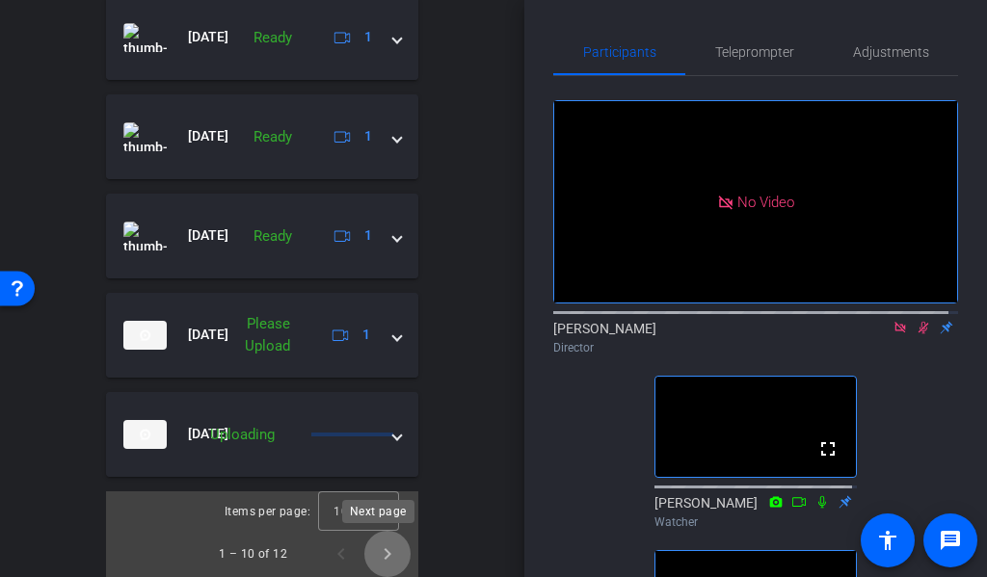
click at [376, 549] on span "Next page" at bounding box center [387, 554] width 46 height 46
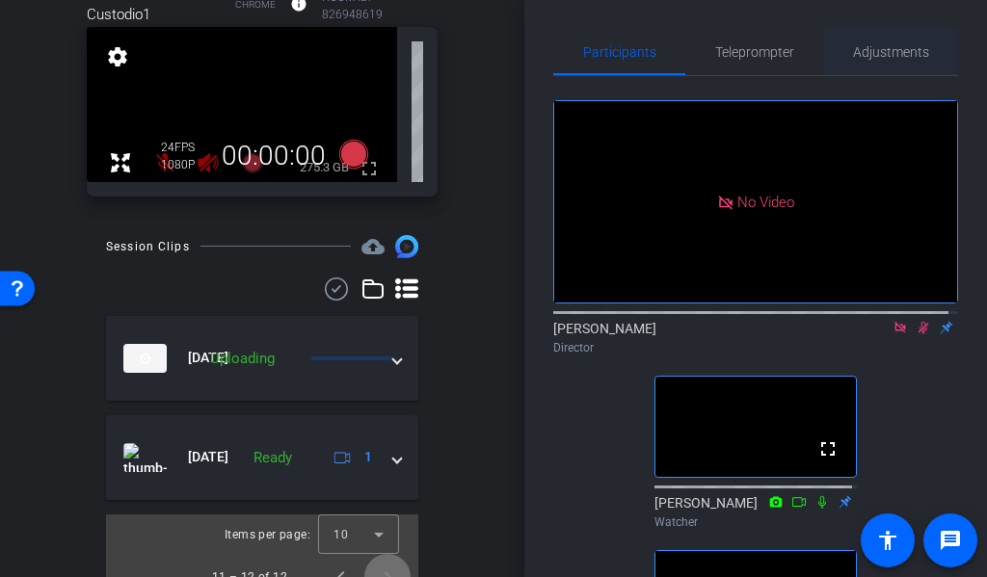
scroll to position [145, 0]
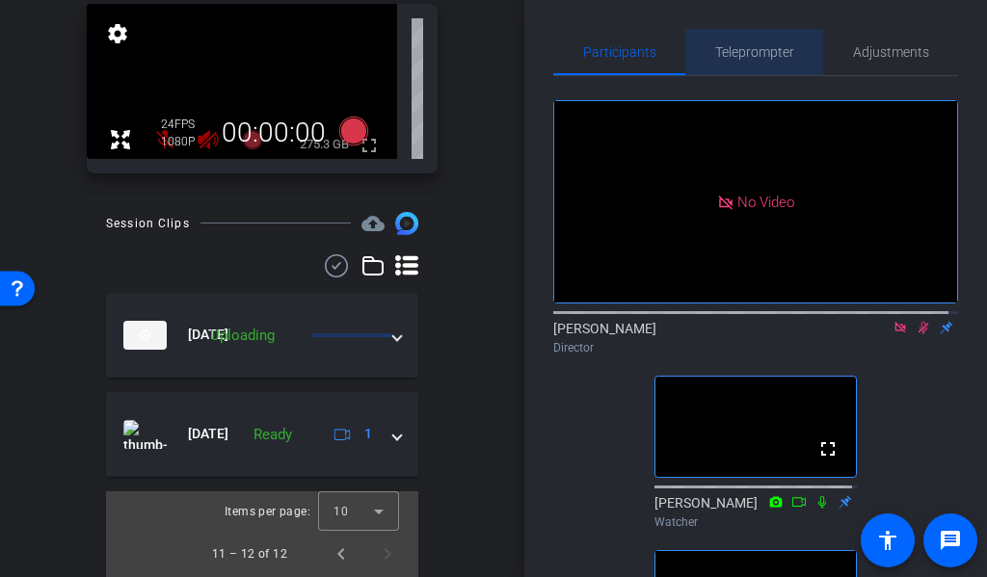
click at [782, 54] on span "Teleprompter" at bounding box center [754, 51] width 79 height 13
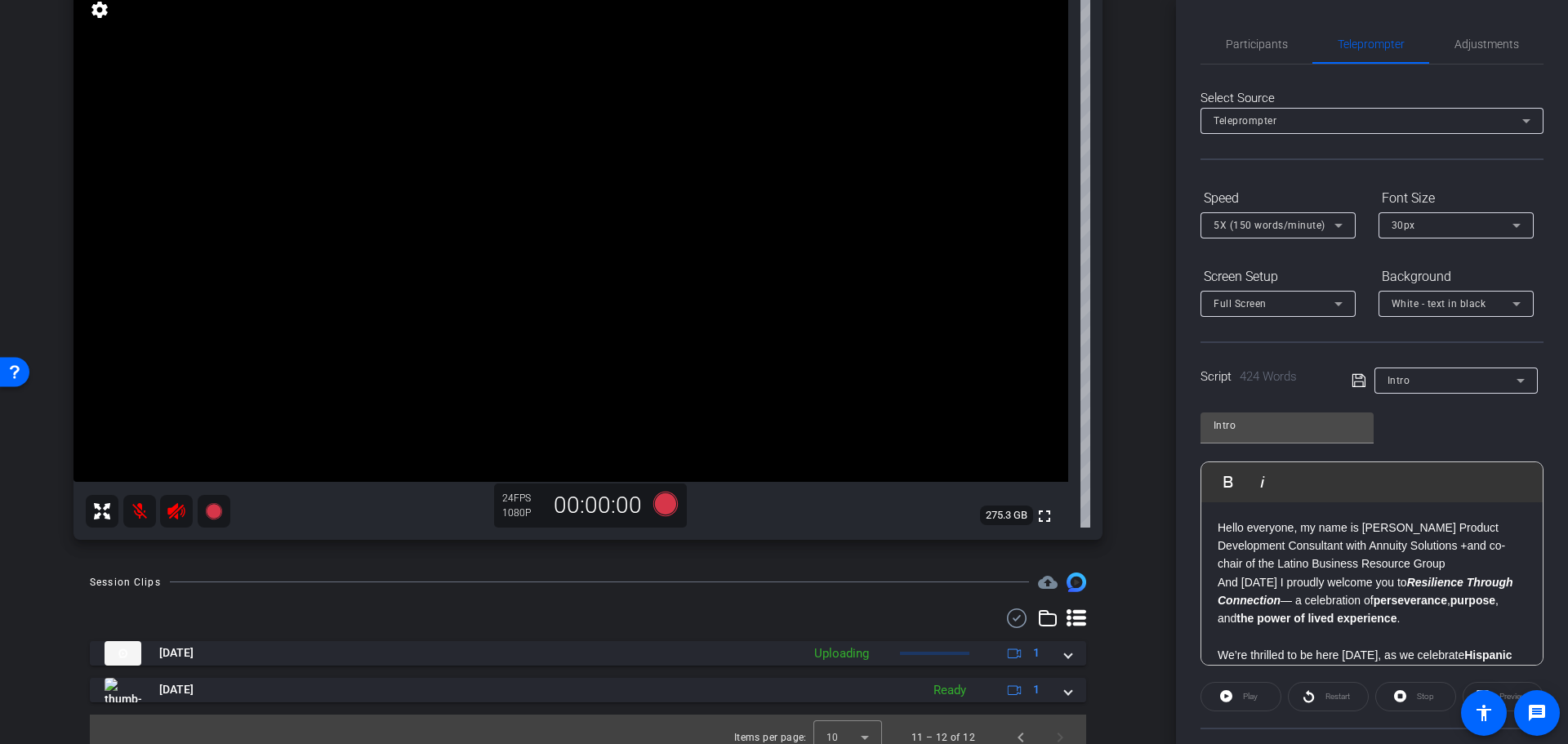
scroll to position [158, 0]
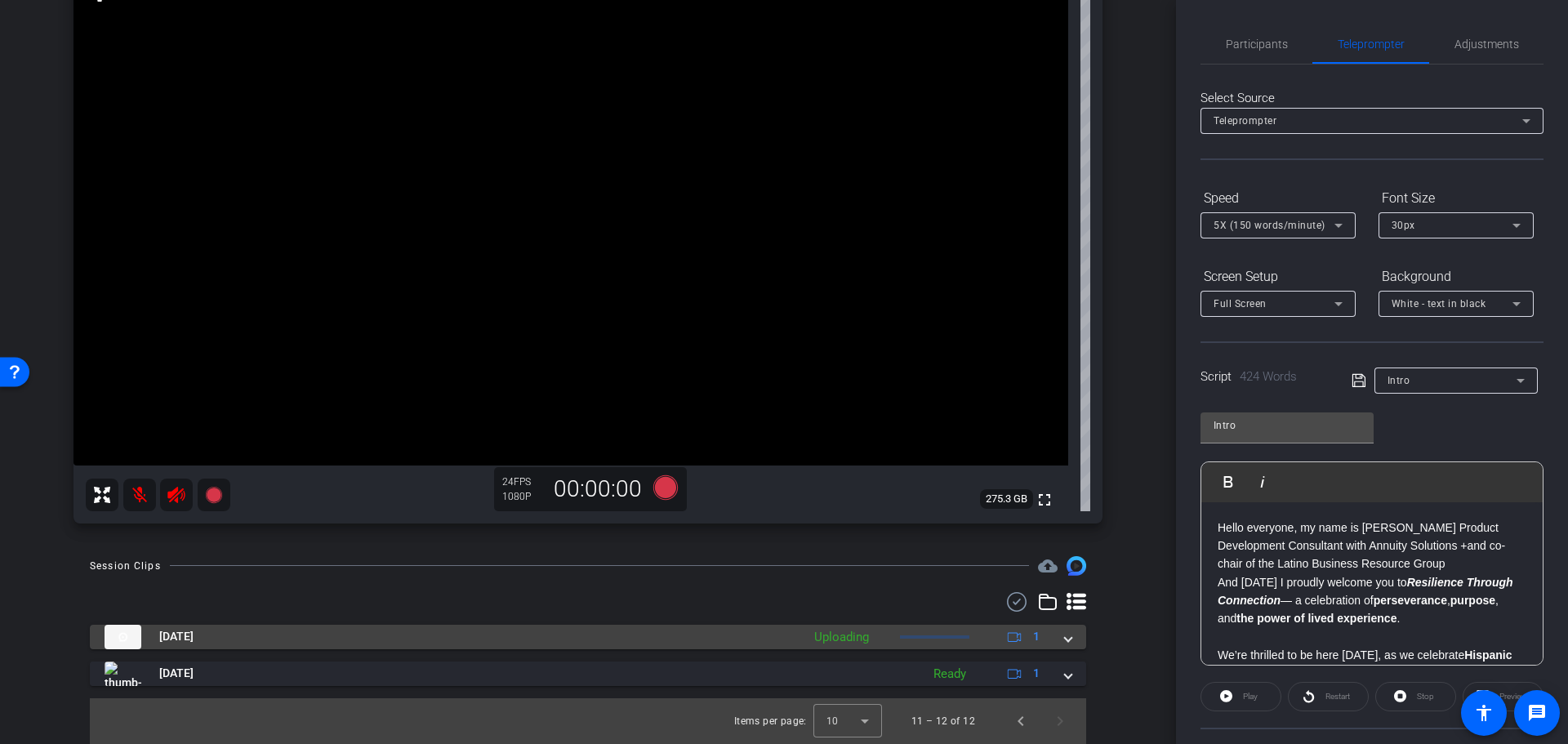
click at [836, 488] on mat-expansion-panel-header "[DATE] Uploading 1" at bounding box center [587, 636] width 996 height 25
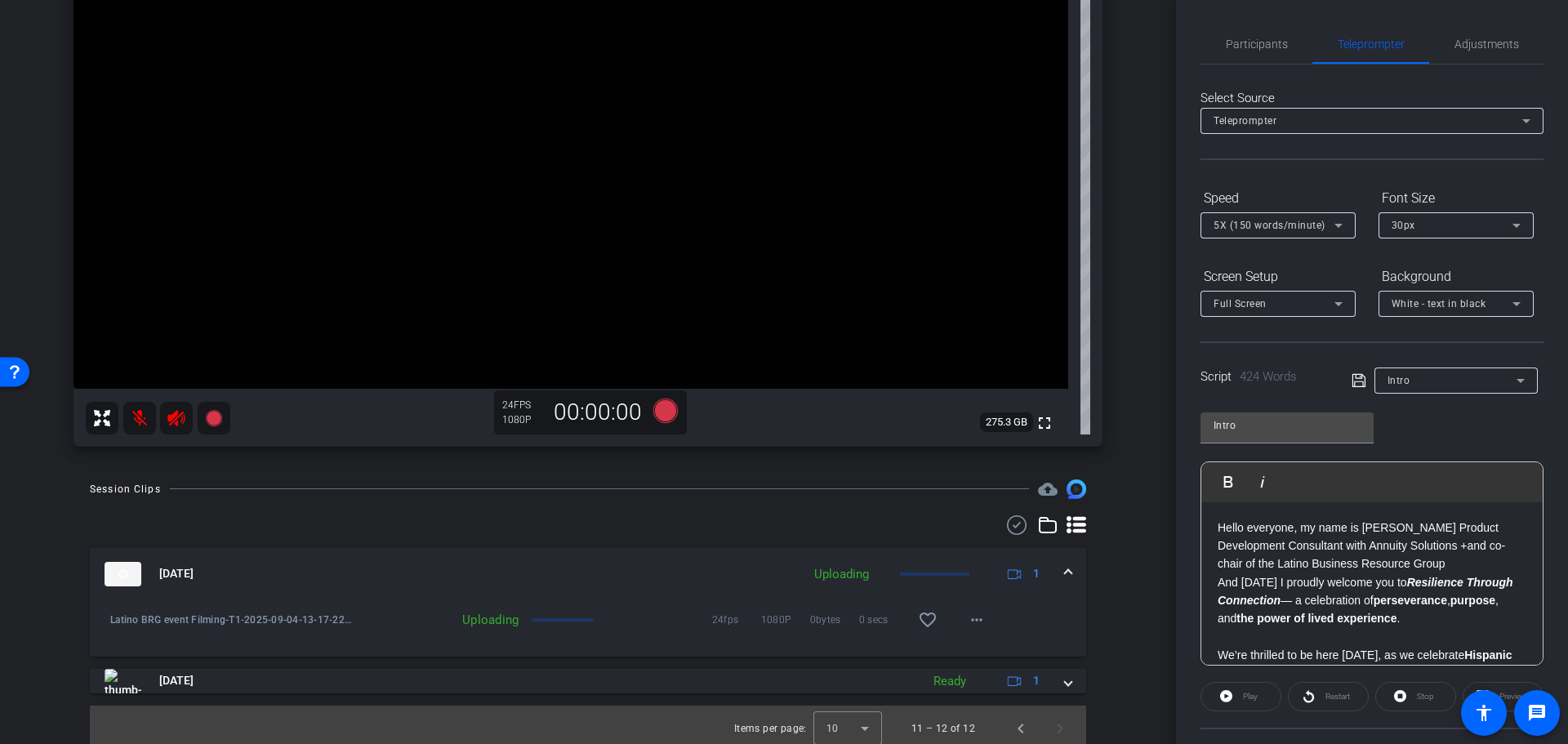
scroll to position [242, 0]
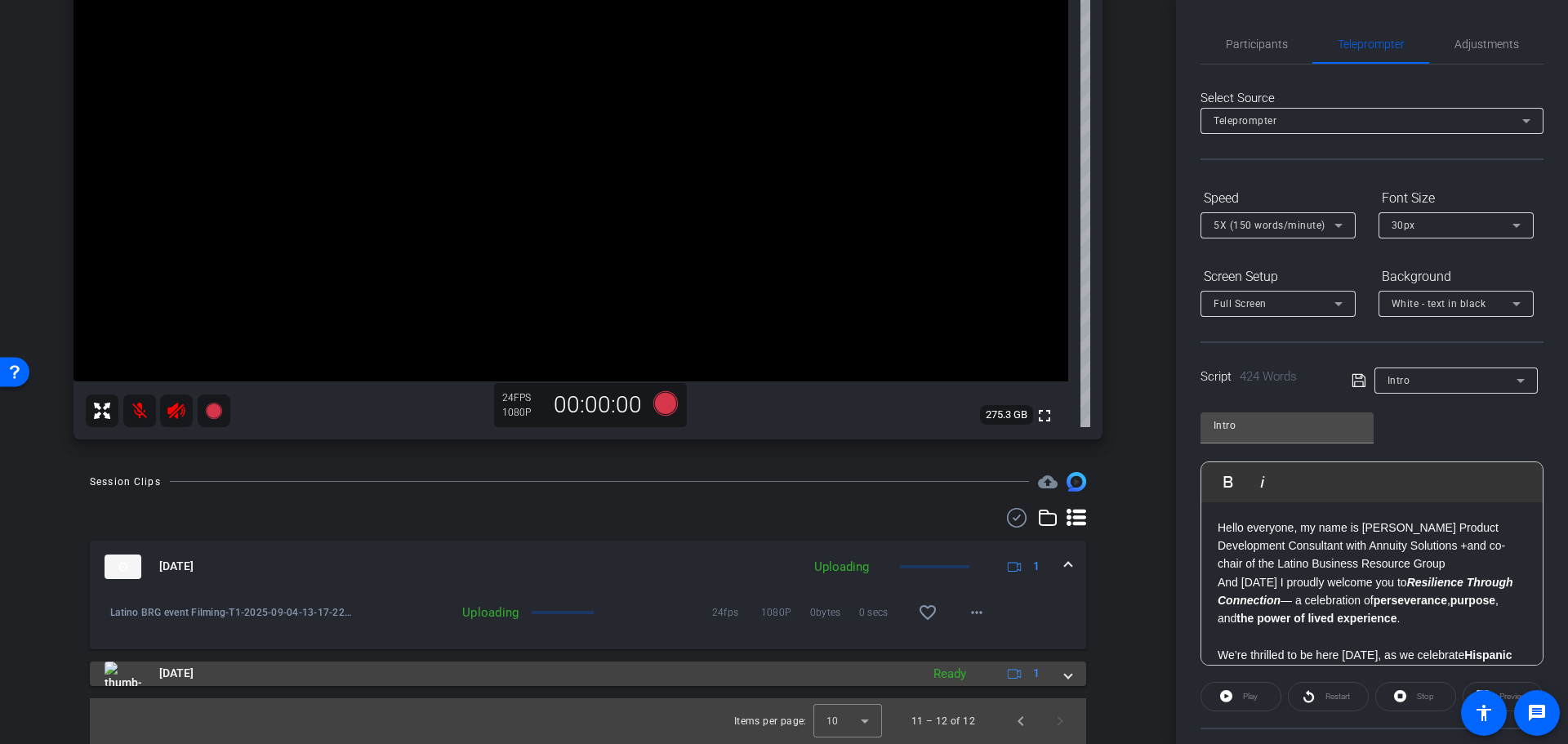
click at [836, 488] on div "[DATE] Ready 1" at bounding box center [584, 673] width 960 height 25
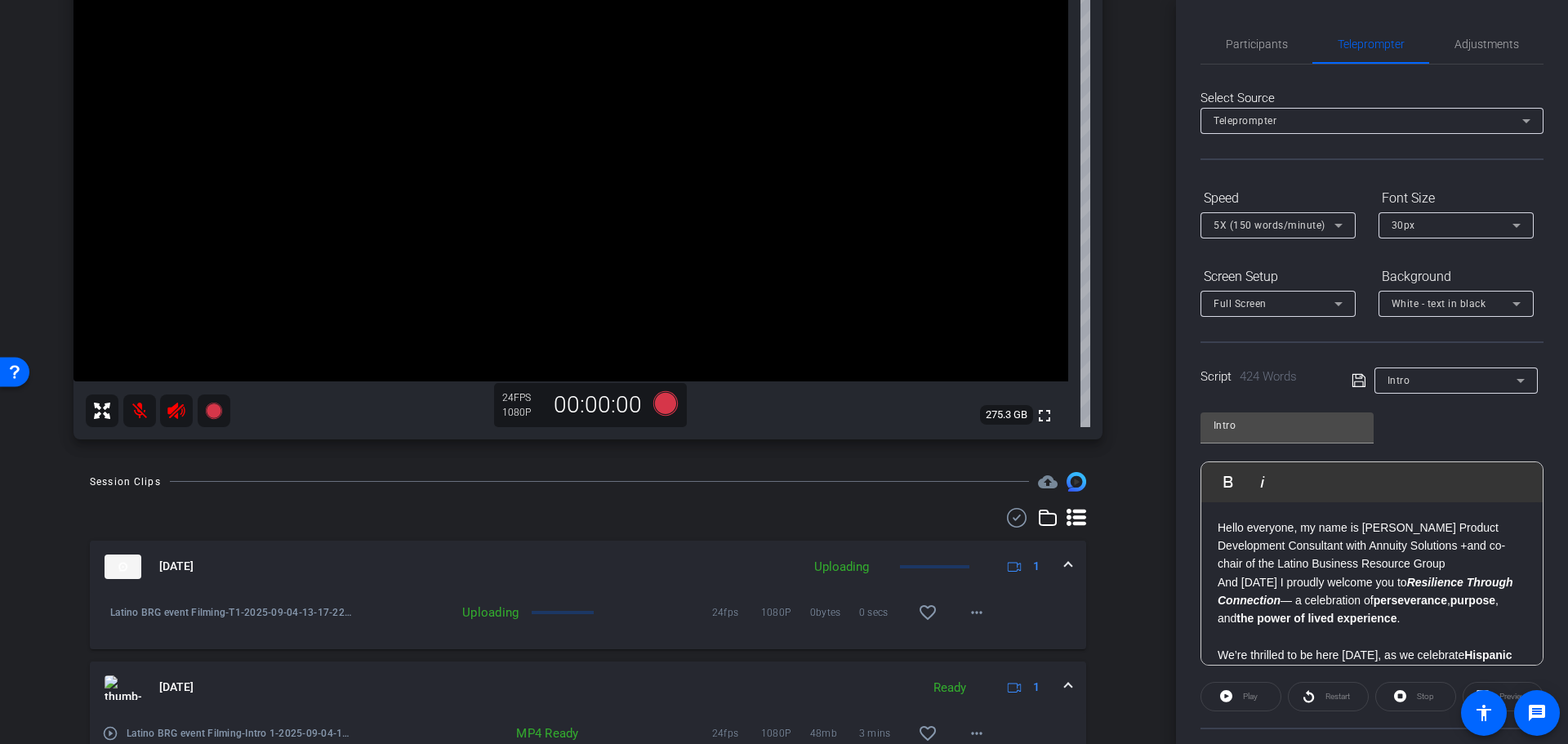
click at [836, 488] on span at bounding box center [1068, 687] width 7 height 17
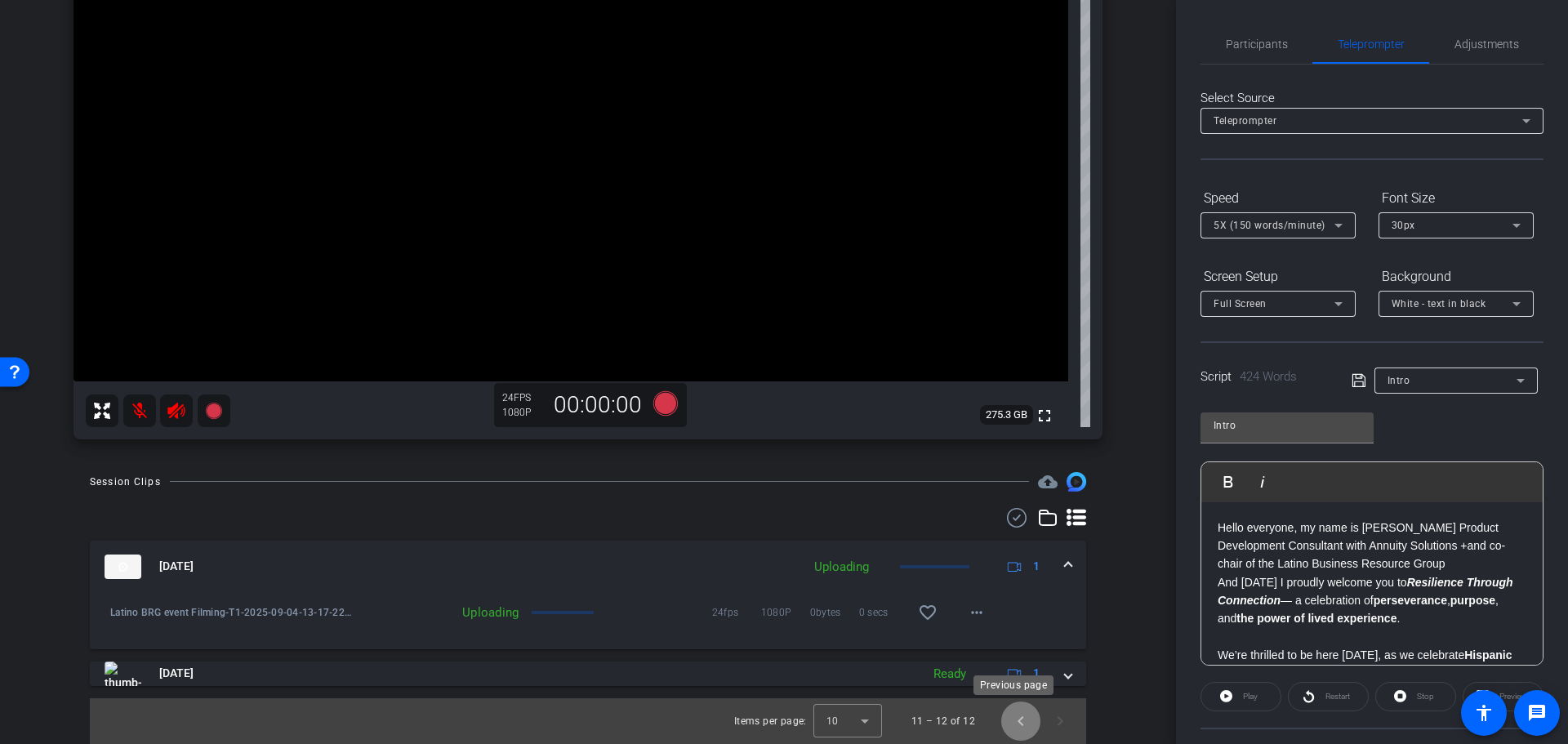
click at [836, 488] on span "Previous page" at bounding box center [1020, 721] width 39 height 39
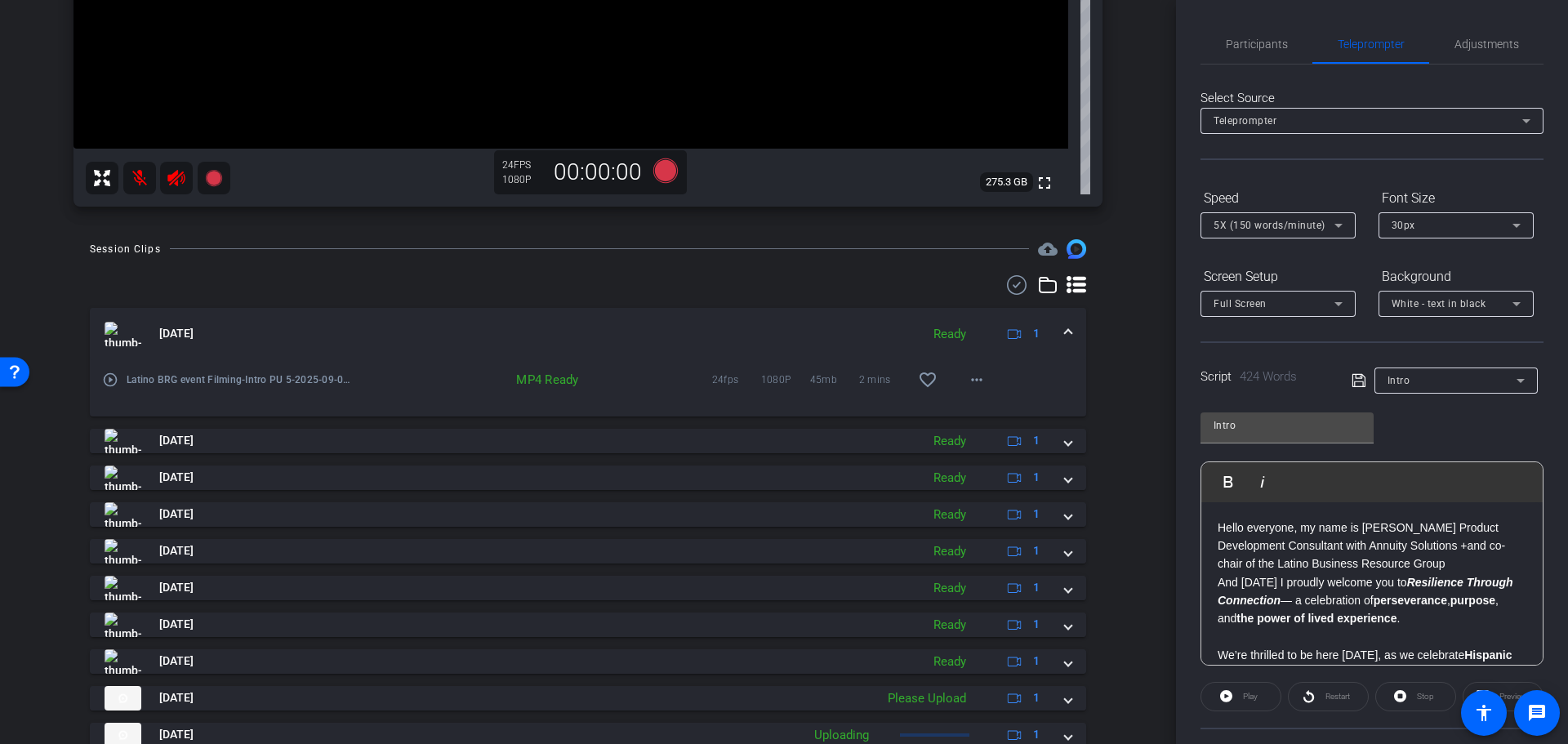
scroll to position [536, 0]
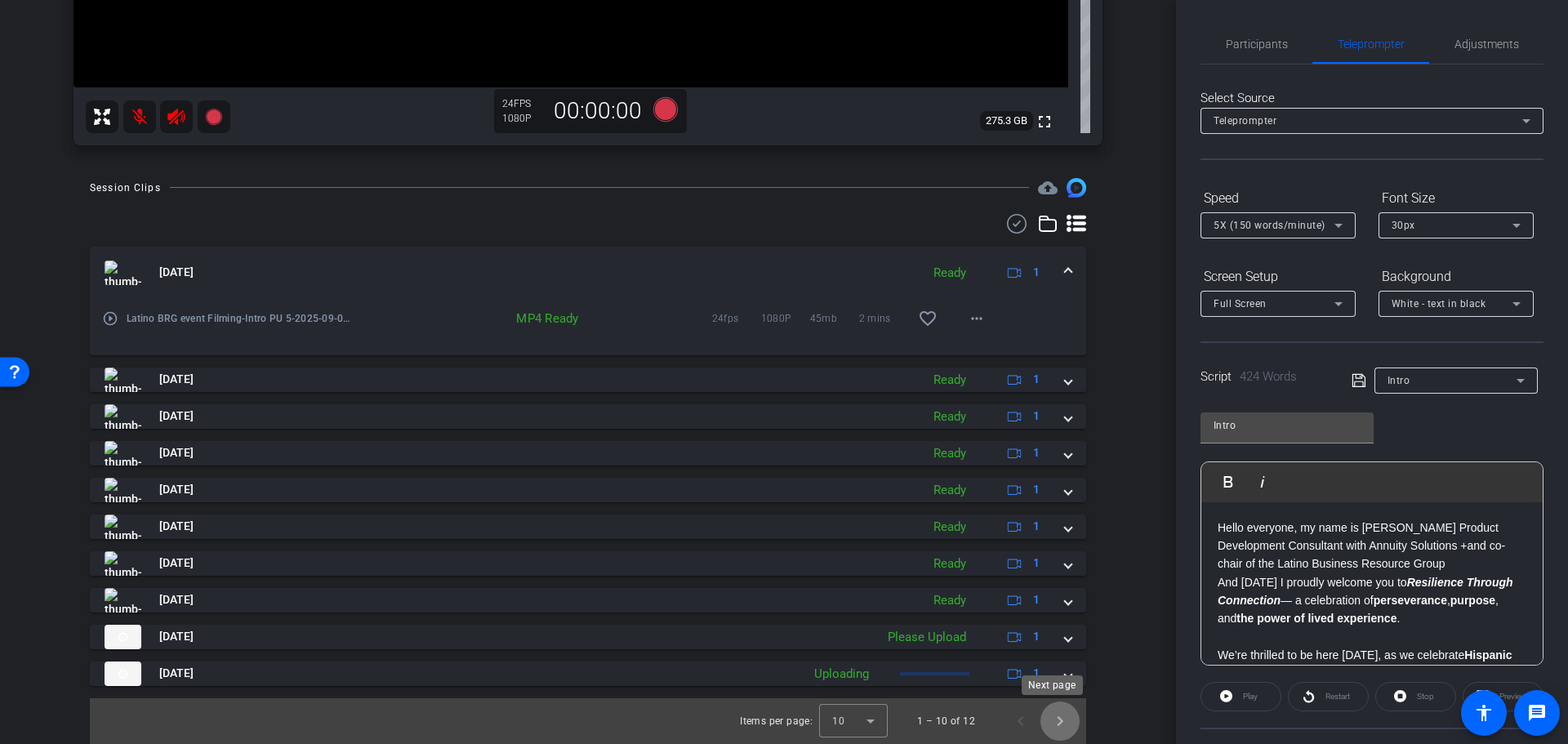
click at [836, 488] on span "Next page" at bounding box center [1059, 721] width 39 height 39
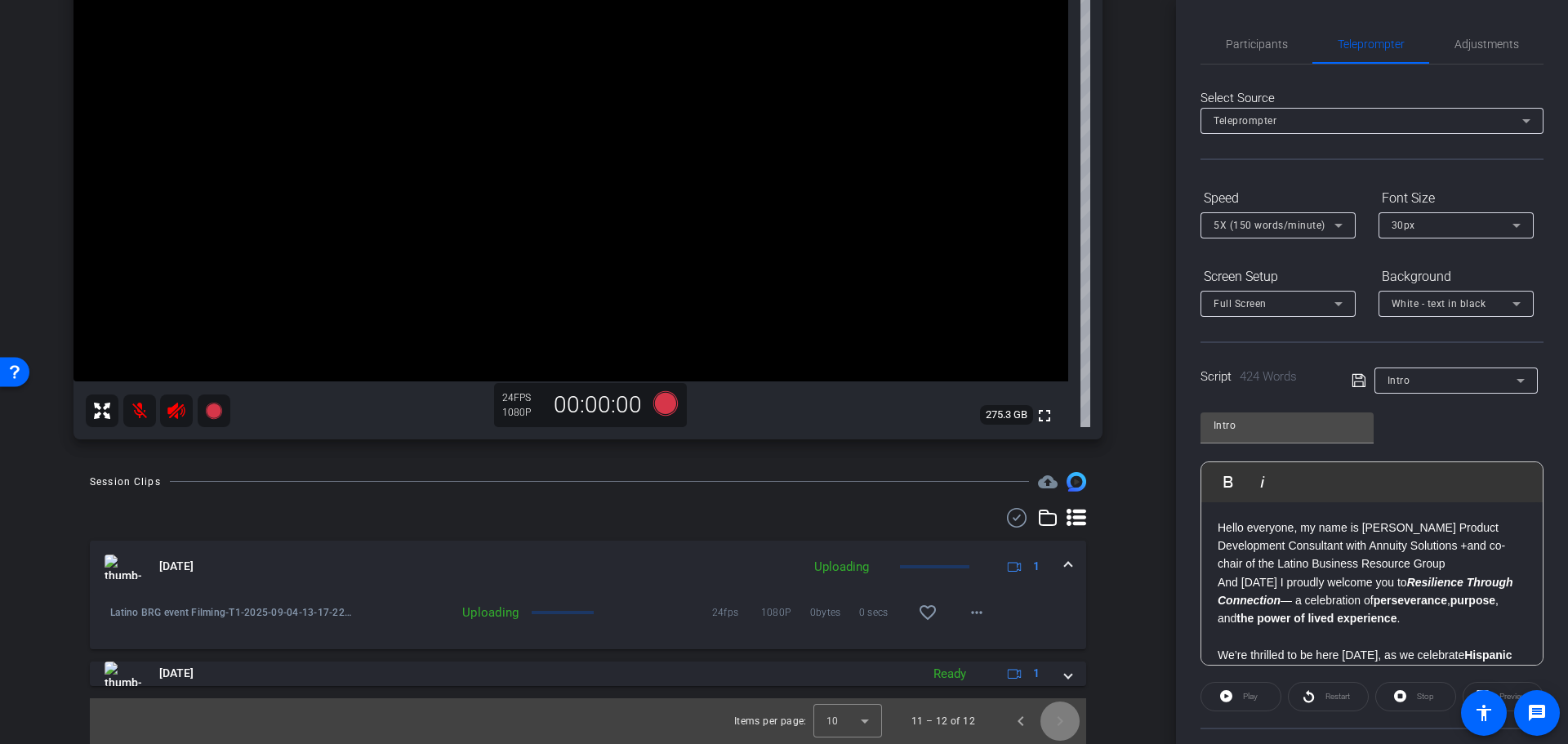
scroll to position [242, 0]
click at [836, 38] on span "Participants" at bounding box center [1256, 43] width 62 height 11
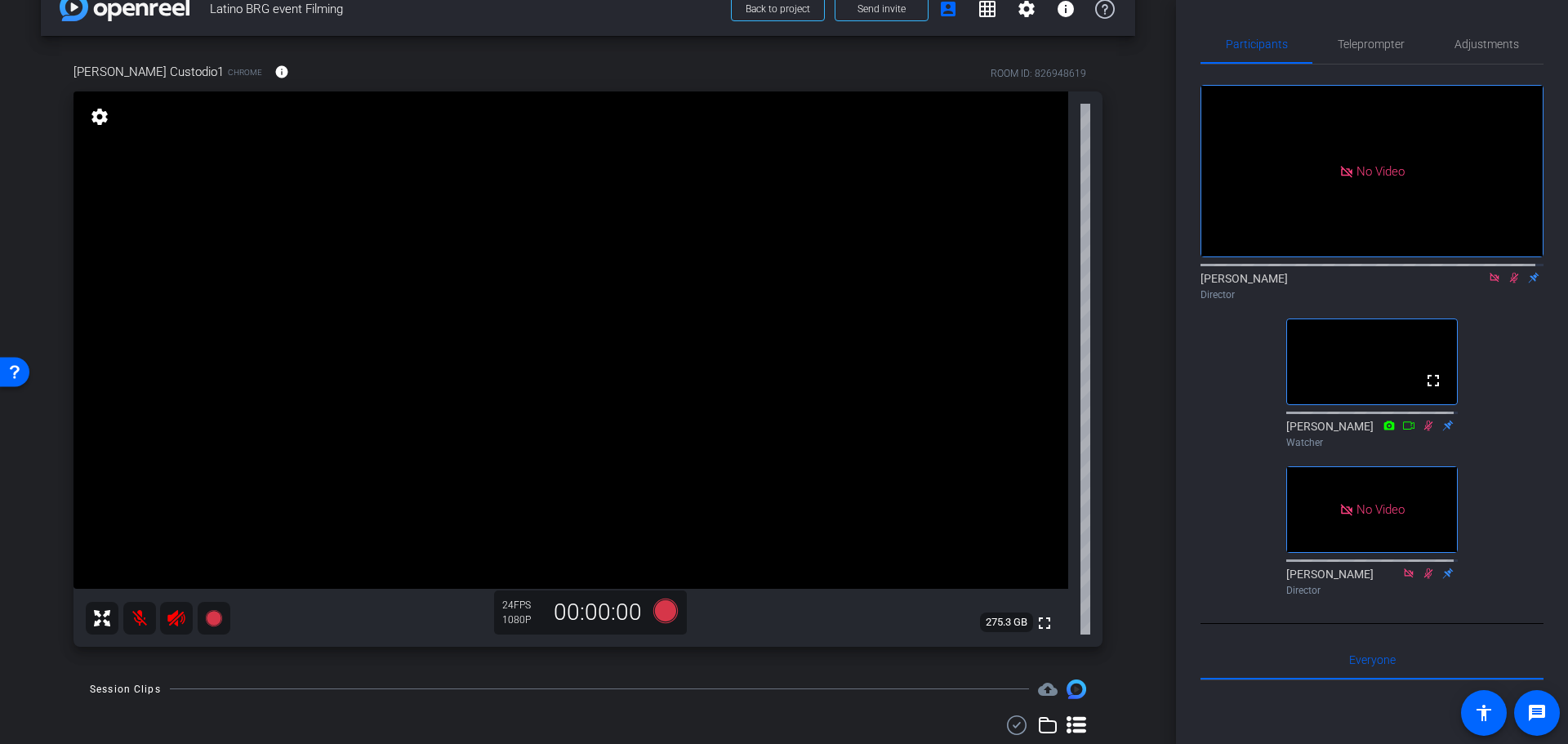
scroll to position [0, 0]
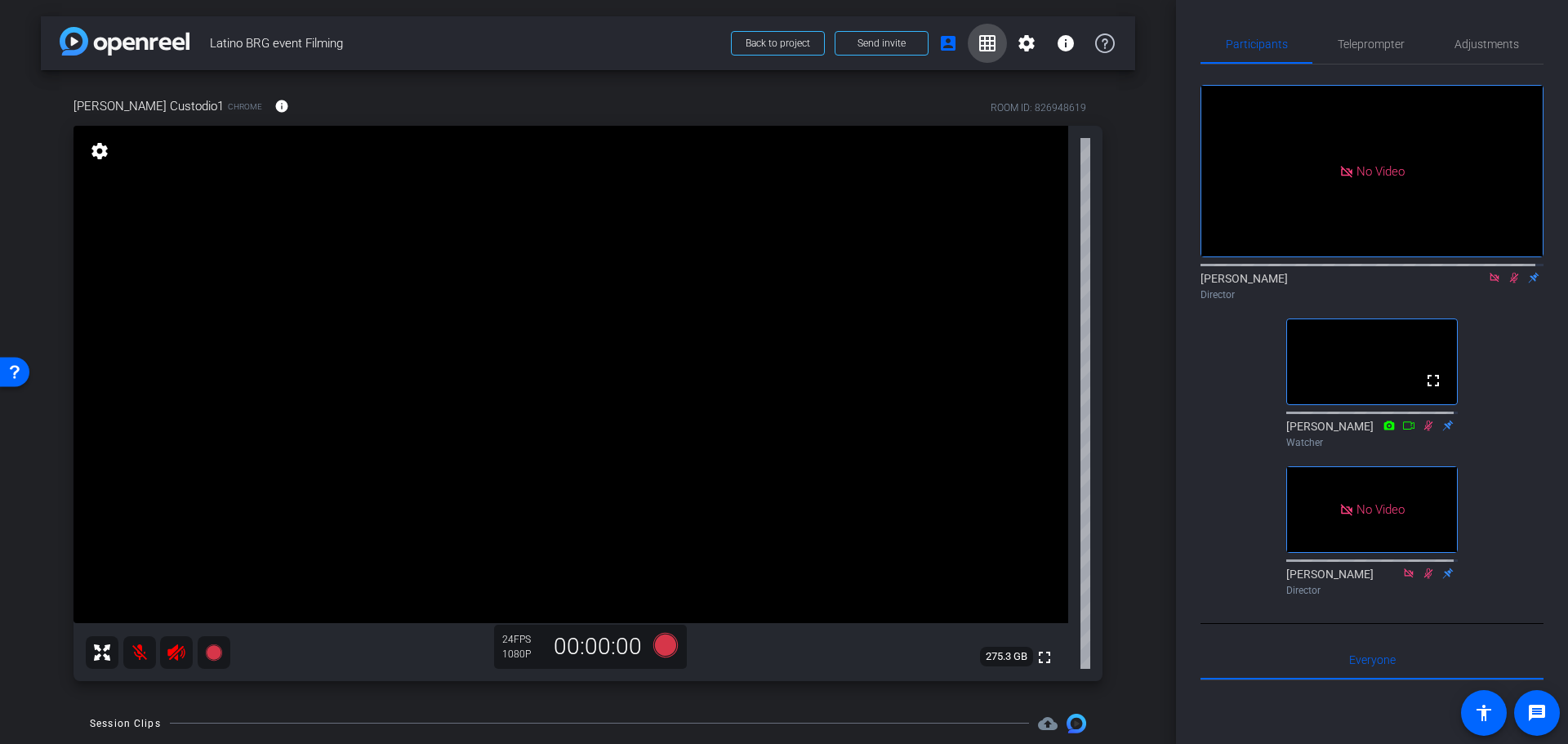
click at [836, 49] on span at bounding box center [987, 43] width 39 height 39
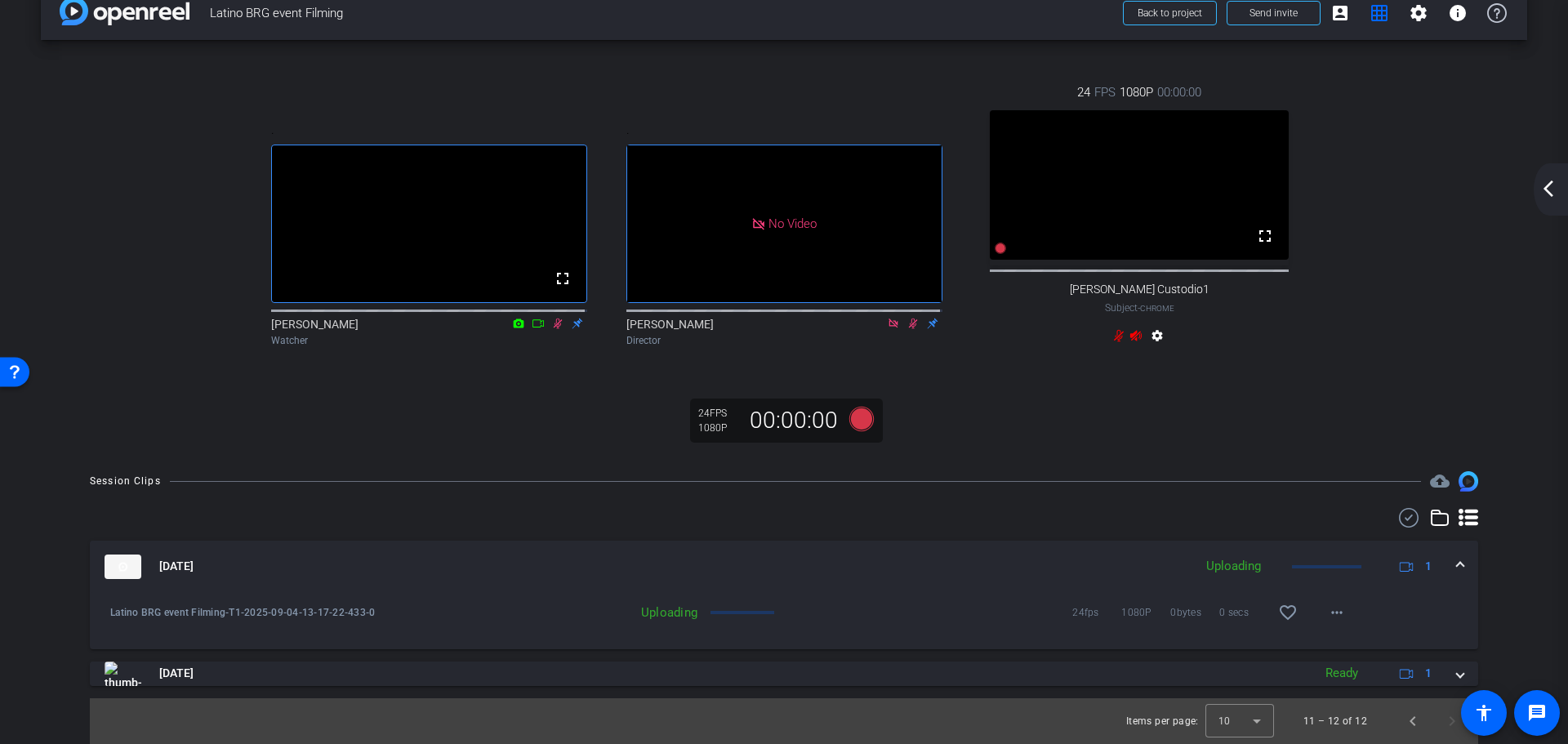
scroll to position [48, 0]
click at [836, 488] on span "Previous page" at bounding box center [1413, 721] width 39 height 39
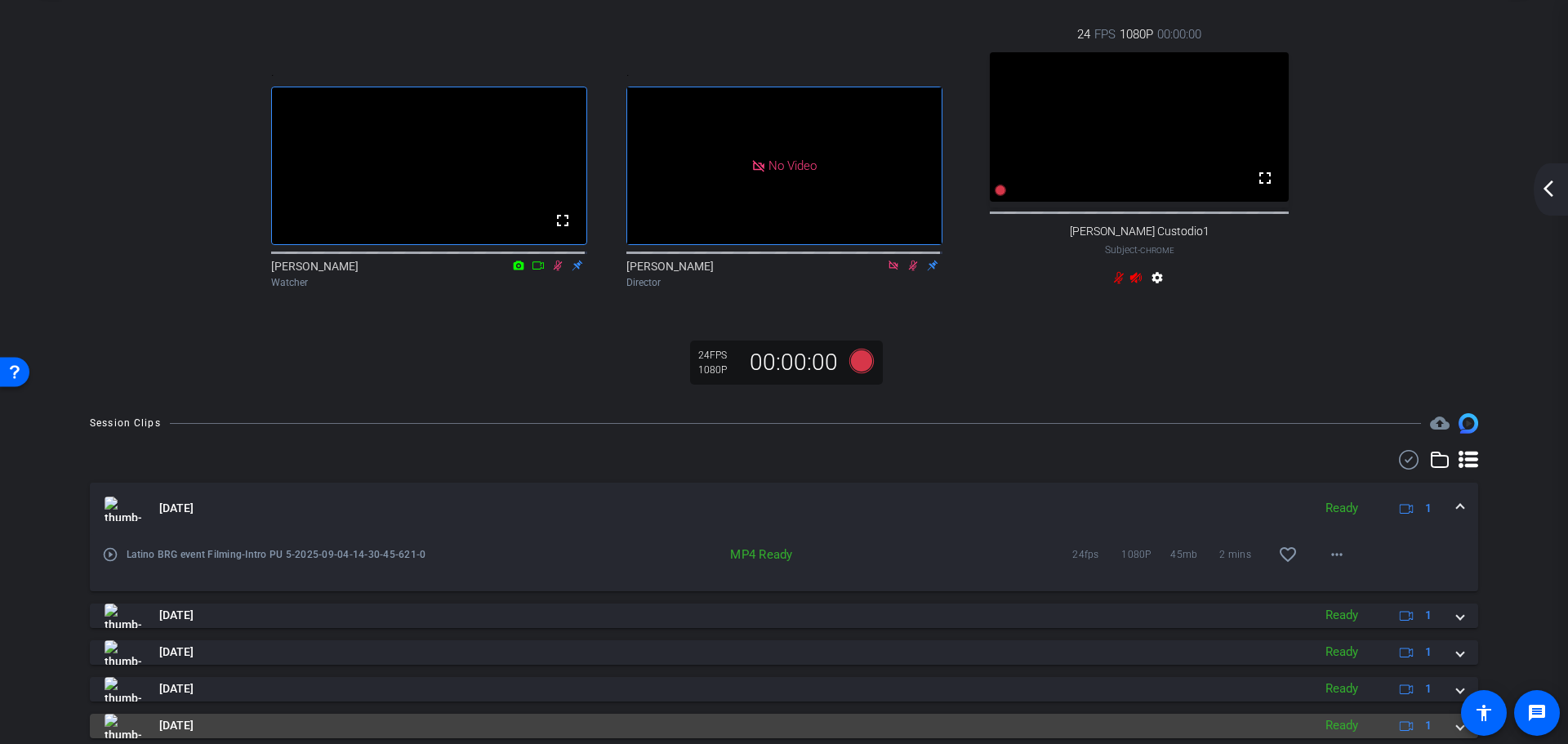
scroll to position [342, 0]
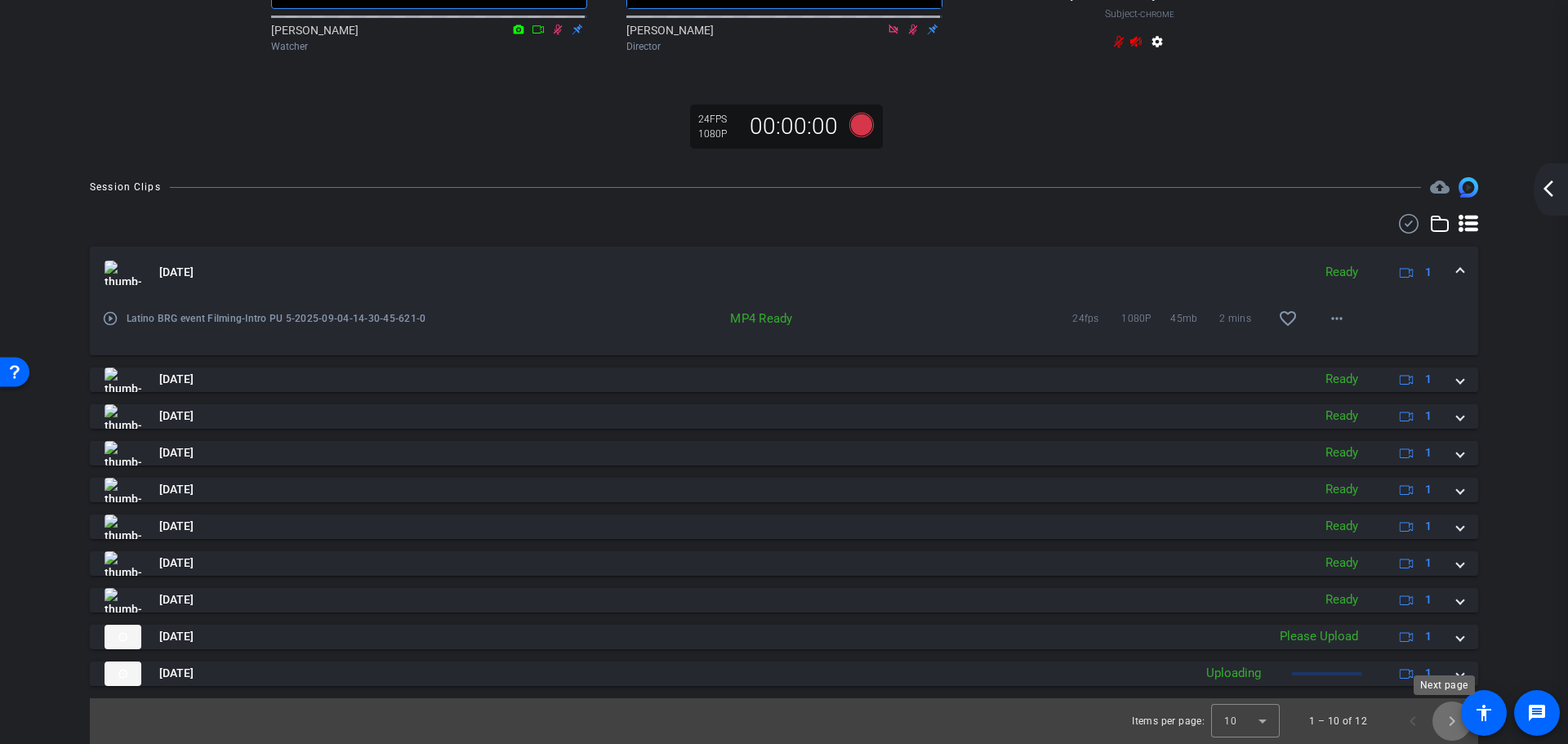
click at [836, 488] on span "Next page" at bounding box center [1452, 721] width 39 height 39
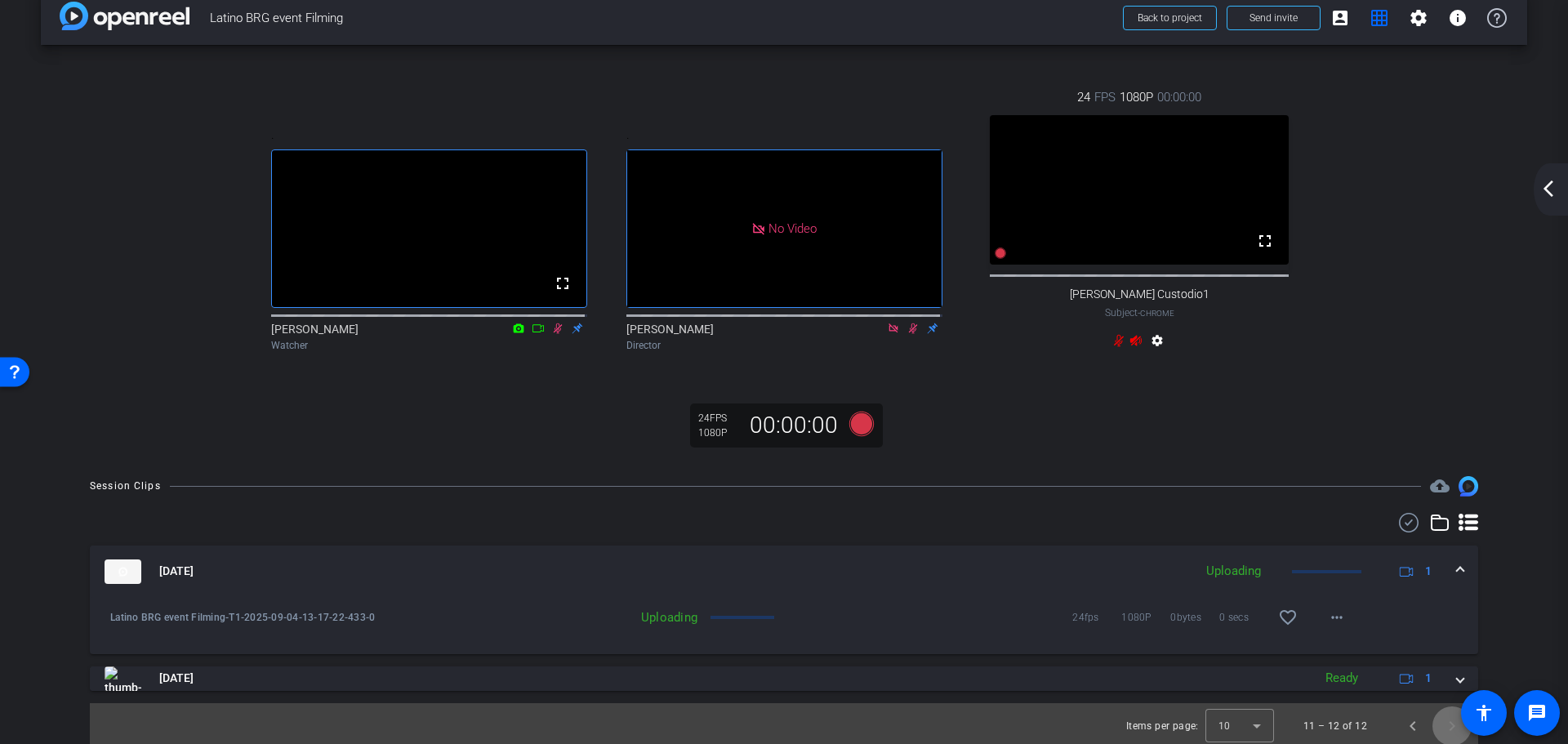
scroll to position [0, 0]
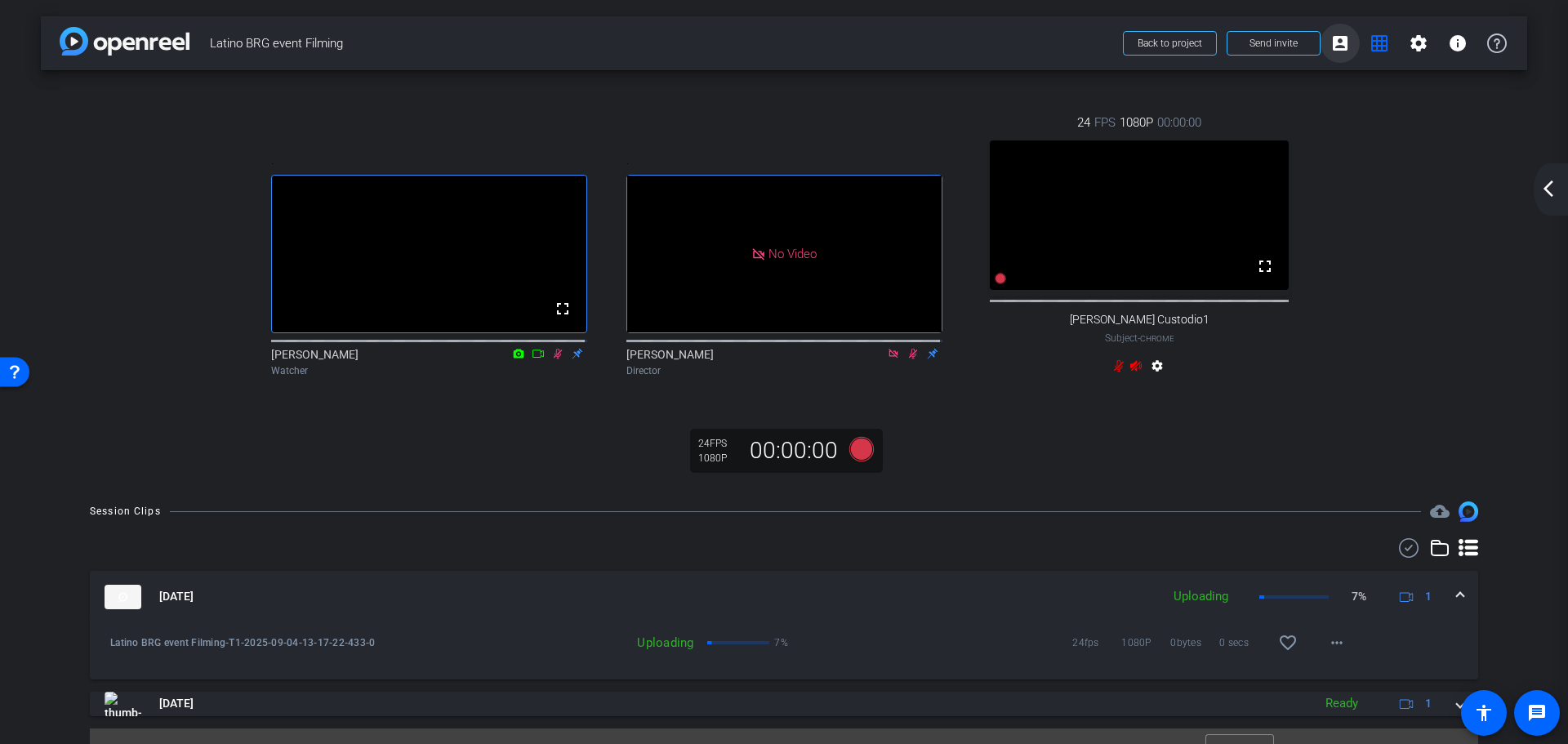
click at [836, 46] on mat-icon "account_box" at bounding box center [1340, 43] width 19 height 19
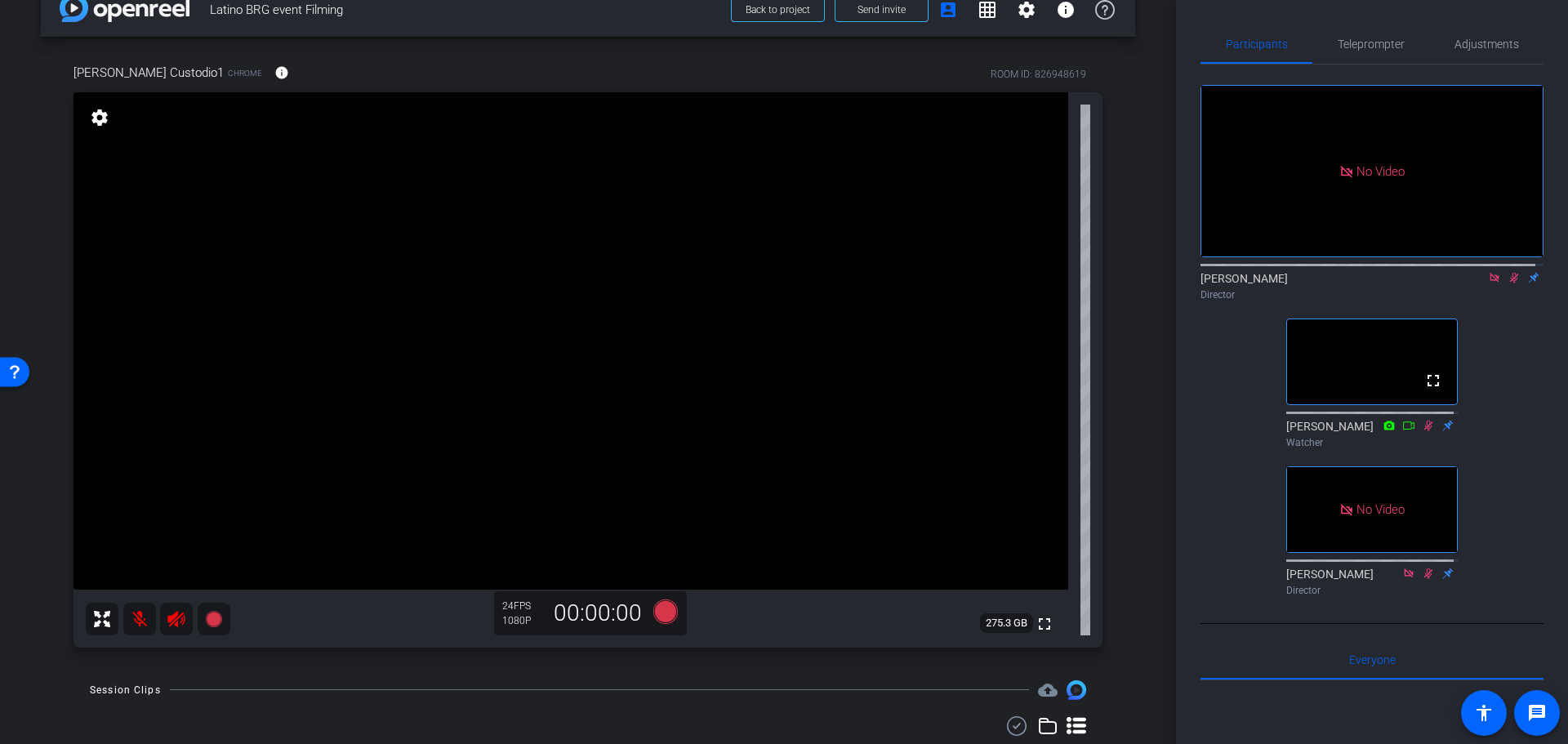
scroll to position [242, 0]
